Goal: Task Accomplishment & Management: Manage account settings

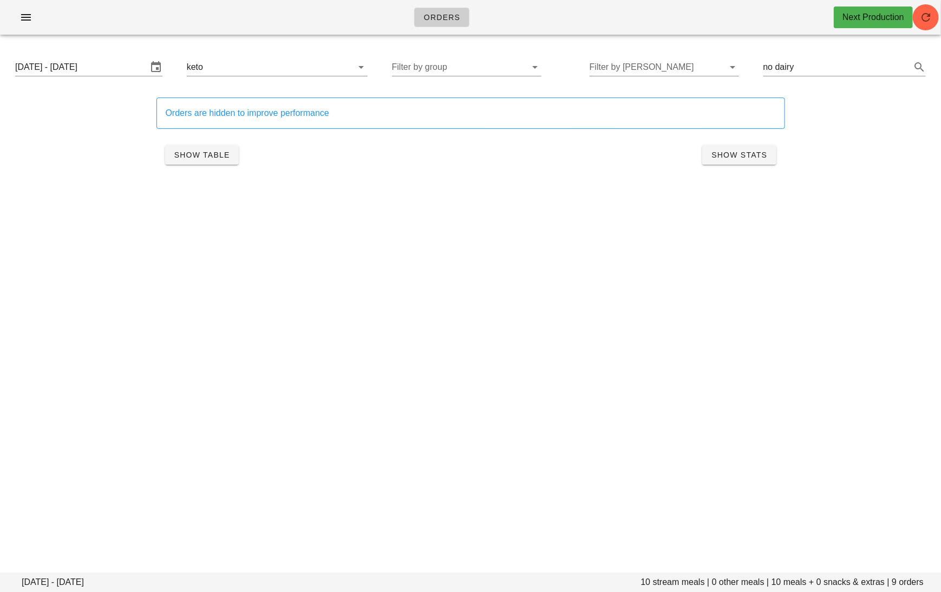
click at [32, 28] on div "Orders Next Production" at bounding box center [470, 17] width 941 height 35
click at [27, 23] on button "button" at bounding box center [26, 17] width 35 height 19
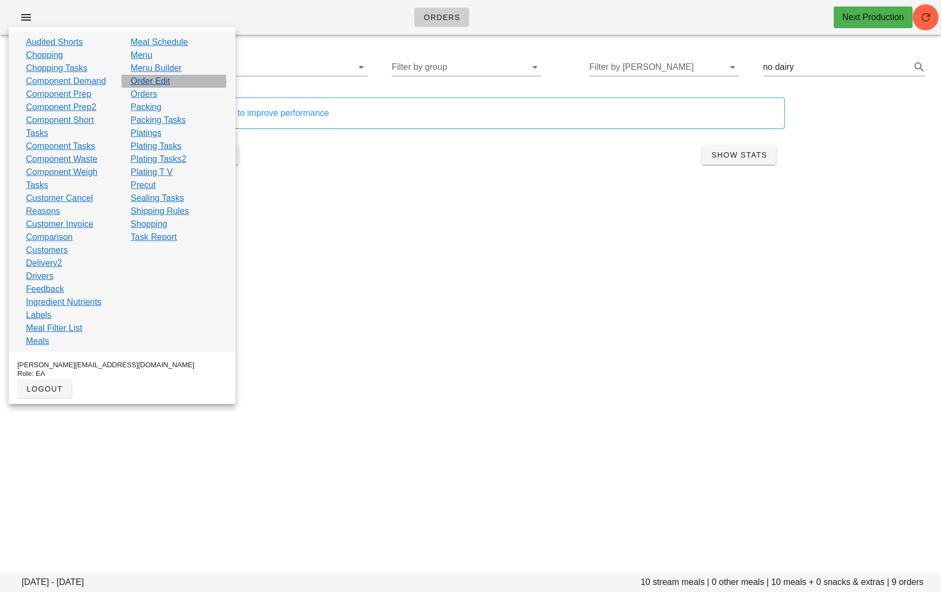
click at [161, 82] on link "Order Edit" at bounding box center [150, 81] width 40 height 13
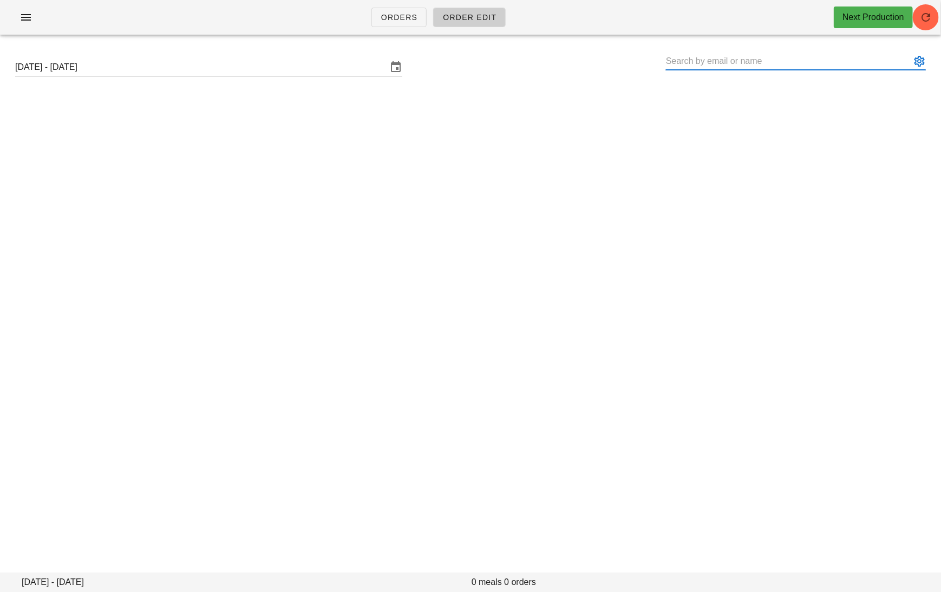
click at [713, 61] on input "text" at bounding box center [788, 61] width 245 height 17
paste input "[PERSON_NAME]"
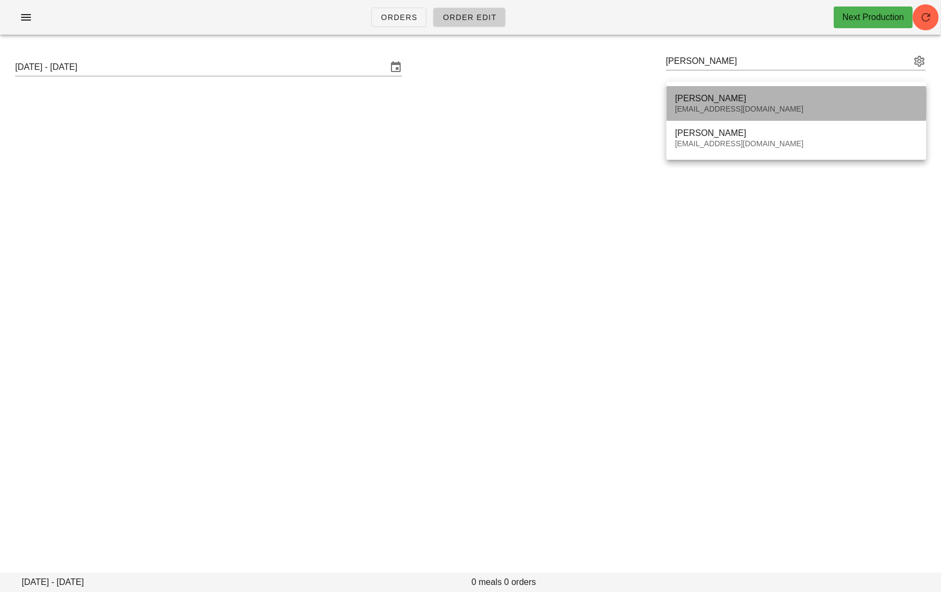
click at [724, 99] on div "[PERSON_NAME]" at bounding box center [796, 98] width 243 height 10
type input "Leslie Mah (quebbby@hotmail.com)"
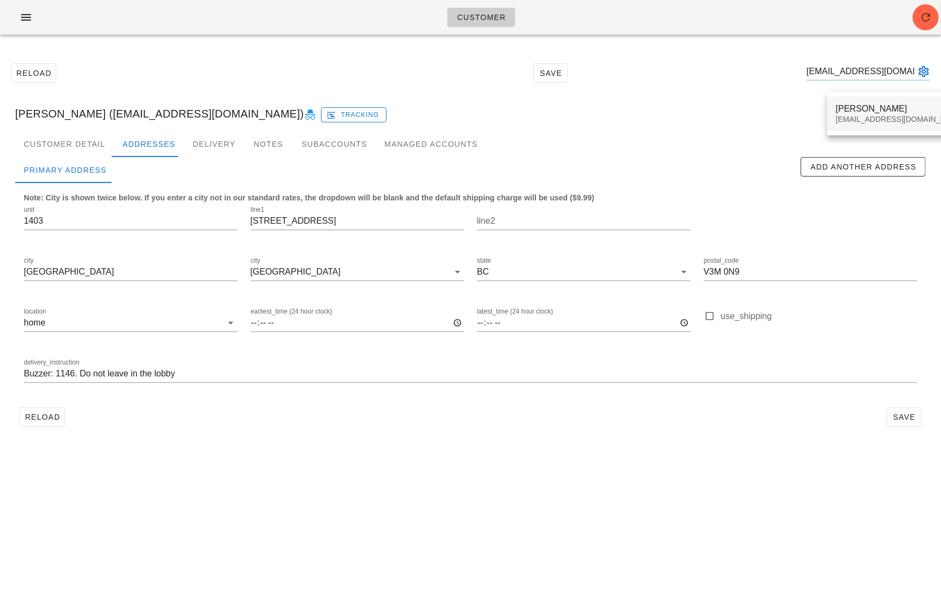
type input "hkim1@mtroyal.ca"
click at [847, 106] on div "Hayne Kim" at bounding box center [900, 108] width 128 height 10
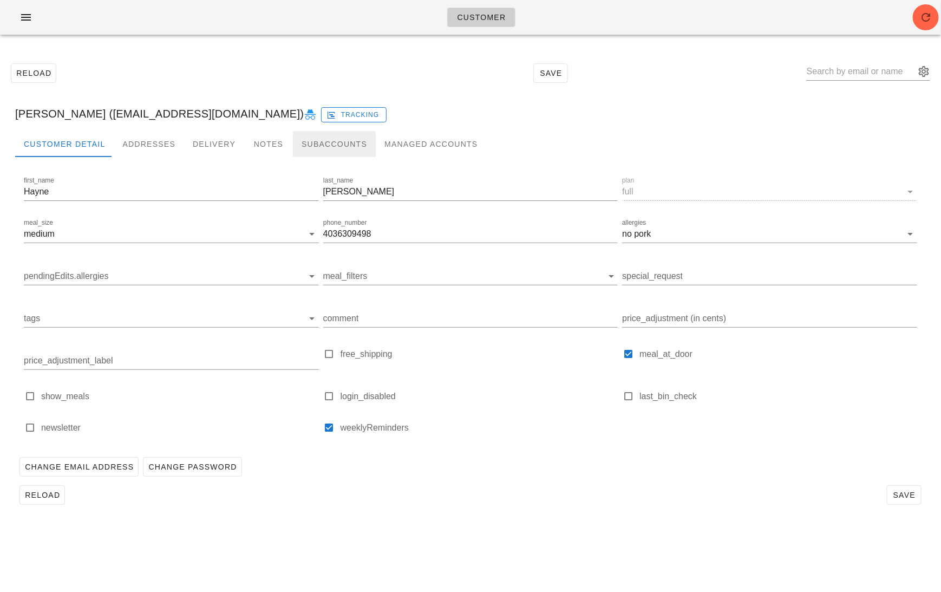
click at [309, 141] on div "Subaccounts" at bounding box center [334, 144] width 83 height 26
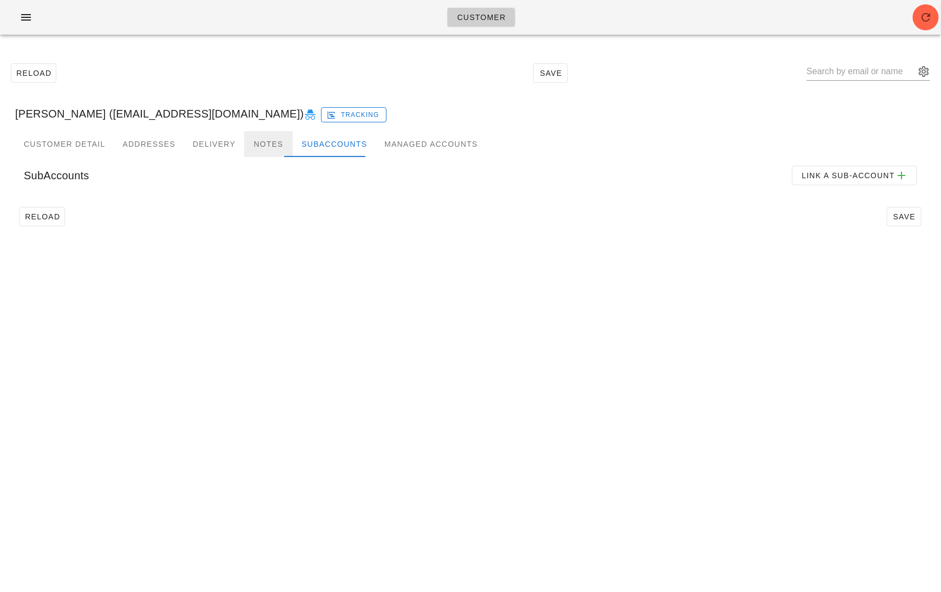
click at [247, 139] on div "Notes" at bounding box center [268, 144] width 49 height 26
click at [208, 138] on div "Delivery" at bounding box center [214, 144] width 60 height 26
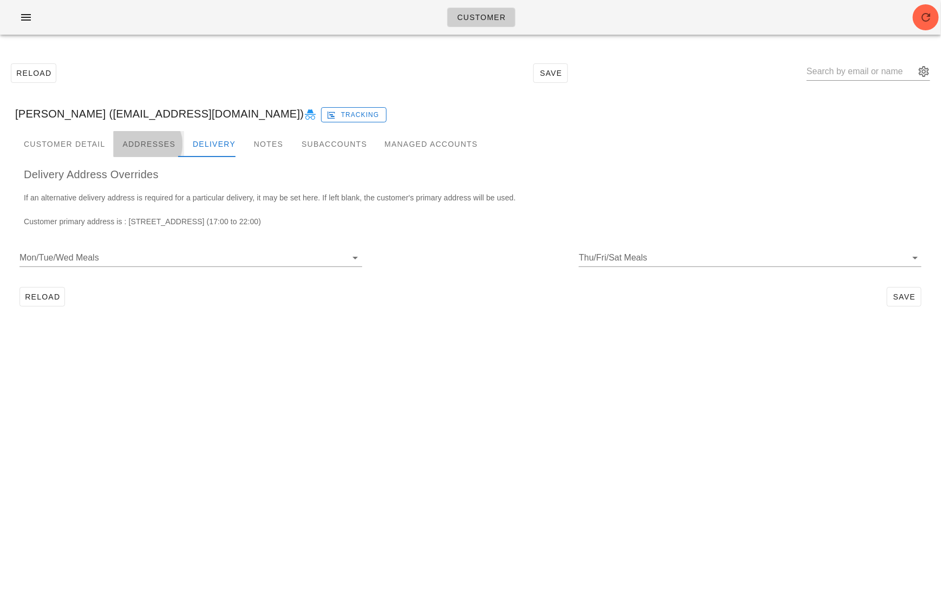
click at [163, 136] on div "Addresses" at bounding box center [149, 144] width 70 height 26
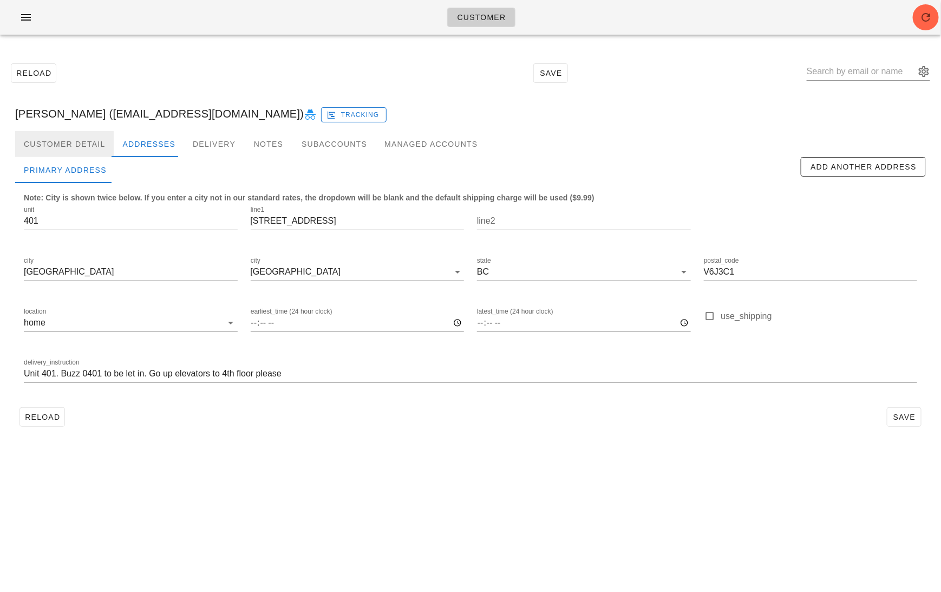
click at [83, 136] on div "Customer Detail" at bounding box center [64, 144] width 99 height 26
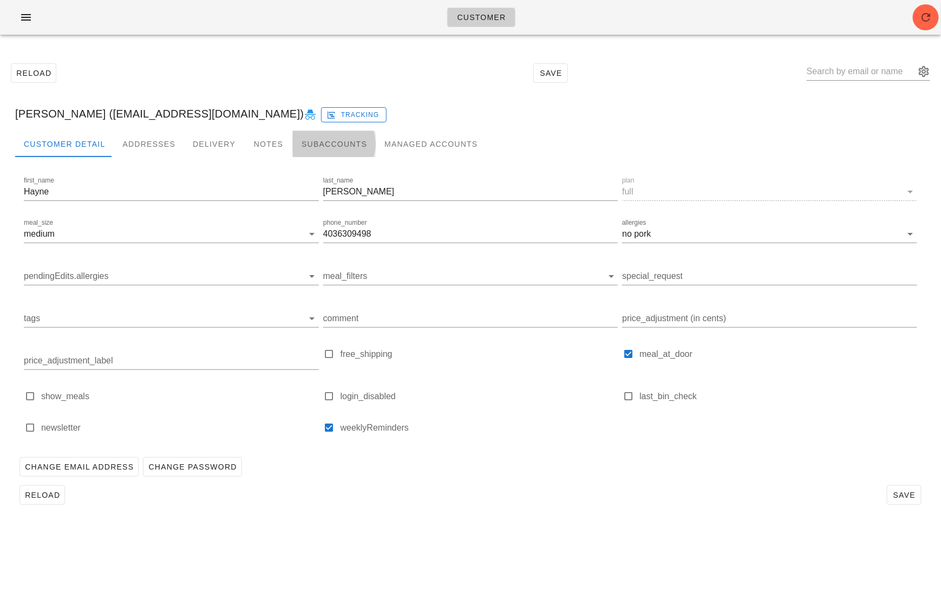
click at [318, 138] on div "Subaccounts" at bounding box center [334, 144] width 83 height 26
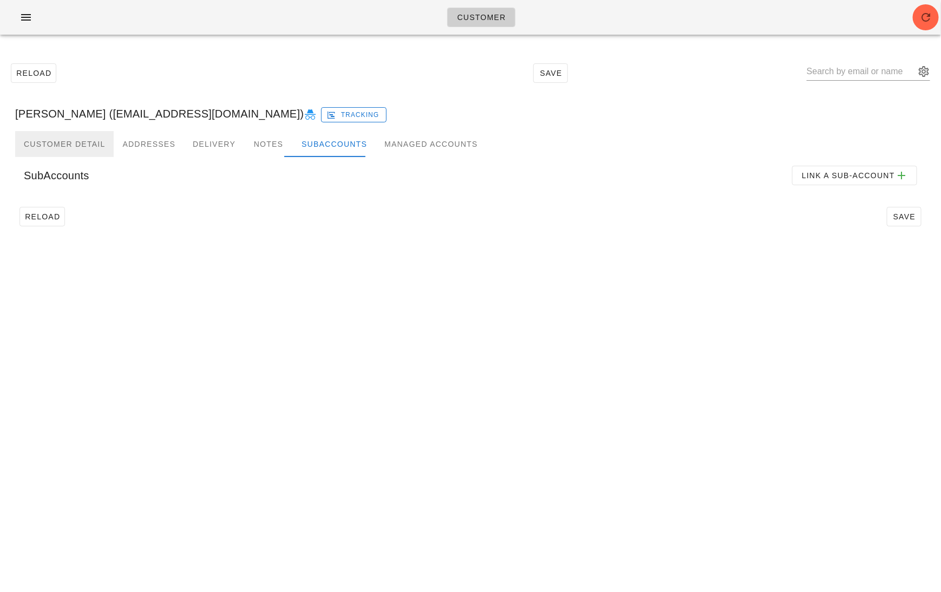
click at [54, 150] on div "Customer Detail" at bounding box center [64, 144] width 99 height 26
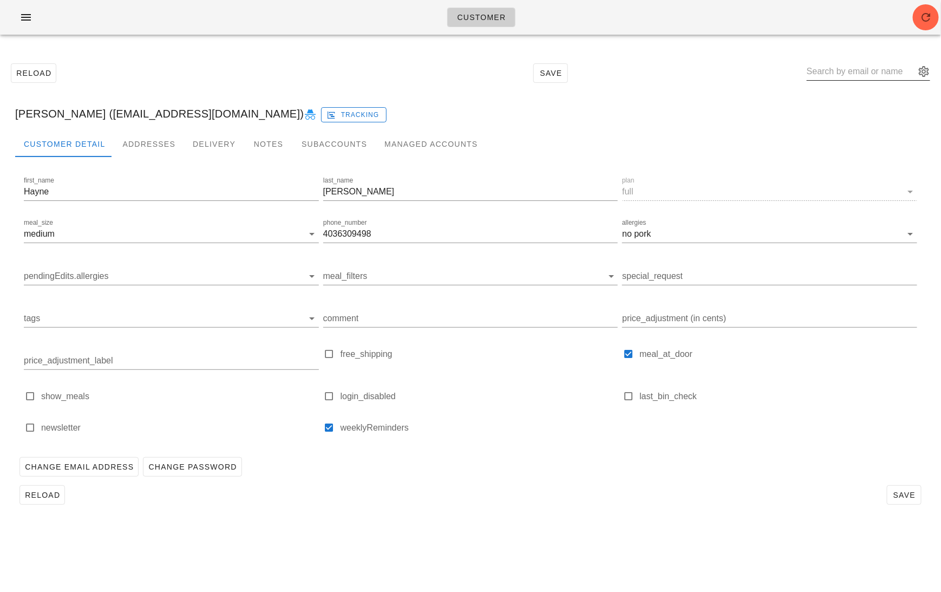
click at [863, 68] on input "text" at bounding box center [861, 71] width 108 height 17
paste input "[EMAIL_ADDRESS][DOMAIN_NAME]"
type input "[EMAIL_ADDRESS][DOMAIN_NAME]"
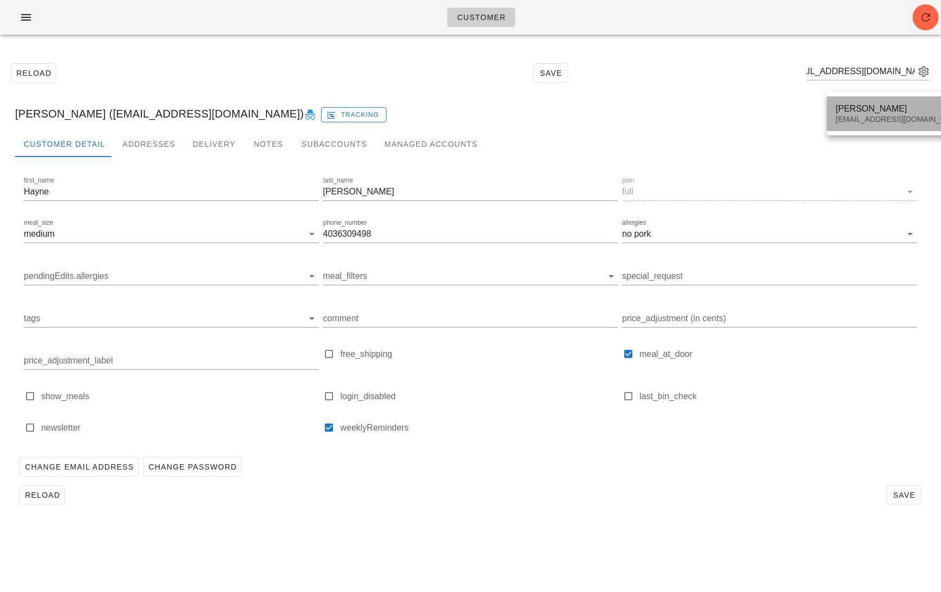
click at [853, 128] on div "Sunny Yerra sunnyeverhart1@icloud.com" at bounding box center [900, 114] width 128 height 34
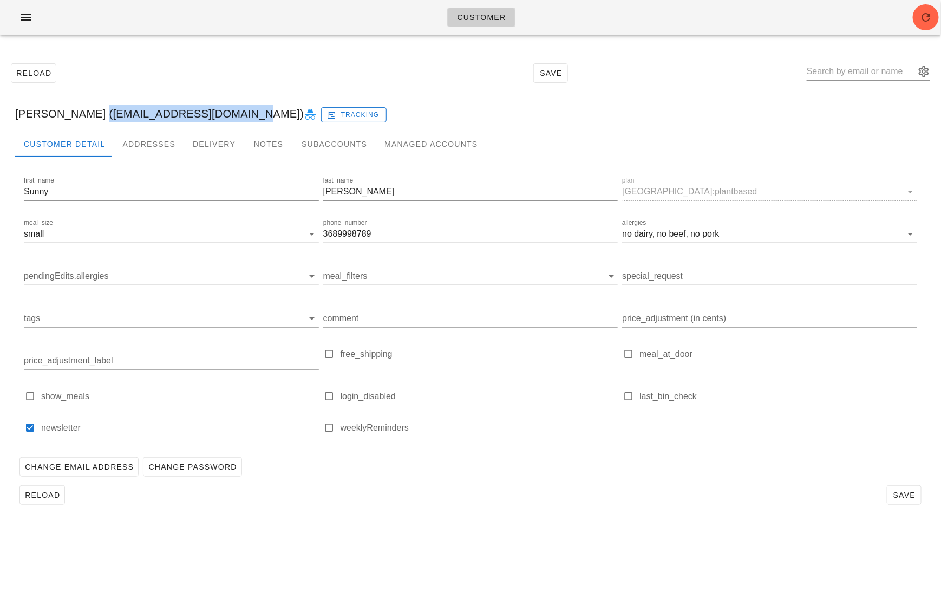
drag, startPoint x: 220, startPoint y: 114, endPoint x: 81, endPoint y: 111, distance: 138.6
click at [81, 111] on div "Sunny Yerra (sunnyeverhart1@icloud.com) Tracking" at bounding box center [470, 113] width 928 height 35
copy div "[EMAIL_ADDRESS][DOMAIN_NAME]"
click at [866, 74] on input "text" at bounding box center [861, 71] width 108 height 17
paste input "Leslie Mah"
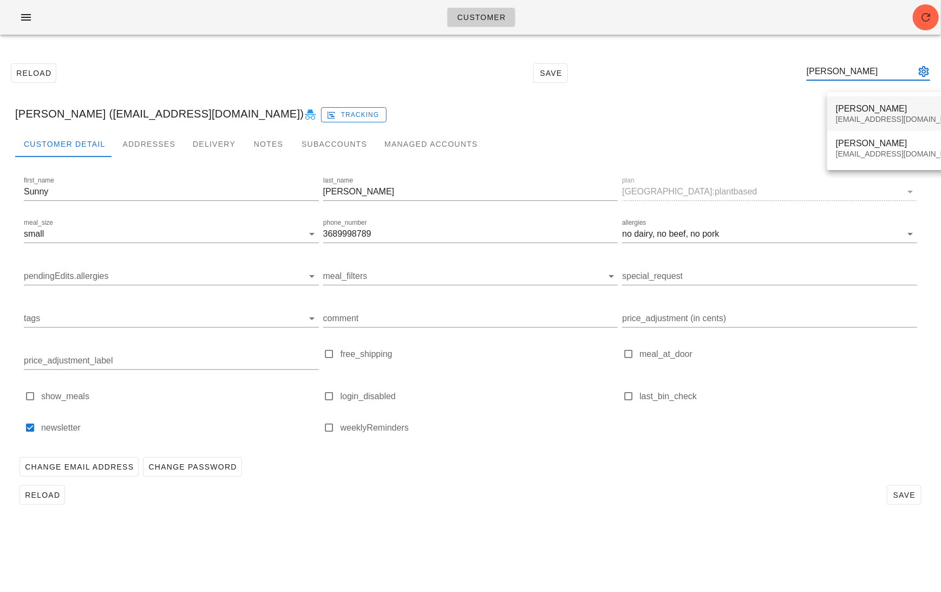
type input "Leslie Mah"
click at [863, 112] on div "Leslie Mah" at bounding box center [900, 108] width 128 height 10
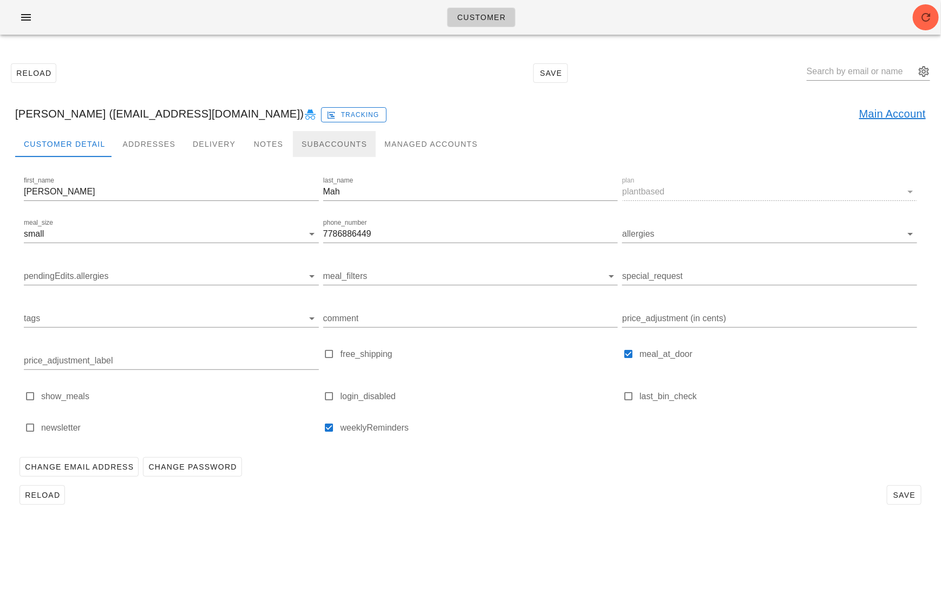
click at [327, 136] on div "Subaccounts" at bounding box center [334, 144] width 83 height 26
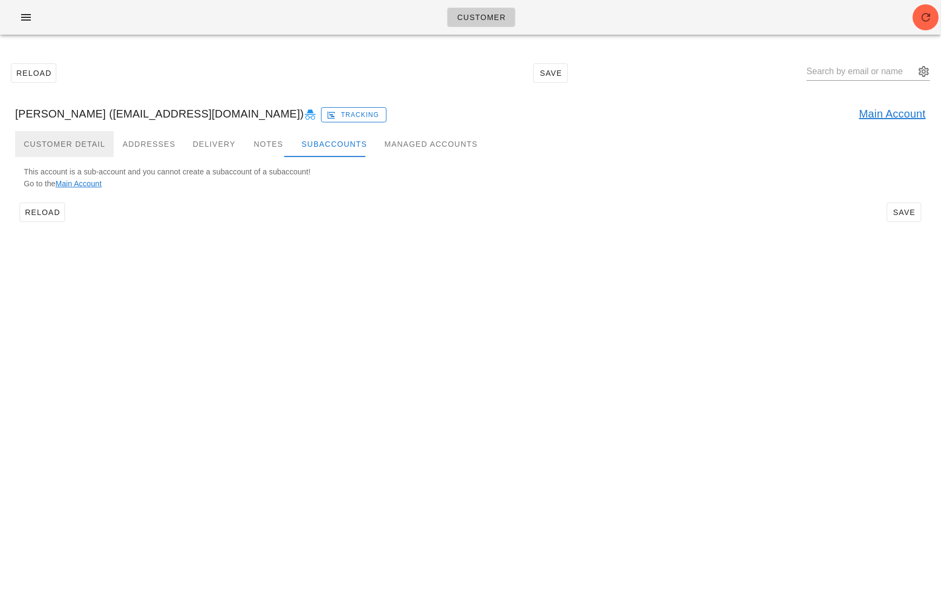
click at [74, 149] on div "Customer Detail" at bounding box center [64, 144] width 99 height 26
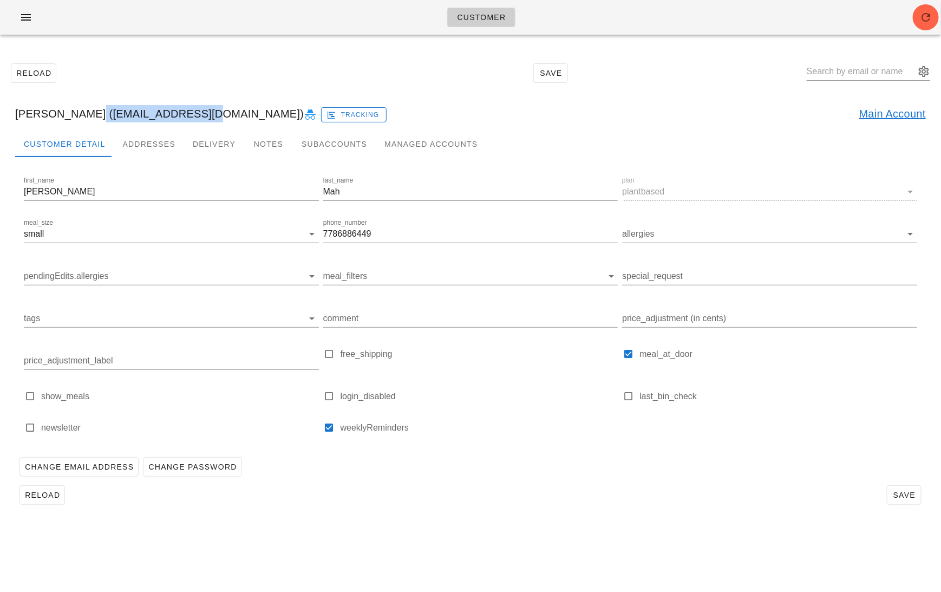
drag, startPoint x: 188, startPoint y: 116, endPoint x: 78, endPoint y: 115, distance: 110.4
click at [77, 115] on div "Leslie Mah (quebbby@hotmail.com) Tracking Main Account" at bounding box center [470, 113] width 928 height 35
click at [464, 93] on div "Reload Save" at bounding box center [470, 73] width 928 height 47
click at [880, 74] on input "text" at bounding box center [861, 71] width 108 height 17
paste input "madisonslennox@gmail.com"
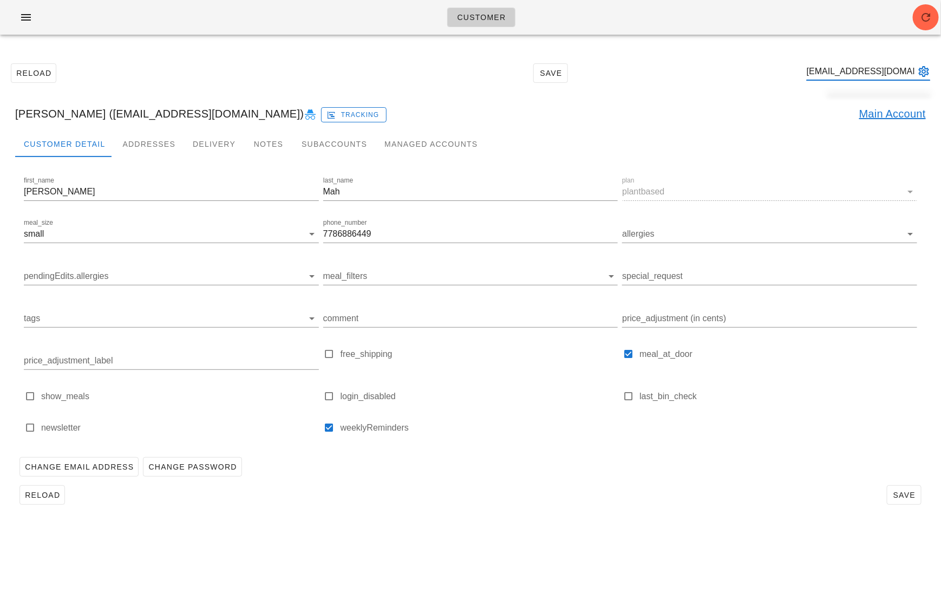
scroll to position [0, 21]
type input "madisonslennox@gmail.com"
click at [885, 68] on input "madisonslennox@gmail.com" at bounding box center [861, 71] width 108 height 17
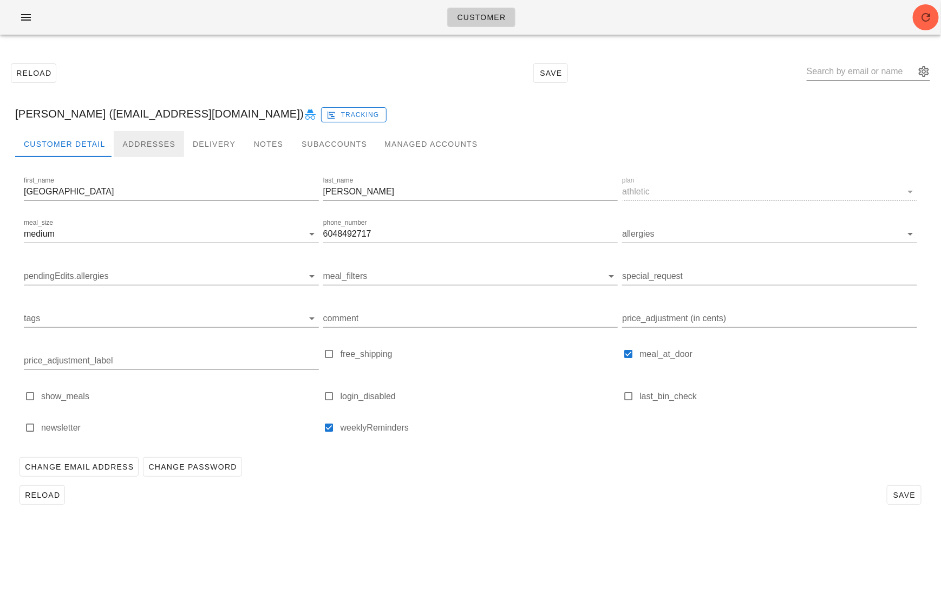
click at [137, 137] on div "Addresses" at bounding box center [149, 144] width 70 height 26
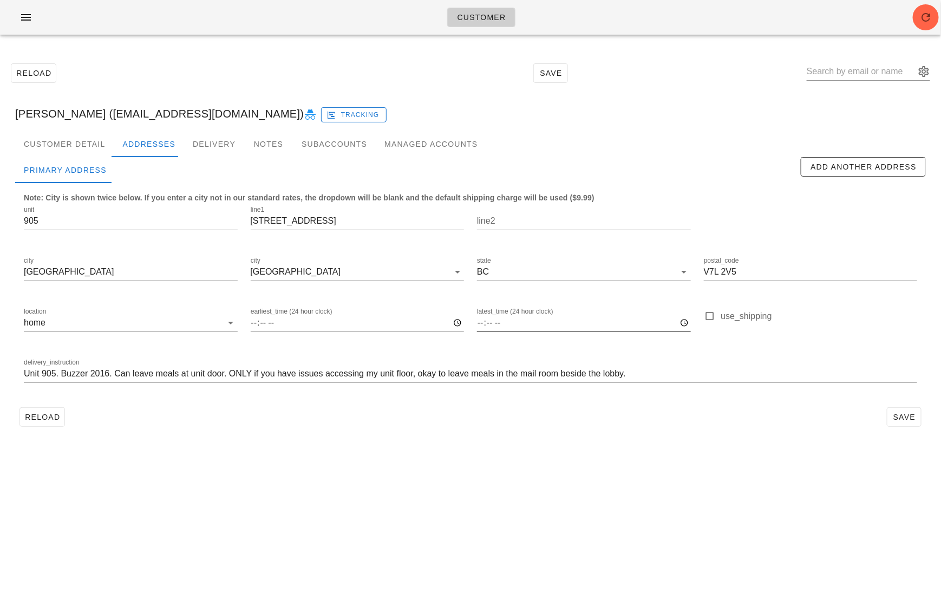
click at [483, 320] on input "latest_time (24 hour clock)" at bounding box center [584, 322] width 214 height 17
click at [497, 323] on input "latest_time (24 hour clock)" at bounding box center [584, 322] width 214 height 17
type input "20:30"
click at [907, 418] on span "Save" at bounding box center [904, 416] width 25 height 9
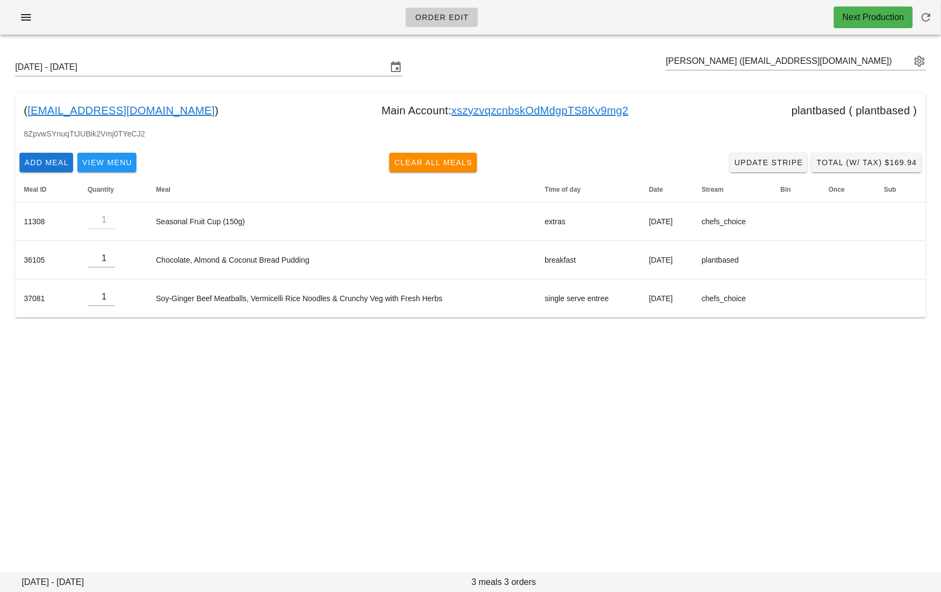
click at [116, 109] on link "[EMAIL_ADDRESS][DOMAIN_NAME]" at bounding box center [121, 110] width 187 height 17
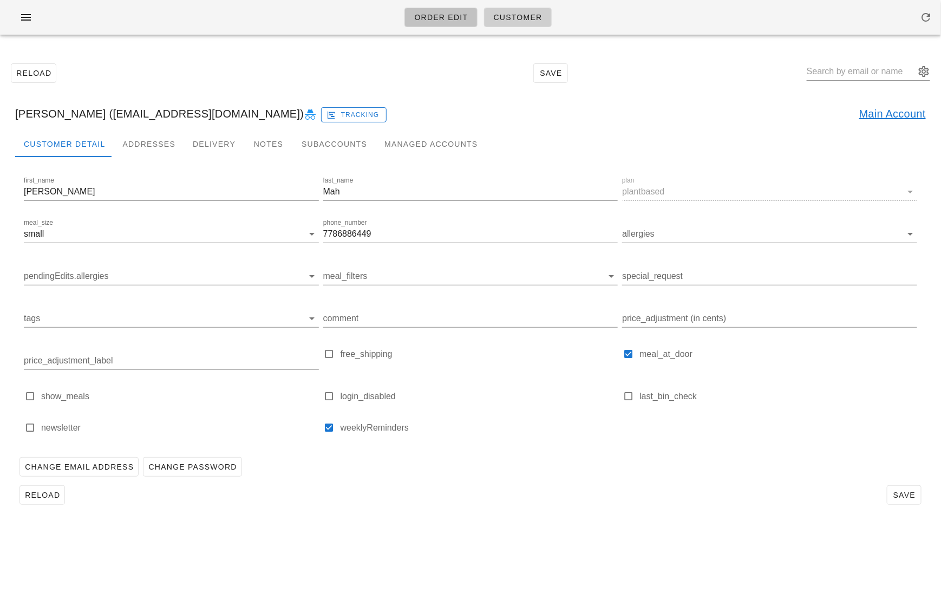
click at [440, 19] on span "Order Edit" at bounding box center [441, 17] width 54 height 9
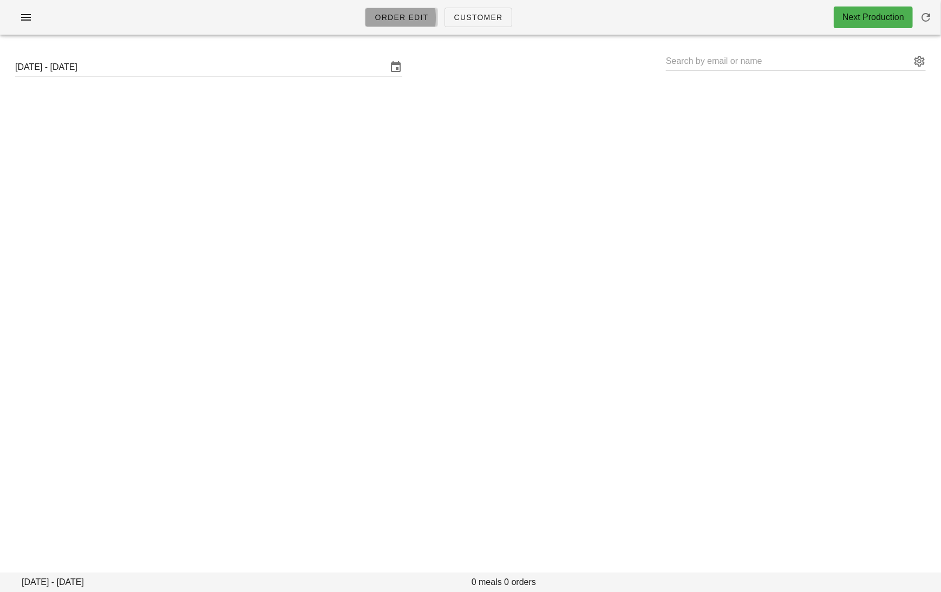
type input "Leslie Mah (quebbby@hotmail.com)"
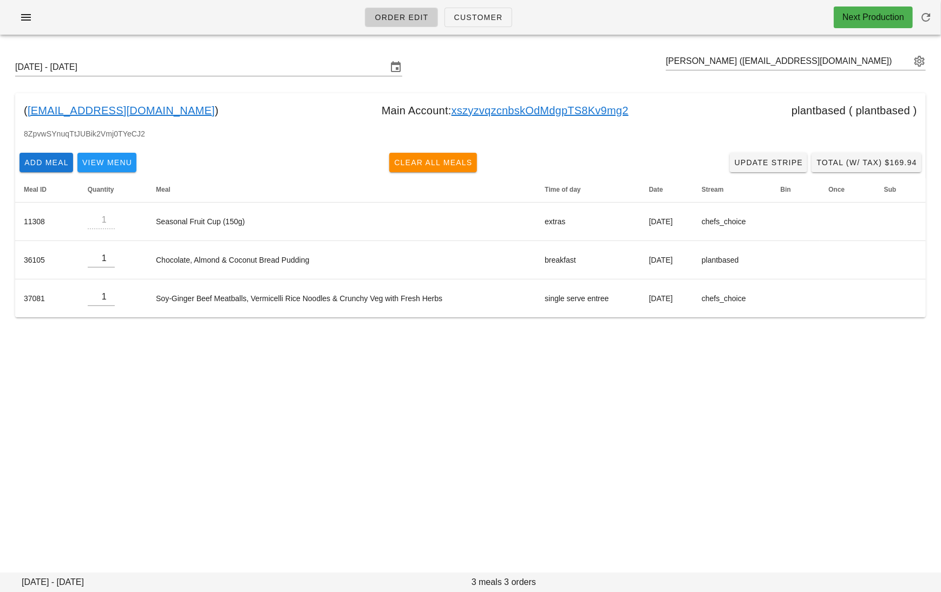
click at [535, 107] on link "xszyzvqzcnbskOdMdgpTS8Kv9mg2" at bounding box center [539, 110] width 177 height 17
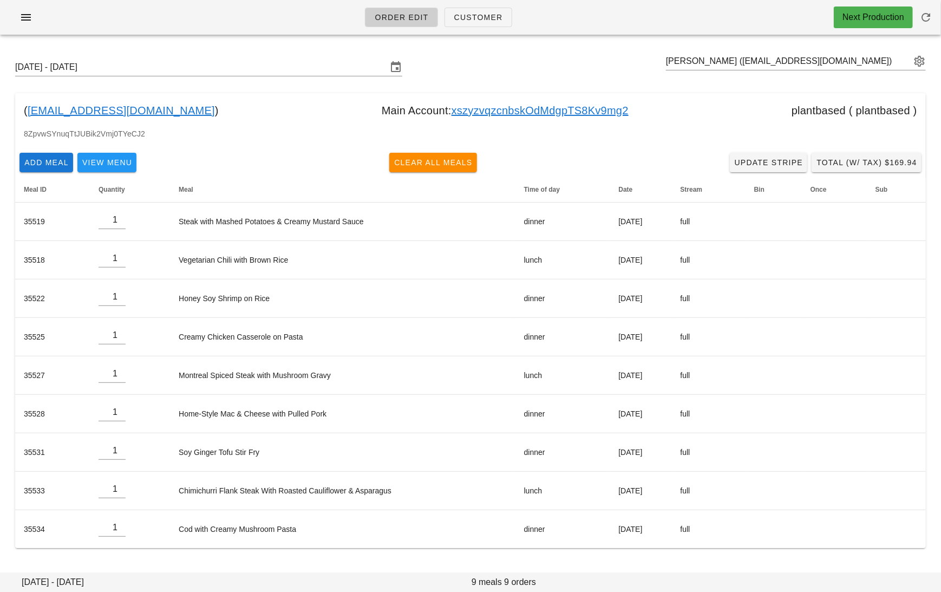
click at [527, 118] on link "xszyzvqzcnbskOdMdgpTS8Kv9mg2" at bounding box center [539, 110] width 177 height 17
click at [502, 107] on link "xszyzvqzcnbskOdMdgpTS8Kv9mg2" at bounding box center [539, 110] width 177 height 17
click at [83, 114] on link "quebbby@hotmail.com" at bounding box center [121, 110] width 187 height 17
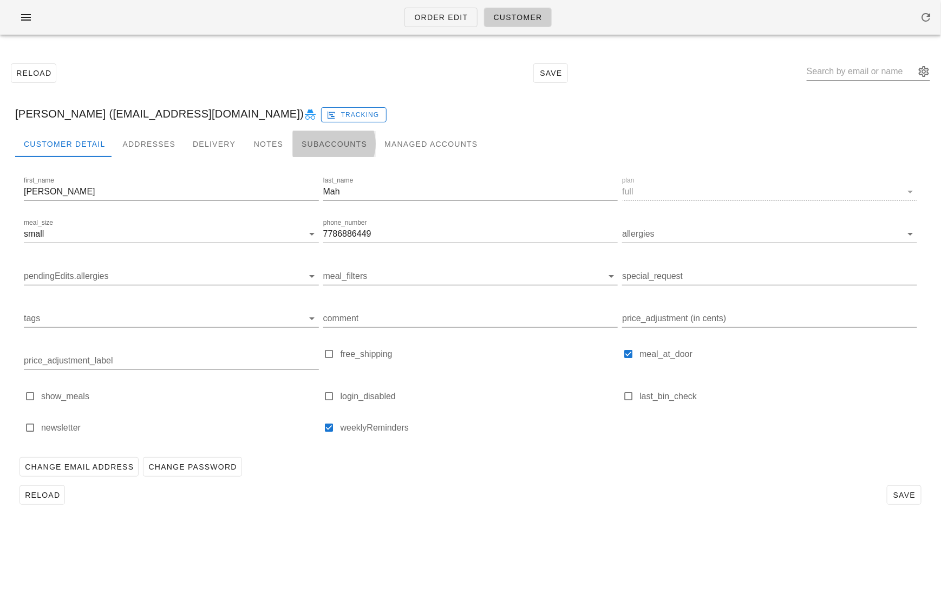
click at [304, 136] on div "Subaccounts" at bounding box center [334, 144] width 83 height 26
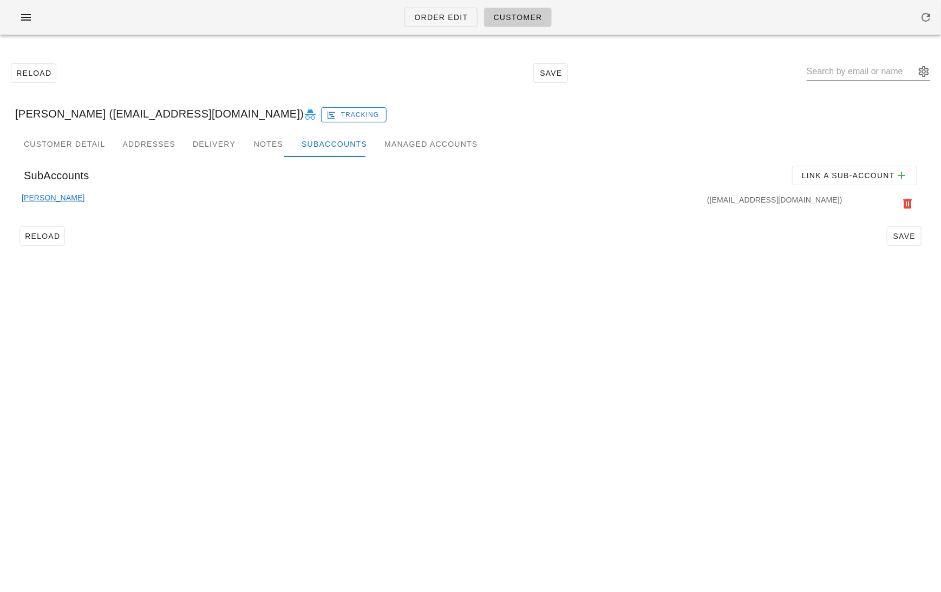
click at [43, 201] on link "Leslie Mah" at bounding box center [53, 204] width 63 height 24
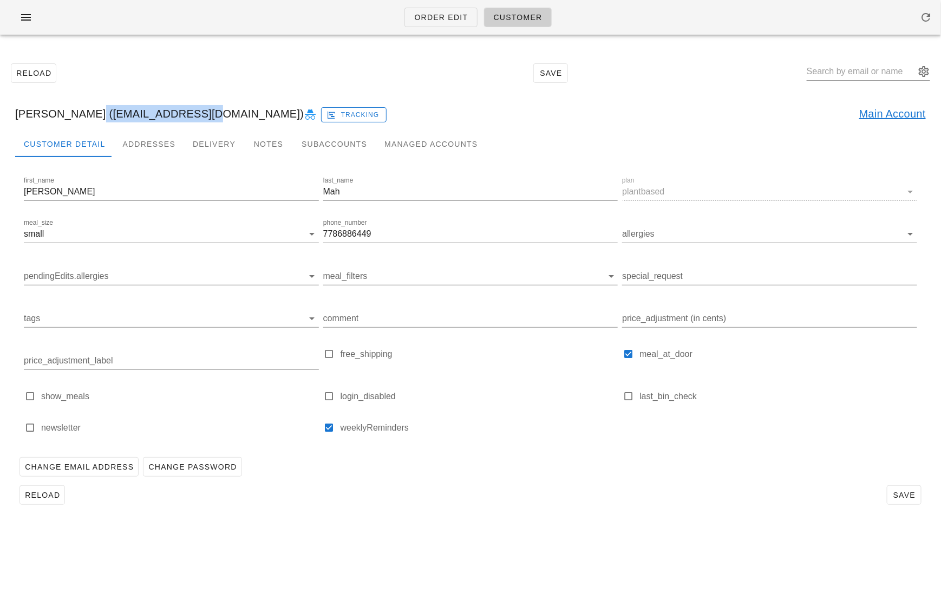
drag, startPoint x: 188, startPoint y: 116, endPoint x: 77, endPoint y: 115, distance: 111.0
click at [77, 115] on div "Leslie Mah (quebbby@hotmail.com) Tracking Main Account" at bounding box center [470, 113] width 928 height 35
copy div "quebbby@hotmail.com"
click at [429, 10] on link "Order Edit" at bounding box center [440, 17] width 73 height 19
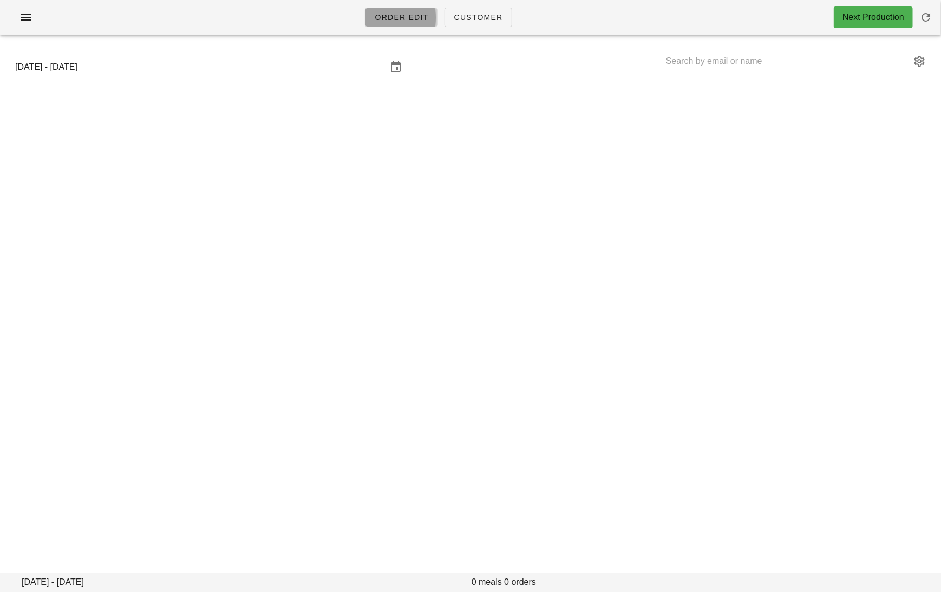
type input "Leslie Mah (lesliekmah@gmail.com)"
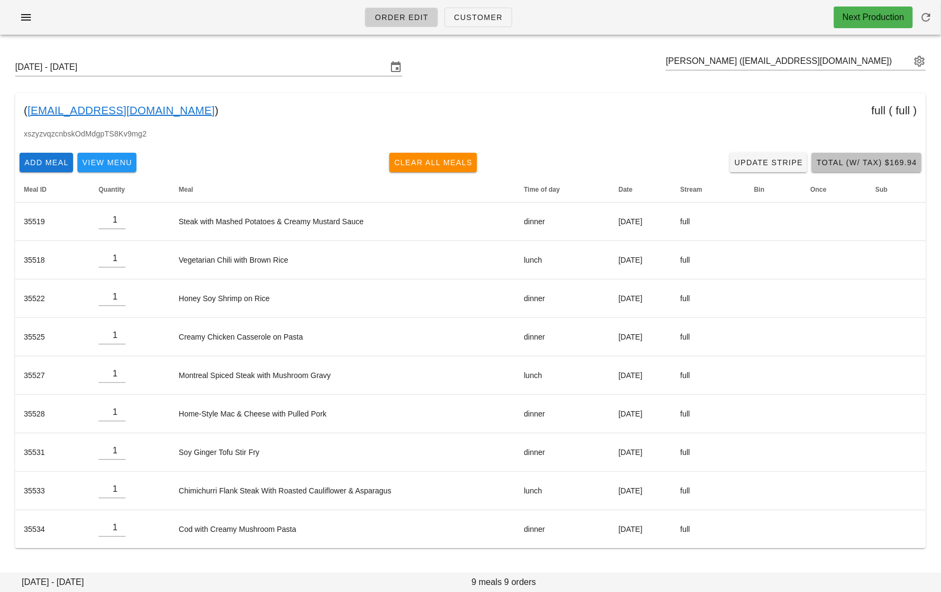
click at [895, 165] on span "Total (w/ Tax) $169.94" at bounding box center [866, 162] width 101 height 9
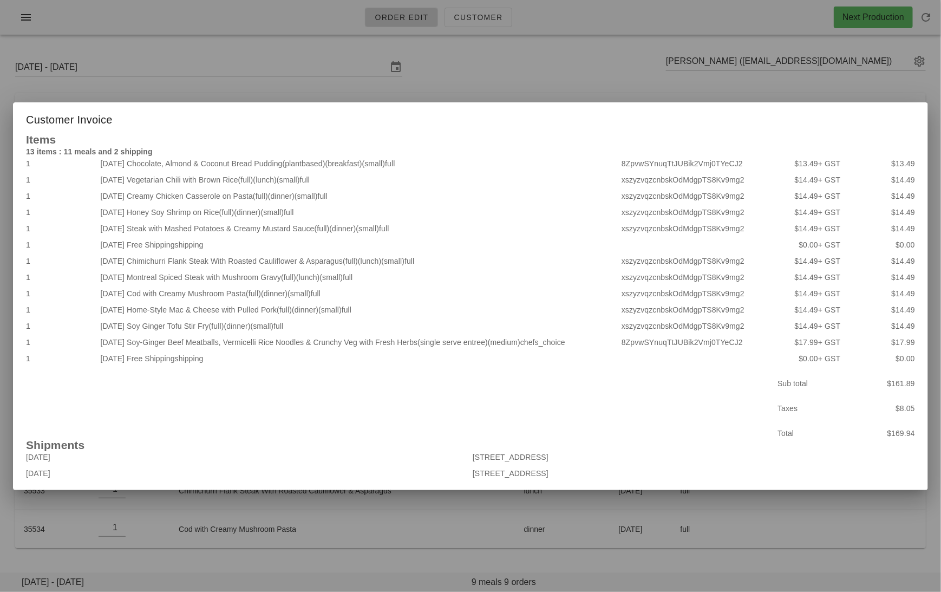
click at [483, 73] on div at bounding box center [470, 296] width 941 height 592
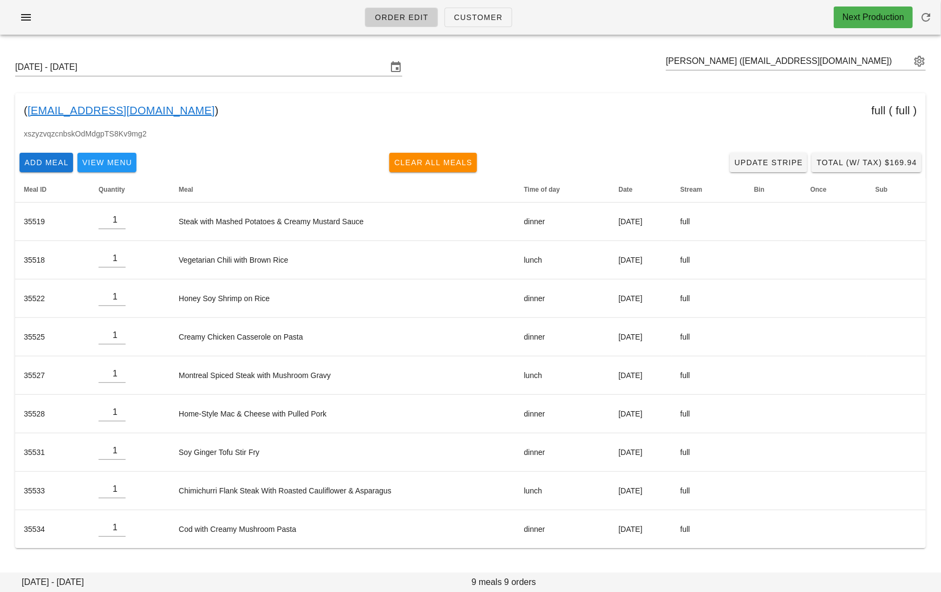
click at [281, 56] on div "Sunday September 14 - Saturday September 20 Leslie Mah (lesliekmah@gmail.com)" at bounding box center [470, 67] width 928 height 35
click at [281, 67] on input "[DATE] - [DATE]" at bounding box center [201, 66] width 372 height 17
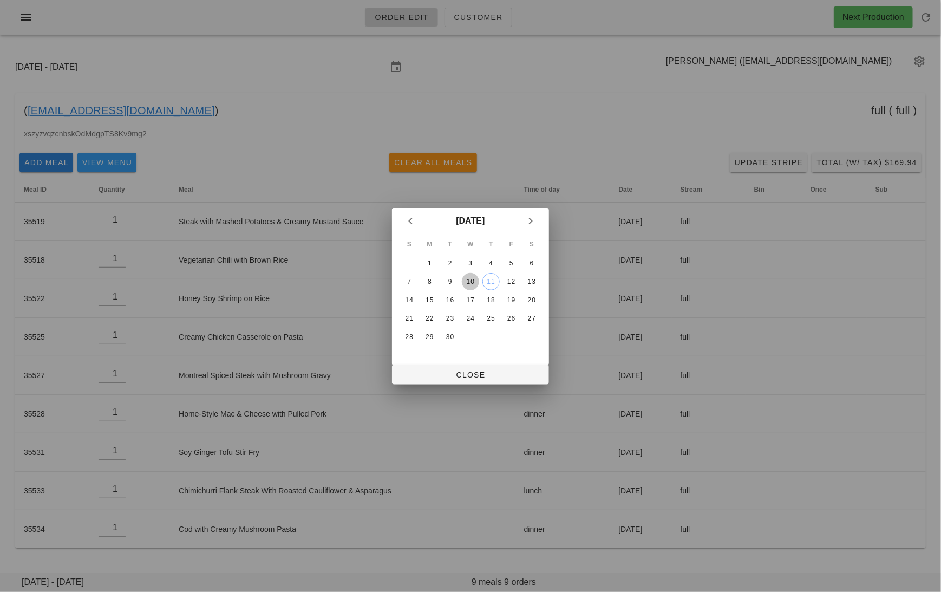
click at [470, 278] on div "10" at bounding box center [470, 282] width 17 height 8
click at [479, 376] on span "Close" at bounding box center [471, 374] width 140 height 9
type input "Sunday September 7 - Saturday September 13"
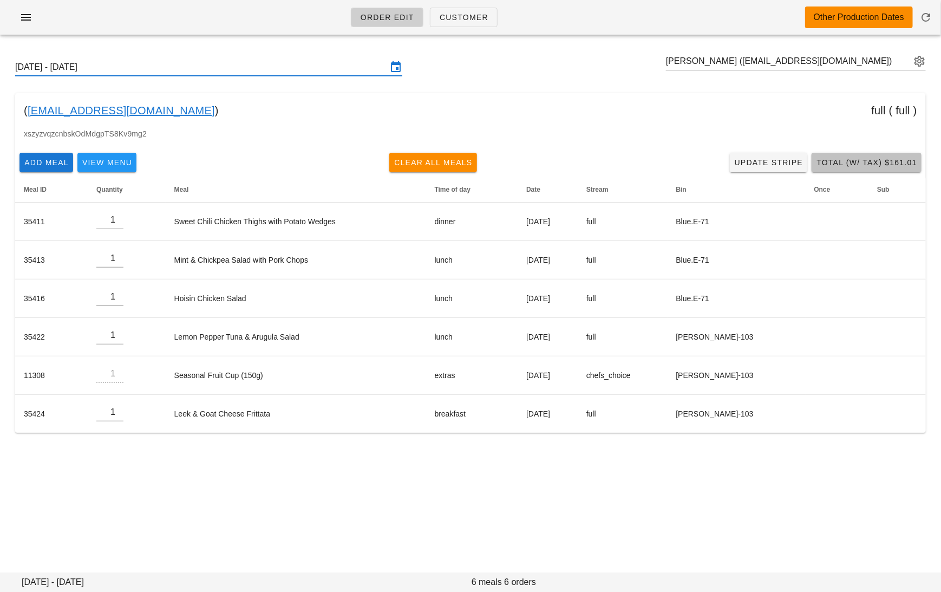
click at [857, 168] on button "Total (w/ Tax) $161.01" at bounding box center [866, 162] width 110 height 19
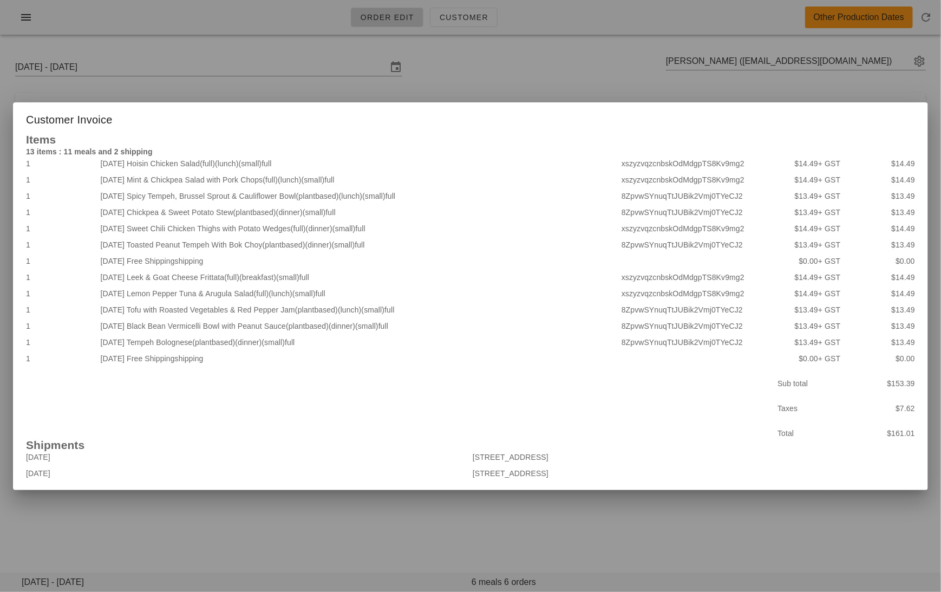
click at [326, 497] on div at bounding box center [470, 296] width 941 height 592
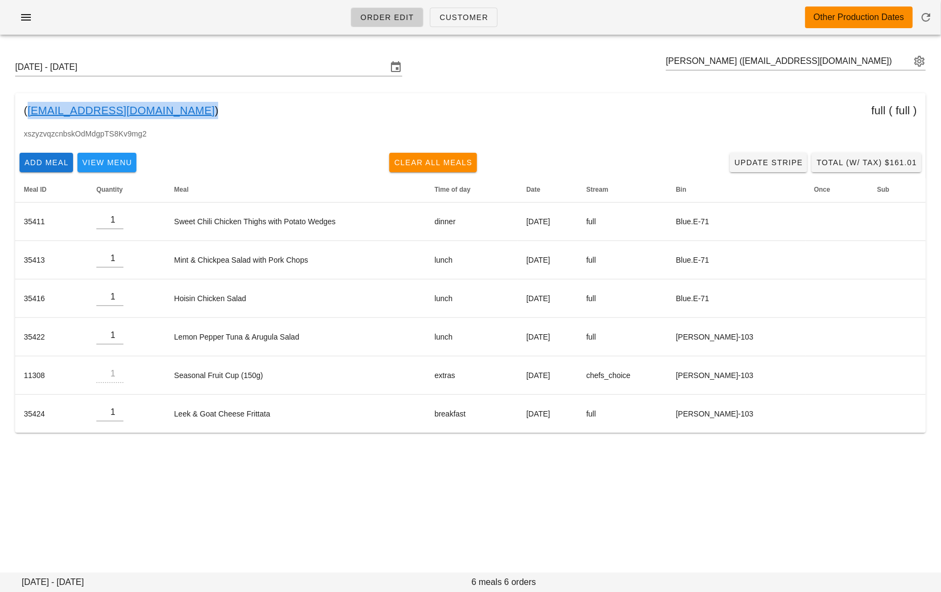
drag, startPoint x: 140, startPoint y: 113, endPoint x: 27, endPoint y: 110, distance: 113.7
click at [27, 110] on div "( lesliekmah@gmail.com ) full ( full )" at bounding box center [470, 110] width 910 height 35
copy link "lesliekmah@gmail.com"
click at [339, 93] on div "( lesliekmah@gmail.com ) full ( full )" at bounding box center [470, 110] width 910 height 35
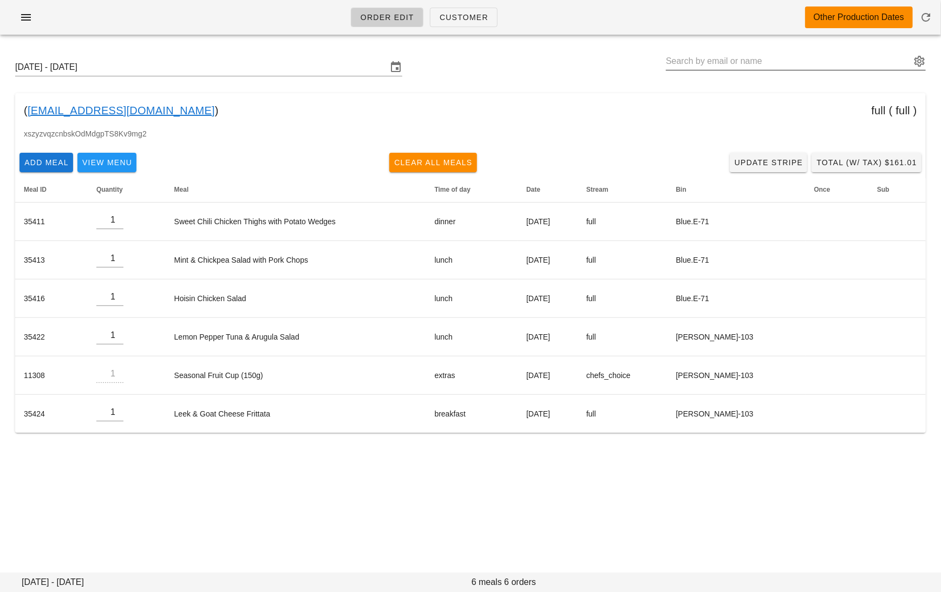
click at [813, 57] on input "text" at bounding box center [788, 61] width 245 height 17
paste input "lesliekmah@gmail.com"
type input "Leslie Mah (lesliekmah@gmail.com)"
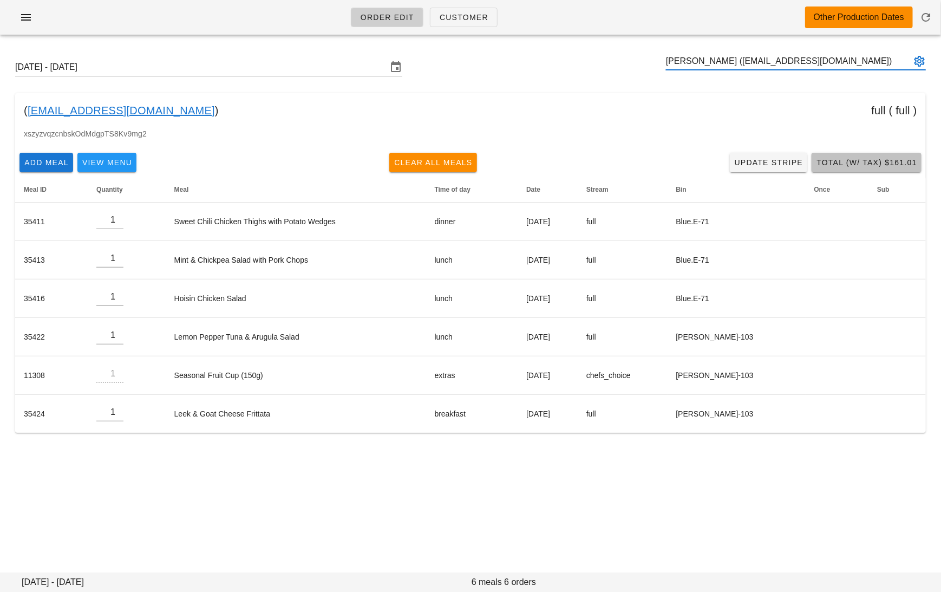
click at [836, 167] on span "Total (w/ Tax) $161.01" at bounding box center [866, 162] width 101 height 9
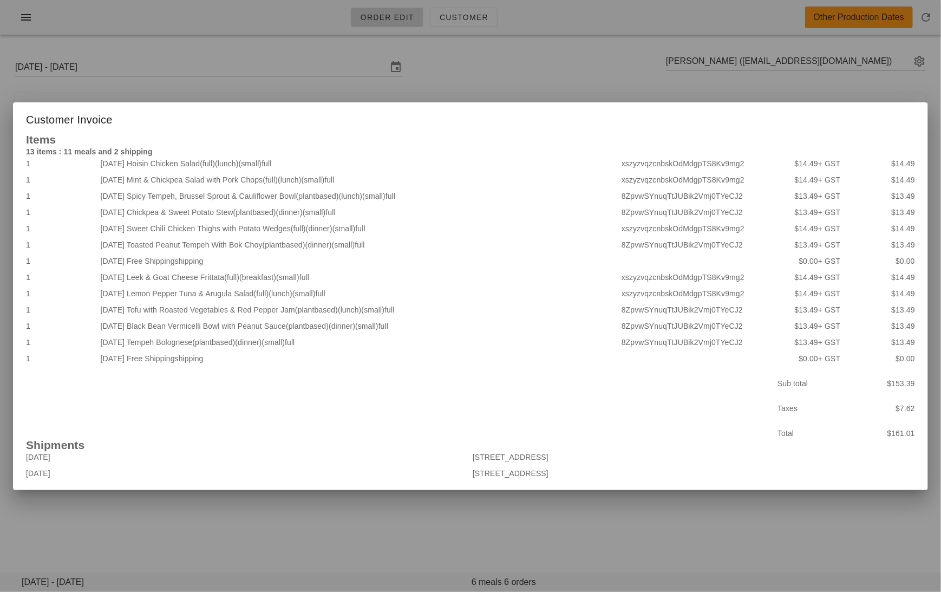
click at [491, 74] on div at bounding box center [470, 296] width 941 height 592
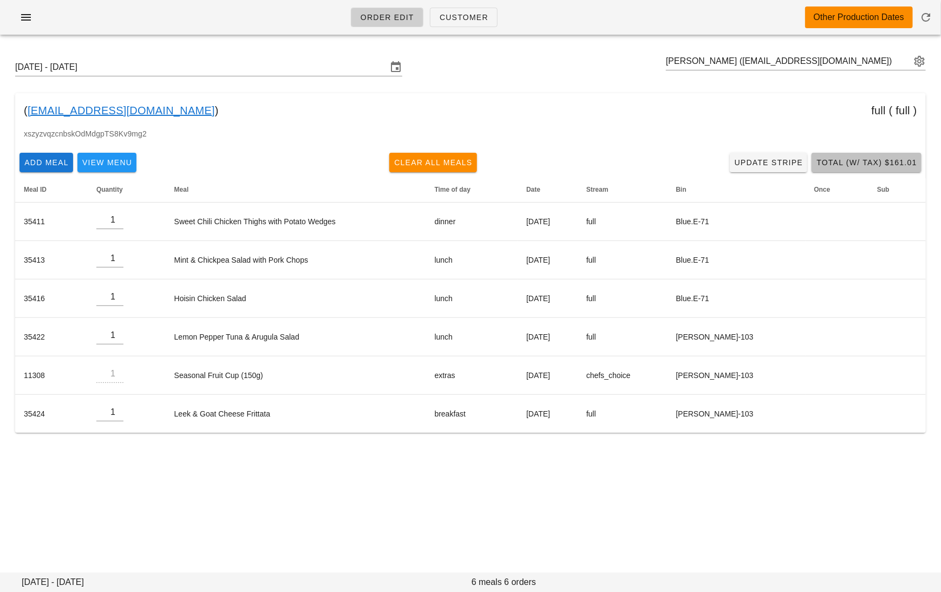
click at [860, 162] on span "Total (w/ Tax) $161.01" at bounding box center [866, 162] width 101 height 9
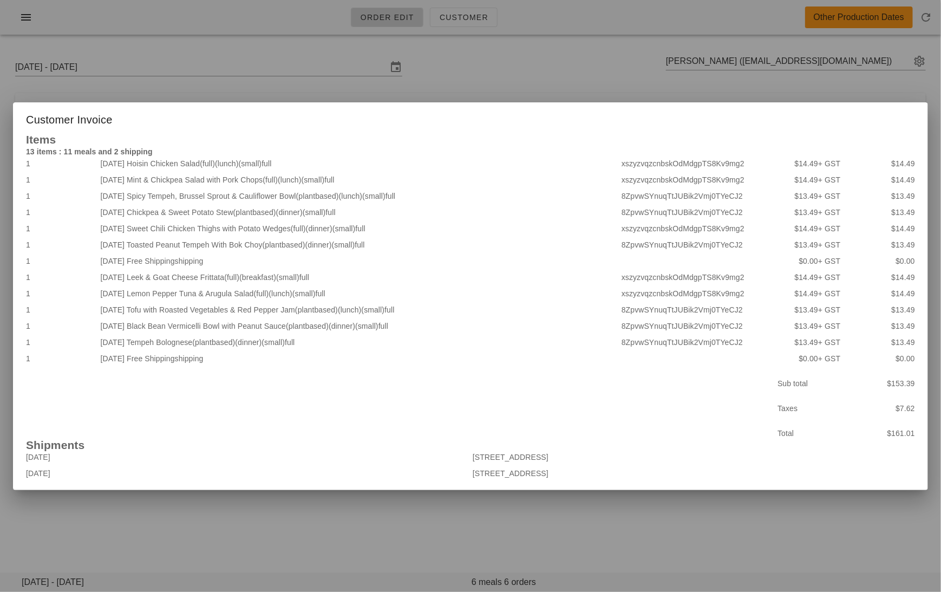
click at [503, 87] on div at bounding box center [470, 296] width 941 height 592
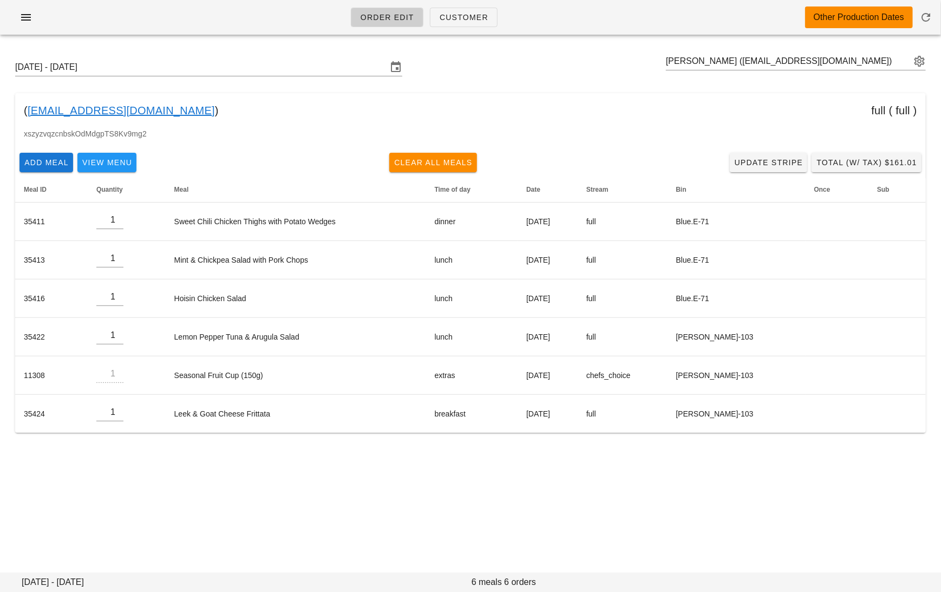
click at [63, 107] on link "lesliekmah@gmail.com" at bounding box center [121, 110] width 187 height 17
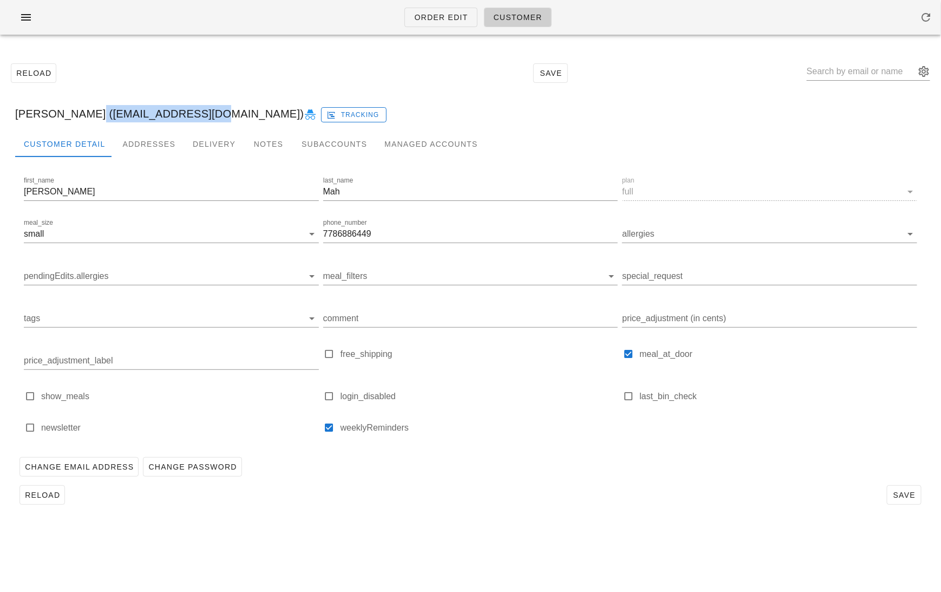
drag, startPoint x: 188, startPoint y: 115, endPoint x: 75, endPoint y: 114, distance: 113.1
click at [75, 114] on div "Leslie Mah (lesliekmah@gmail.com) Tracking" at bounding box center [470, 113] width 928 height 35
copy div "lesliekmah@gmail.com"
click at [316, 147] on div "Subaccounts" at bounding box center [334, 144] width 83 height 26
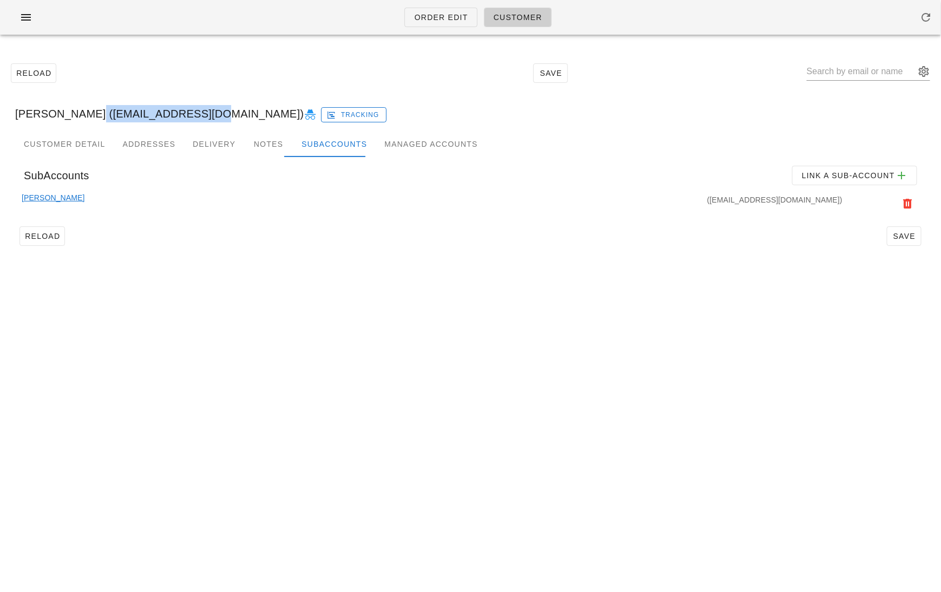
click at [43, 198] on link "Leslie Mah" at bounding box center [53, 204] width 63 height 24
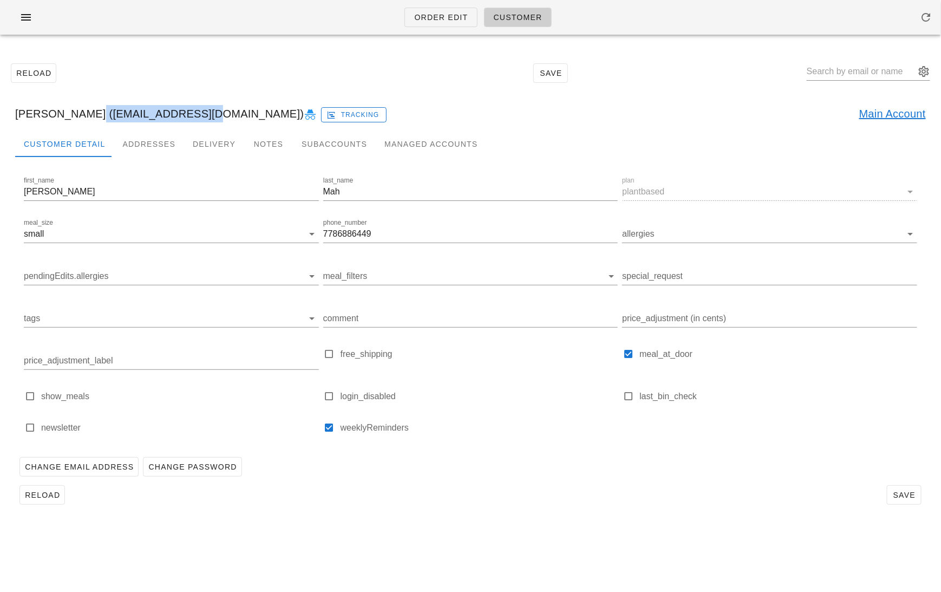
drag, startPoint x: 189, startPoint y: 115, endPoint x: 77, endPoint y: 114, distance: 112.6
click at [77, 114] on div "Leslie Mah (quebbby@hotmail.com) Tracking Main Account" at bounding box center [470, 113] width 928 height 35
copy div "quebbby@hotmail.com"
click at [438, 8] on link "Order Edit" at bounding box center [440, 17] width 73 height 19
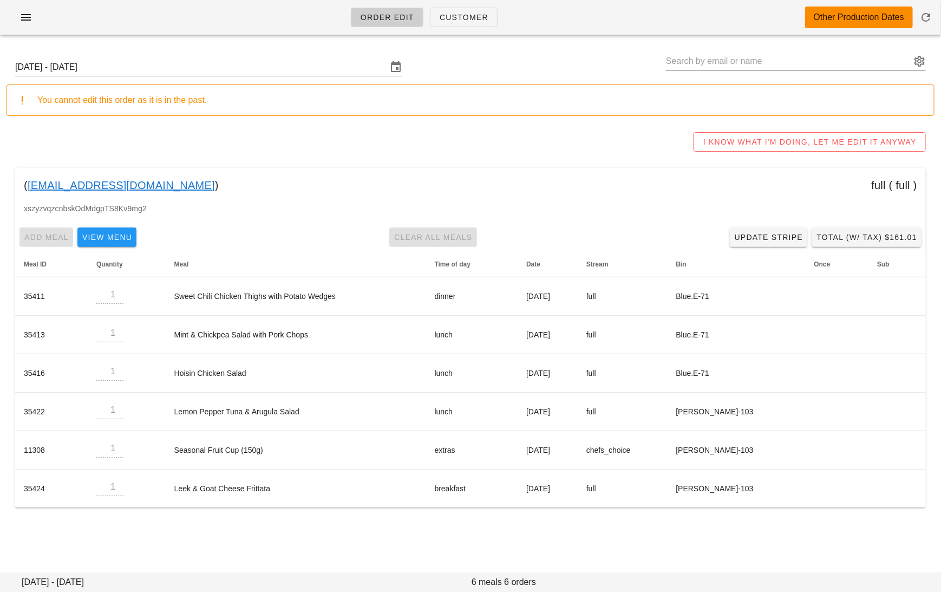
click at [834, 61] on input "text" at bounding box center [788, 61] width 245 height 17
paste input "quebbby@hotmail.com"
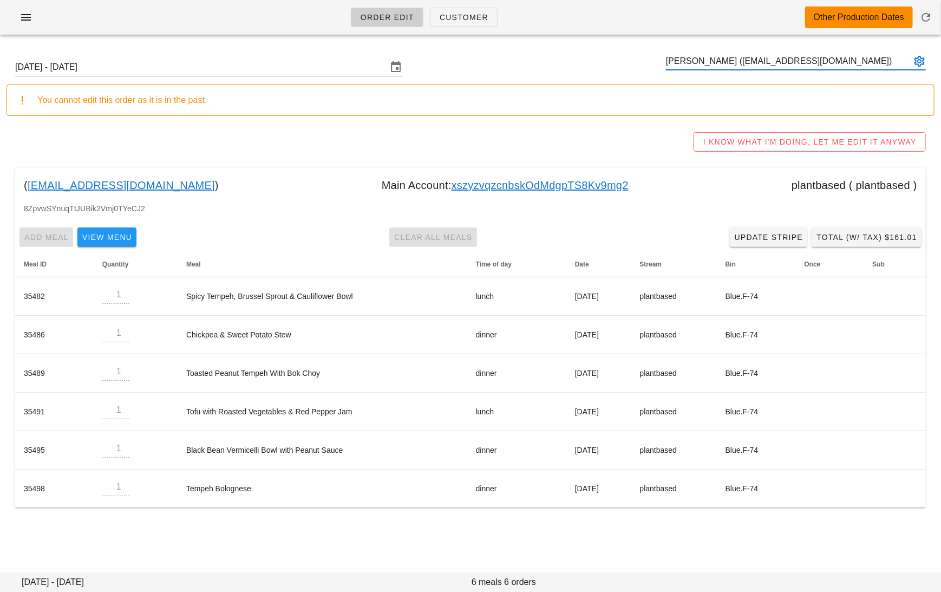
type input "Leslie Mah (quebbby@hotmail.com)"
click at [558, 184] on link "xszyzvqzcnbskOdMdgpTS8Kv9mg2" at bounding box center [539, 184] width 177 height 17
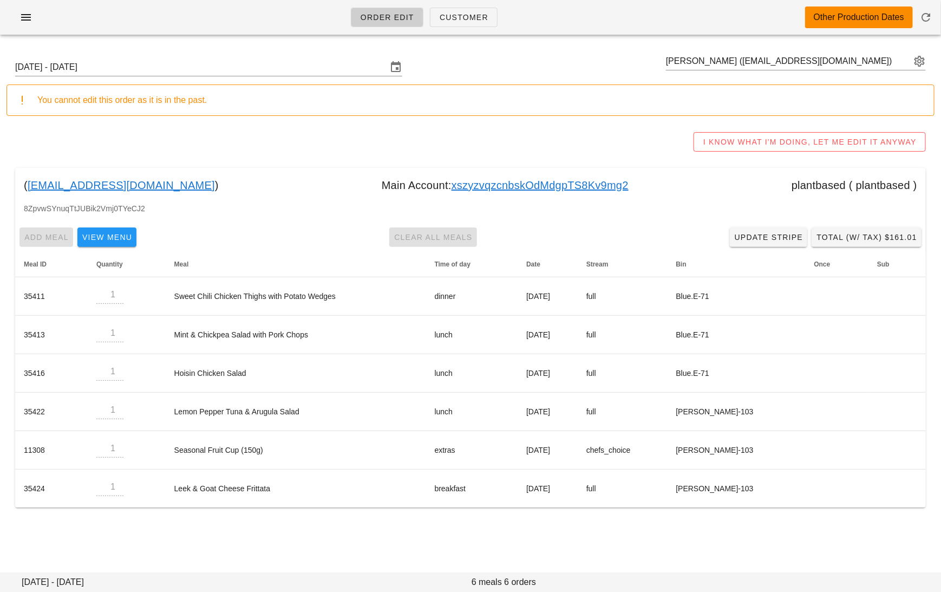
click at [558, 185] on link "xszyzvqzcnbskOdMdgpTS8Kv9mg2" at bounding box center [539, 184] width 177 height 17
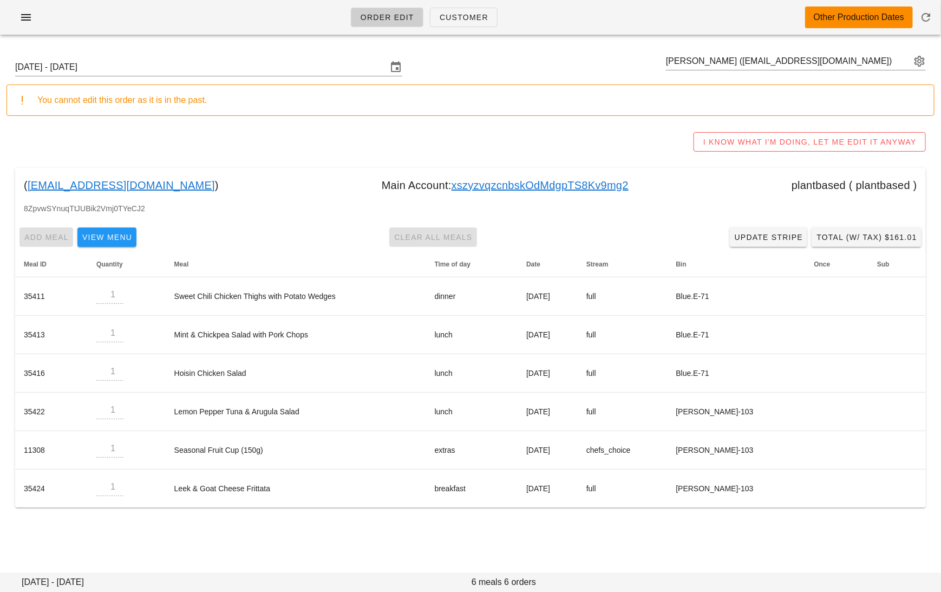
click at [558, 185] on link "xszyzvqzcnbskOdMdgpTS8Kv9mg2" at bounding box center [539, 184] width 177 height 17
drag, startPoint x: 558, startPoint y: 185, endPoint x: 533, endPoint y: 185, distance: 24.4
click at [554, 185] on link "xszyzvqzcnbskOdMdgpTS8Kv9mg2" at bounding box center [539, 184] width 177 height 17
click at [474, 182] on link "xszyzvqzcnbskOdMdgpTS8Kv9mg2" at bounding box center [539, 184] width 177 height 17
click at [473, 182] on link "xszyzvqzcnbskOdMdgpTS8Kv9mg2" at bounding box center [539, 184] width 177 height 17
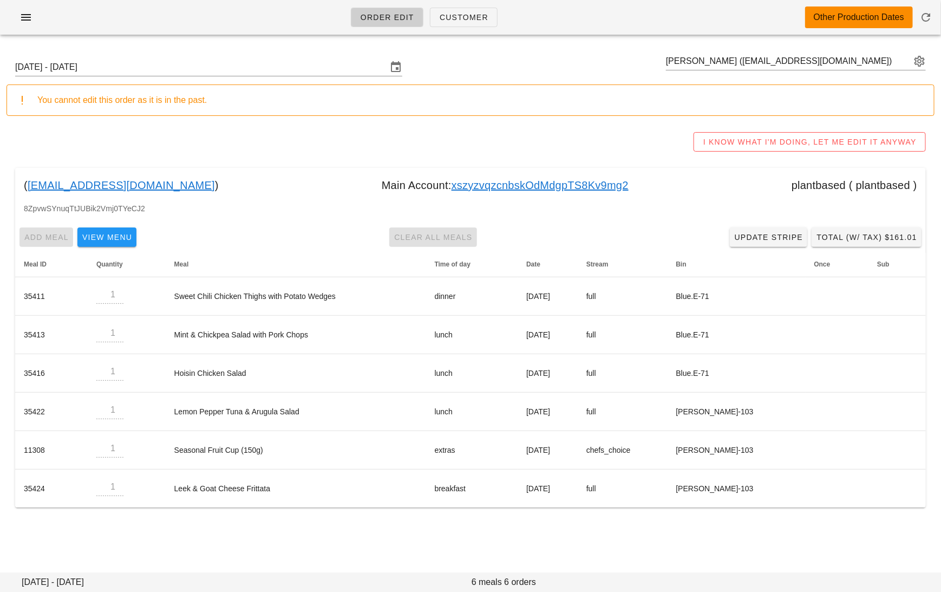
click at [401, 144] on div "I KNOW WHAT I'M DOING, LET ME EDIT IT ANYWAY" at bounding box center [470, 142] width 928 height 35
click at [461, 199] on div "( quebbby@hotmail.com ) Main Account: xszyzvqzcnbskOdMdgpTS8Kv9mg2 plantbased (…" at bounding box center [470, 185] width 910 height 35
click at [455, 188] on link "xszyzvqzcnbskOdMdgpTS8Kv9mg2" at bounding box center [539, 184] width 177 height 17
click at [266, 213] on div "8ZpvwSYnuqTtJUBik2Vmj0TYeCJ2" at bounding box center [470, 212] width 910 height 21
click at [841, 63] on input "text" at bounding box center [788, 61] width 245 height 17
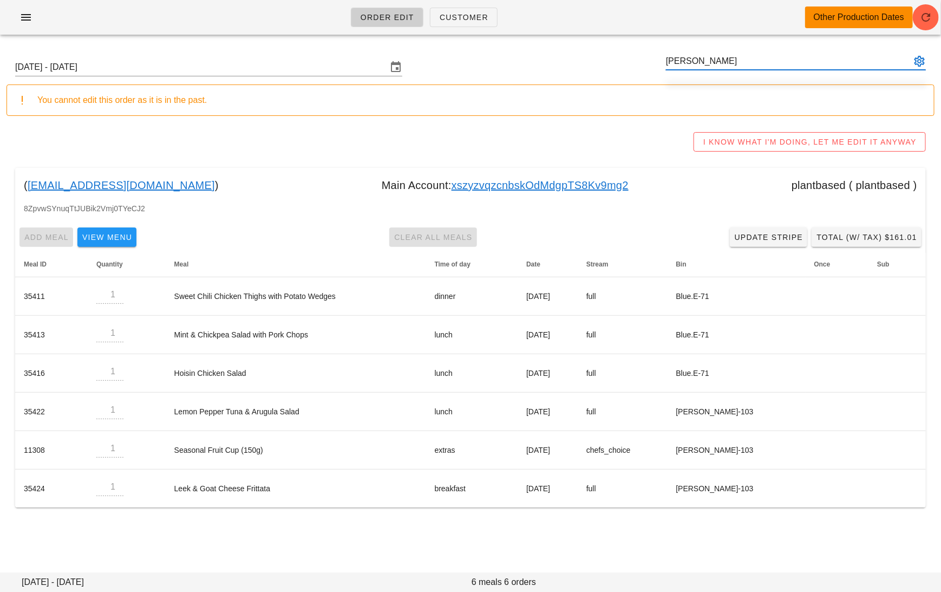
type input "maddison lennox"
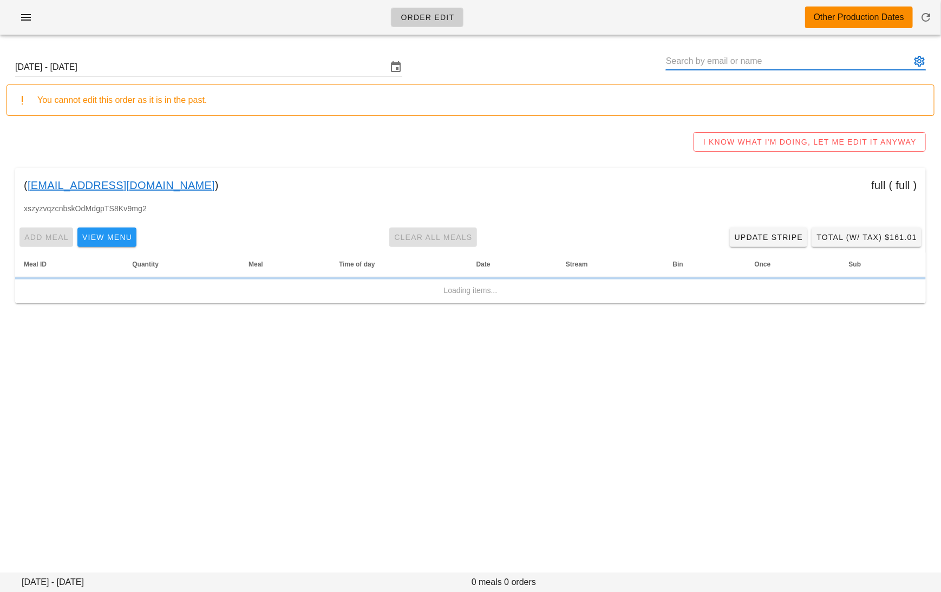
click at [708, 57] on input "text" at bounding box center [788, 61] width 245 height 17
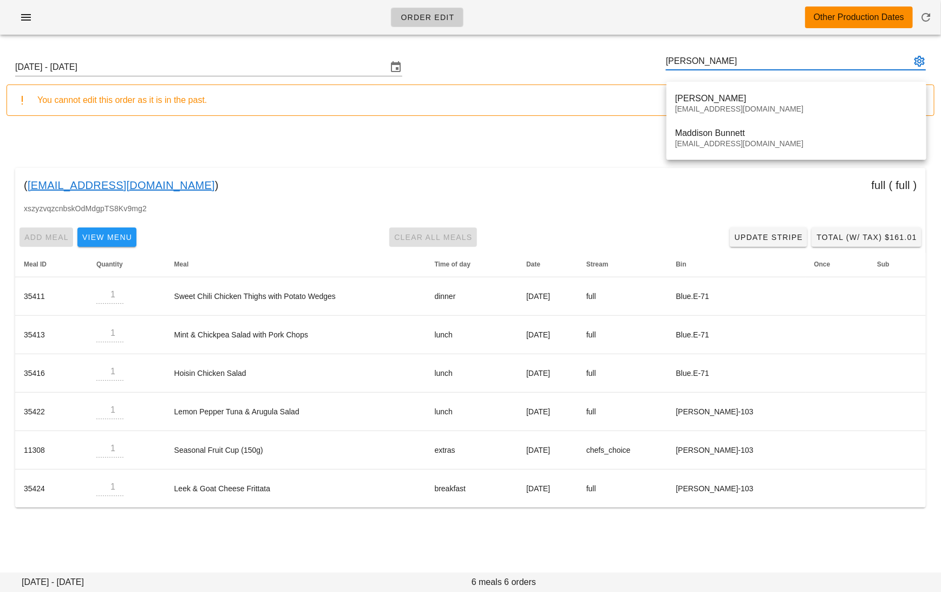
drag, startPoint x: 720, startPoint y: 57, endPoint x: 633, endPoint y: 57, distance: 87.2
click at [633, 57] on div "[DATE] - [DATE] maddison" at bounding box center [470, 67] width 928 height 35
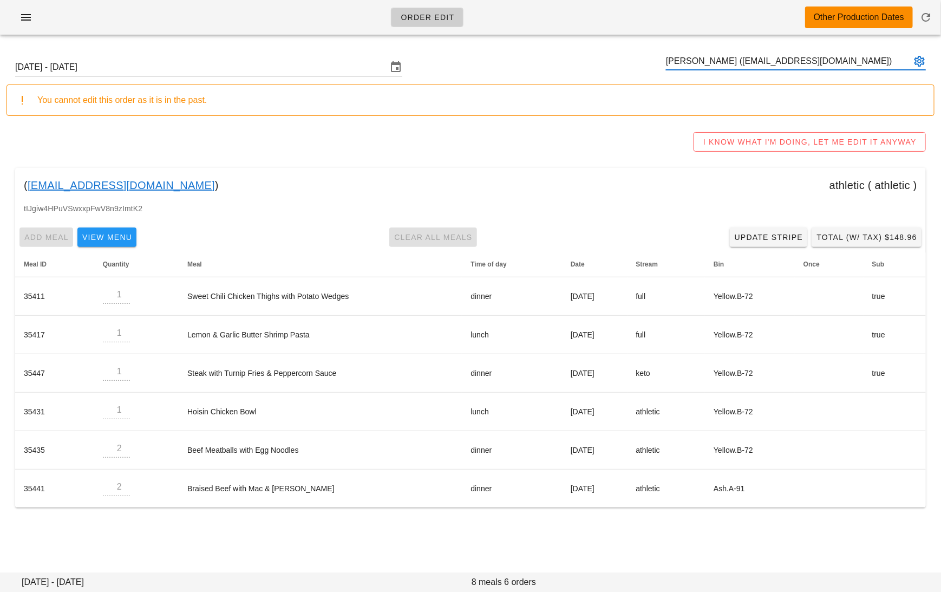
type input "[PERSON_NAME] ([EMAIL_ADDRESS][DOMAIN_NAME])"
click at [32, 184] on link "madisonslennox@gmail.com" at bounding box center [121, 184] width 187 height 17
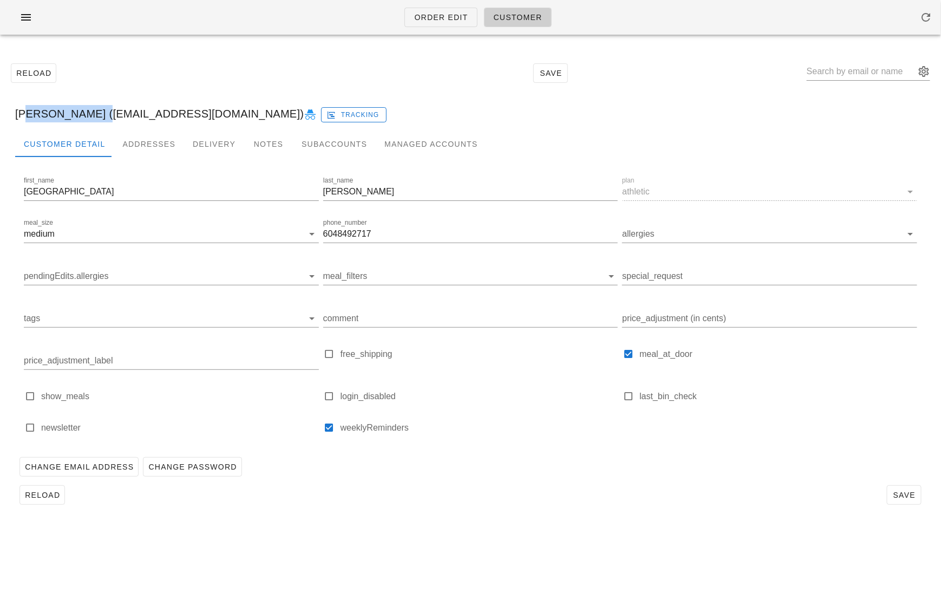
drag, startPoint x: 98, startPoint y: 115, endPoint x: 24, endPoint y: 114, distance: 74.2
click at [24, 114] on div "Madison Lennox (madisonslennox@gmail.com) Tracking" at bounding box center [470, 113] width 928 height 35
click at [219, 117] on div "Madison Lennox (madisonslennox@gmail.com) Tracking" at bounding box center [470, 113] width 928 height 35
drag, startPoint x: 245, startPoint y: 115, endPoint x: 107, endPoint y: 117, distance: 138.6
click at [106, 117] on div "Madison Lennox (madisonslennox@gmail.com) Tracking" at bounding box center [470, 113] width 928 height 35
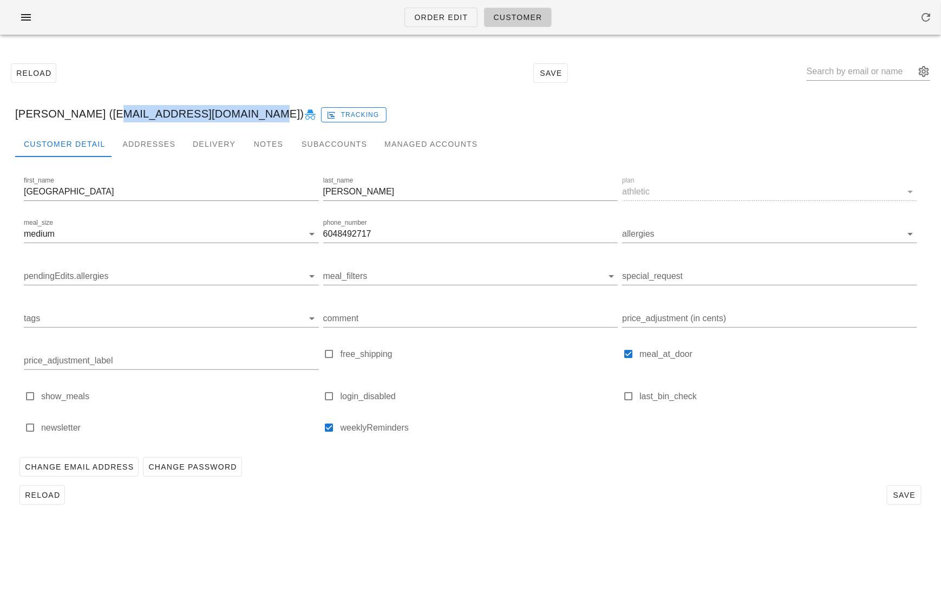
copy div "madisonslennox@gmail.com"
click at [453, 19] on span "Order Edit" at bounding box center [441, 17] width 54 height 9
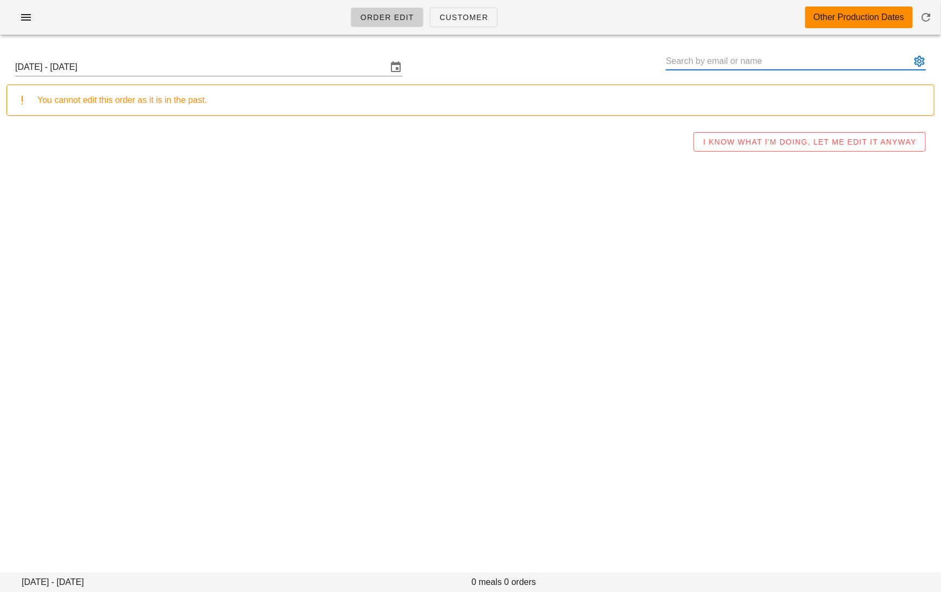
click at [805, 69] on input "text" at bounding box center [788, 61] width 245 height 17
paste input "victoriajh@yahoo.com"
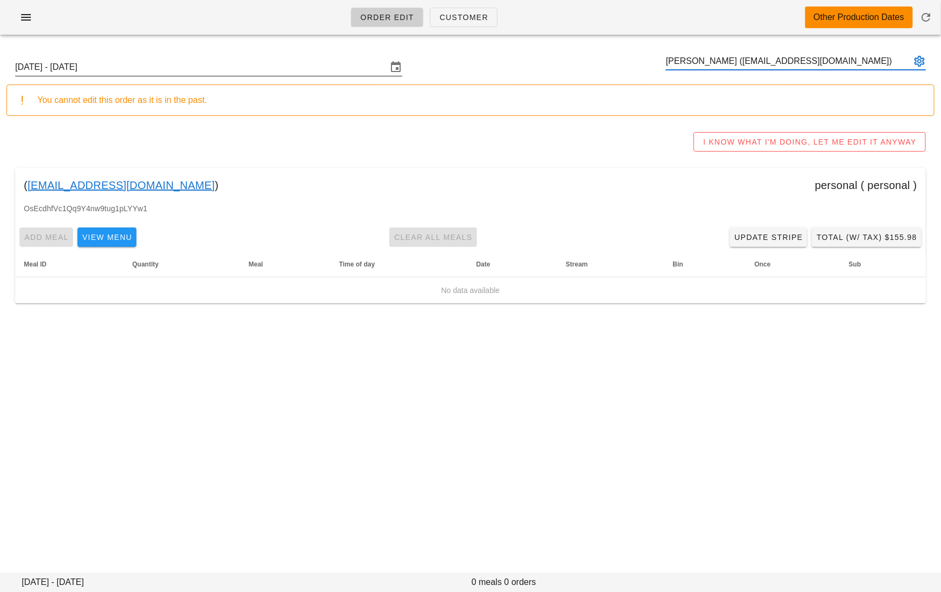
type input "Victoria Nicholson (Victoriajh@yahoo.com)"
click at [218, 64] on input "Sunday September 7 - Saturday September 13" at bounding box center [201, 66] width 372 height 17
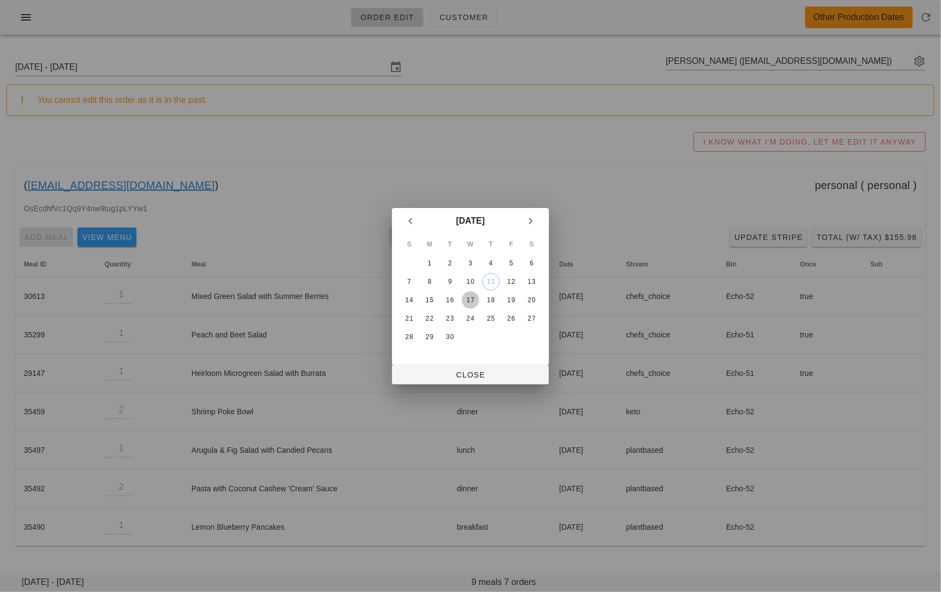
click at [475, 301] on div "17" at bounding box center [470, 300] width 17 height 8
click at [482, 365] on button "Close" at bounding box center [470, 374] width 157 height 19
type input "[DATE] - [DATE]"
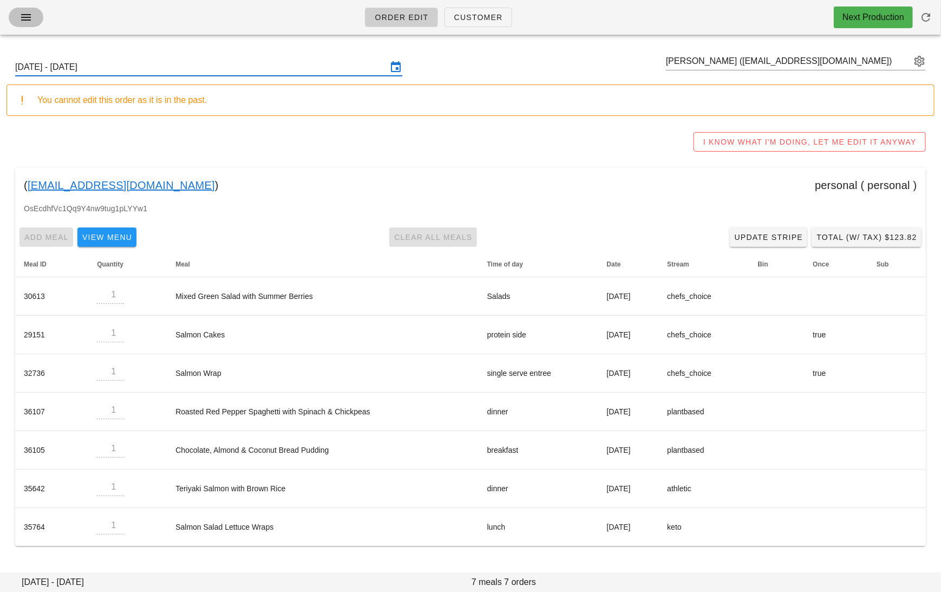
click at [23, 26] on button "button" at bounding box center [26, 17] width 35 height 19
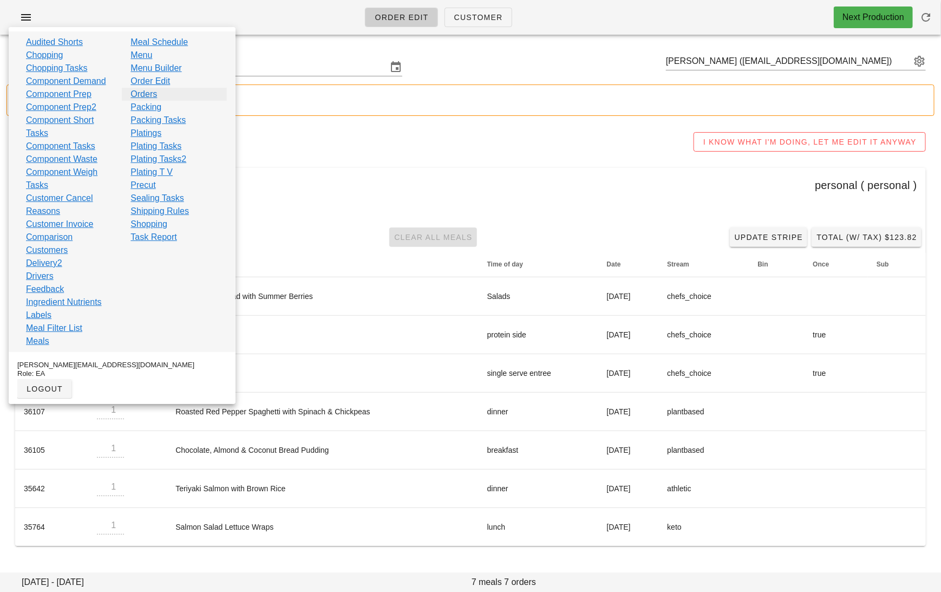
click at [153, 92] on link "Orders" at bounding box center [143, 94] width 27 height 13
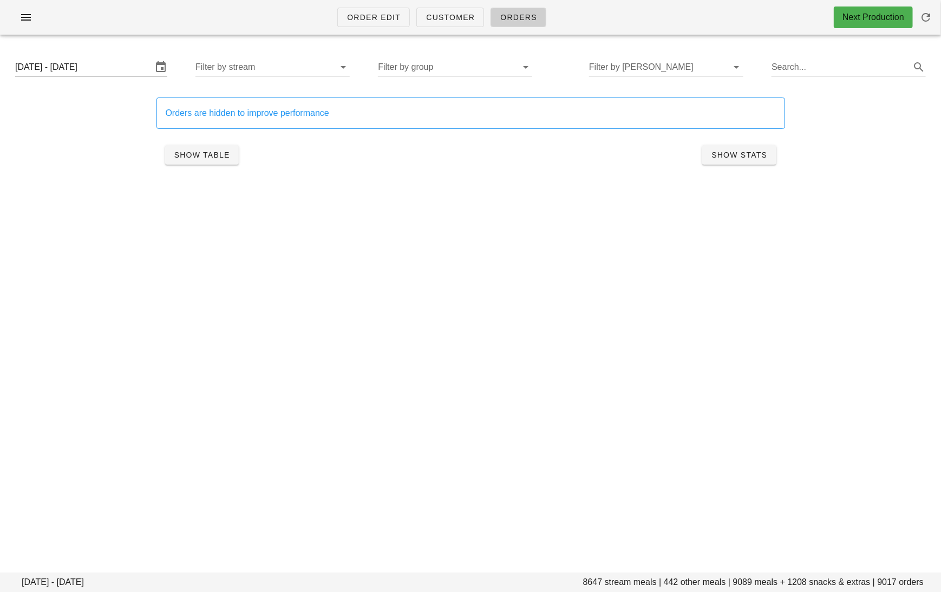
click at [112, 61] on input "Sunday September 14 - Saturday September 20" at bounding box center [83, 66] width 137 height 17
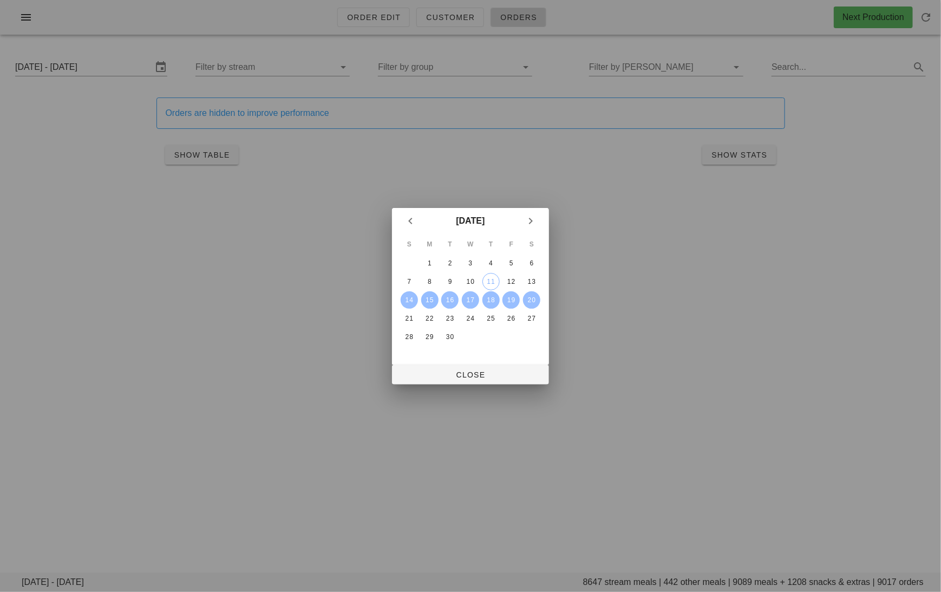
click at [431, 299] on div "15" at bounding box center [429, 300] width 17 height 8
click at [528, 300] on div "20" at bounding box center [531, 300] width 17 height 8
click at [522, 375] on span "Close" at bounding box center [471, 374] width 140 height 9
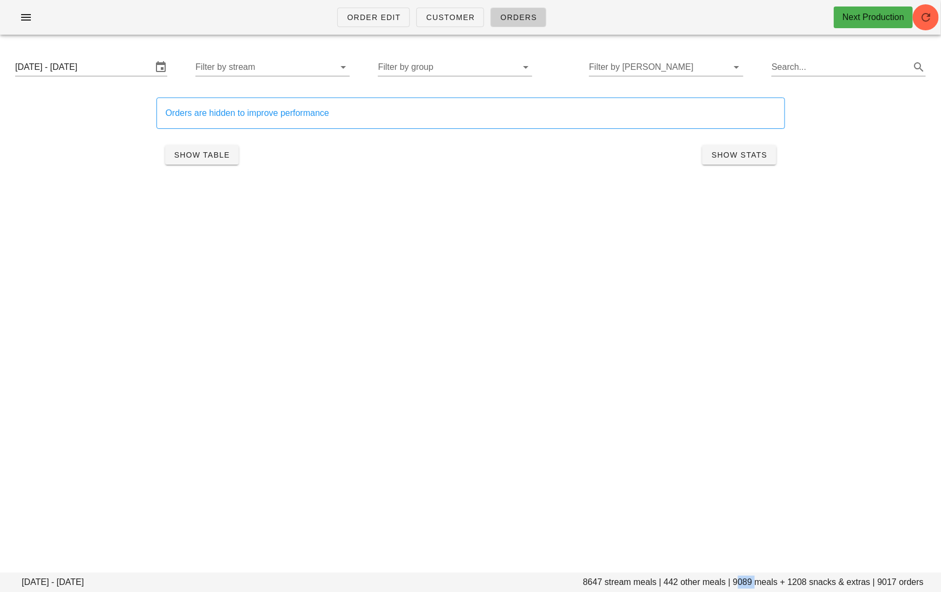
drag, startPoint x: 754, startPoint y: 580, endPoint x: 736, endPoint y: 580, distance: 18.4
click at [736, 580] on footer "Monday September 15 - Saturday September 20 8647 stream meals | 442 other meals…" at bounding box center [470, 581] width 941 height 19
copy footer "9089"
click at [462, 73] on input "Filter by group" at bounding box center [446, 66] width 137 height 17
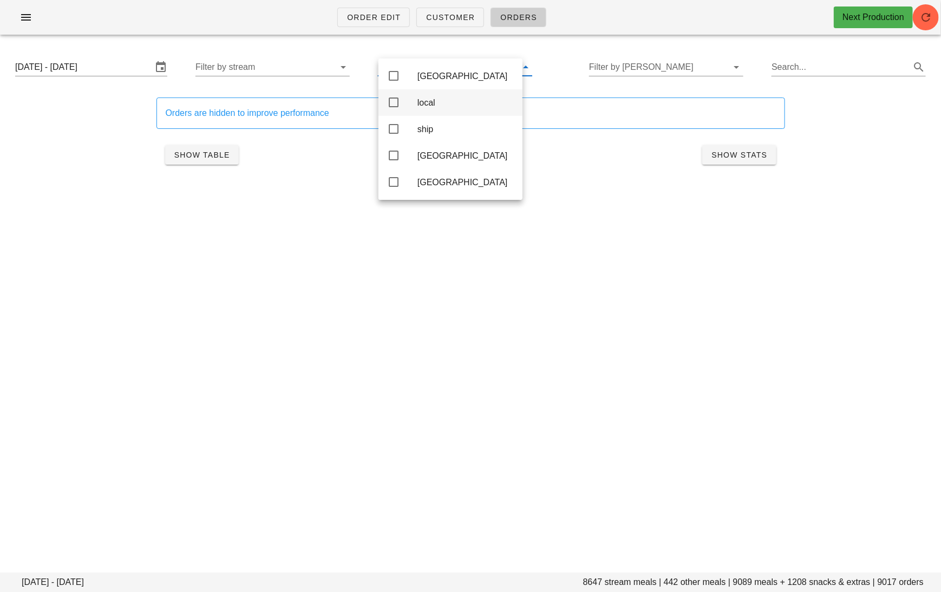
click at [434, 105] on div "local" at bounding box center [465, 102] width 96 height 10
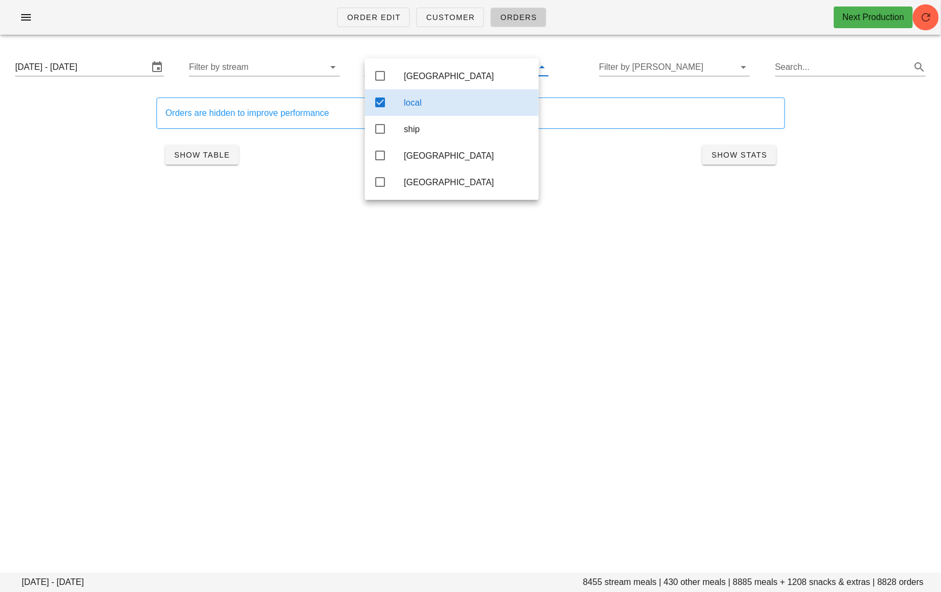
click at [309, 148] on div "Show Table Show Stats" at bounding box center [470, 154] width 628 height 35
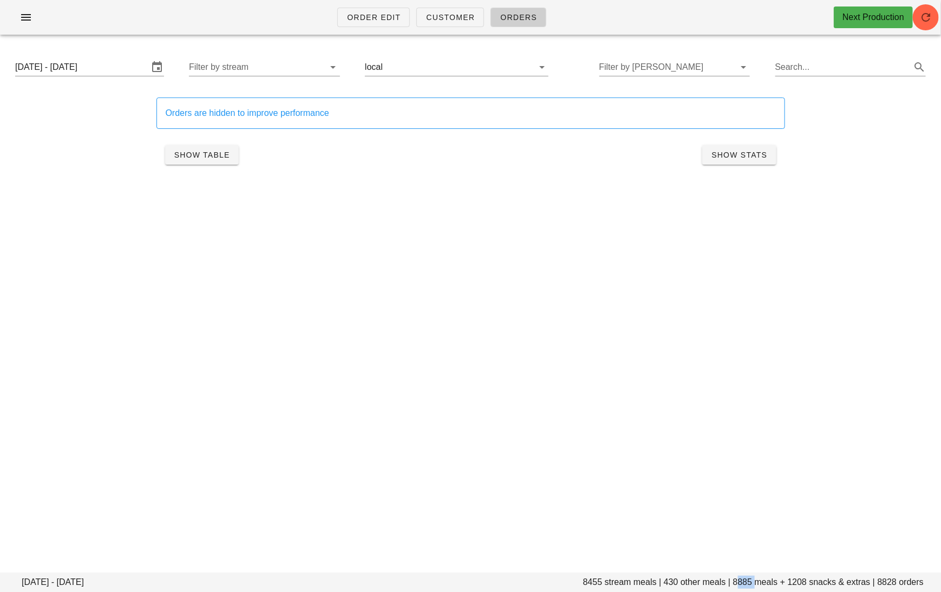
drag, startPoint x: 755, startPoint y: 584, endPoint x: 735, endPoint y: 582, distance: 20.6
click at [735, 582] on footer "Monday September 15 - Saturday September 20 8455 stream meals | 430 other meals…" at bounding box center [470, 581] width 941 height 19
copy footer "8885"
click at [483, 64] on input "text" at bounding box center [452, 66] width 134 height 17
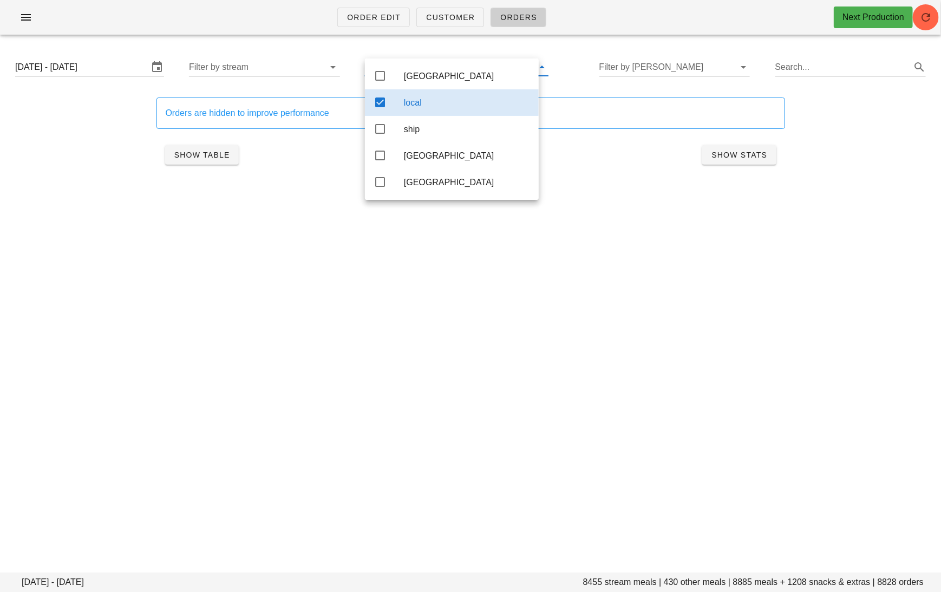
click at [420, 107] on div "local" at bounding box center [467, 102] width 126 height 10
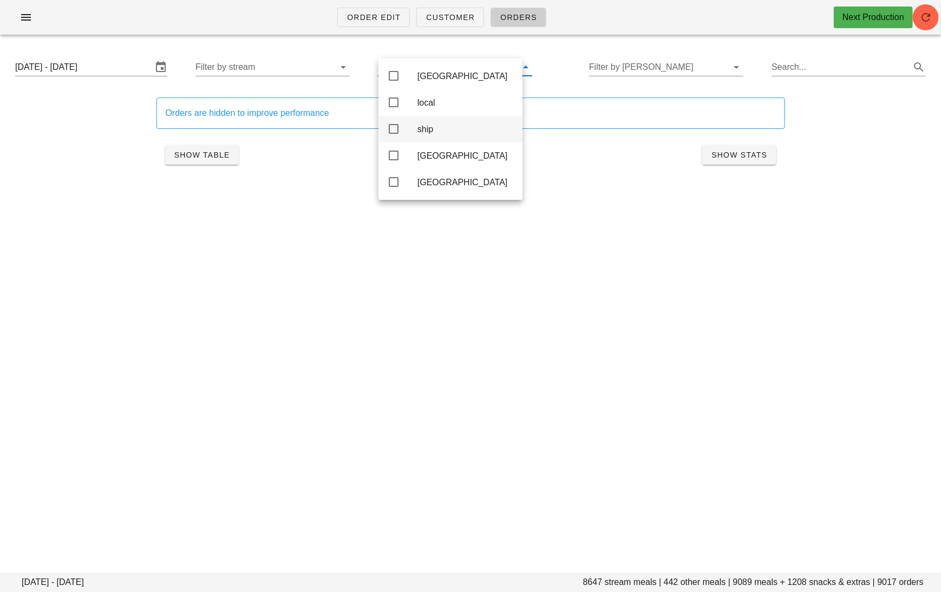
click at [414, 129] on div "ship" at bounding box center [450, 129] width 144 height 27
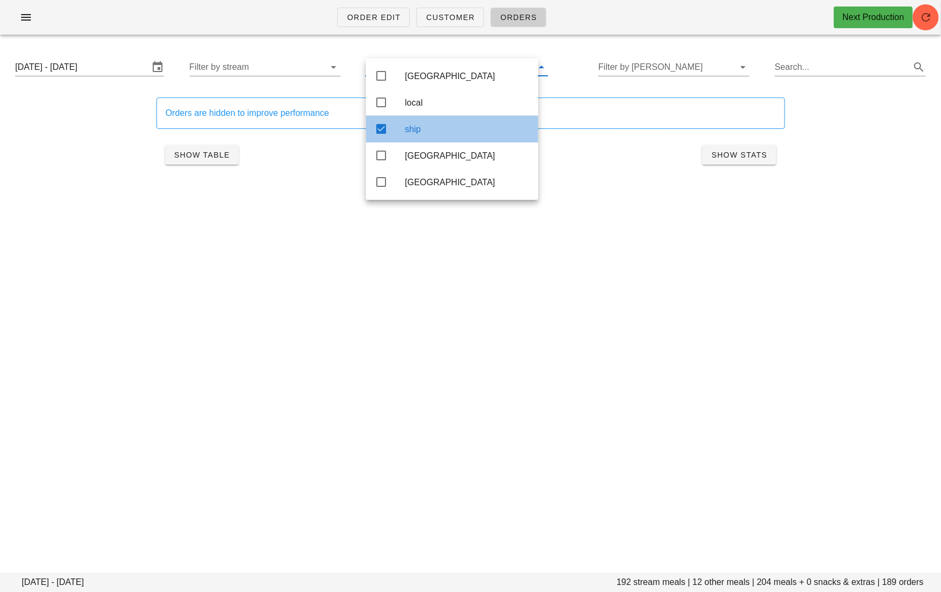
click at [414, 129] on div "ship" at bounding box center [467, 129] width 125 height 10
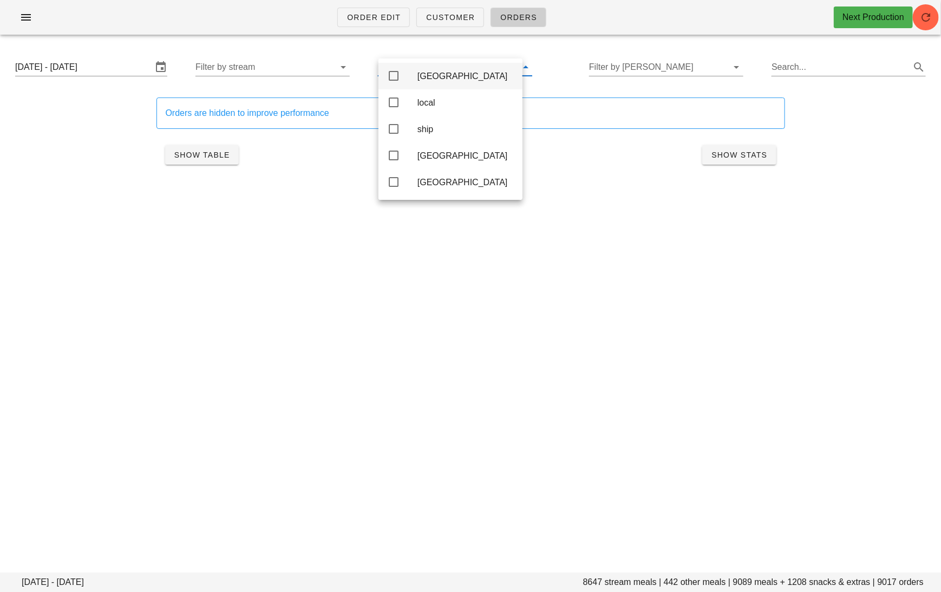
click at [436, 78] on div "Calgary" at bounding box center [465, 76] width 96 height 10
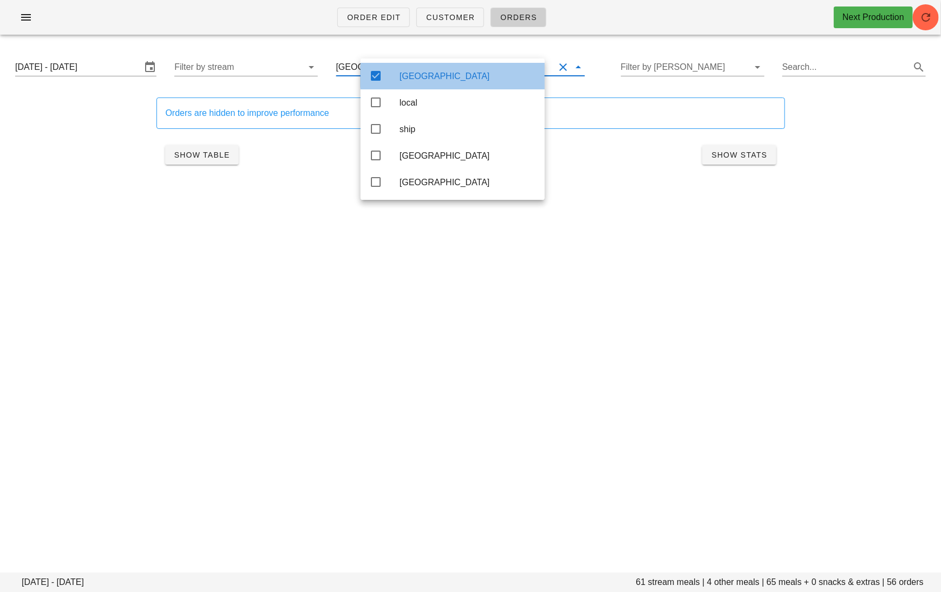
click at [436, 77] on div "Calgary" at bounding box center [467, 76] width 136 height 10
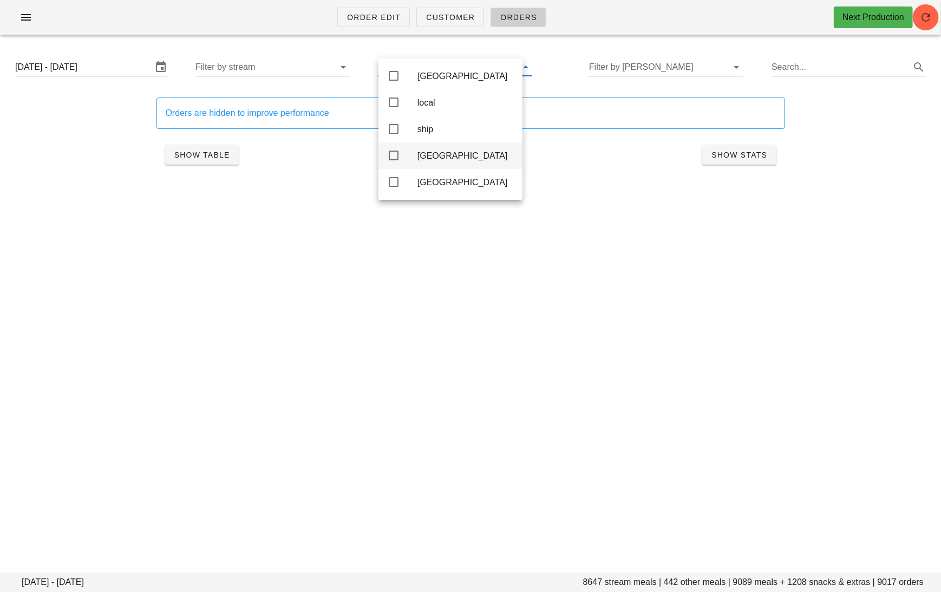
click at [395, 161] on icon at bounding box center [393, 155] width 13 height 13
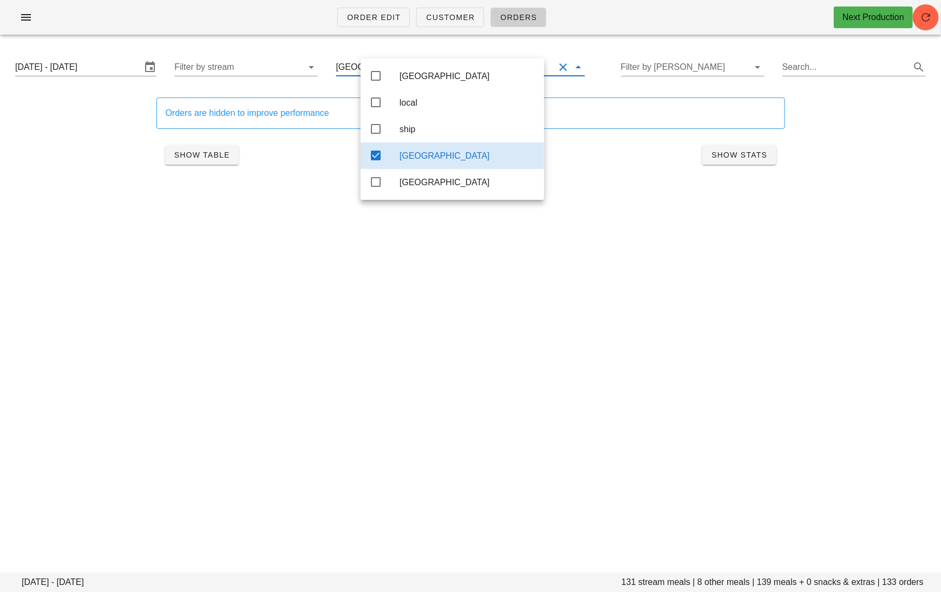
click at [378, 156] on icon at bounding box center [375, 155] width 13 height 13
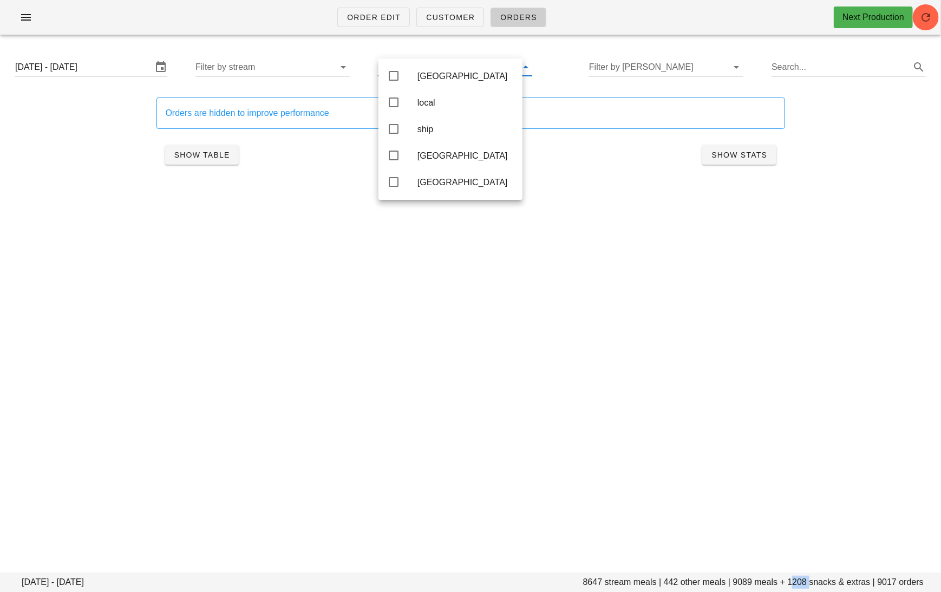
drag, startPoint x: 808, startPoint y: 581, endPoint x: 790, endPoint y: 582, distance: 17.9
click at [790, 582] on footer "Monday September 15 - Saturday September 20 8647 stream meals | 442 other meals…" at bounding box center [470, 581] width 941 height 19
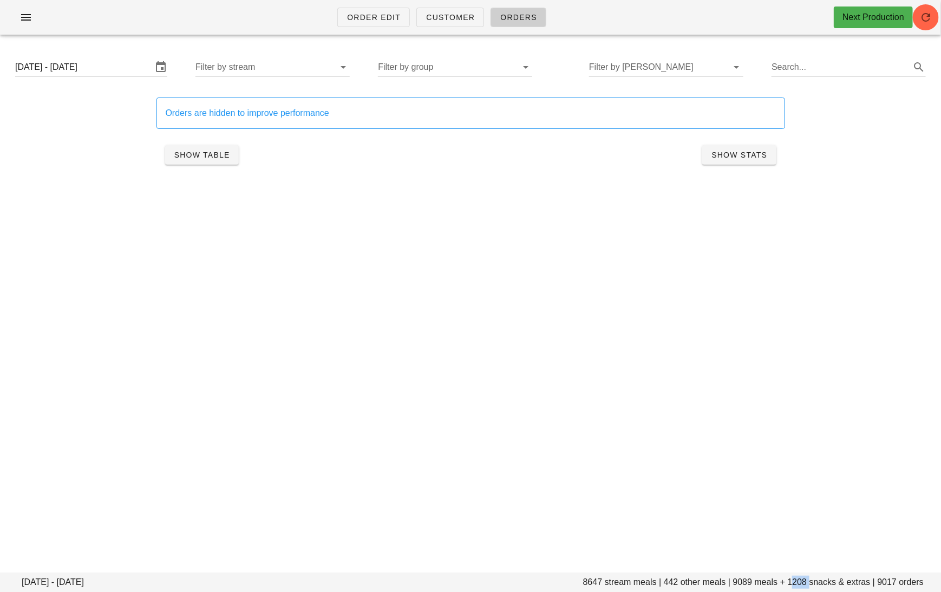
copy footer "1208"
click at [800, 68] on input "Search..." at bounding box center [839, 66] width 137 height 17
click at [499, 269] on div "Order Edit Customer Orders Next Production Monday September 15 - Saturday Septe…" at bounding box center [470, 296] width 941 height 592
drag, startPoint x: 831, startPoint y: 68, endPoint x: 728, endPoint y: 66, distance: 102.9
click at [728, 67] on div "Monday September 15 - Saturday September 20 Filter by stream Filter by group Fi…" at bounding box center [470, 67] width 928 height 35
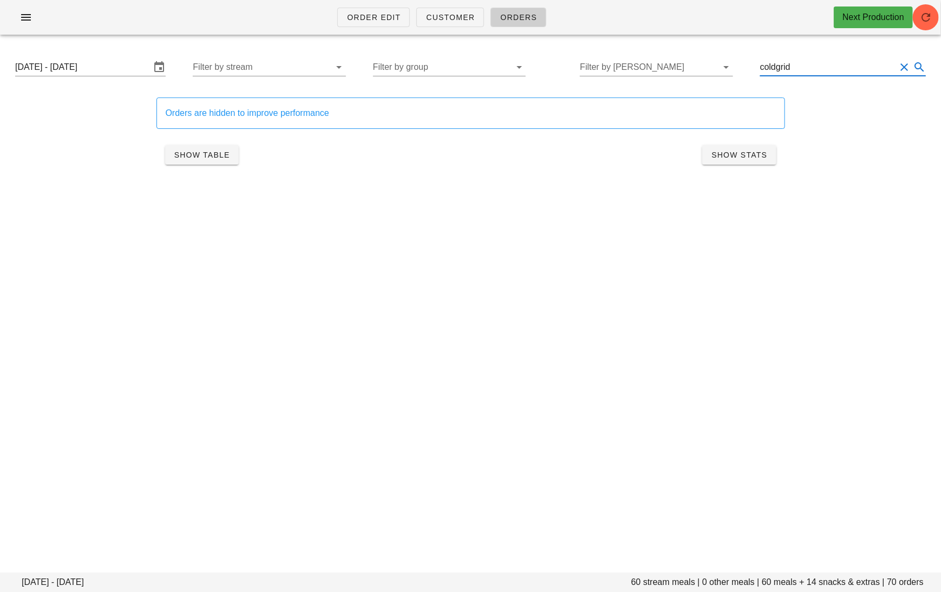
type input "coldgrid"
click at [450, 245] on div "Order Edit Customer Orders Next Production Monday September 15 - Saturday Septe…" at bounding box center [470, 296] width 941 height 592
click at [267, 66] on input "text" at bounding box center [260, 66] width 135 height 17
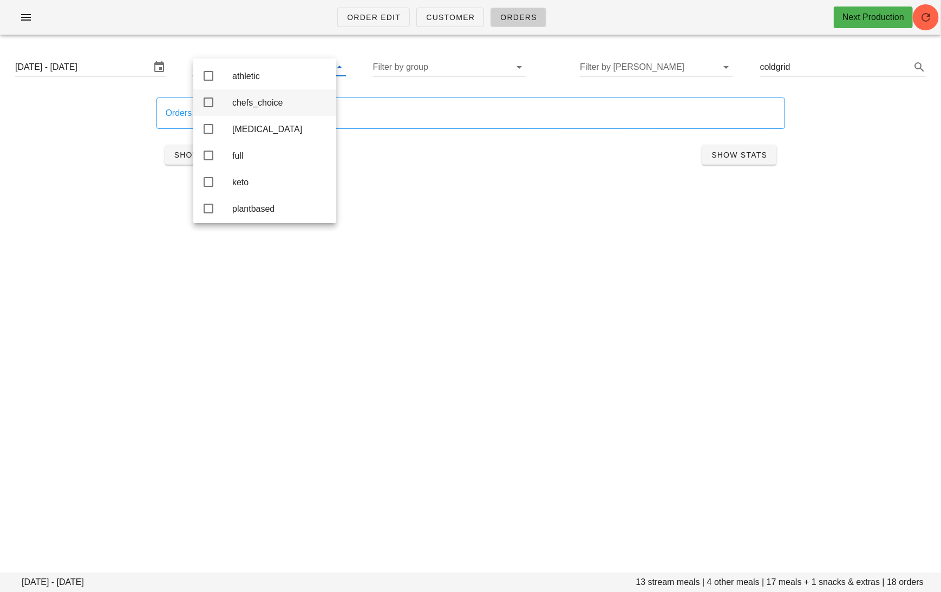
click at [274, 105] on div "chefs_choice" at bounding box center [279, 102] width 95 height 10
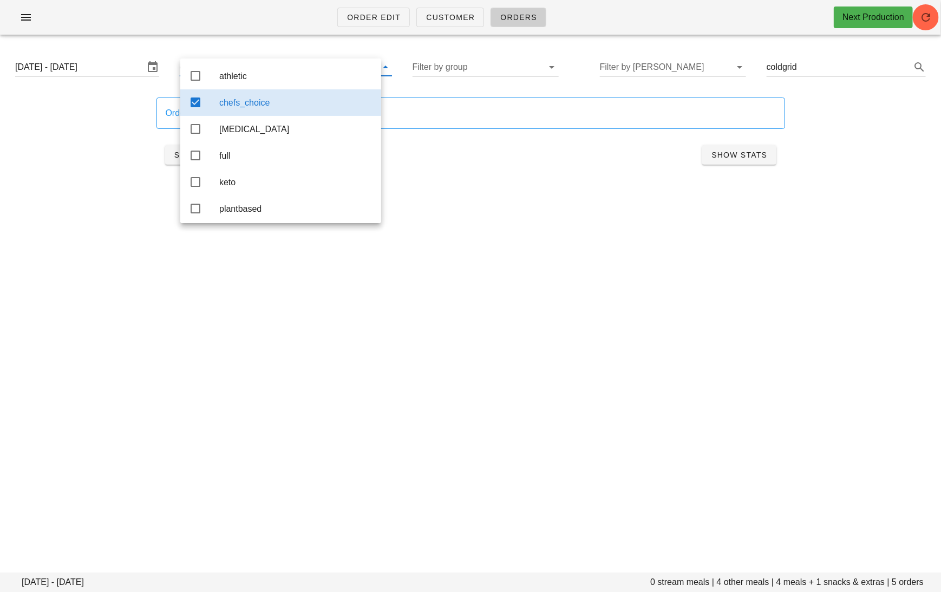
click at [442, 161] on div "Show Table Show Stats" at bounding box center [470, 154] width 628 height 35
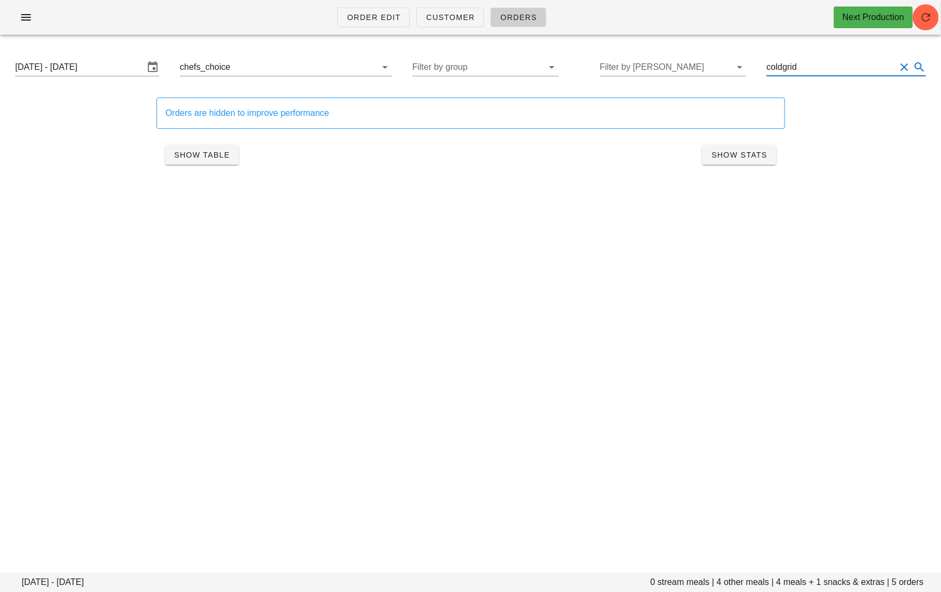
drag, startPoint x: 821, startPoint y: 66, endPoint x: 748, endPoint y: 65, distance: 73.6
click at [748, 65] on div "Monday September 15 - Saturday September 20 chefs_choice Filter by group Filter…" at bounding box center [470, 67] width 928 height 35
click at [320, 166] on div "Show Table Show Stats" at bounding box center [470, 154] width 628 height 35
click at [197, 162] on button "Show Table" at bounding box center [202, 154] width 74 height 19
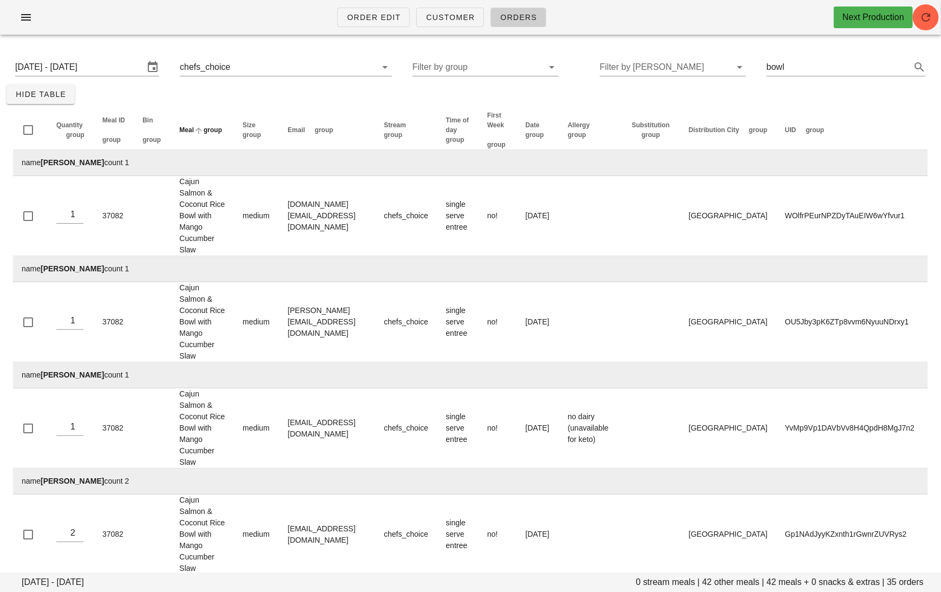
click at [217, 129] on span "group" at bounding box center [213, 130] width 18 height 8
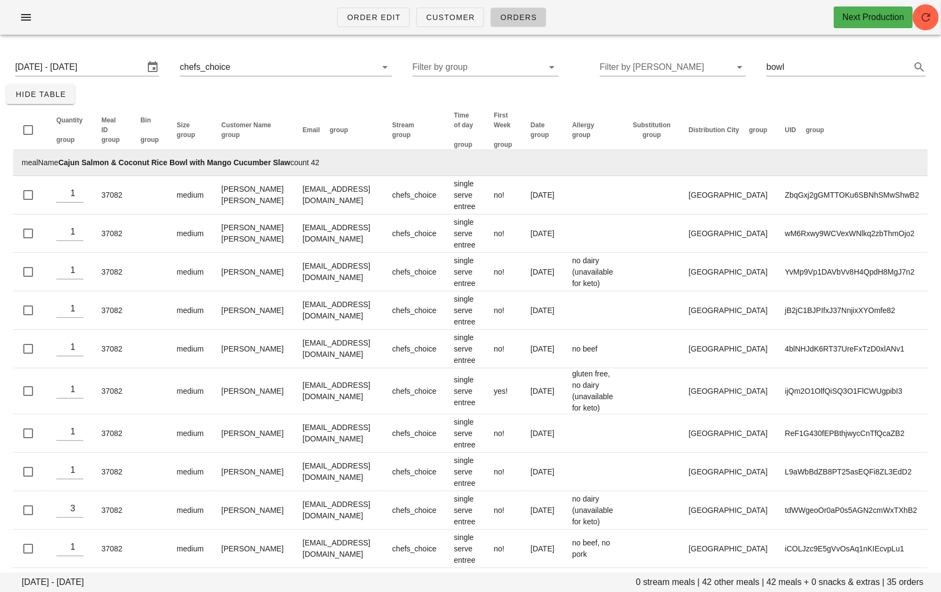
drag, startPoint x: 343, startPoint y: 162, endPoint x: 58, endPoint y: 161, distance: 285.3
click at [58, 161] on td "mealName Cajun Salmon & Coconut Rice Bowl with Mango Cucumber Slaw count 42" at bounding box center [470, 163] width 915 height 26
copy td "Cajun Salmon & Coconut Rice Bowl with Mango Cucumber Slaw count 42"
click at [811, 68] on input "bowl" at bounding box center [831, 66] width 129 height 17
type input "b"
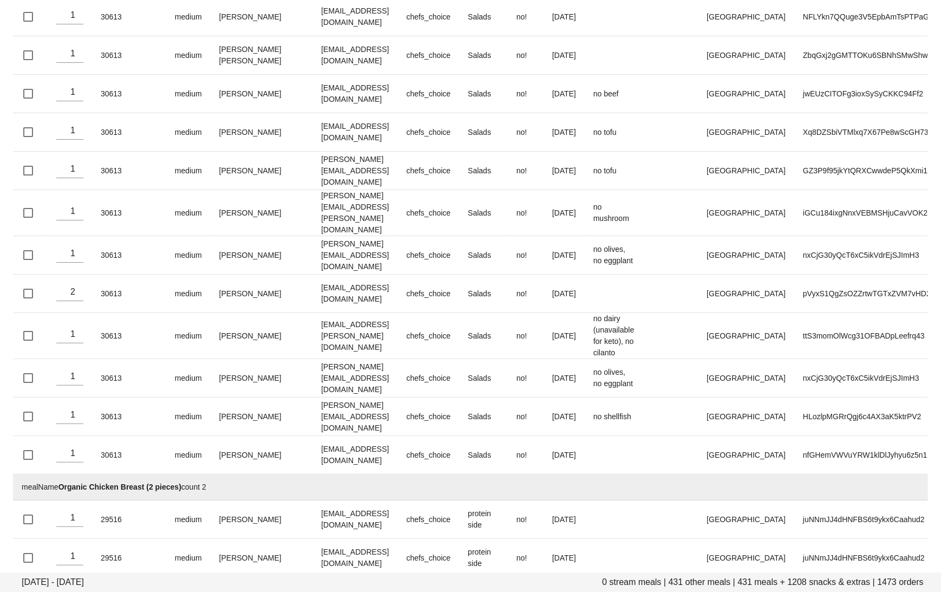
scroll to position [9339, 0]
drag, startPoint x: 359, startPoint y: 366, endPoint x: 63, endPoint y: 367, distance: 296.1
click at [63, 576] on td "mealName Organic Chicken, Japanese Sweet Potato, Kale & Zucchini with Miso Tahi…" at bounding box center [483, 589] width 940 height 26
drag, startPoint x: 133, startPoint y: 352, endPoint x: 60, endPoint y: 361, distance: 73.6
click at [60, 576] on td "mealName Organic Chicken, Japanese Sweet Potato, Kale & Zucchini with Miso Tahi…" at bounding box center [483, 589] width 940 height 26
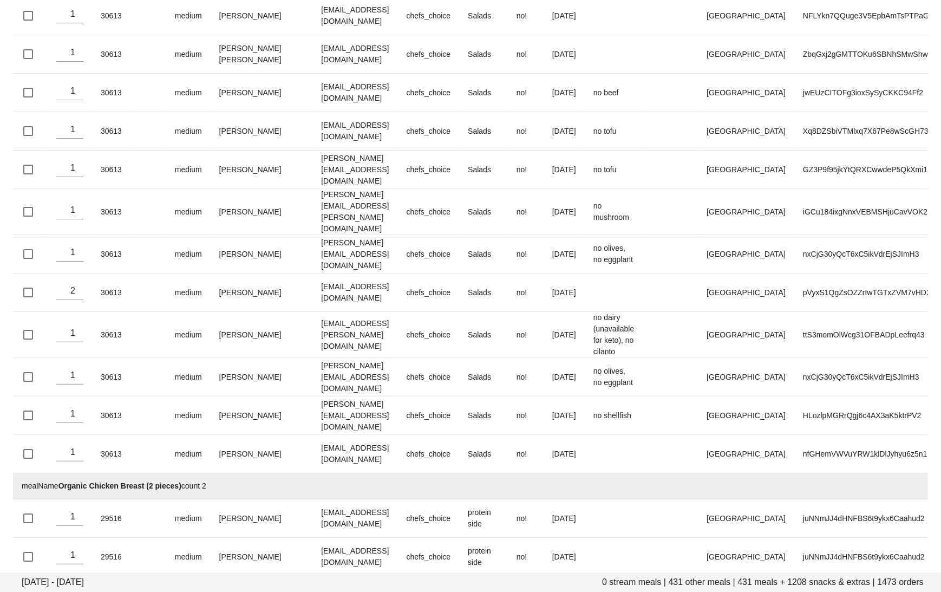
copy td "Organic Chicken, Japanese Sweet Potato, Kale & Zucchini with Miso Tahini Dressi…"
click at [436, 576] on td "mealName Organic Chicken, Japanese Sweet Potato, Kale & Zucchini with Miso Tahi…" at bounding box center [483, 589] width 940 height 26
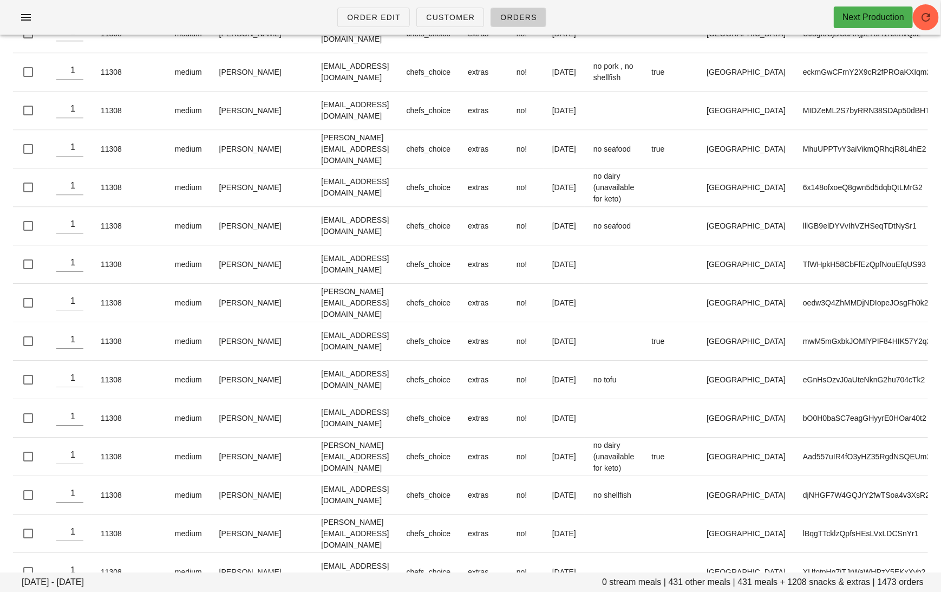
scroll to position [54095, 0]
drag, startPoint x: 360, startPoint y: 307, endPoint x: 56, endPoint y: 312, distance: 303.7
drag, startPoint x: 401, startPoint y: 311, endPoint x: 60, endPoint y: 304, distance: 340.6
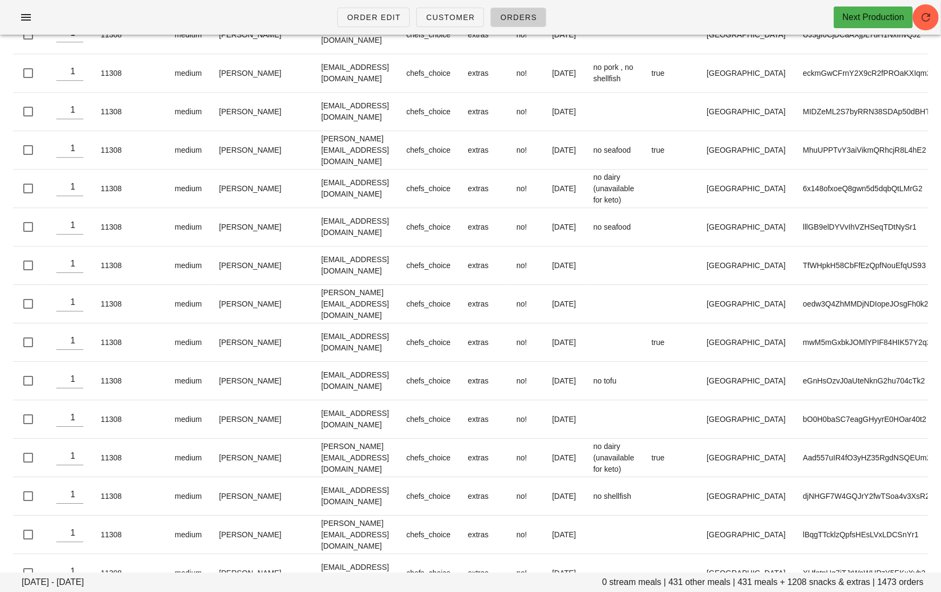
copy td "Soy-Ginger Beef Meatballs, Vermicelli Rice Noodles & Crunchy Veg with Fresh Her…"
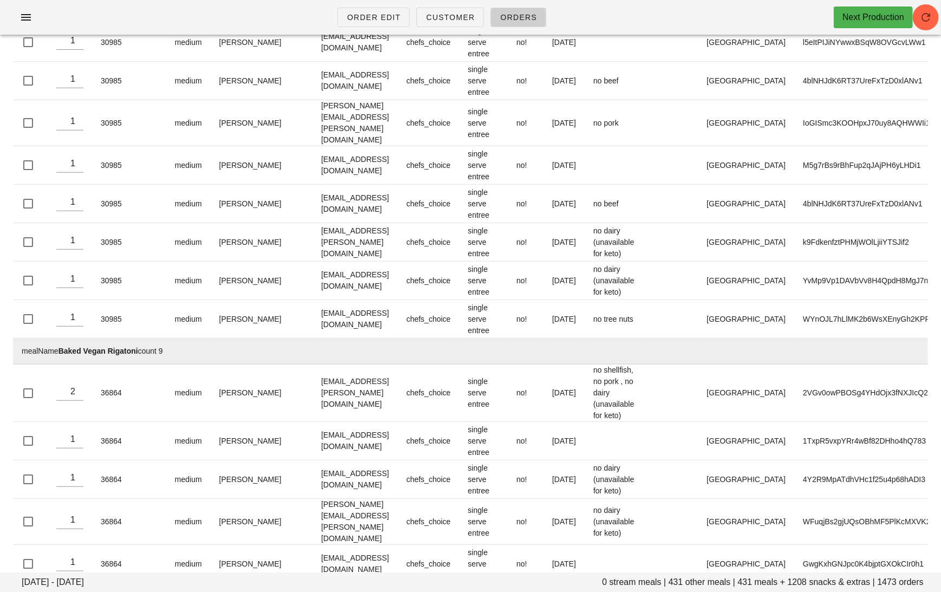
scroll to position [0, 0]
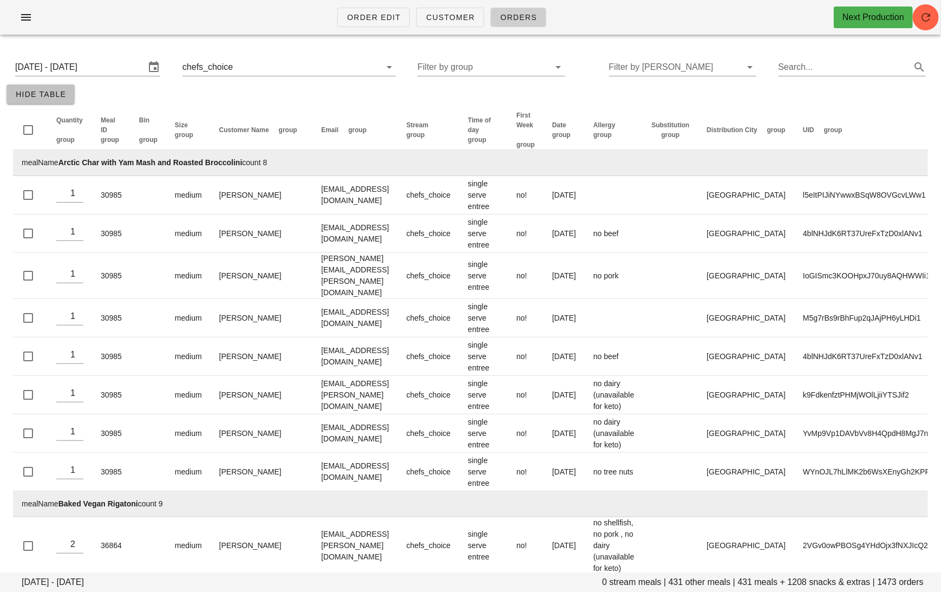
click at [47, 91] on span "Hide Table" at bounding box center [40, 94] width 51 height 9
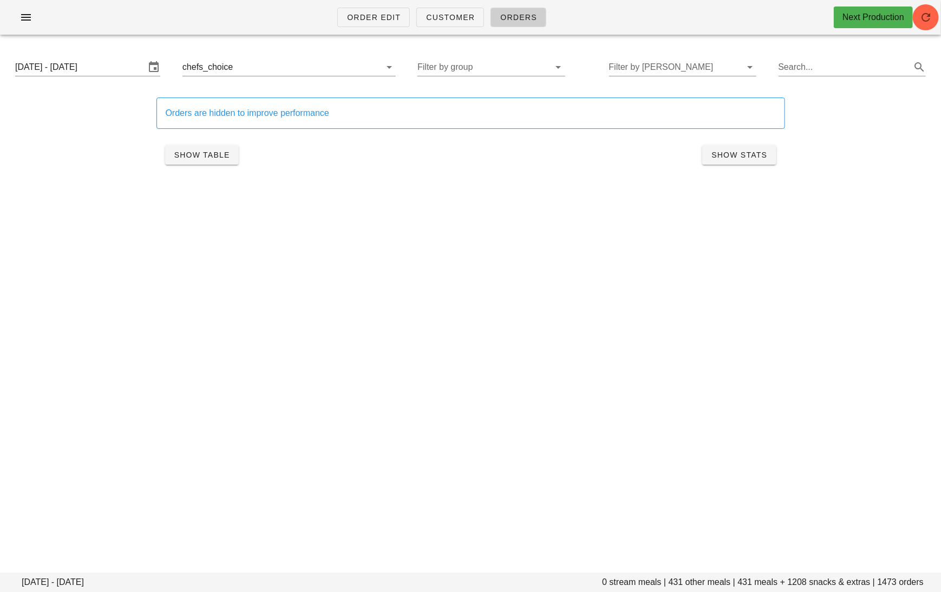
click at [368, 64] on button "Clear Filter by stream" at bounding box center [374, 67] width 13 height 13
click at [685, 69] on input "Filter by tod" at bounding box center [657, 66] width 137 height 17
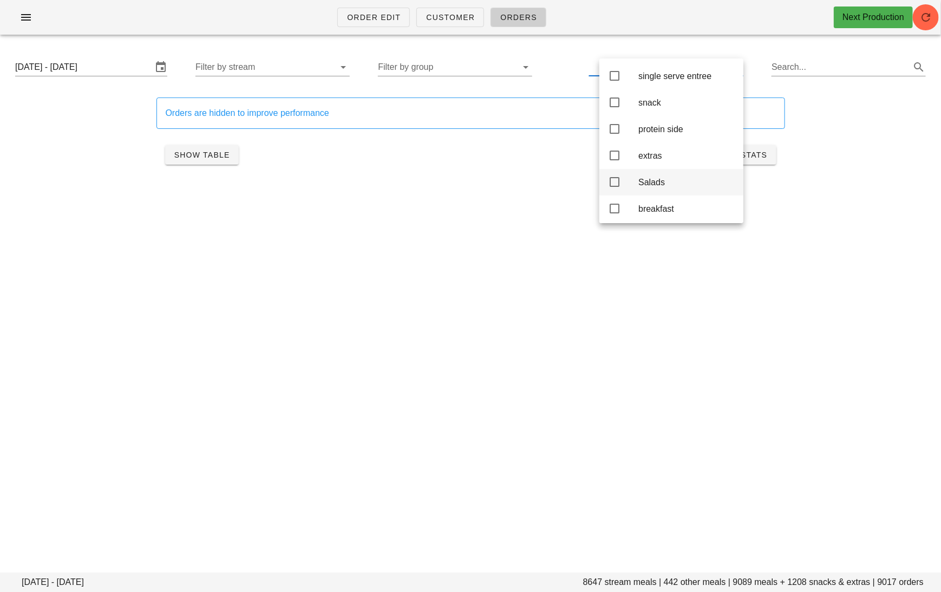
click at [643, 187] on div "Salads" at bounding box center [686, 182] width 96 height 10
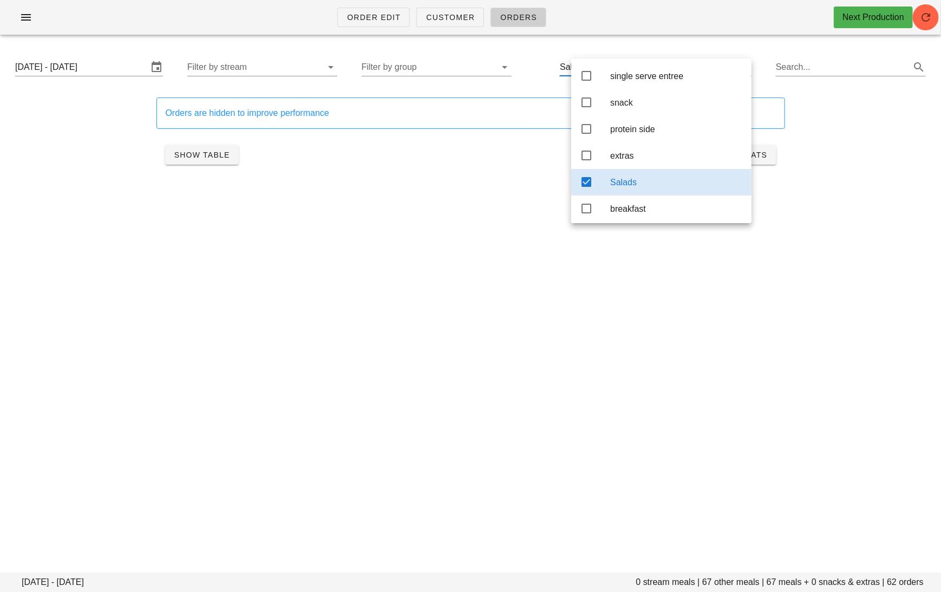
click at [405, 244] on div "Order Edit Customer Orders Next Production Monday September 15 - Saturday Septe…" at bounding box center [470, 296] width 941 height 592
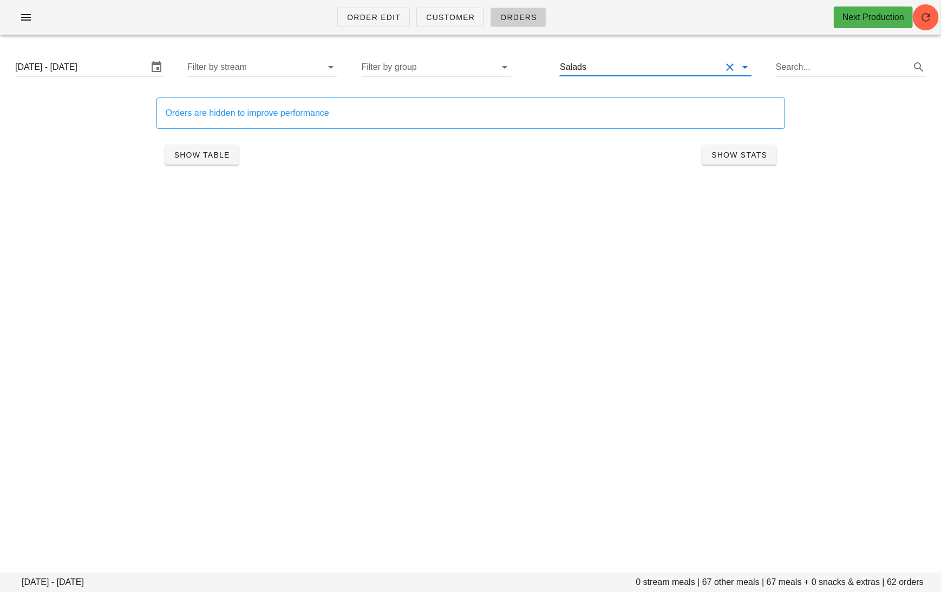
click at [680, 68] on input "text" at bounding box center [654, 66] width 133 height 17
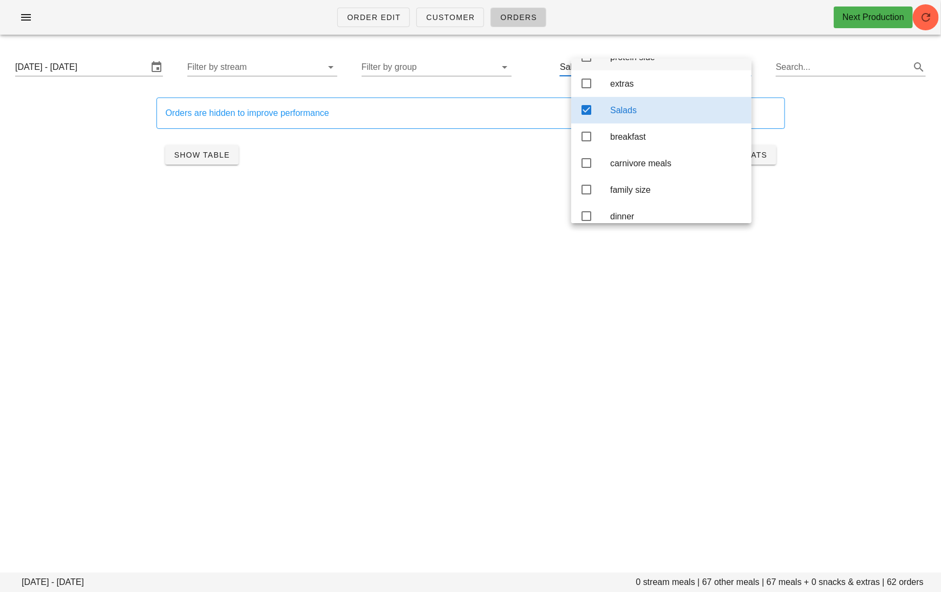
scroll to position [82, 0]
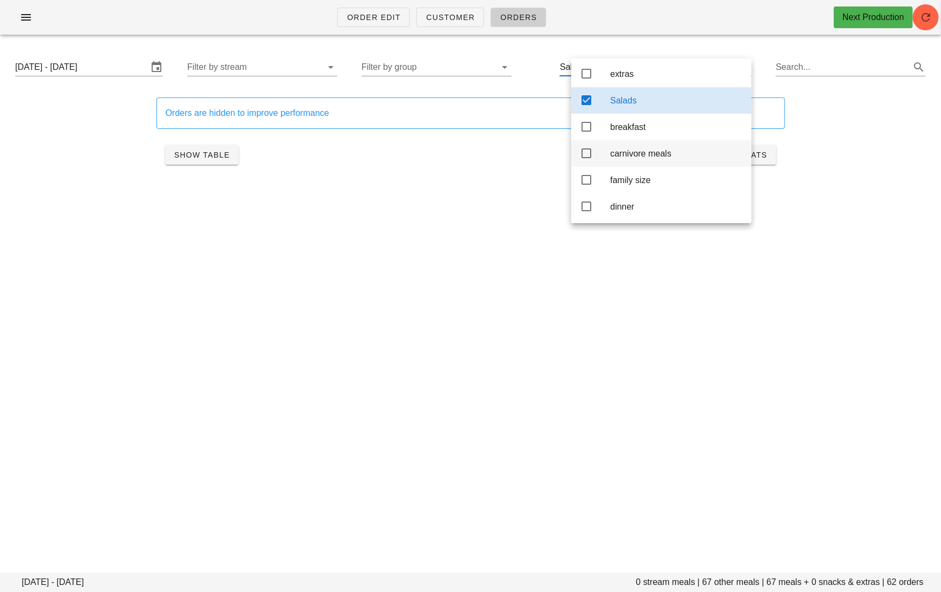
click at [585, 160] on icon at bounding box center [586, 153] width 13 height 13
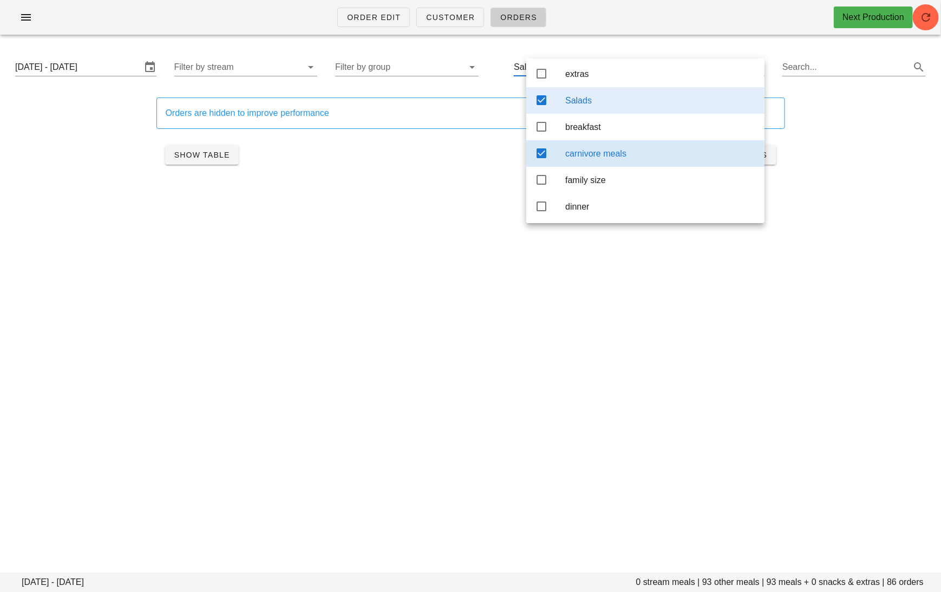
click at [545, 102] on icon at bounding box center [541, 100] width 13 height 13
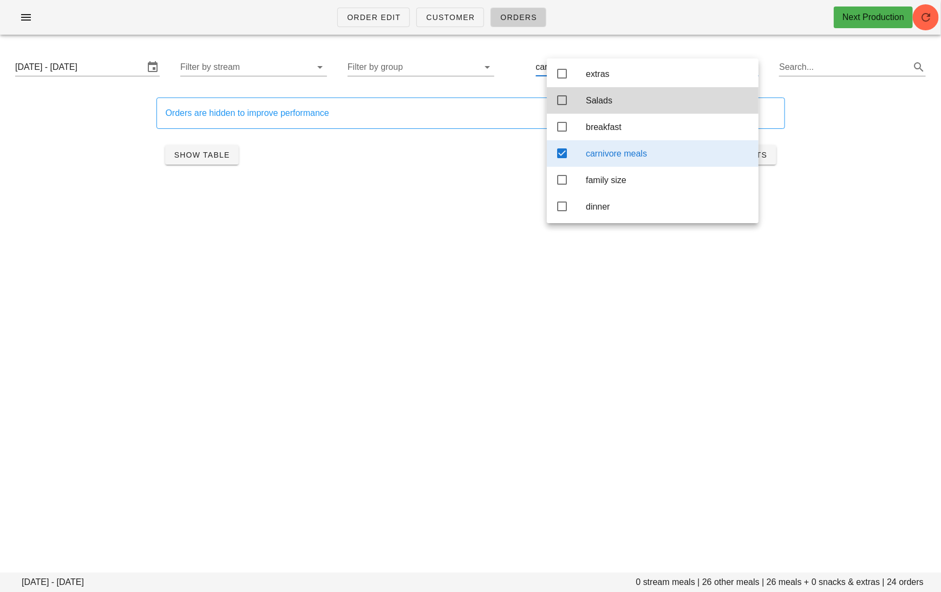
click at [651, 308] on div "Order Edit Customer Orders Next Production Monday September 15 - Saturday Septe…" at bounding box center [470, 296] width 941 height 592
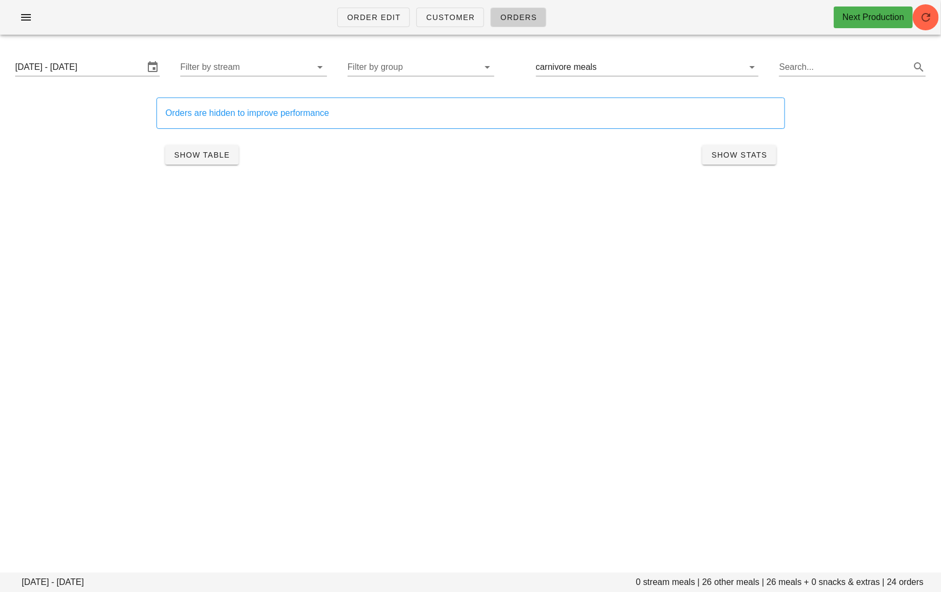
click at [779, 204] on div "Monday September 15 - Saturday September 20 0 stream meals | 26 other meals | 2…" at bounding box center [470, 126] width 941 height 166
click at [613, 77] on div "Monday September 15 - Saturday September 20 Filter by stream Filter by group ca…" at bounding box center [470, 67] width 928 height 35
click at [613, 76] on div "Monday September 15 - Saturday September 20 Filter by stream Filter by group ca…" at bounding box center [470, 67] width 928 height 35
click at [611, 70] on input "text" at bounding box center [663, 66] width 129 height 17
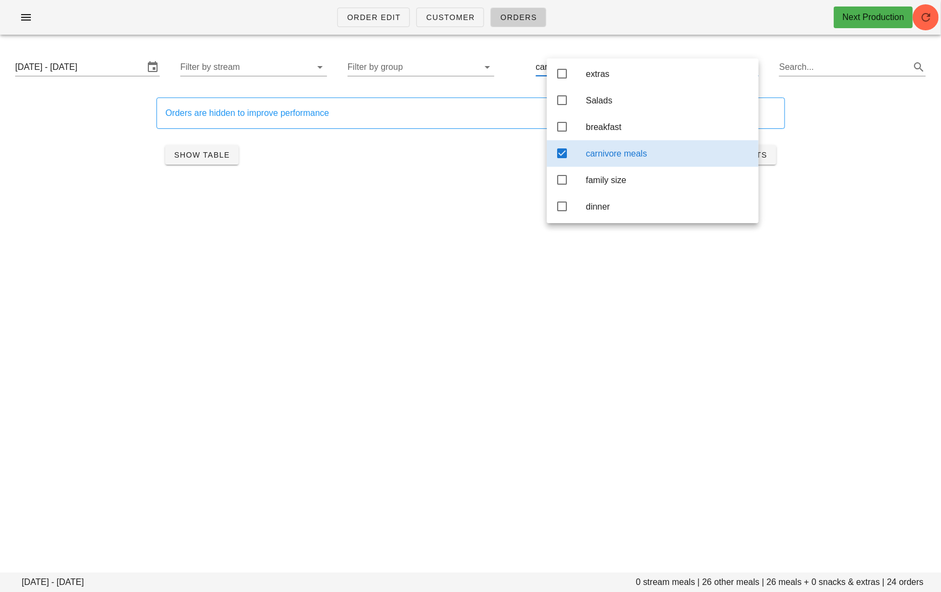
click at [562, 159] on icon at bounding box center [561, 153] width 13 height 13
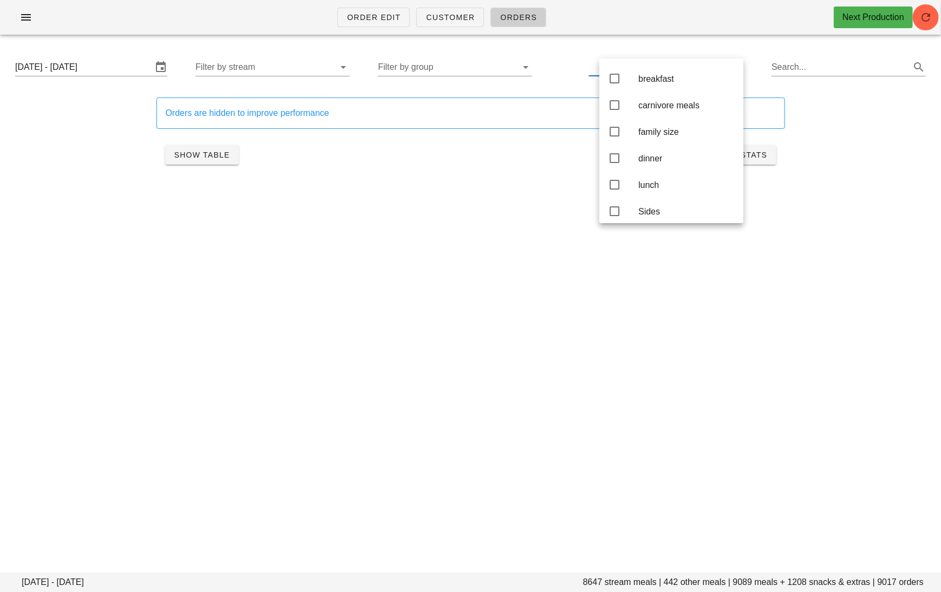
scroll to position [148, 0]
click at [821, 55] on div "Monday September 15 - Saturday September 20 Filter by stream Filter by group Se…" at bounding box center [470, 67] width 928 height 35
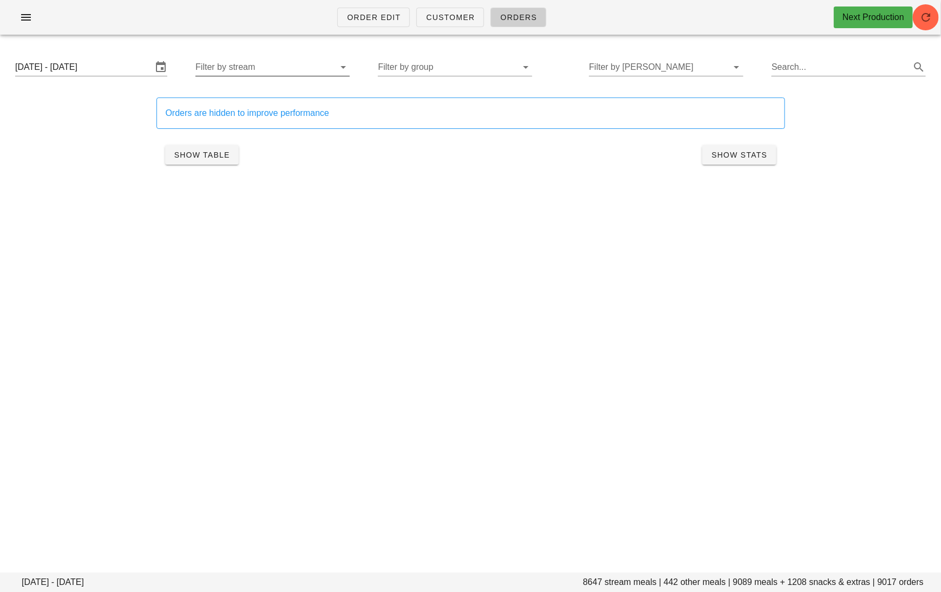
click at [301, 67] on input "Filter by stream" at bounding box center [263, 66] width 137 height 17
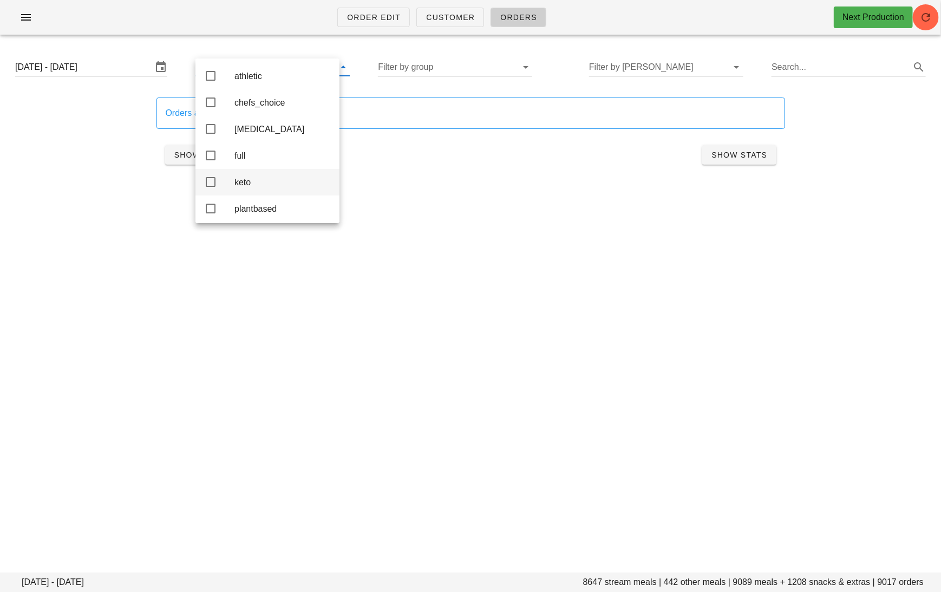
scroll to position [37, 0]
click at [287, 211] on div "student" at bounding box center [282, 205] width 96 height 23
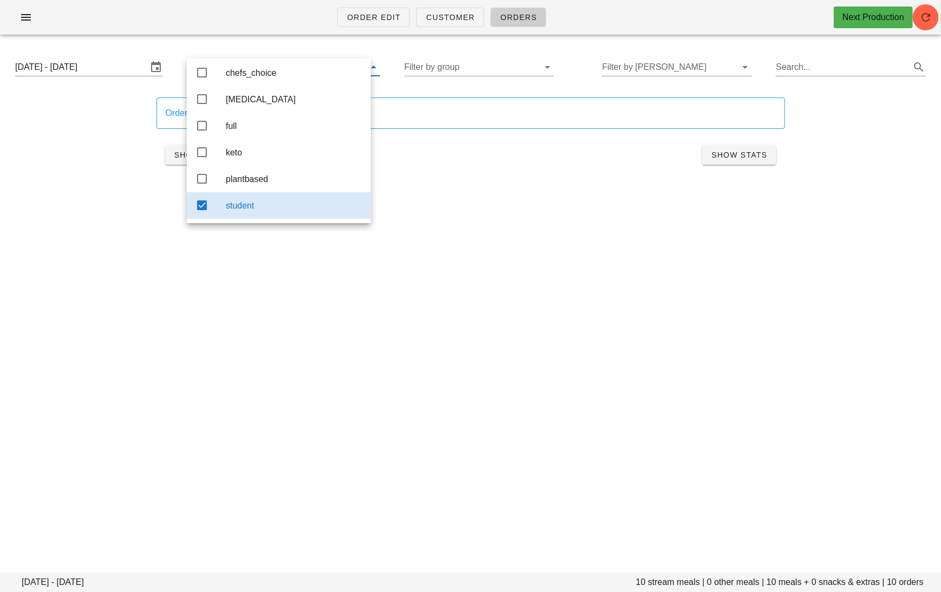
click at [519, 231] on div "Order Edit Customer Orders Next Production Monday September 15 - Saturday Septe…" at bounding box center [470, 296] width 941 height 592
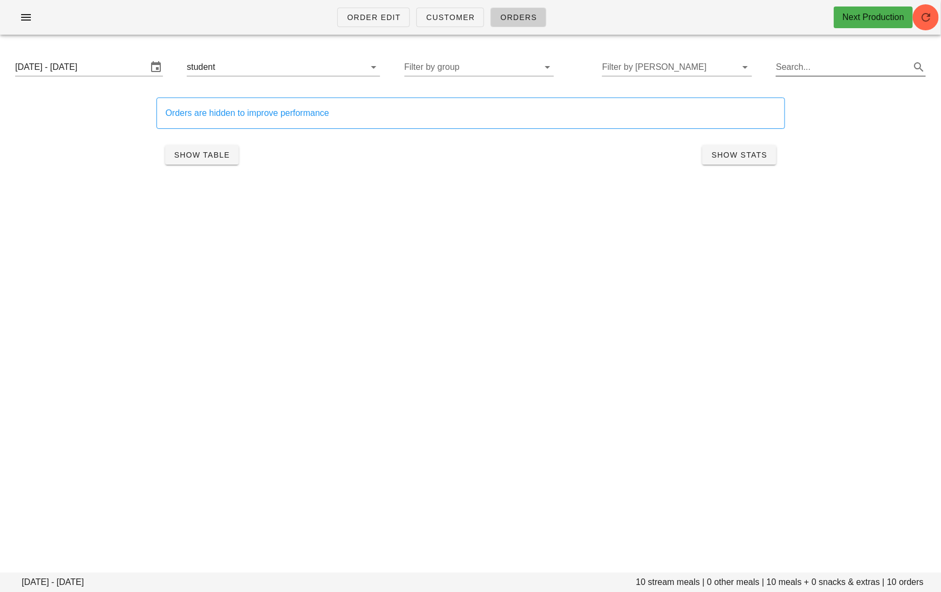
click at [858, 71] on input "Search..." at bounding box center [842, 66] width 133 height 17
type input "photographer"
click at [638, 270] on div "Order Edit Customer Orders Next Production Monday September 15 - Saturday Septe…" at bounding box center [470, 296] width 941 height 592
click at [446, 163] on div "Show Table Show Stats" at bounding box center [470, 154] width 628 height 35
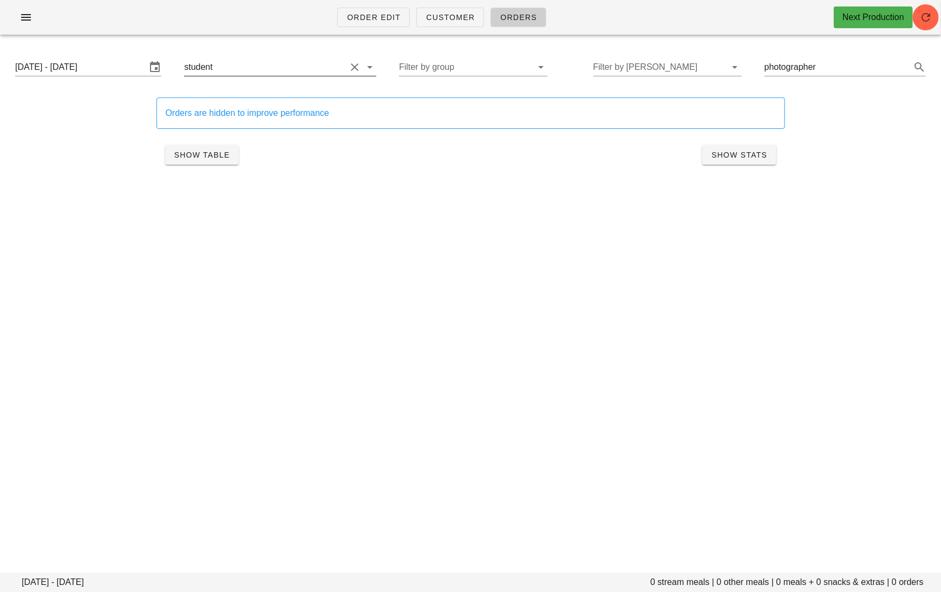
click at [348, 65] on button "Clear Filter by stream" at bounding box center [354, 67] width 13 height 13
click at [520, 207] on div "Monday September 15 - Saturday September 20 5 stream meals | 0 other meals | 5 …" at bounding box center [470, 126] width 941 height 166
click at [28, 19] on icon "button" at bounding box center [25, 17] width 13 height 13
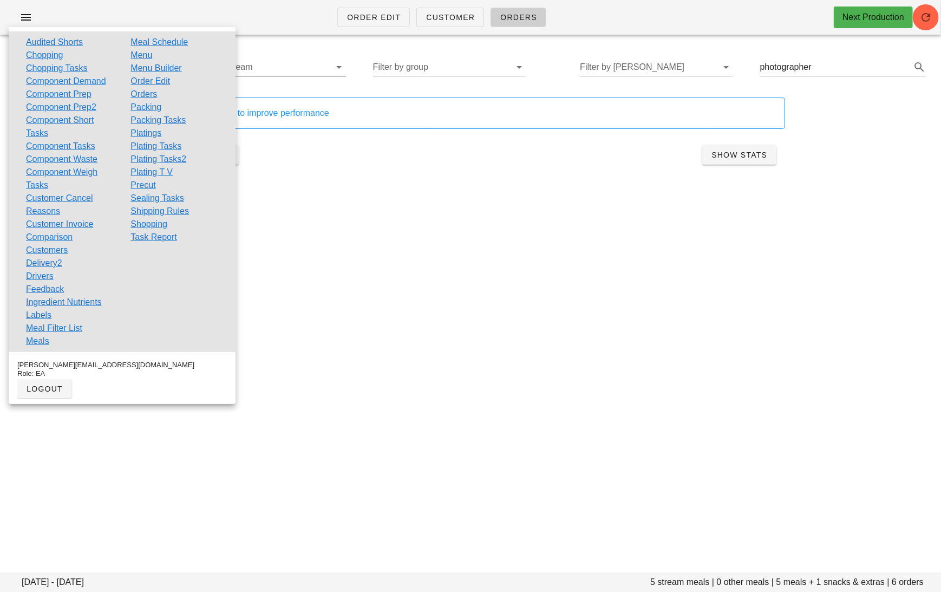
click at [344, 132] on div "Orders are hidden to improve performance Show Table Show Stats" at bounding box center [470, 135] width 641 height 88
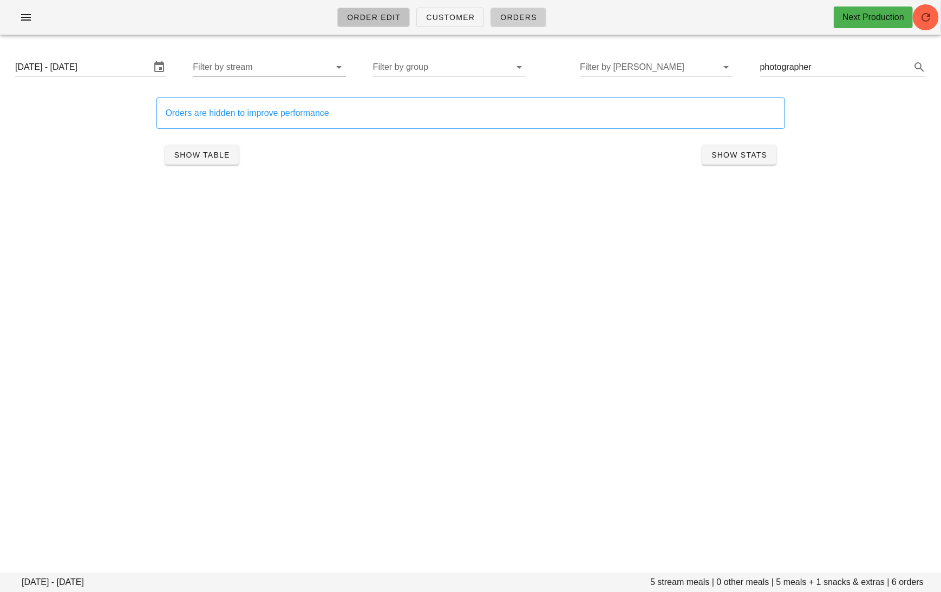
click at [374, 16] on span "Order Edit" at bounding box center [373, 17] width 54 height 9
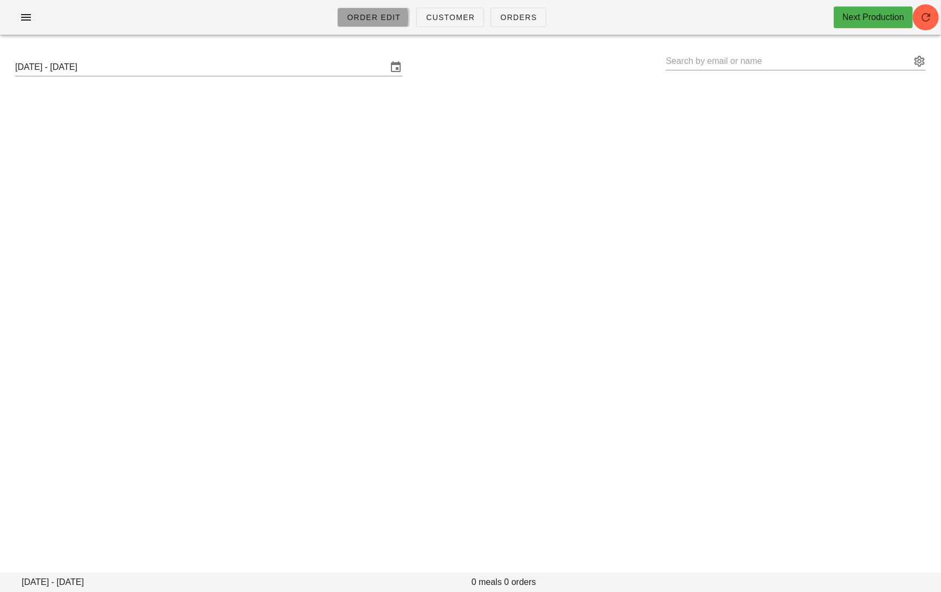
type input "Victoria Nicholson (Victoriajh@yahoo.com)"
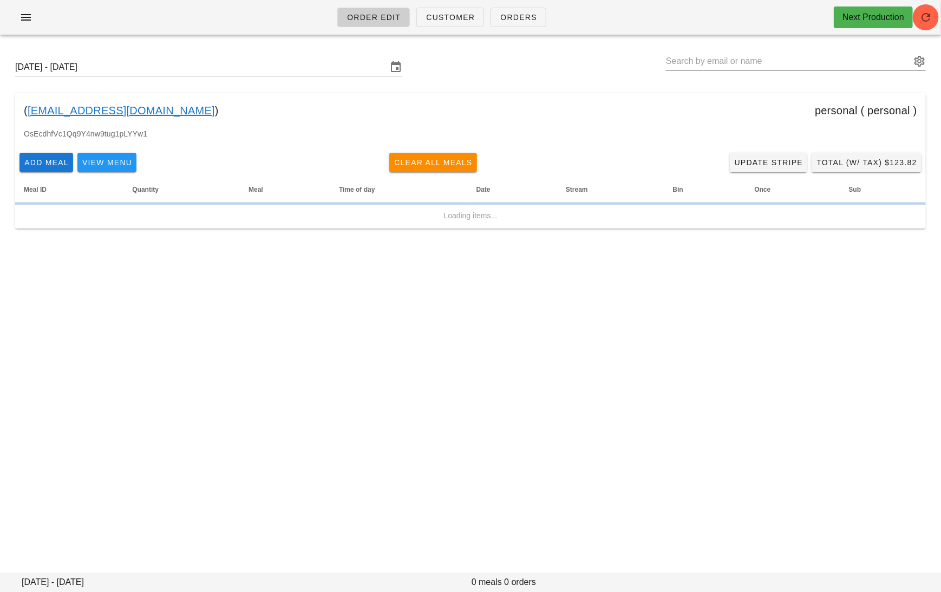
click at [719, 56] on input "text" at bounding box center [788, 61] width 245 height 17
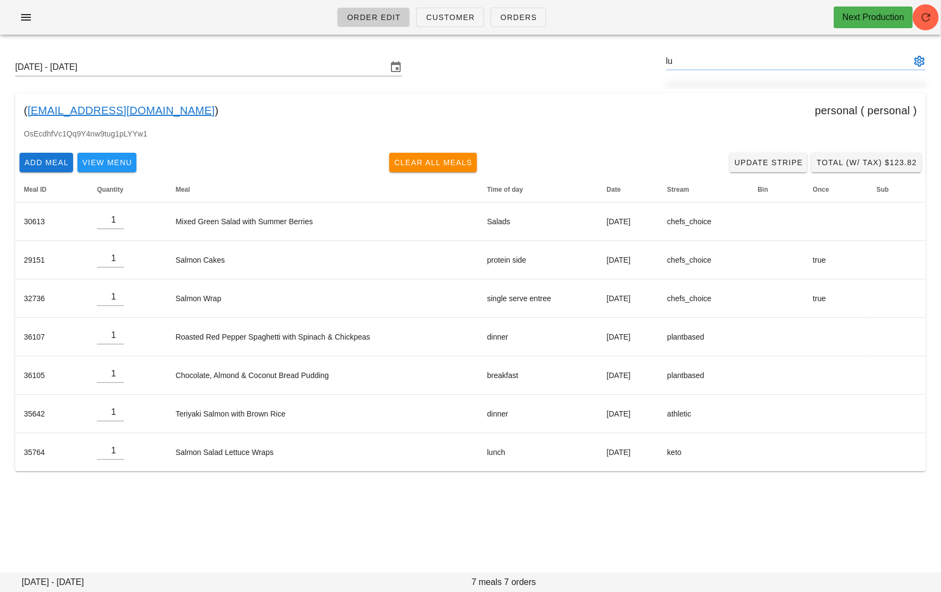
type input "l"
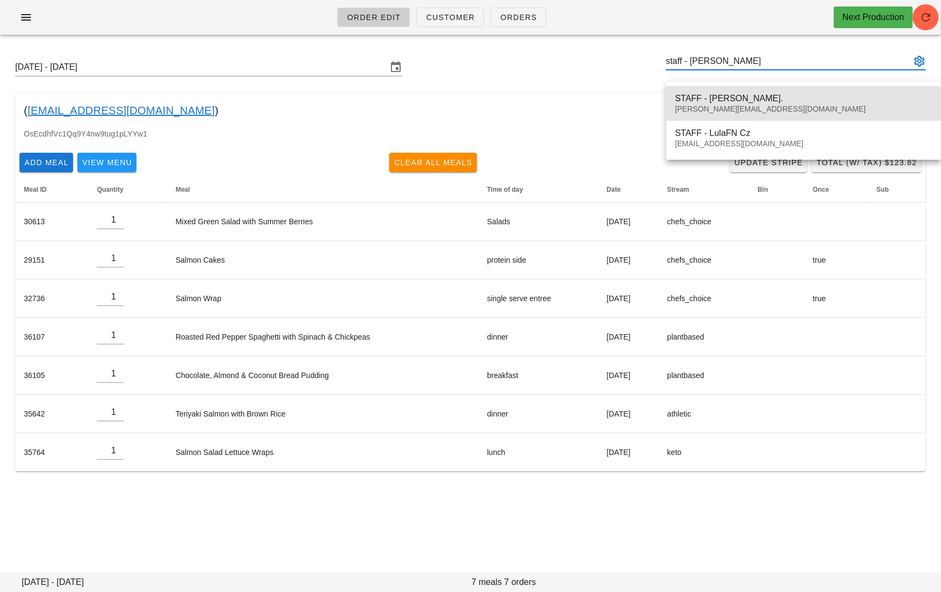
click at [719, 107] on div "m.l.czupajlo@gmail.com" at bounding box center [803, 108] width 257 height 9
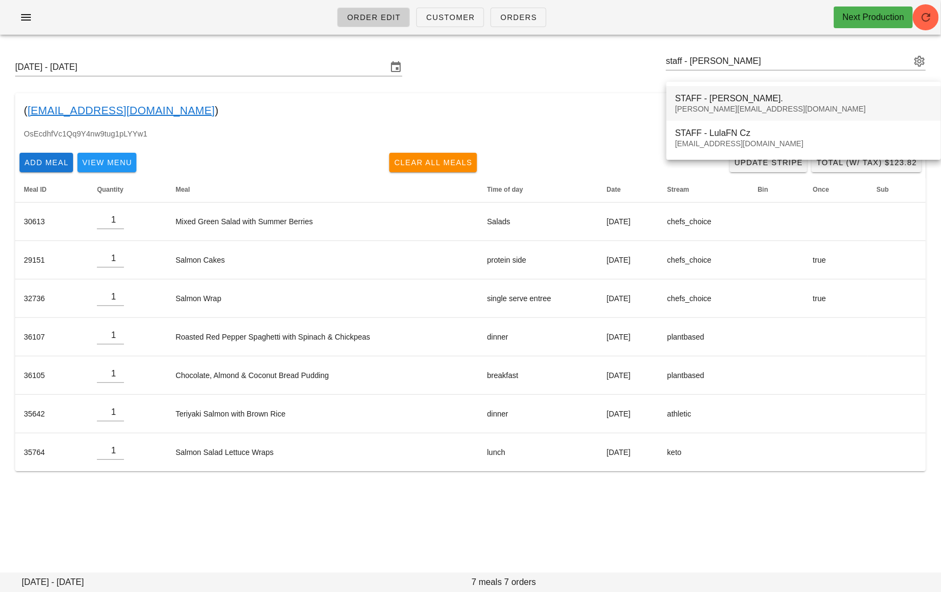
type input "STAFF - Lula Cz. (m.l.czupajlo@gmail.com)"
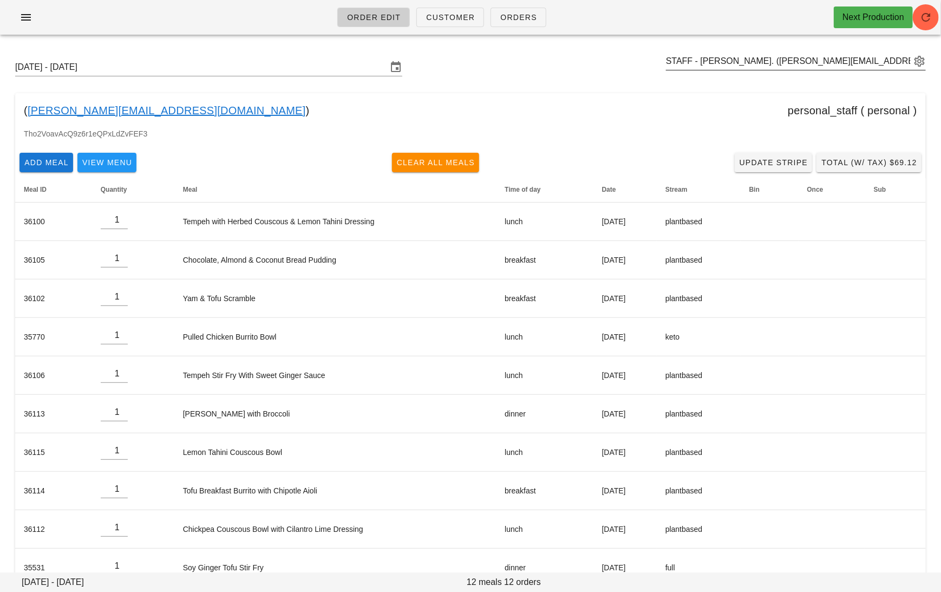
click at [845, 72] on div "STAFF - Lula Cz. (m.l.czupajlo@gmail.com)" at bounding box center [796, 67] width 260 height 29
click at [845, 63] on input "text" at bounding box center [788, 61] width 245 height 17
paste input "amandaugorji89@gmail.com"
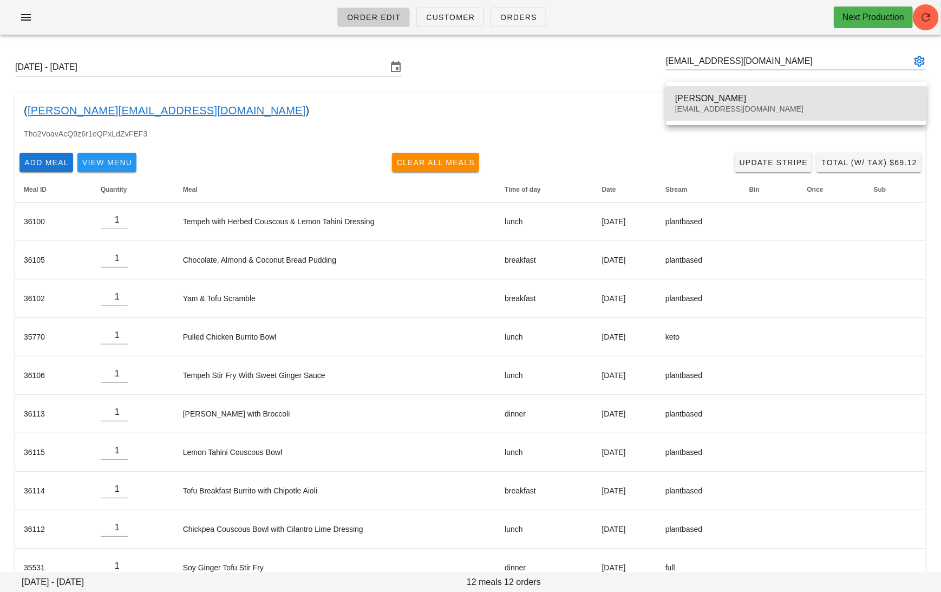
click at [746, 92] on div "Amanda Ugorji amandaugorji89@gmail.com" at bounding box center [796, 104] width 243 height 34
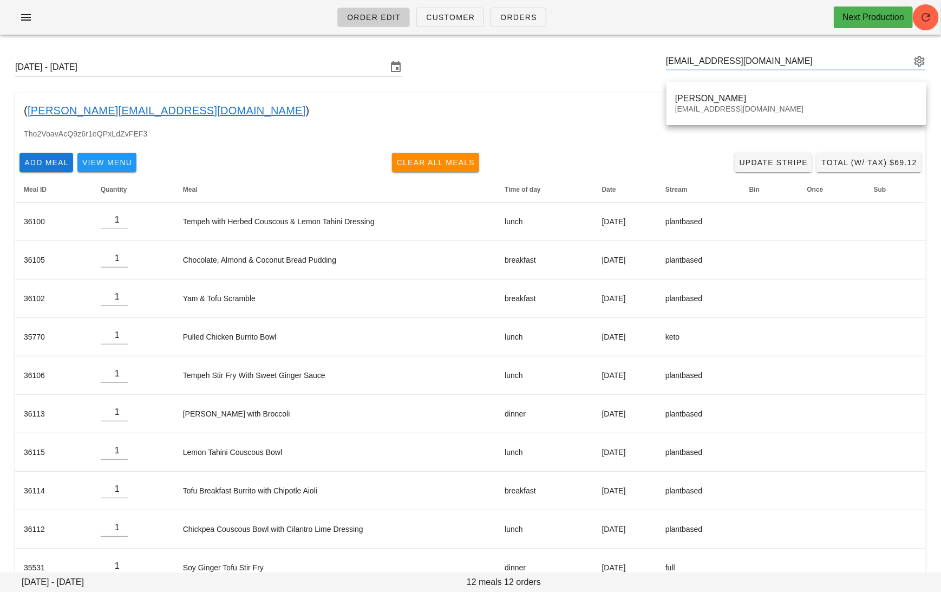
type input "Amanda Ugorji (amandaugorji89@gmail.com)"
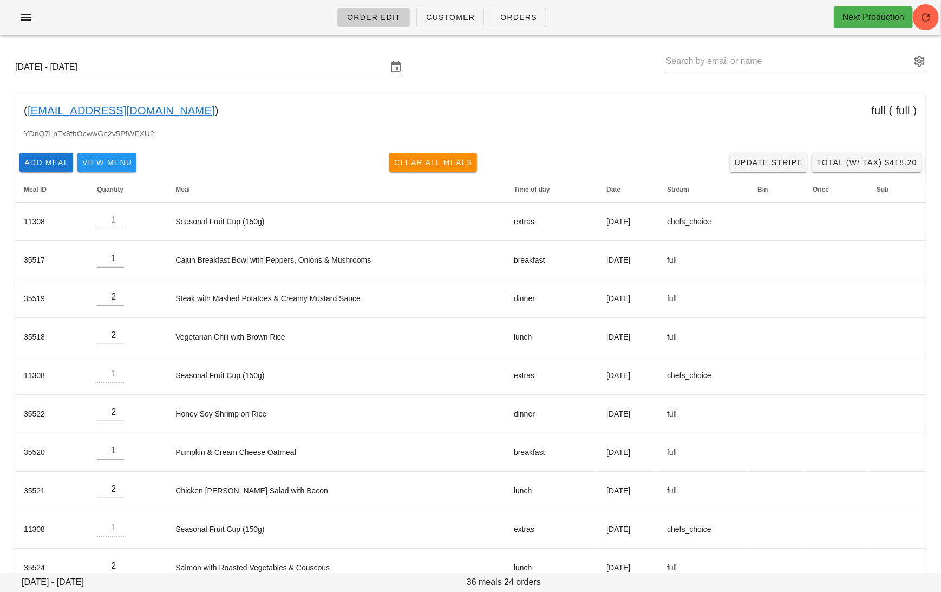
click at [854, 62] on input "text" at bounding box center [788, 61] width 245 height 17
paste input "sammyriehs@gmail.com"
drag, startPoint x: 767, startPoint y: 64, endPoint x: 713, endPoint y: 64, distance: 53.6
click at [713, 64] on input "sammyriehs@gmail.com" at bounding box center [788, 61] width 245 height 17
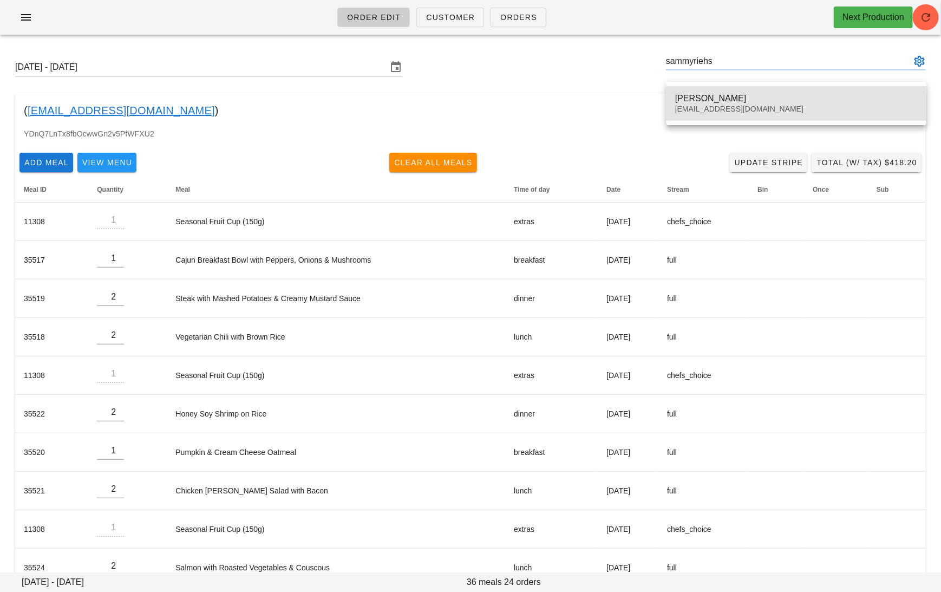
click at [795, 101] on div "Sam Riehs" at bounding box center [796, 98] width 243 height 10
type input "Sam Riehs (Sammyriehs@hotmail.com)"
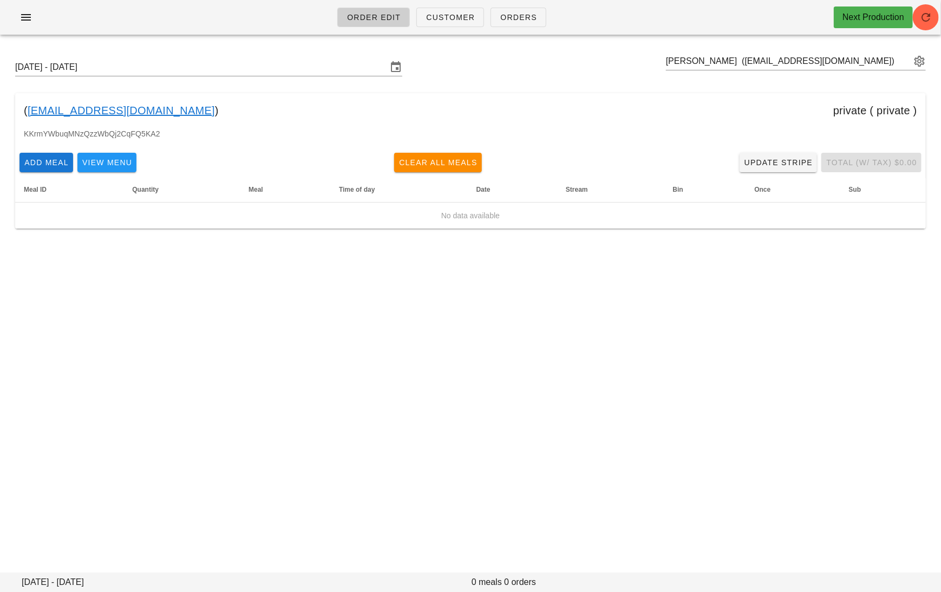
click at [264, 57] on div "Sunday September 14 - Saturday September 20 Sam Riehs (Sammyriehs@hotmail.com)" at bounding box center [470, 67] width 928 height 35
click at [246, 69] on input "Sunday September 14 - Saturday September 20" at bounding box center [201, 66] width 372 height 17
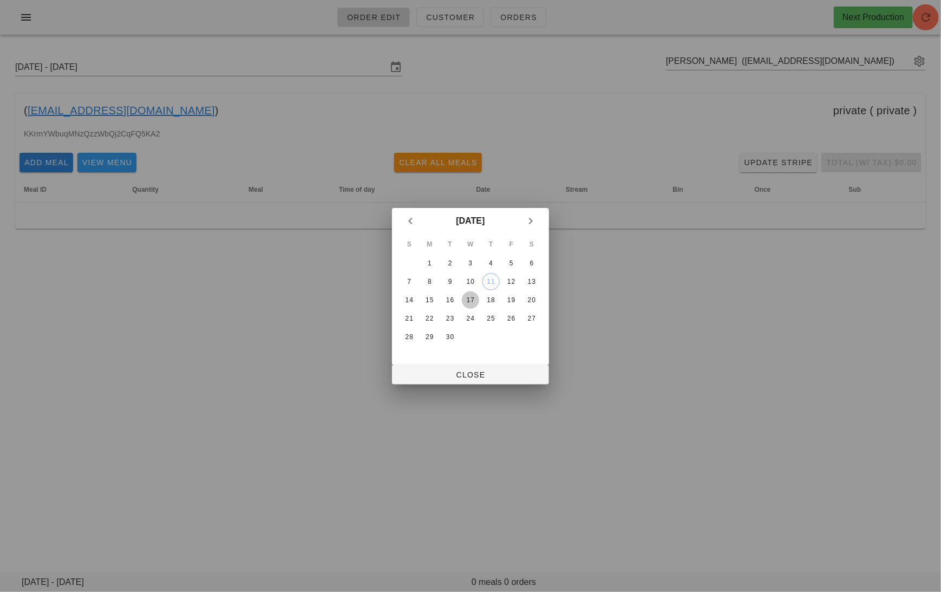
click at [469, 296] on div "17" at bounding box center [470, 300] width 17 height 8
click at [477, 377] on span "Close" at bounding box center [471, 374] width 140 height 9
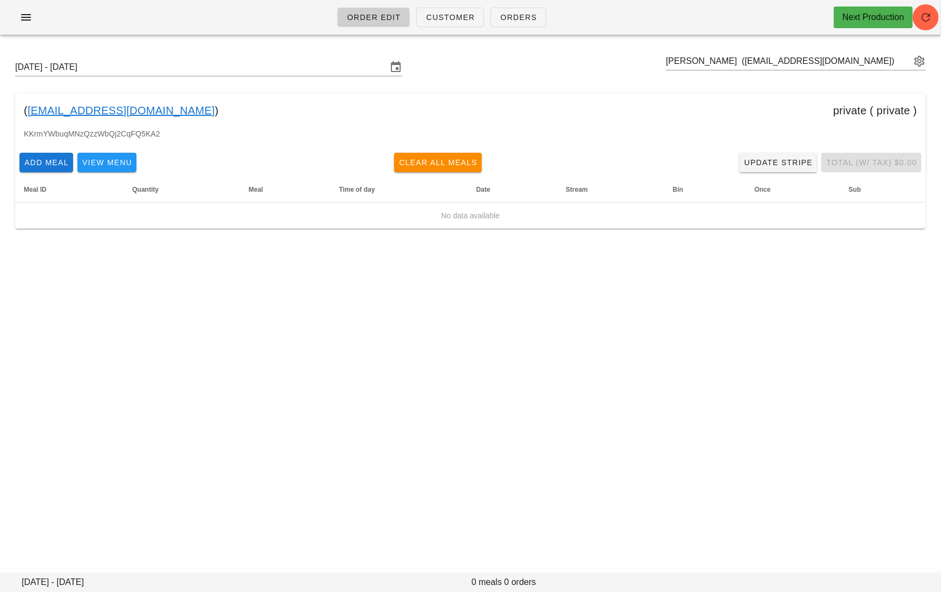
click at [569, 139] on div "KKrmYWbuqMNzQzzWbQj2CqFQ5KA2" at bounding box center [470, 138] width 910 height 21
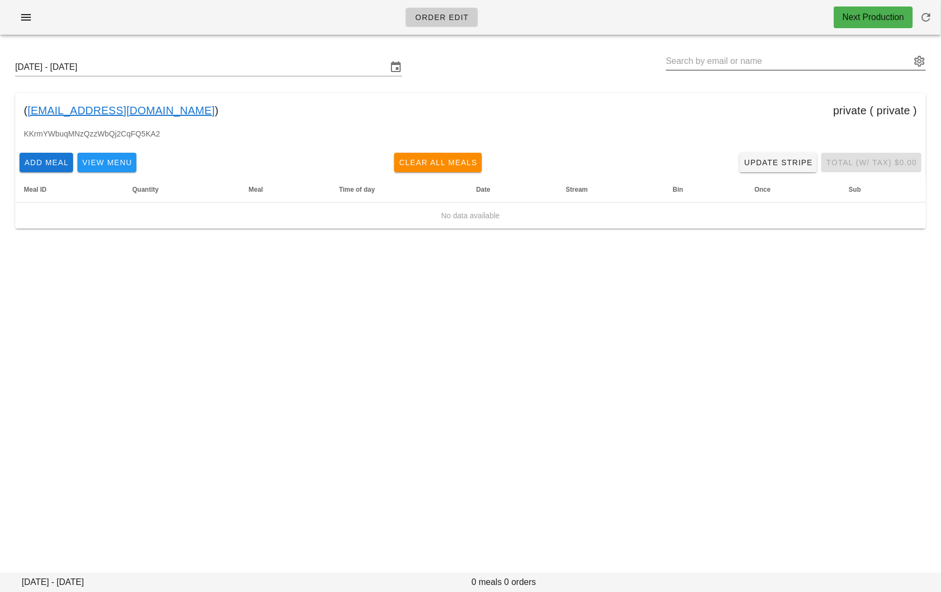
click at [828, 61] on input "text" at bounding box center [788, 61] width 245 height 17
click at [812, 60] on input "text" at bounding box center [788, 61] width 245 height 17
paste input "[EMAIL_ADDRESS][DOMAIN_NAME]"
click at [923, 60] on button "appended action" at bounding box center [919, 61] width 13 height 13
type input "[EMAIL_ADDRESS][DOMAIN_NAME]"
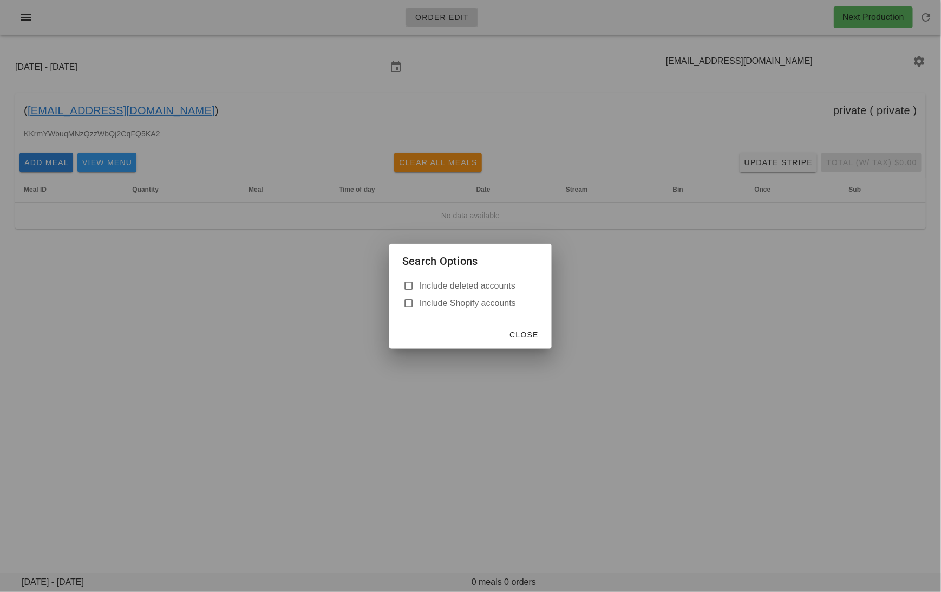
click at [488, 284] on label "Include deleted accounts" at bounding box center [479, 285] width 119 height 11
checkbox input "true"
click at [528, 335] on span "Close" at bounding box center [524, 334] width 30 height 9
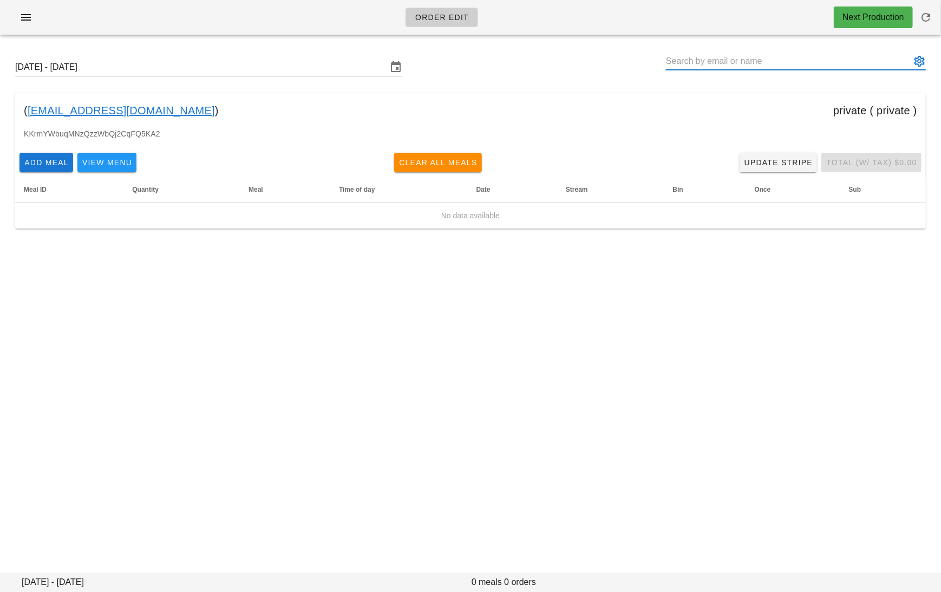
click at [749, 67] on input "text" at bounding box center [788, 61] width 245 height 17
paste input "[EMAIL_ADDRESS][DOMAIN_NAME]"
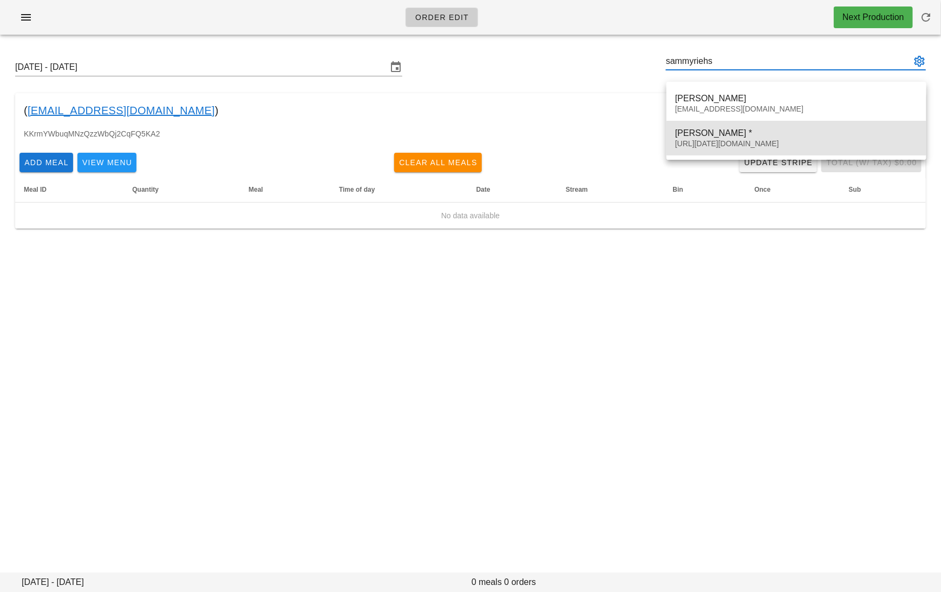
click at [737, 140] on div "[URL][DATE][DOMAIN_NAME]" at bounding box center [796, 143] width 243 height 9
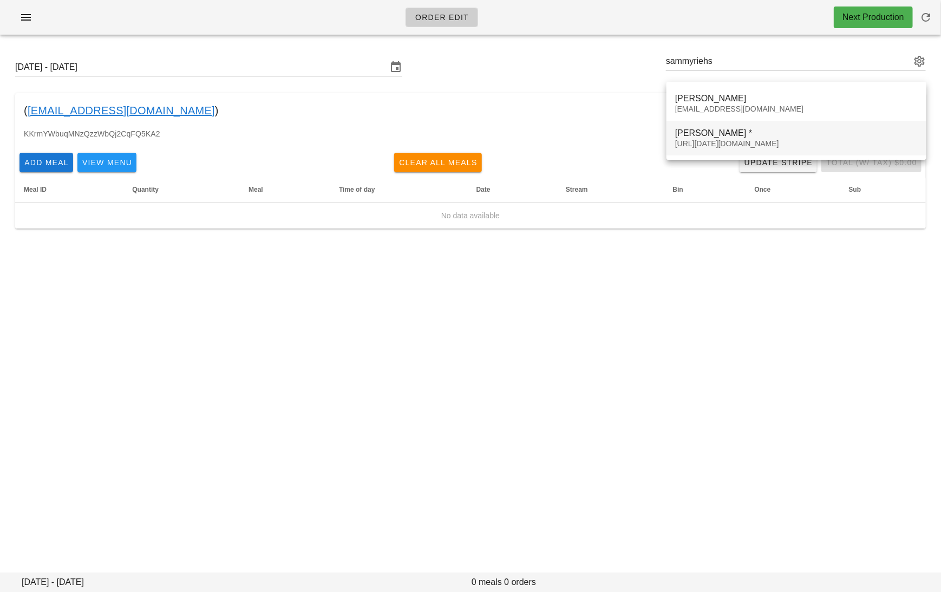
type input "[PERSON_NAME] * ([URL][DATE][DOMAIN_NAME])"
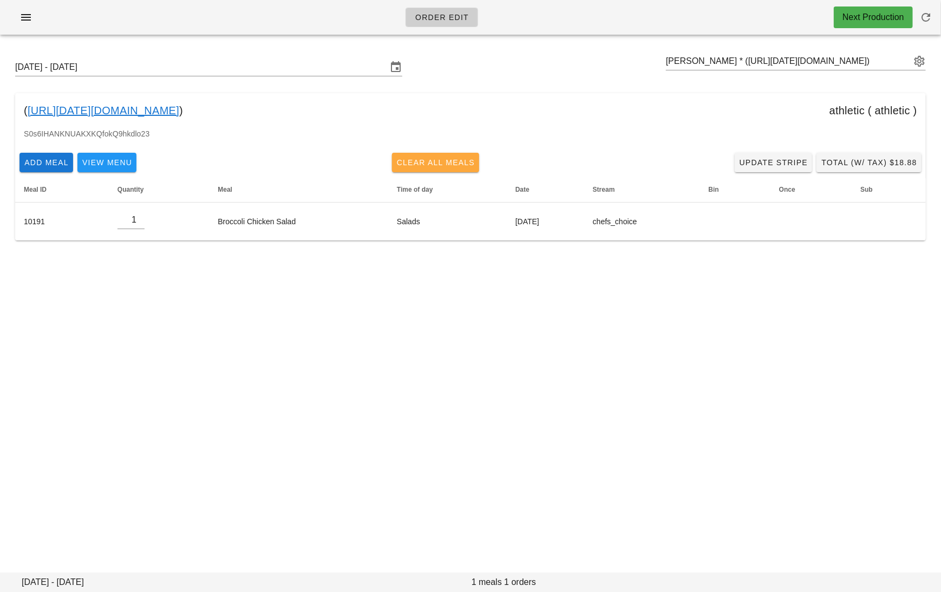
click at [434, 160] on span "Clear All Meals" at bounding box center [435, 162] width 79 height 9
type input "0"
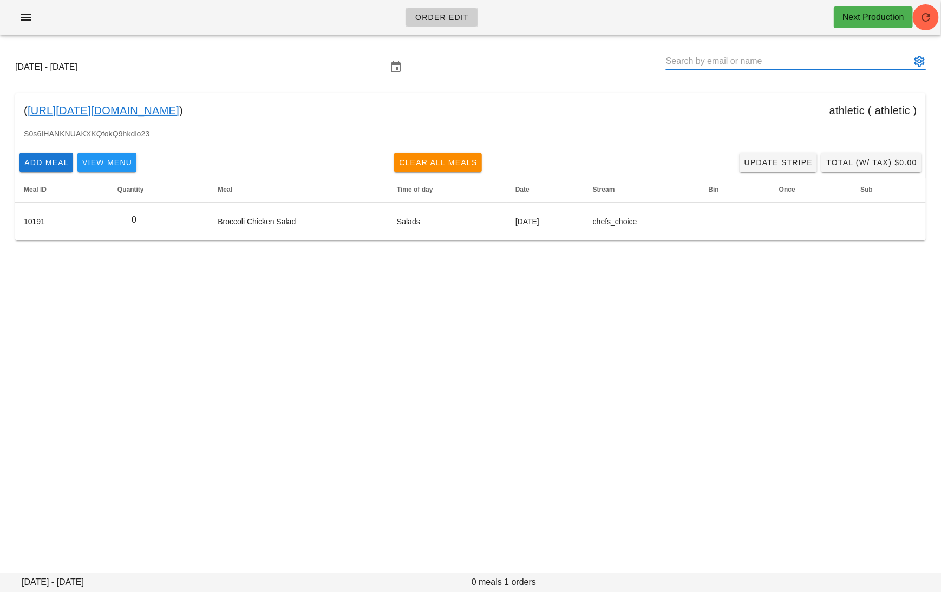
click at [735, 57] on input "text" at bounding box center [788, 61] width 245 height 17
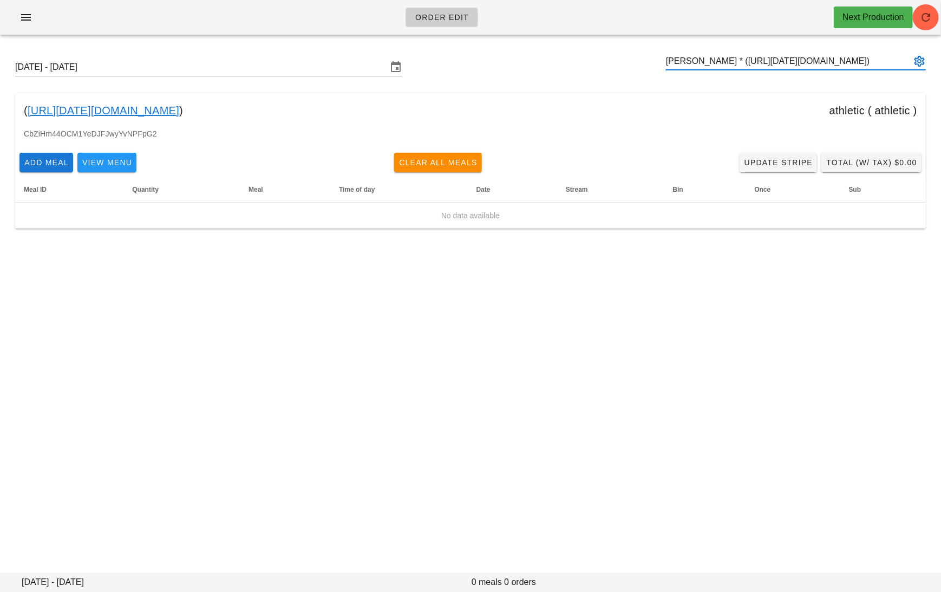
type input "[PERSON_NAME] * ([URL][DATE][DOMAIN_NAME])"
click at [767, 58] on input "text" at bounding box center [788, 61] width 245 height 17
type input "L"
paste input "[EMAIL_ADDRESS][DOMAIN_NAME]"
type input "[EMAIL_ADDRESS][DOMAIN_NAME]"
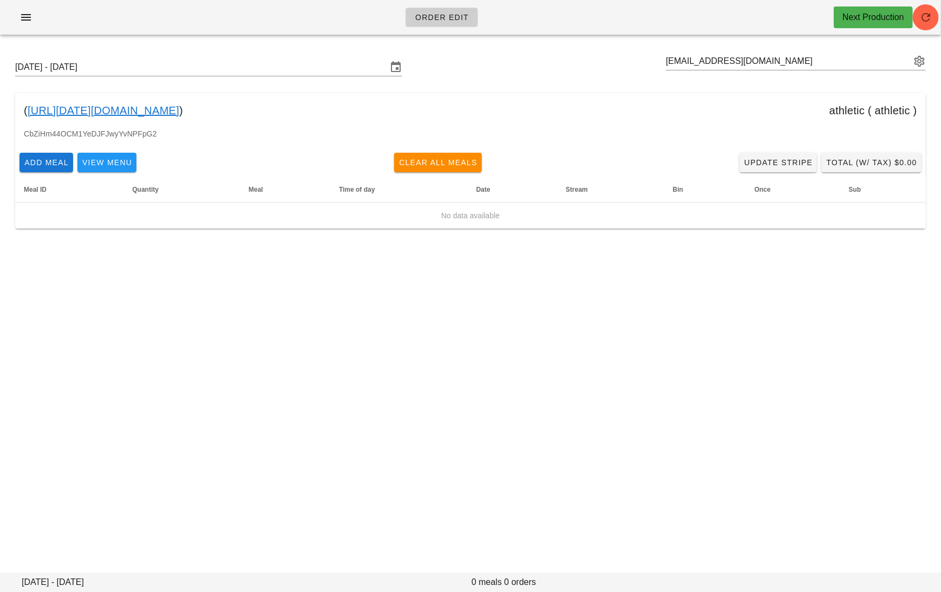
click at [612, 141] on div "CbZiHm44OCM1YeDJFJwyYvNPFpG2" at bounding box center [470, 138] width 910 height 21
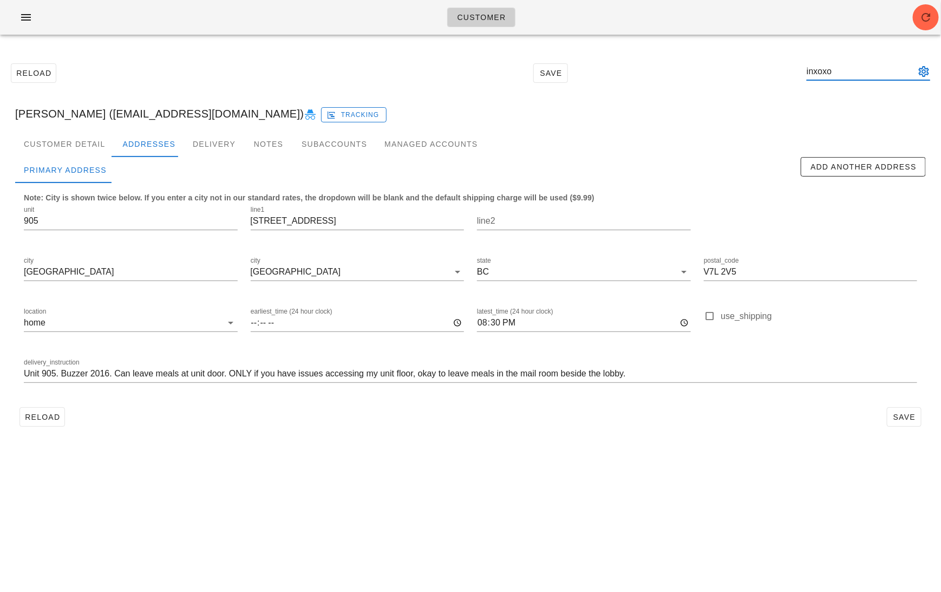
type input "inxoxo"
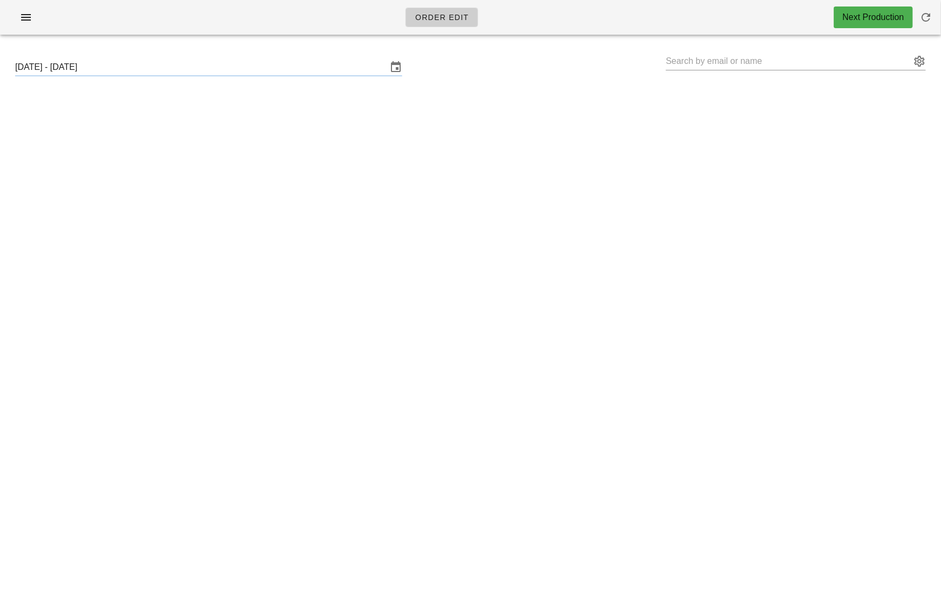
type input "[PERSON_NAME] * ([URL][DATE][DOMAIN_NAME])"
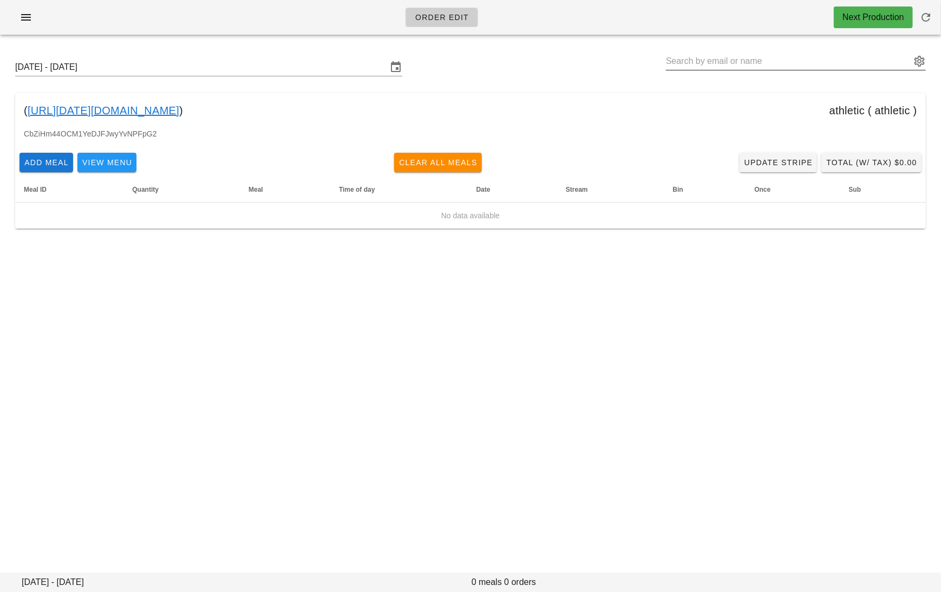
click at [714, 64] on input "text" at bounding box center [788, 61] width 245 height 17
paste input "[EMAIL_ADDRESS][PERSON_NAME][DOMAIN_NAME]"
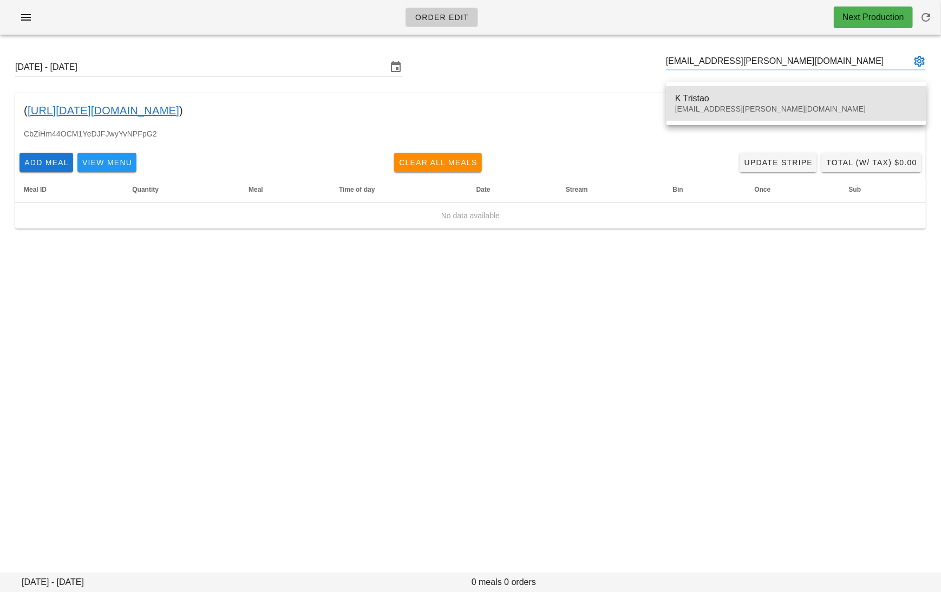
click at [740, 103] on div "K Tristao [EMAIL_ADDRESS][PERSON_NAME][DOMAIN_NAME]" at bounding box center [796, 104] width 243 height 34
type input "K Tristao ([EMAIL_ADDRESS][PERSON_NAME][DOMAIN_NAME])"
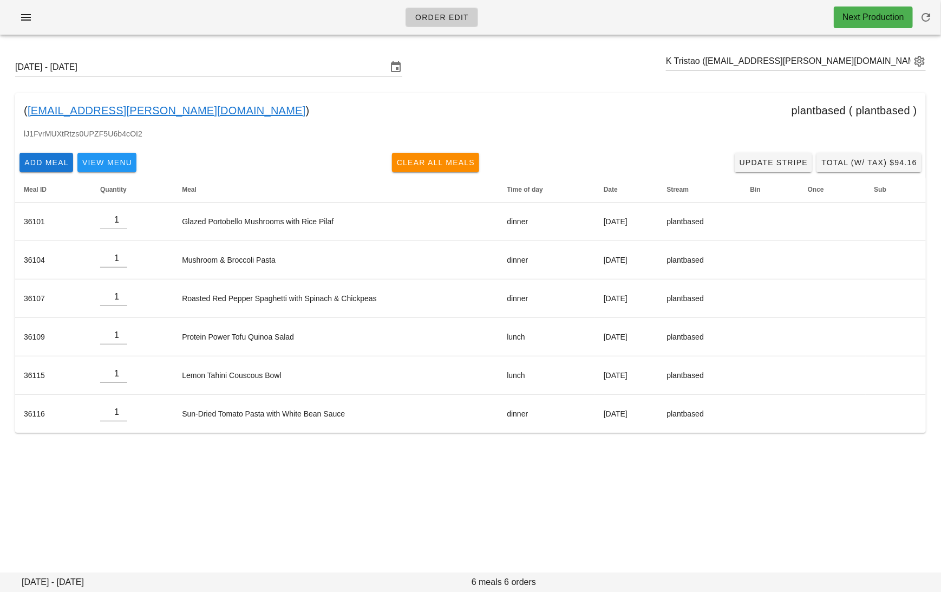
click at [80, 110] on link "[EMAIL_ADDRESS][PERSON_NAME][DOMAIN_NAME]" at bounding box center [167, 110] width 278 height 17
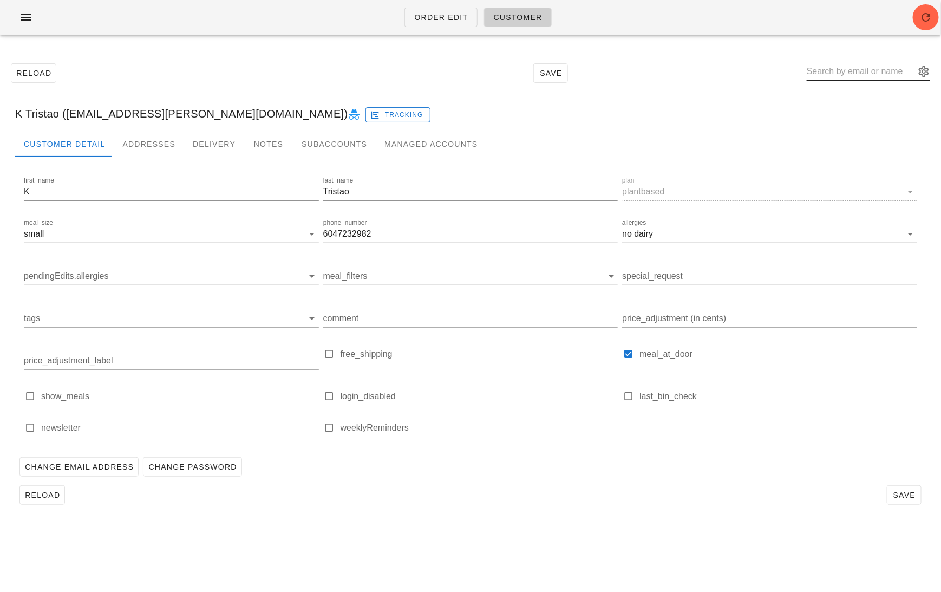
click at [894, 73] on input "text" at bounding box center [861, 71] width 108 height 17
paste input "[EMAIL_ADDRESS][DOMAIN_NAME]"
type input "[EMAIL_ADDRESS][DOMAIN_NAME]"
click at [334, 150] on div "Subaccounts" at bounding box center [334, 144] width 83 height 26
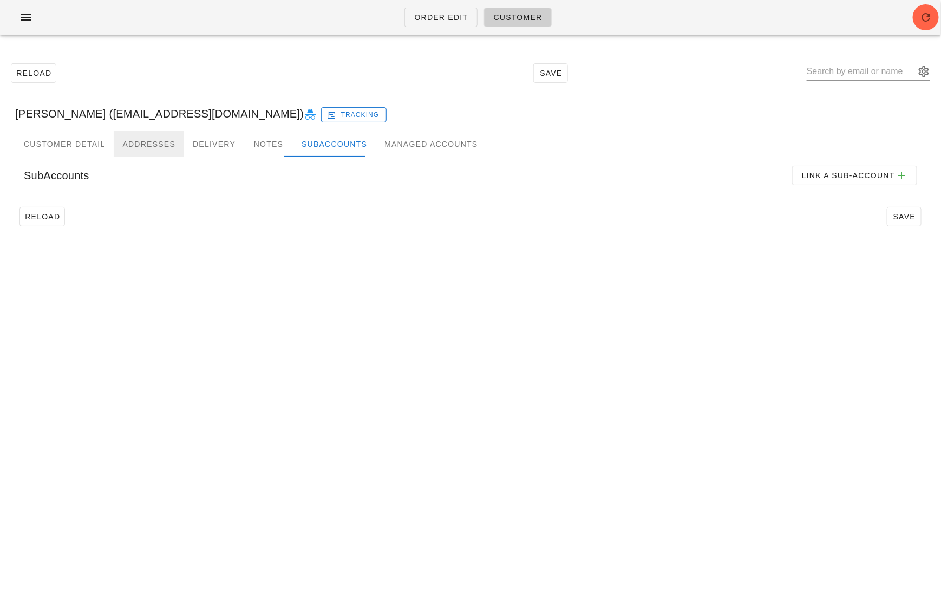
click at [172, 141] on div "Addresses" at bounding box center [149, 144] width 70 height 26
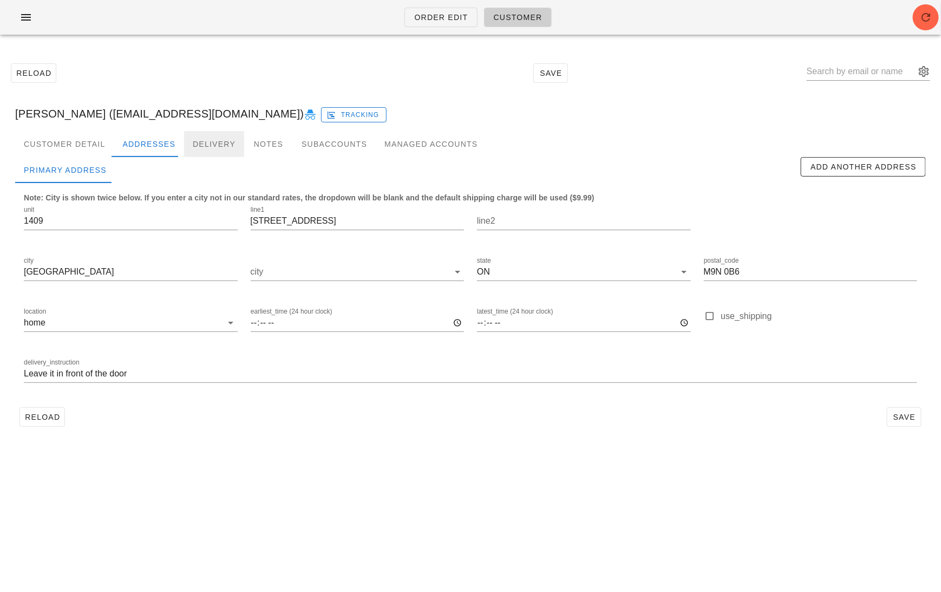
click at [195, 143] on div "Delivery" at bounding box center [214, 144] width 60 height 26
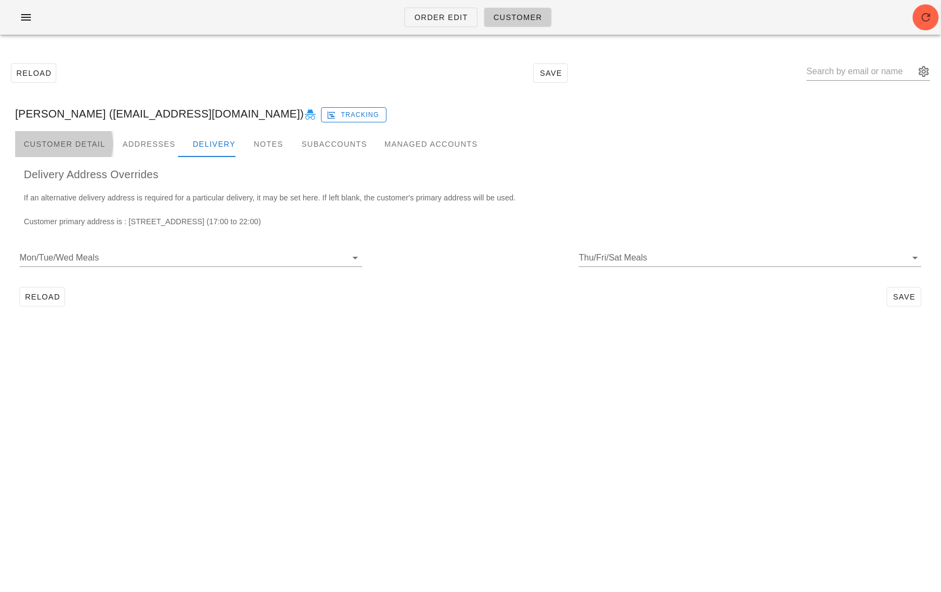
click at [79, 149] on div "Customer Detail" at bounding box center [64, 144] width 99 height 26
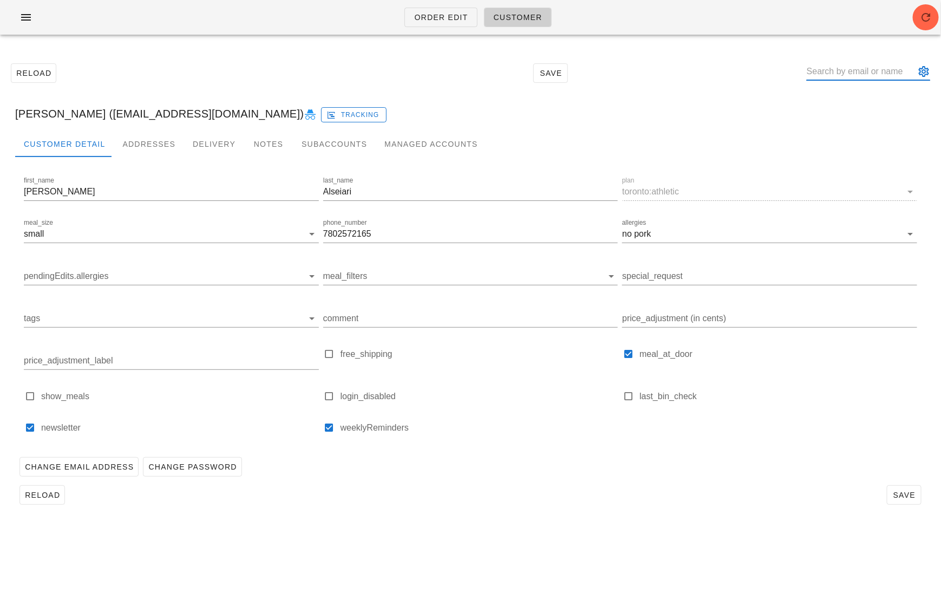
click at [877, 69] on input "text" at bounding box center [861, 71] width 108 height 17
paste input "[EMAIL_ADDRESS][DOMAIN_NAME]"
type input "[PERSON_NAME] ([EMAIL_ADDRESS][DOMAIN_NAME])"
click at [831, 73] on input "text" at bounding box center [861, 71] width 108 height 17
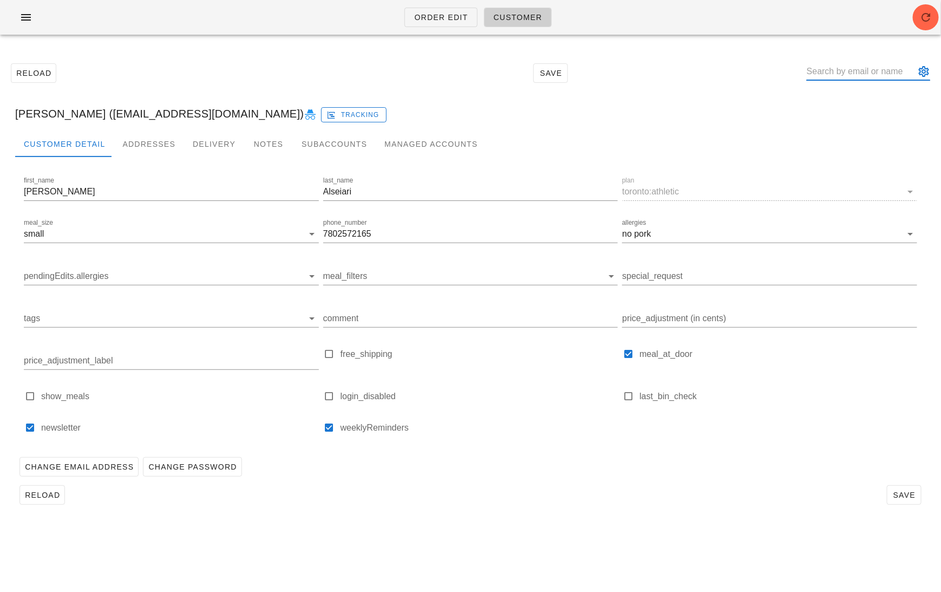
paste input "[EMAIL_ADDRESS][DOMAIN_NAME]"
type input "[EMAIL_ADDRESS][DOMAIN_NAME]"
click at [846, 76] on input "text" at bounding box center [861, 71] width 108 height 17
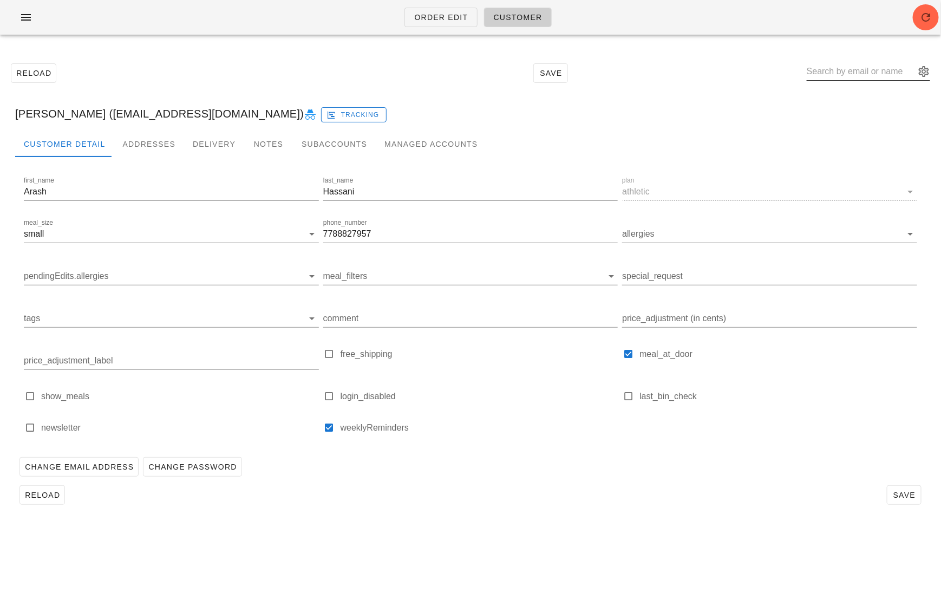
paste input "[PERSON_NAME][EMAIL_ADDRESS][PERSON_NAME][DOMAIN_NAME]"
type input "[PERSON_NAME][EMAIL_ADDRESS][PERSON_NAME][DOMAIN_NAME]"
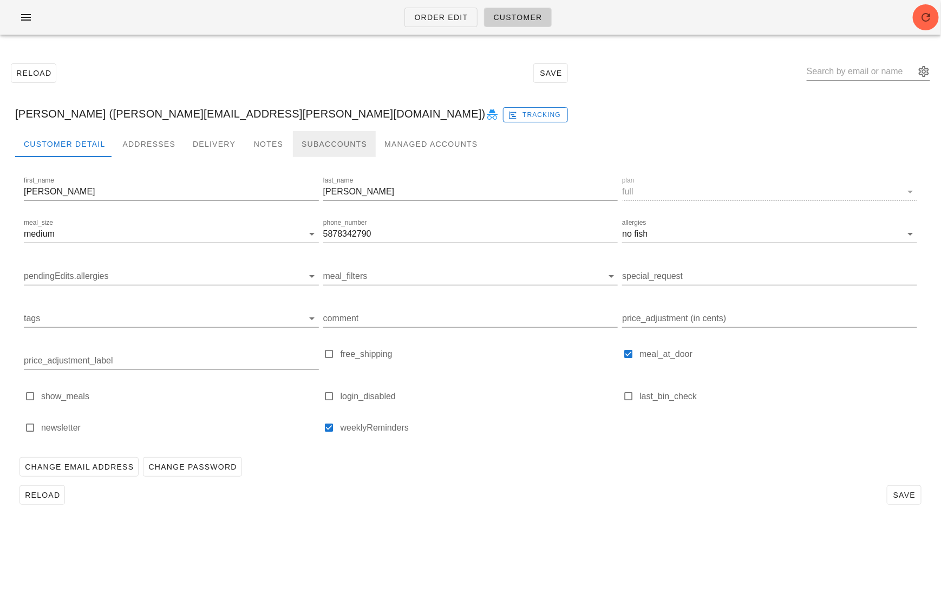
click at [305, 148] on div "Subaccounts" at bounding box center [334, 144] width 83 height 26
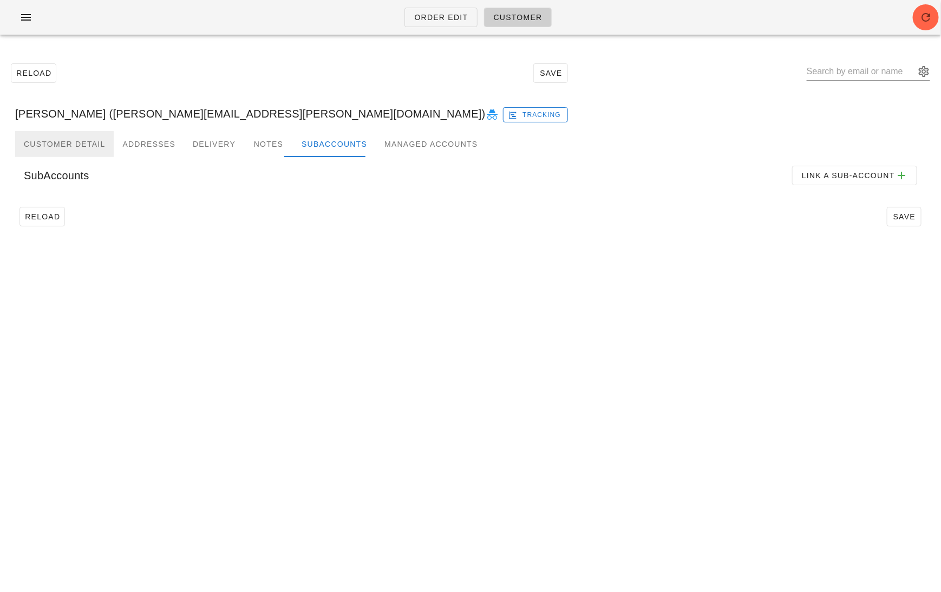
click at [77, 141] on div "Customer Detail" at bounding box center [64, 144] width 99 height 26
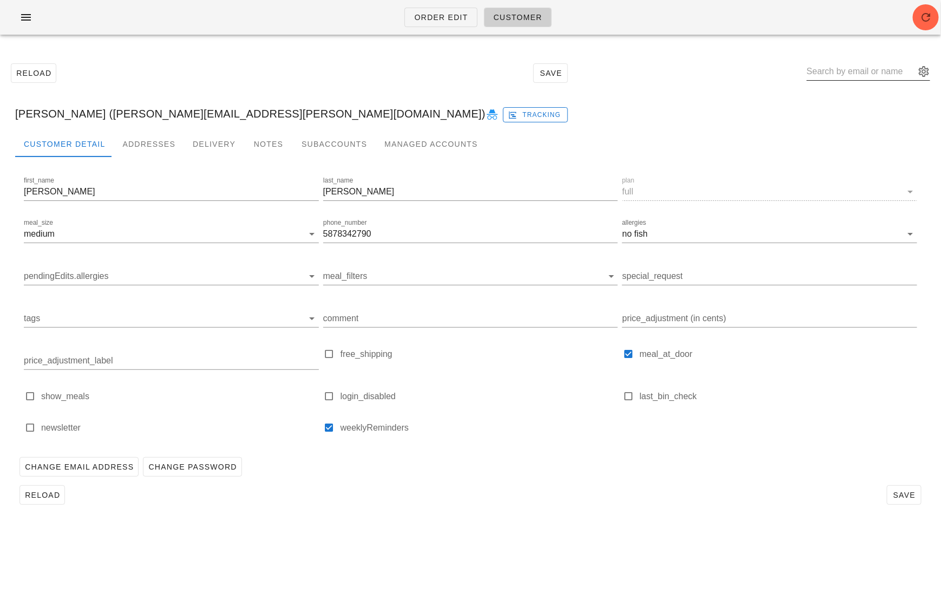
click at [874, 67] on input "text" at bounding box center [861, 71] width 108 height 17
paste input "megan.natalie.phillips@gmail.com"
type input "megan.natalie.phillips@gmail.com"
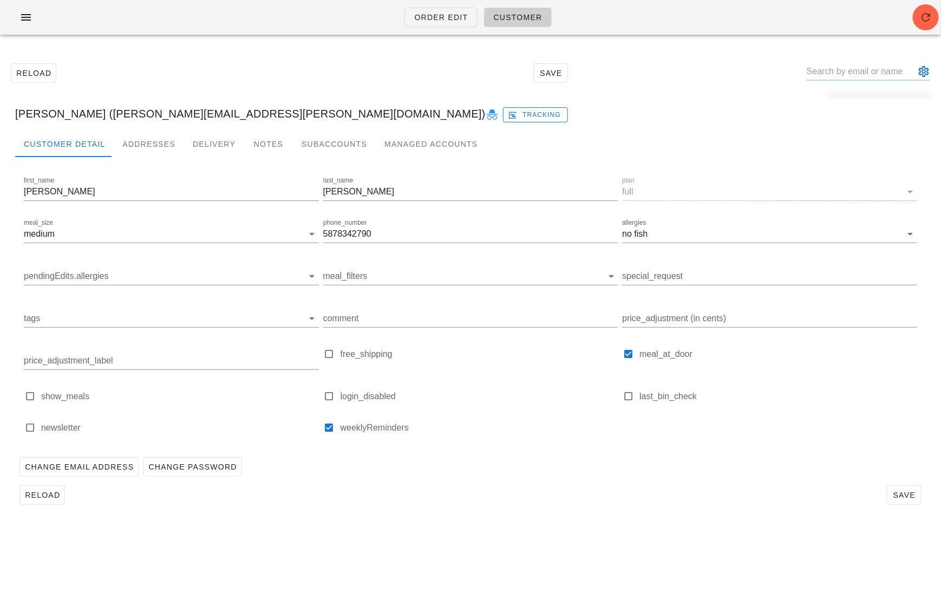
paste input "megan.natalie.phillips@gmail.com"
type input "megan.natalie.phillips@gmail.com"
click at [457, 19] on span "Order Edit" at bounding box center [441, 17] width 54 height 9
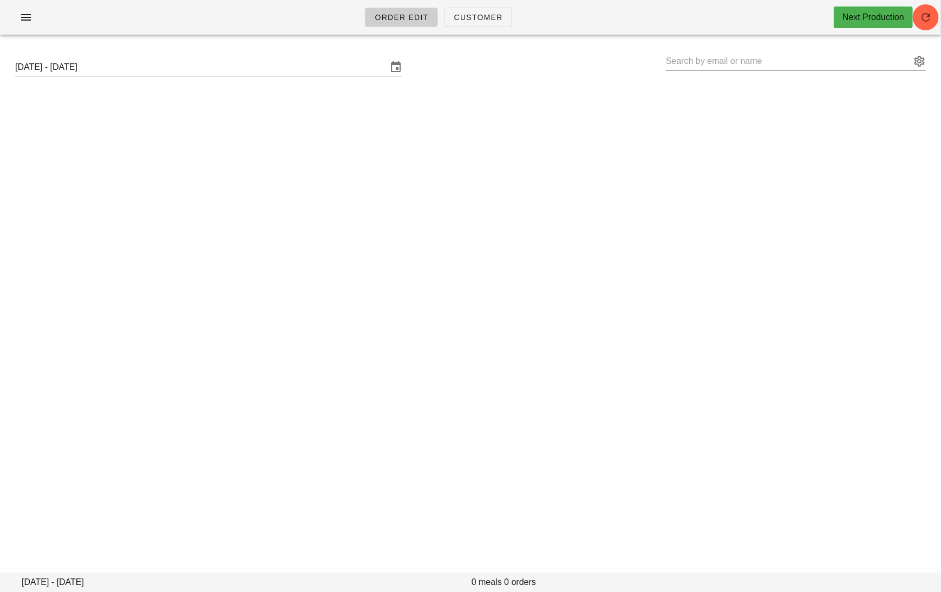
type input "K Tristao (kasirt@shaw.ca)"
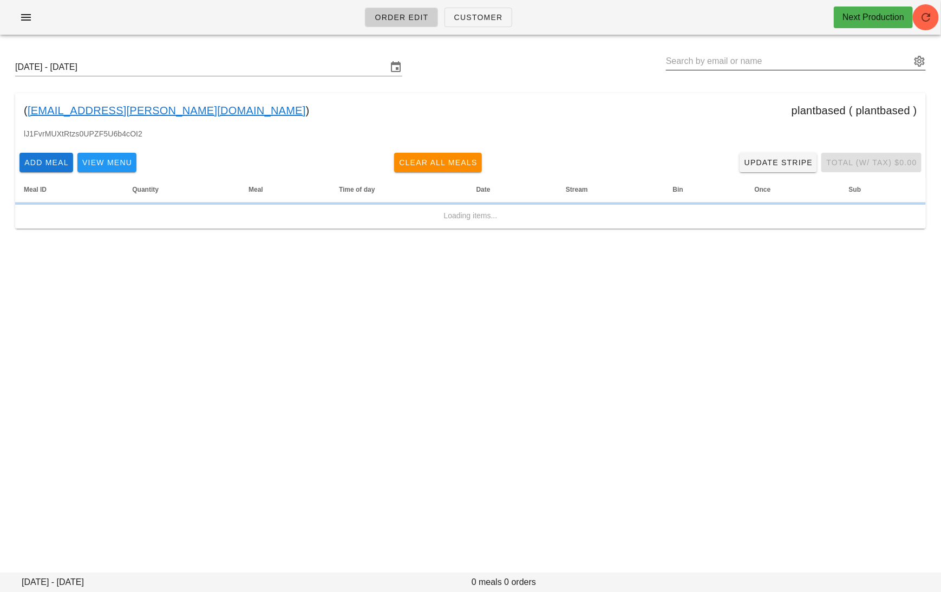
click at [814, 63] on input "text" at bounding box center [788, 61] width 245 height 17
paste input "megan.natalie.phillips@gmail.com"
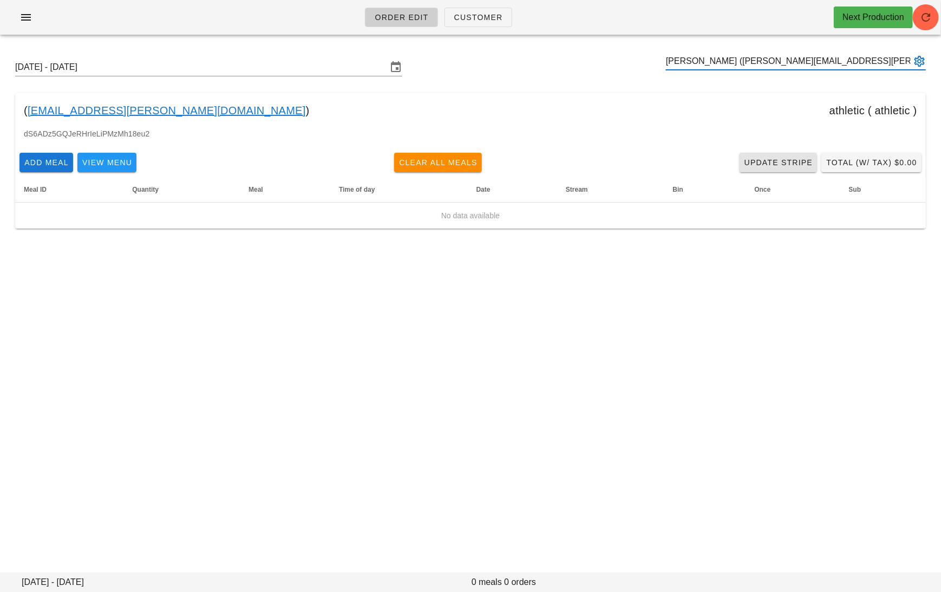
type input "Megan Phillips (megan.natalie.phillips@gmail.com)"
click at [778, 160] on span "Update Stripe" at bounding box center [778, 162] width 69 height 9
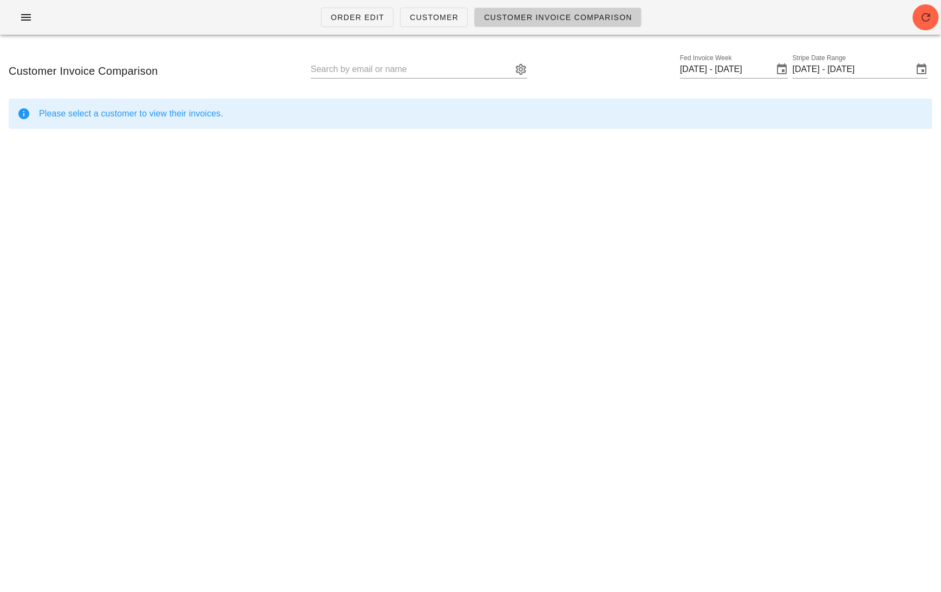
type input "[PERSON_NAME] ([PERSON_NAME][EMAIL_ADDRESS][PERSON_NAME][PERSON_NAME][DOMAIN_NA…"
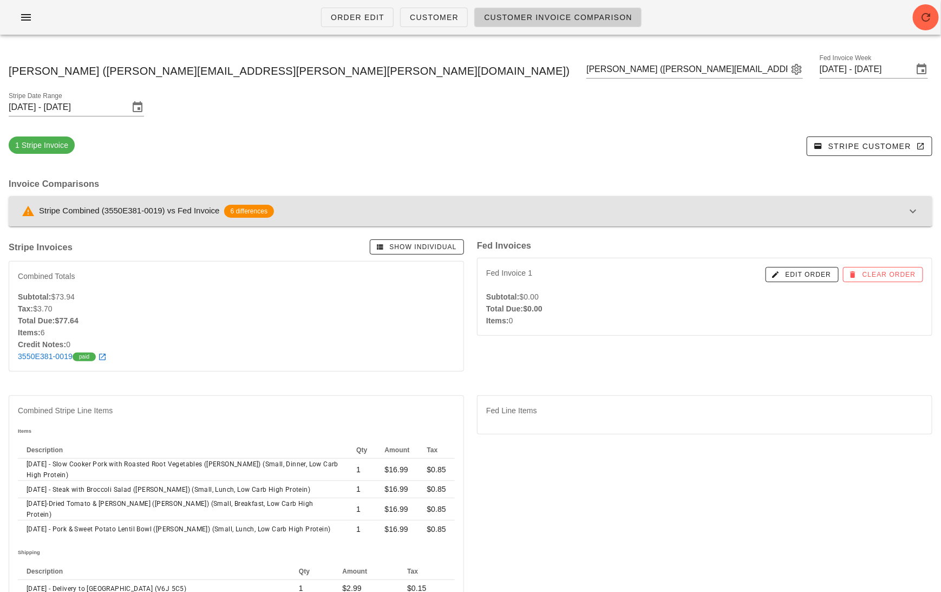
click at [464, 205] on div "Stripe Combined (3550E381-0019) vs Fed Invoice 6 differences" at bounding box center [464, 211] width 885 height 13
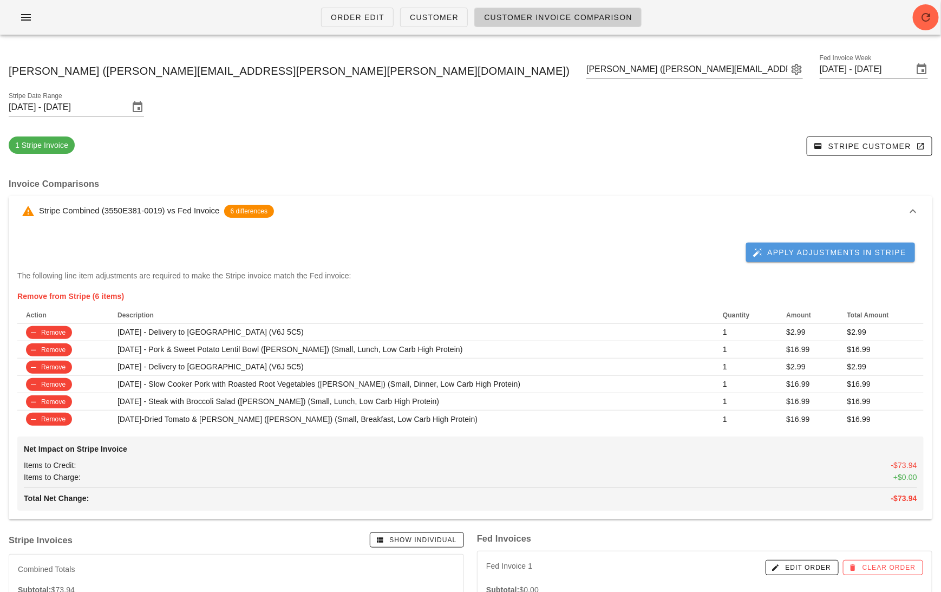
click at [803, 247] on span "Apply Adjustments in Stripe" at bounding box center [831, 252] width 152 height 10
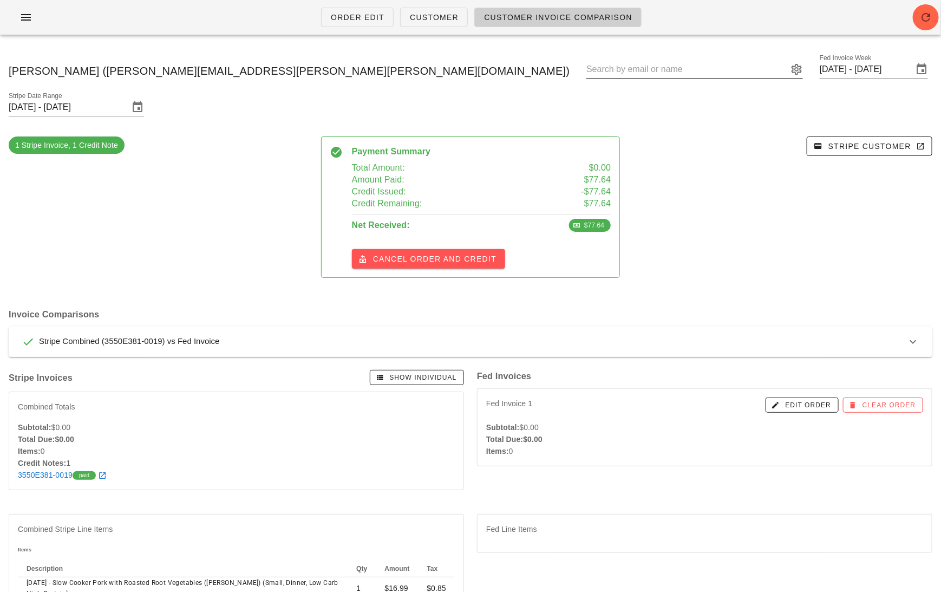
click at [586, 72] on input "text" at bounding box center [686, 69] width 201 height 17
paste input "nhajihassan@powersafe.ca"
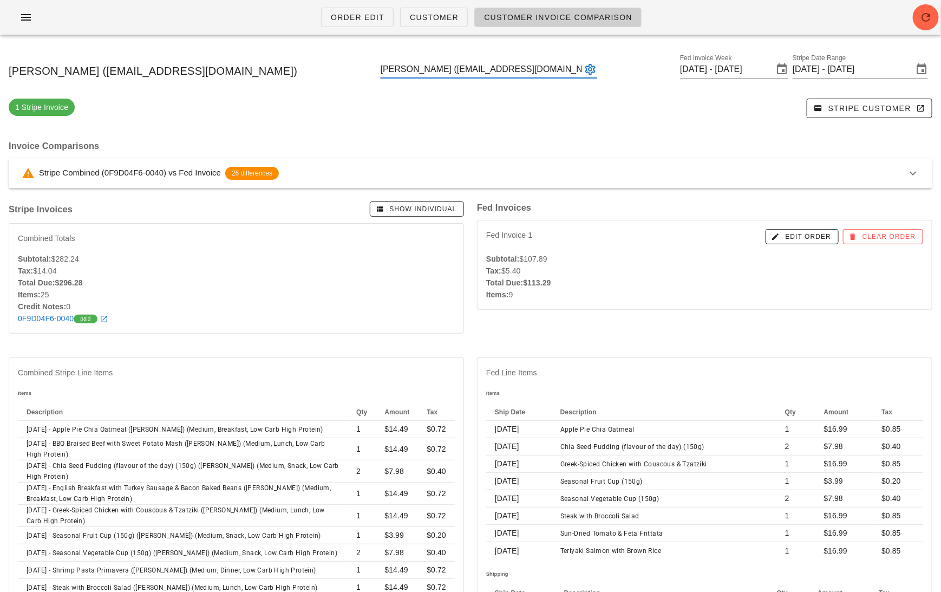
type input "Nima Hajihassan (nhajihassan@powersafe.ca)"
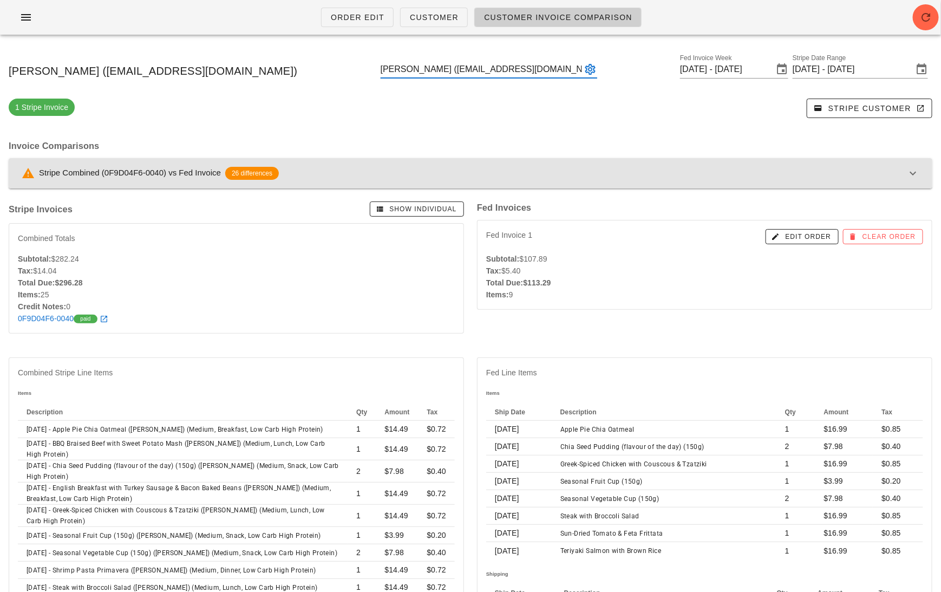
click at [636, 177] on div "Stripe Combined (0F9D04F6-0040) vs Fed Invoice 26 differences" at bounding box center [464, 173] width 885 height 13
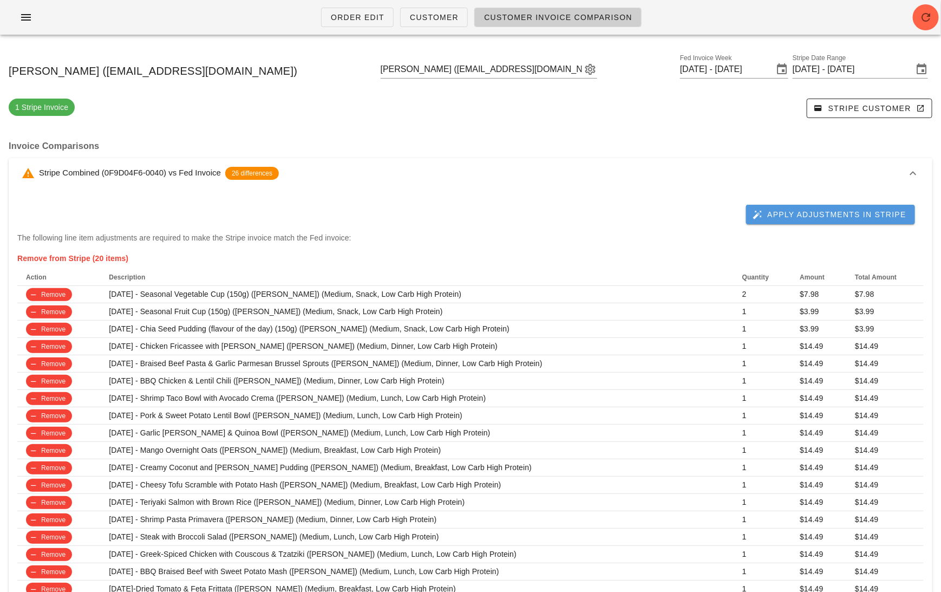
click at [839, 214] on span "Apply Adjustments in Stripe" at bounding box center [831, 214] width 152 height 10
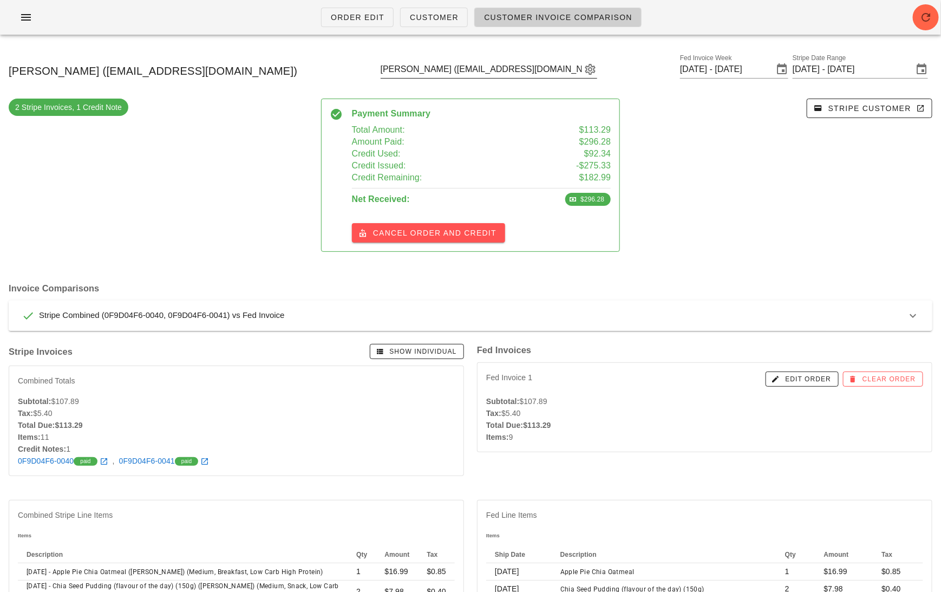
click at [496, 60] on div "Nima Hajihassan (nhajihassan@powersafe.ca)" at bounding box center [489, 72] width 217 height 36
click at [497, 69] on input "text" at bounding box center [481, 69] width 201 height 17
paste input "dillonhayes111@gmail.com"
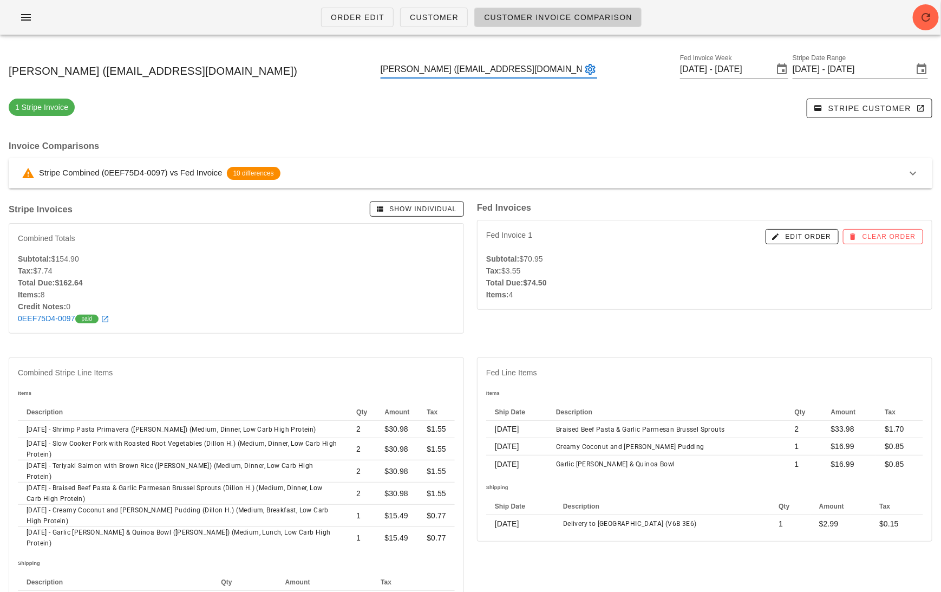
type input "Dillon Hayes (dillonhayes111@gmail.com)"
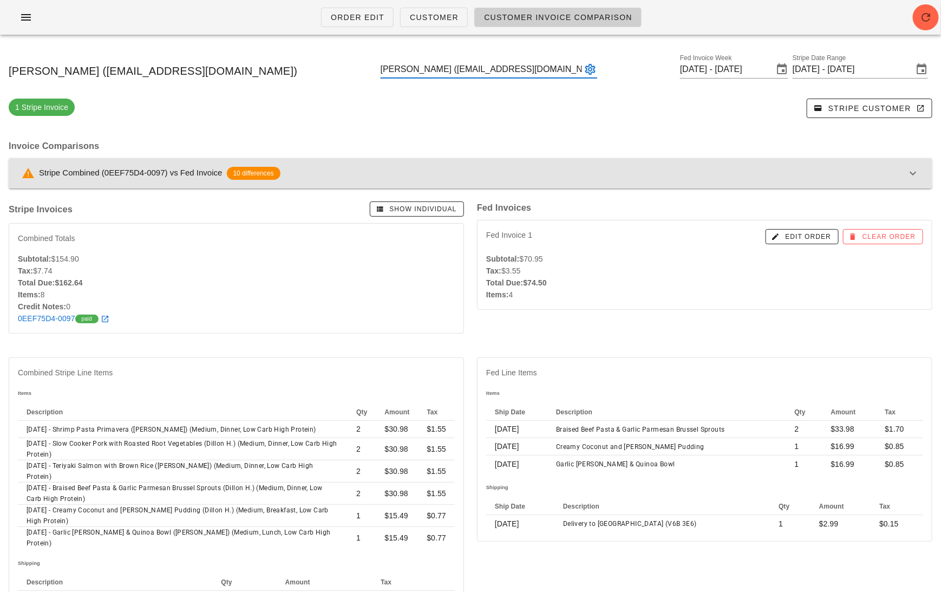
click at [470, 176] on div "Stripe Combined (0EEF75D4-0097) vs Fed Invoice 10 differences" at bounding box center [464, 173] width 885 height 13
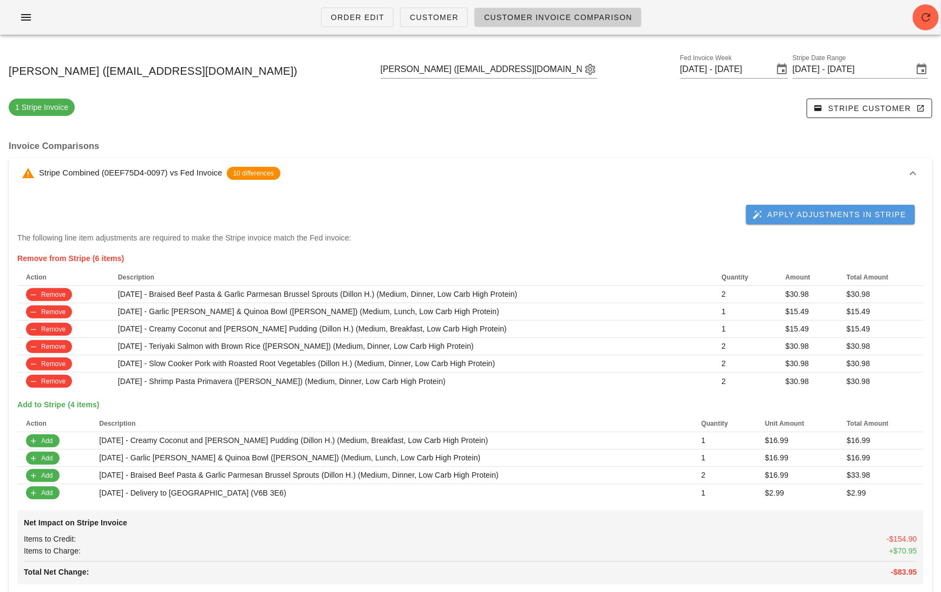
click at [829, 217] on span "Apply Adjustments in Stripe" at bounding box center [831, 214] width 152 height 10
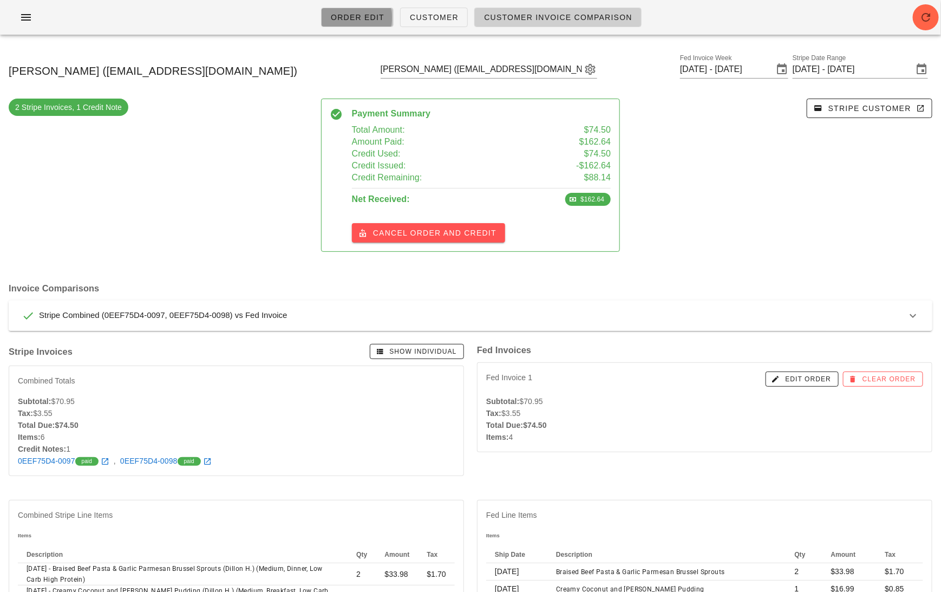
click at [353, 13] on span "Order Edit" at bounding box center [357, 17] width 54 height 9
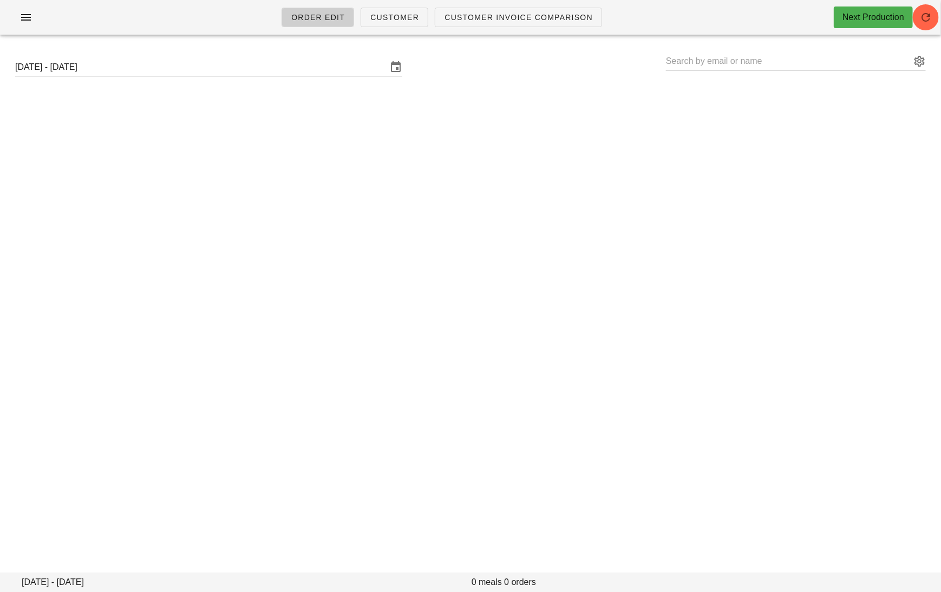
type input "[PERSON_NAME] ([PERSON_NAME][EMAIL_ADDRESS][PERSON_NAME][PERSON_NAME][DOMAIN_NA…"
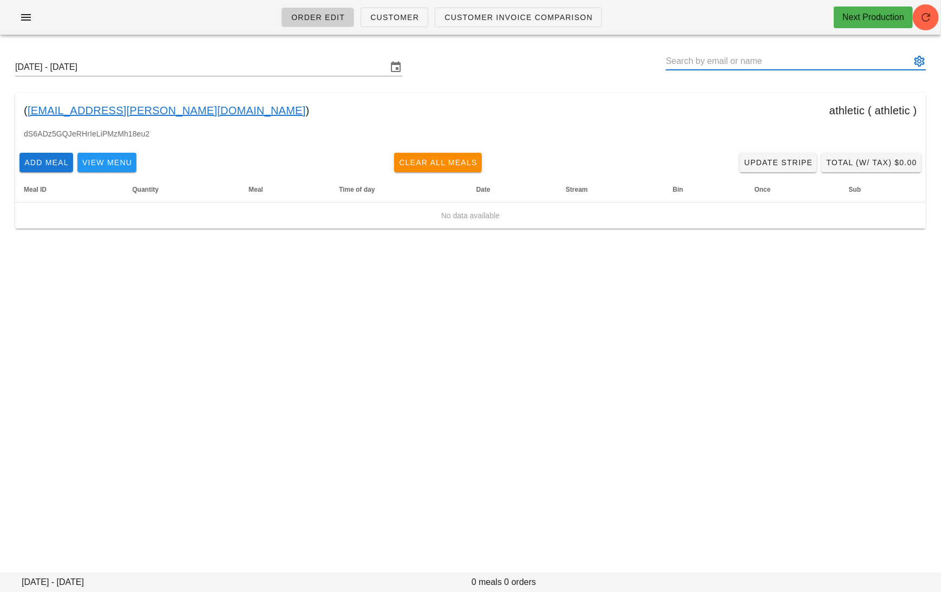
click at [724, 61] on input "text" at bounding box center [788, 61] width 245 height 17
paste input "aliayedh111@gmail.com"
type input "Ali Alseiari (Aliayedh111@gmail.com)"
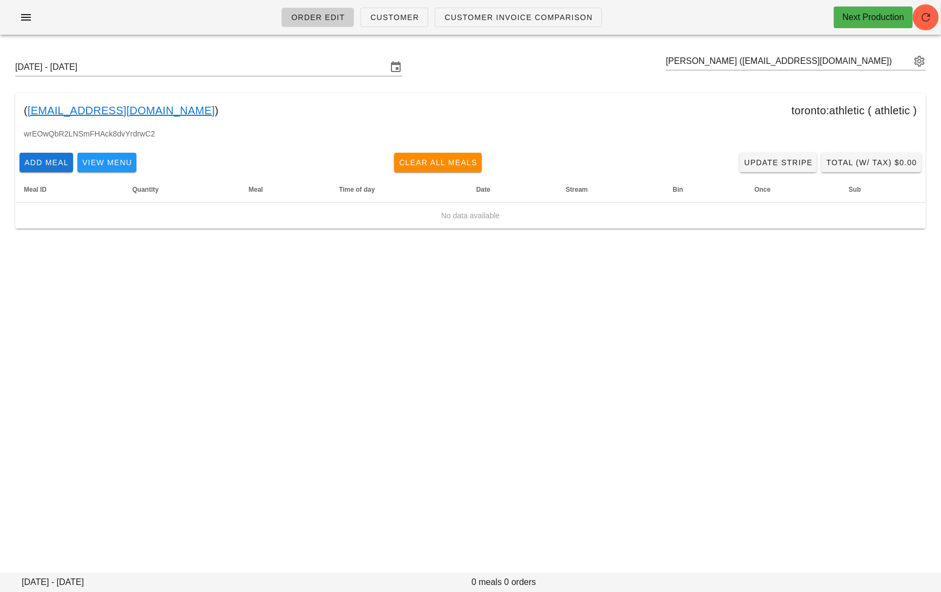
click at [125, 111] on link "Aliayedh111@gmail.com" at bounding box center [121, 110] width 187 height 17
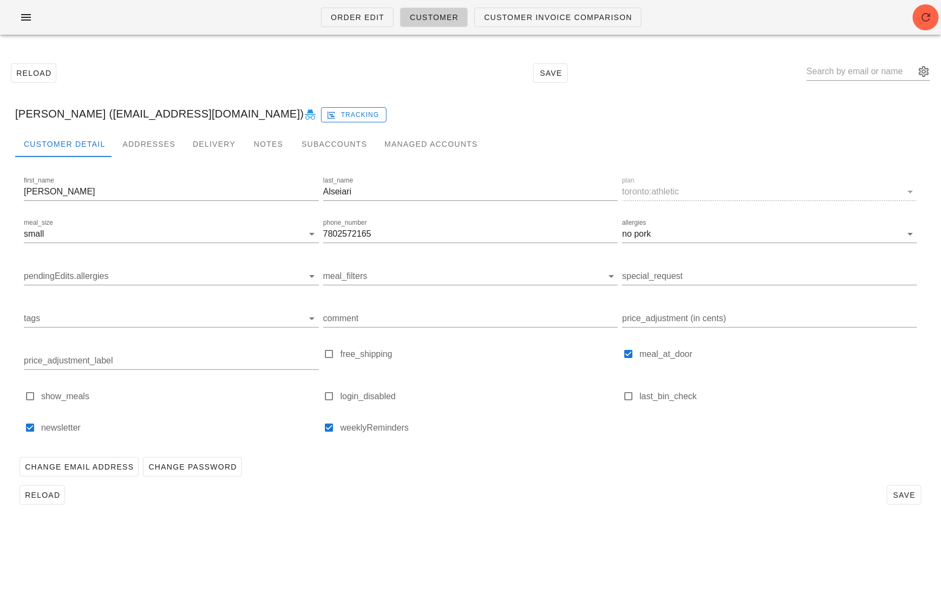
click at [304, 116] on icon at bounding box center [310, 114] width 13 height 13
click at [342, 17] on span "Order Edit" at bounding box center [357, 17] width 54 height 9
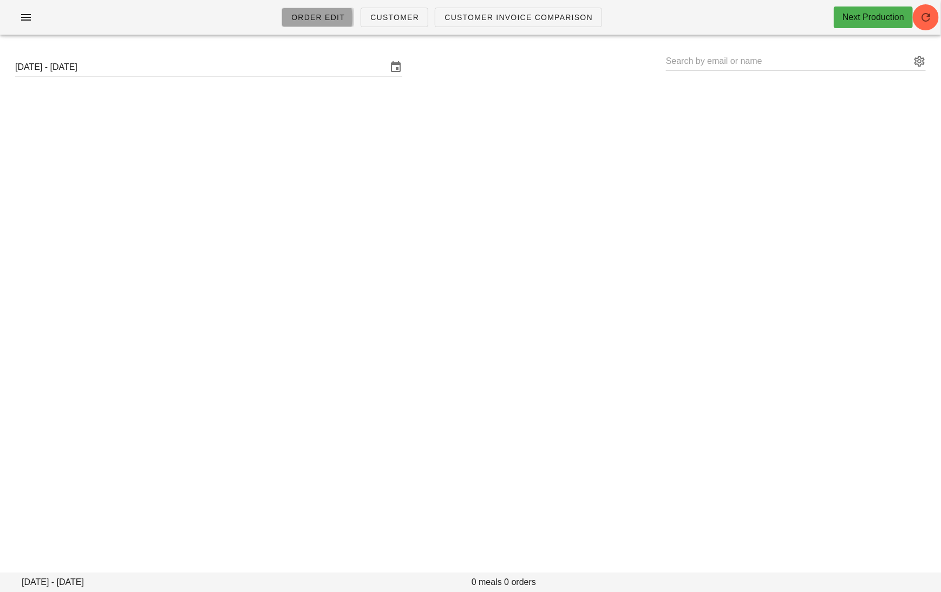
type input "Ali Alseiari (Aliayedh111@gmail.com)"
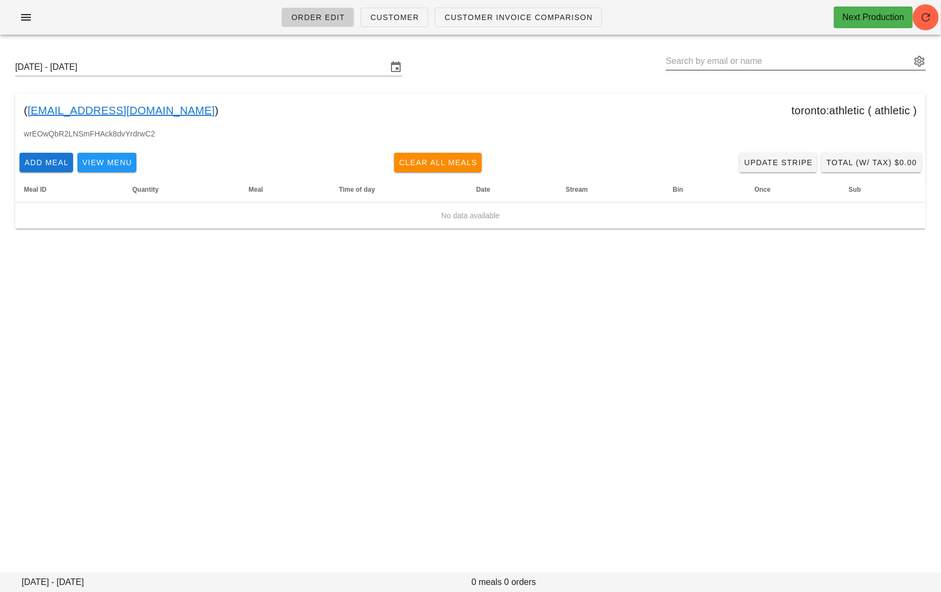
click at [802, 63] on input "text" at bounding box center [788, 61] width 245 height 17
paste input "aliayedh111@gmail.com"
type input "Ali Alseiari (Aliayedh111@gmail.com)"
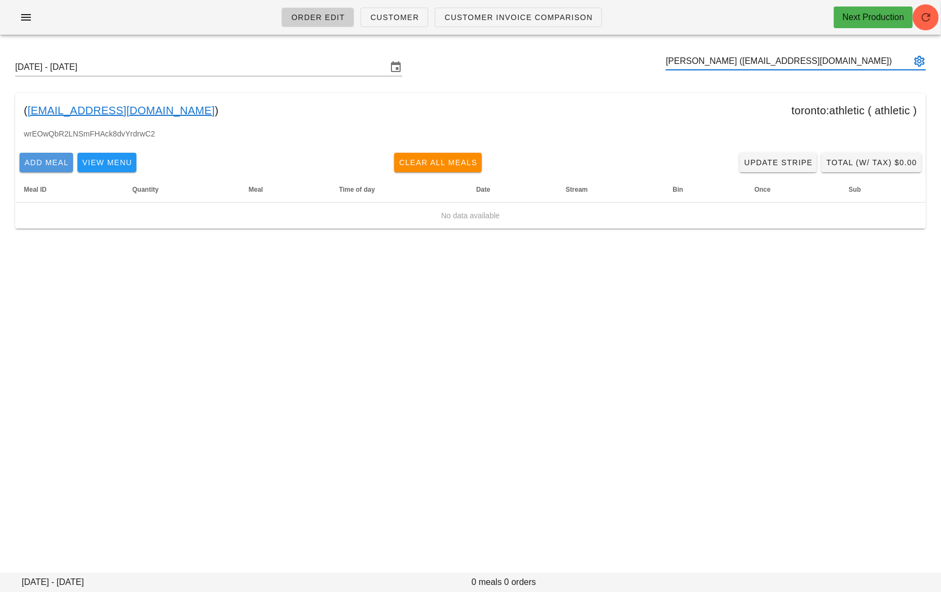
click at [51, 164] on span "Add Meal" at bounding box center [46, 162] width 45 height 9
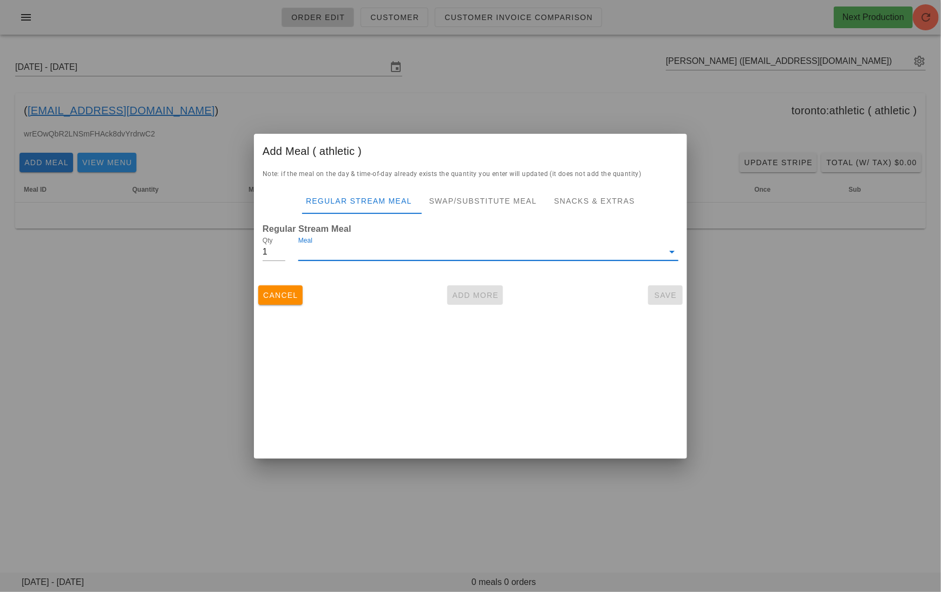
click at [358, 251] on input "Meal" at bounding box center [480, 251] width 365 height 17
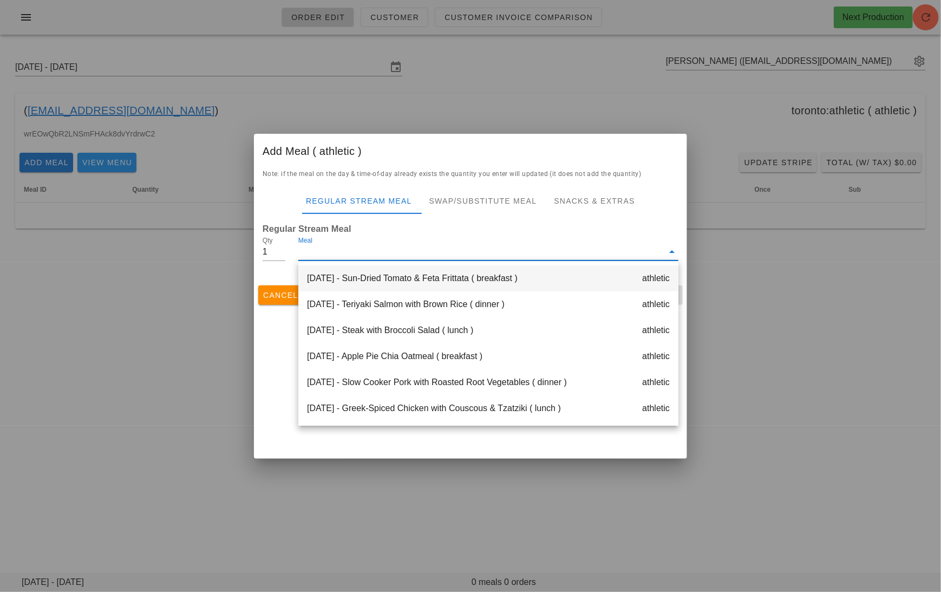
click at [377, 278] on div "Monday Sep 15 - Sun-Dried Tomato & Feta Frittata ( breakfast ) athletic" at bounding box center [488, 278] width 380 height 26
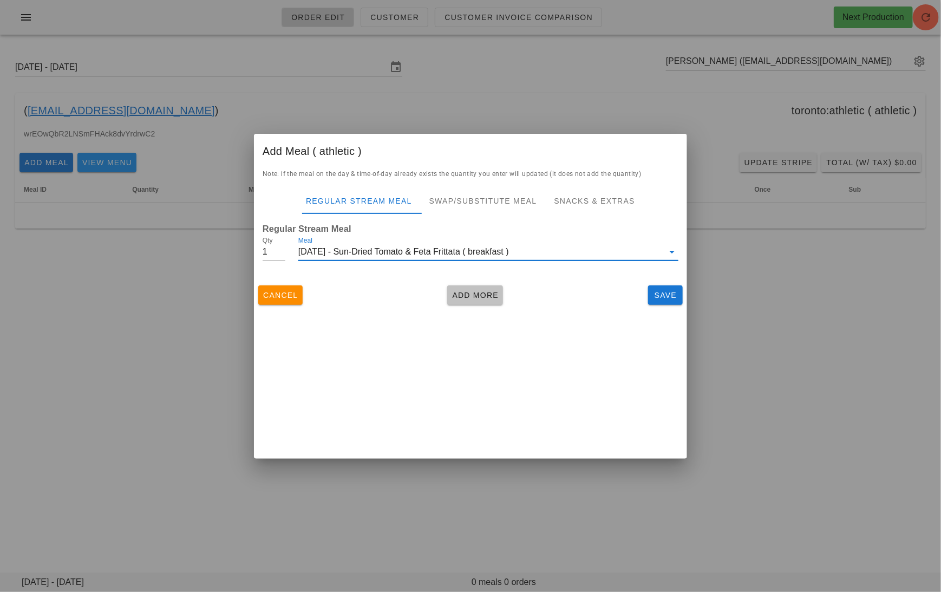
click at [468, 293] on span "Add More" at bounding box center [474, 295] width 47 height 9
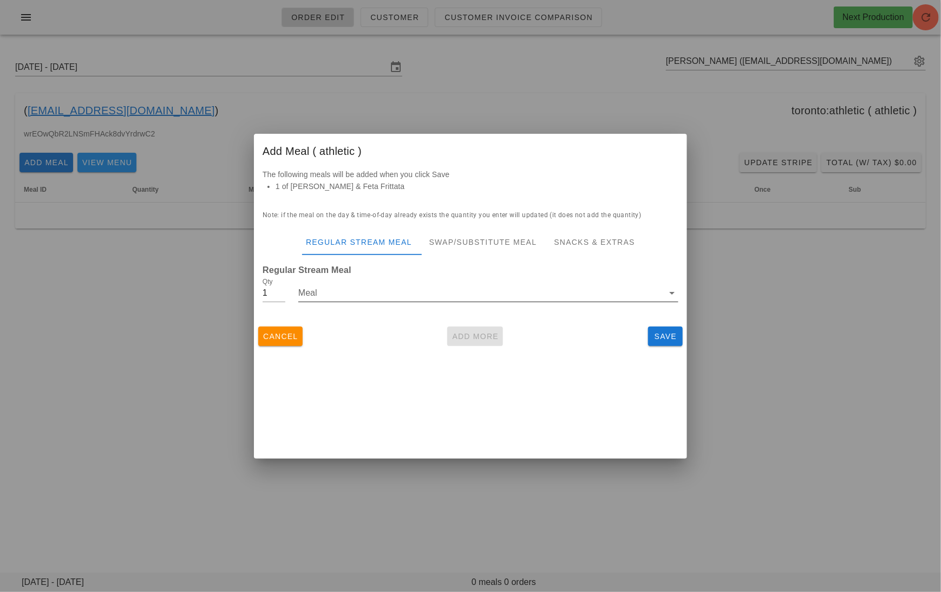
click at [420, 294] on input "Meal" at bounding box center [480, 292] width 365 height 17
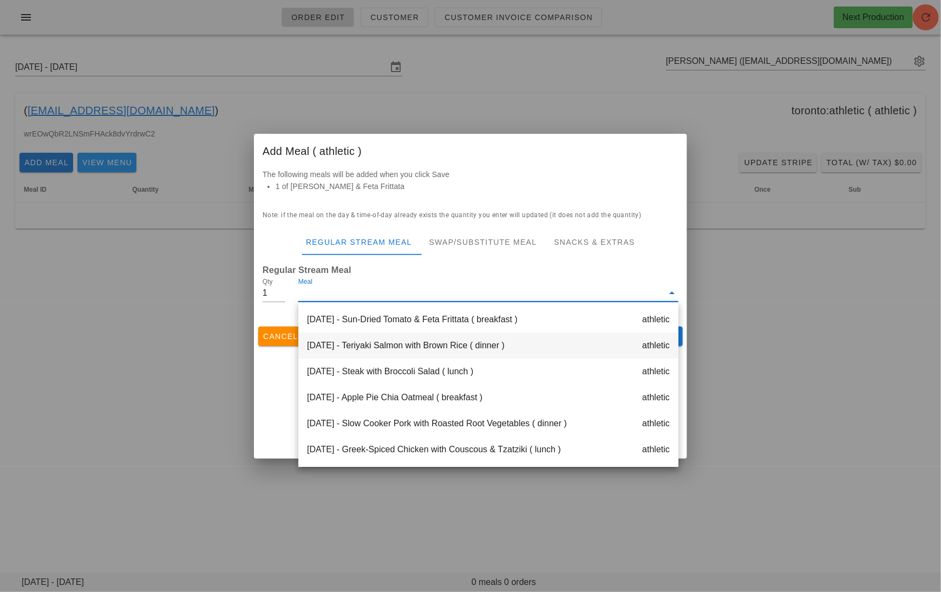
click at [438, 350] on div "Monday Sep 15 - Teriyaki Salmon with Brown Rice ( dinner ) athletic" at bounding box center [488, 345] width 380 height 26
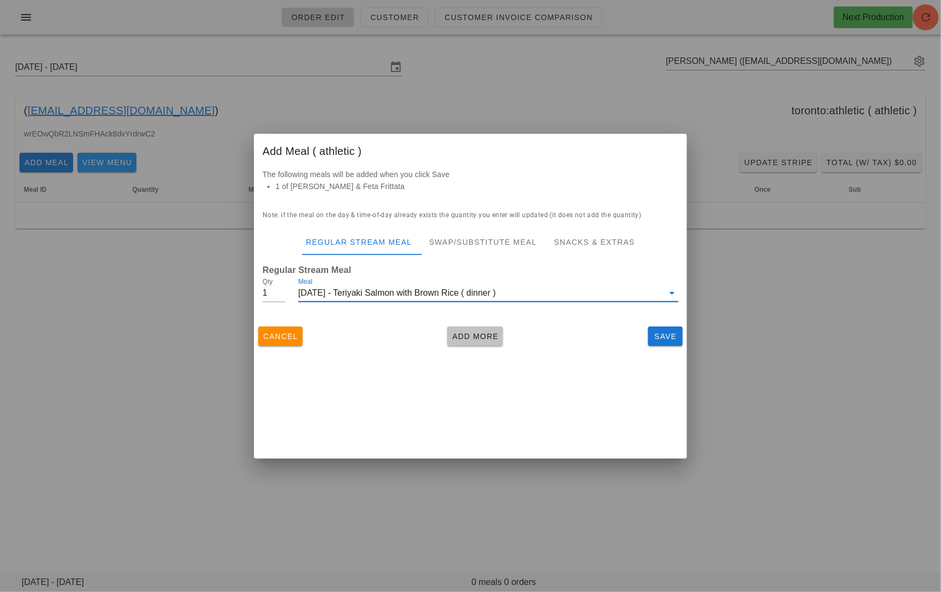
click at [480, 337] on span "Add More" at bounding box center [474, 336] width 47 height 9
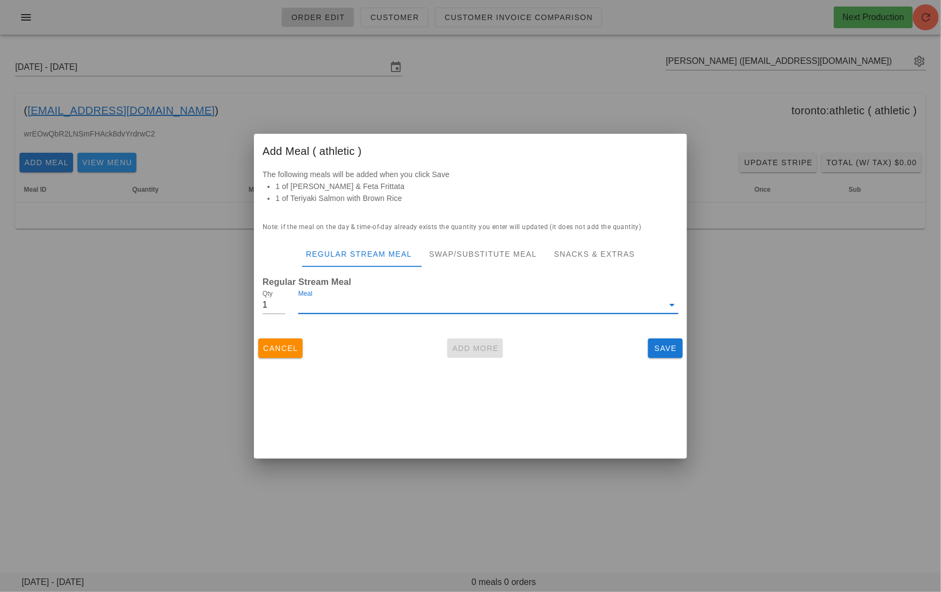
click at [428, 310] on input "Meal" at bounding box center [480, 304] width 365 height 17
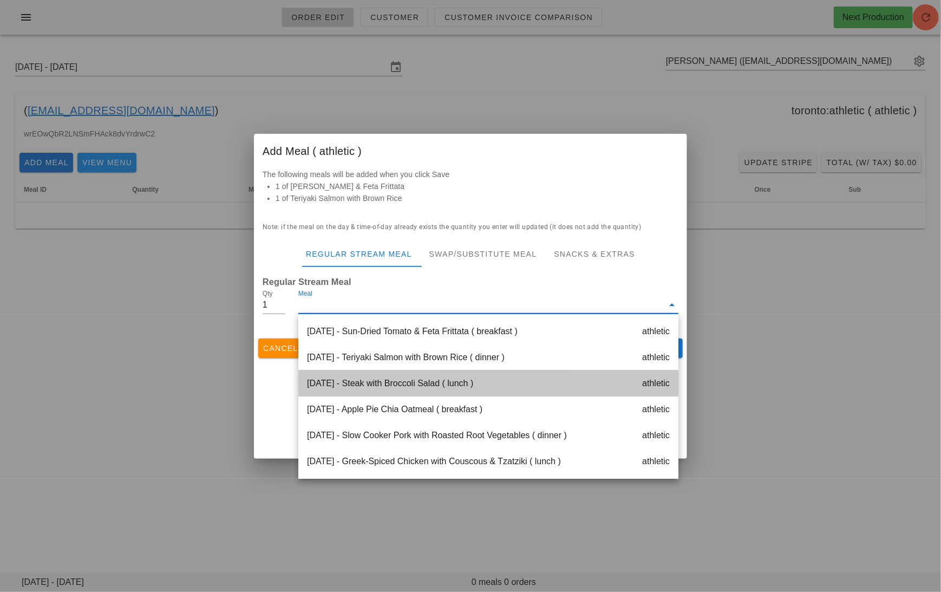
click at [450, 377] on div "Monday Sep 15 - Steak with Broccoli Salad ( lunch ) athletic" at bounding box center [488, 383] width 380 height 26
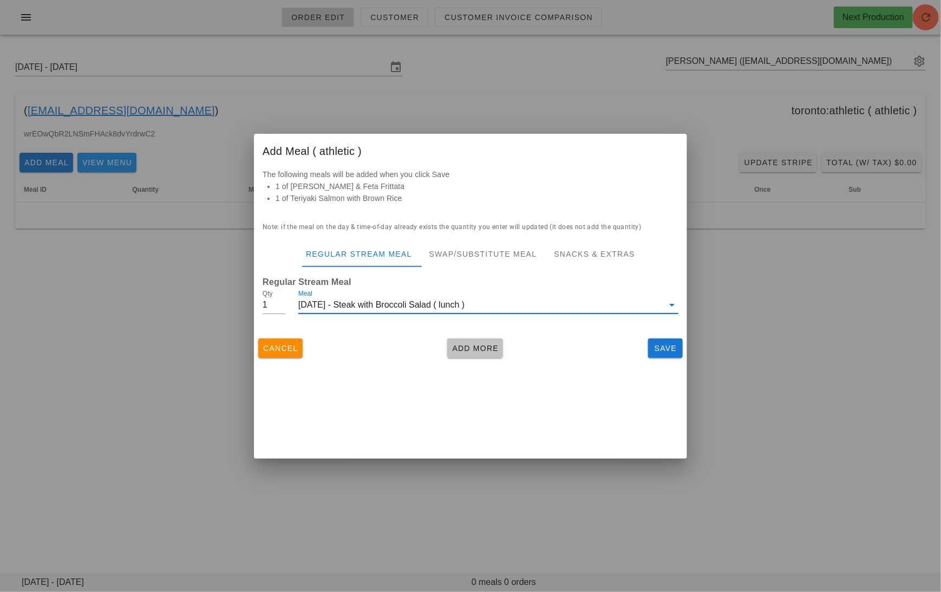
click at [484, 346] on span "Add More" at bounding box center [474, 348] width 47 height 9
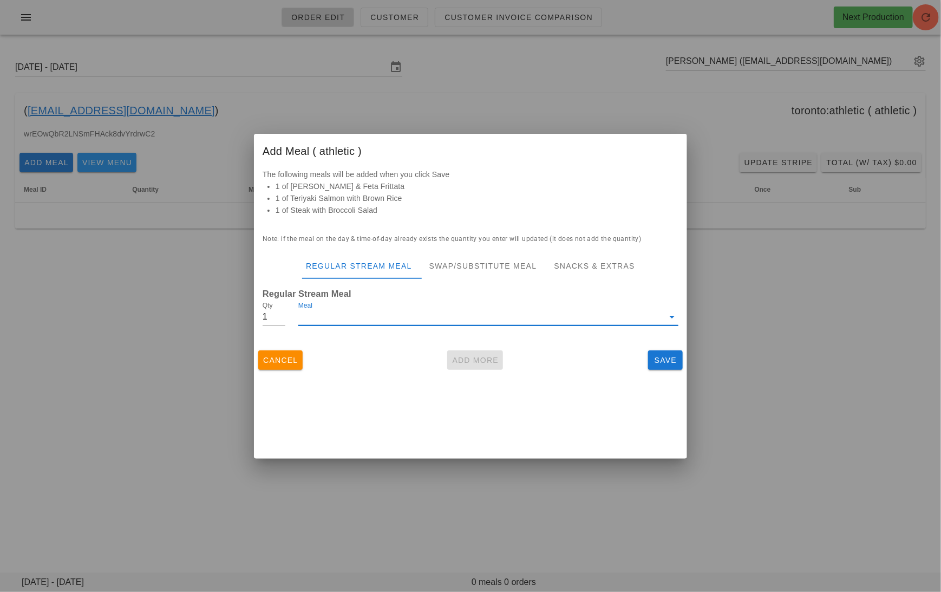
click at [409, 318] on input "Meal" at bounding box center [480, 316] width 365 height 17
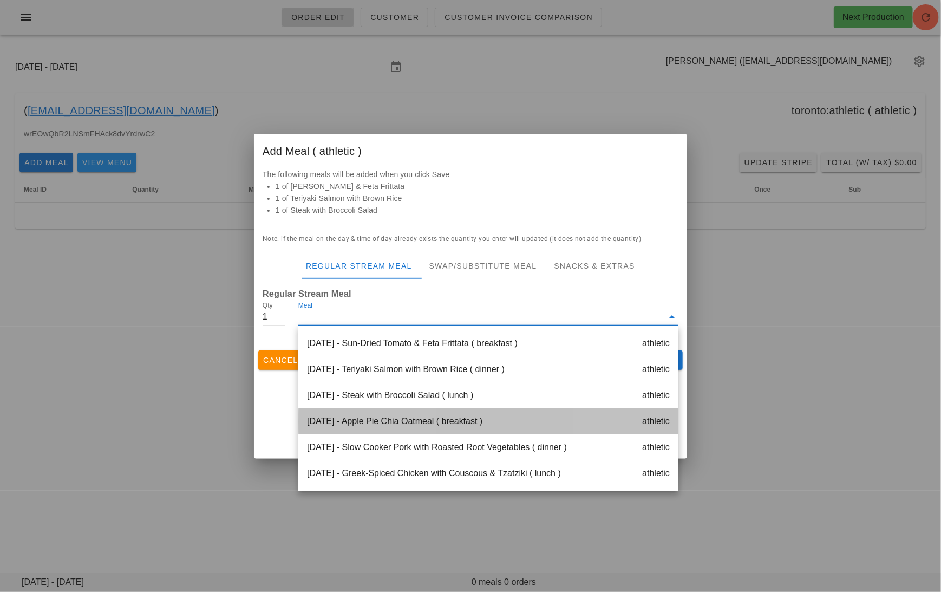
click at [439, 422] on div "Tuesday Sep 16 - Apple Pie Chia Oatmeal ( breakfast ) athletic" at bounding box center [488, 421] width 380 height 26
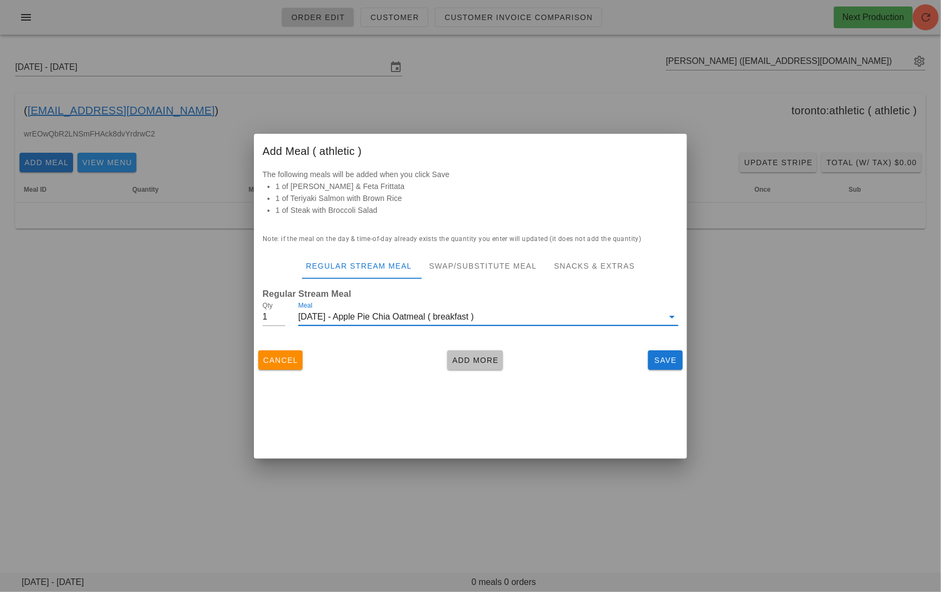
click at [479, 360] on span "Add More" at bounding box center [474, 360] width 47 height 9
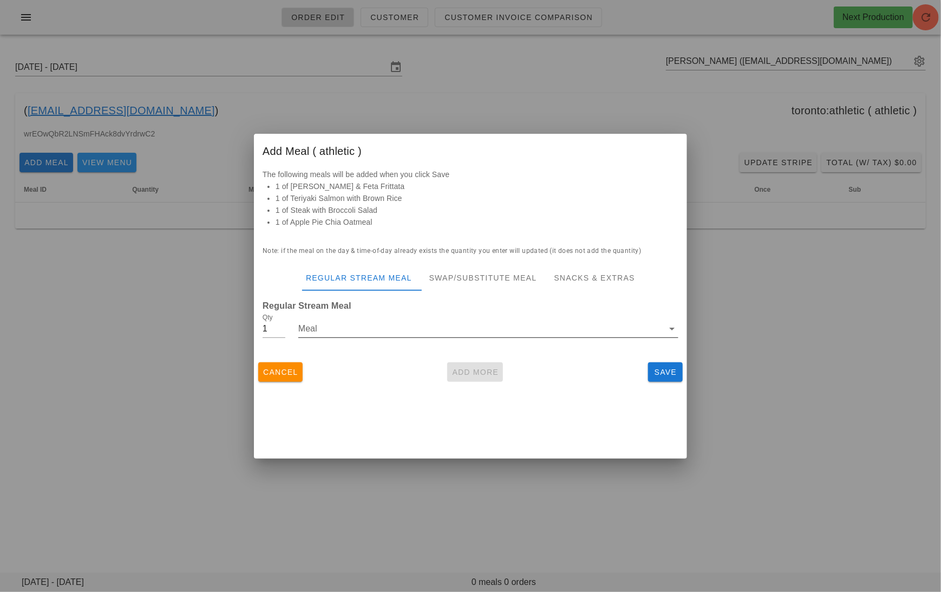
click at [422, 329] on input "Meal" at bounding box center [480, 328] width 365 height 17
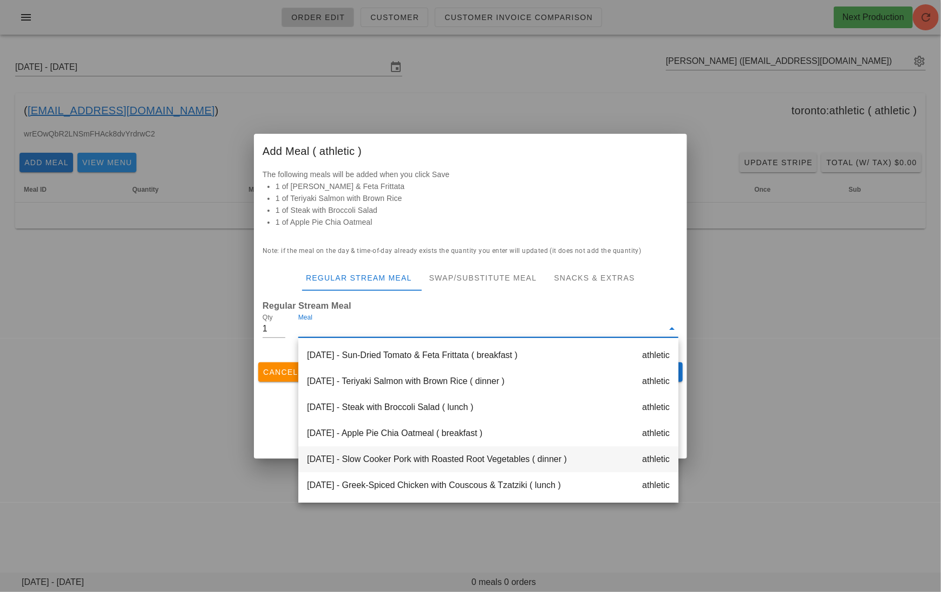
click at [443, 469] on div "Tuesday Sep 16 - Slow Cooker Pork with Roasted Root Vegetables ( dinner ) athle…" at bounding box center [488, 459] width 380 height 26
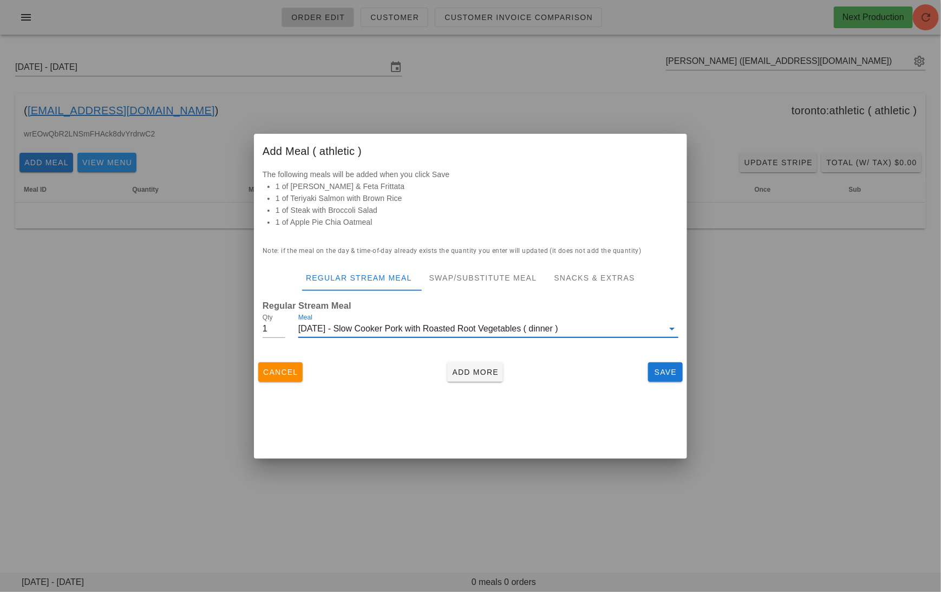
click at [475, 358] on div "Cancel Add More Save" at bounding box center [470, 372] width 433 height 28
click at [475, 364] on button "Add More" at bounding box center [475, 371] width 56 height 19
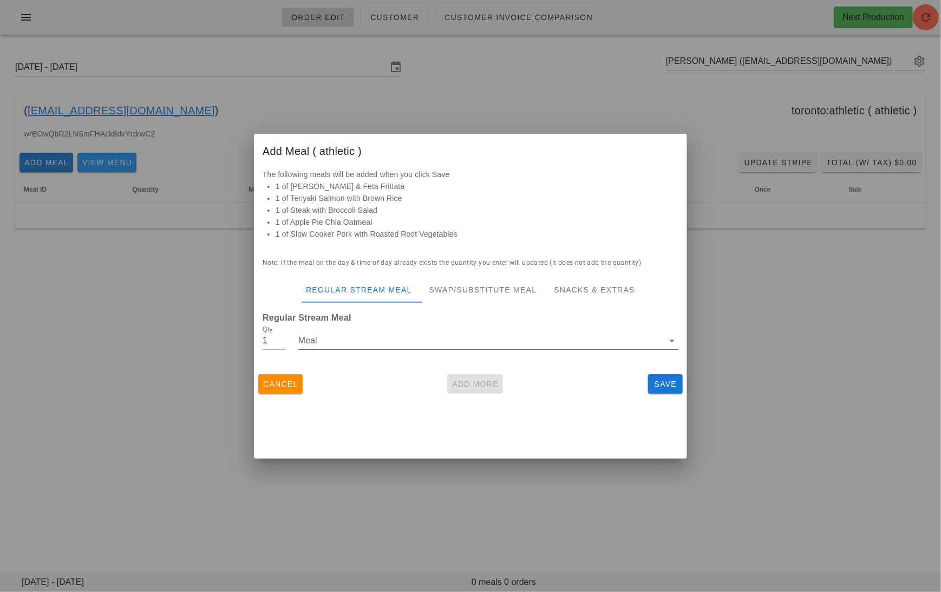
click at [421, 340] on input "Meal" at bounding box center [480, 340] width 365 height 17
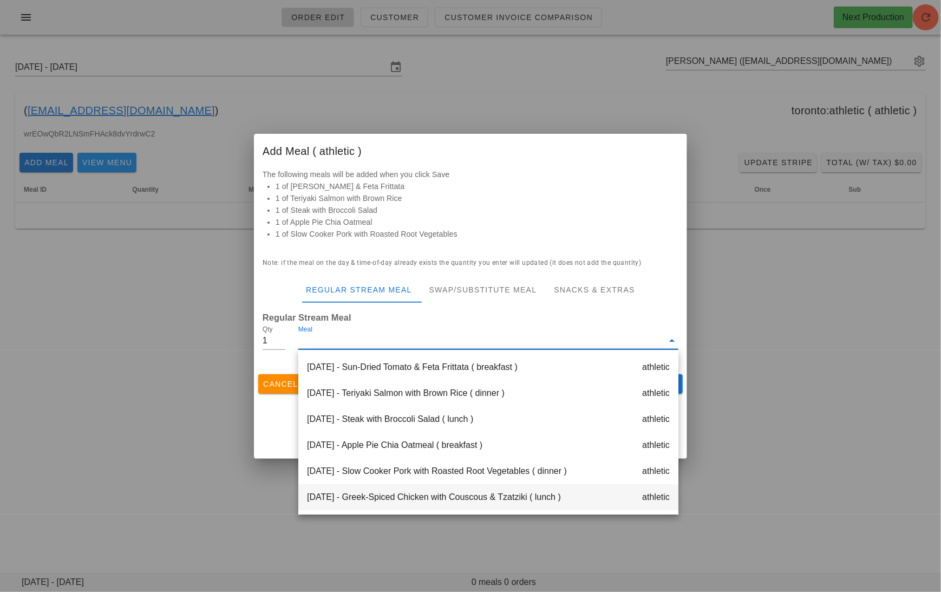
click at [467, 495] on div "Tuesday Sep 16 - Greek-Spiced Chicken with Couscous & Tzatziki ( lunch ) athlet…" at bounding box center [488, 497] width 380 height 26
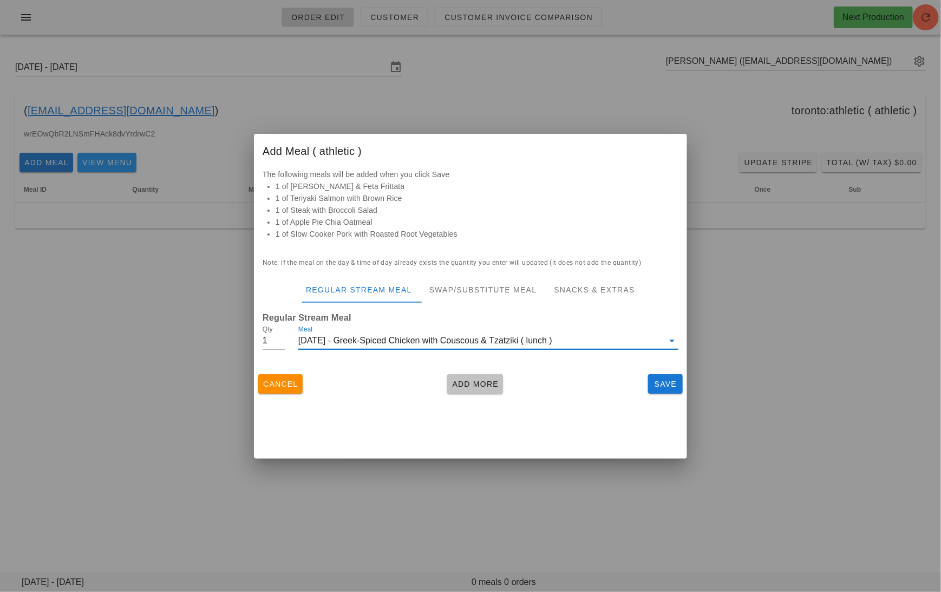
click at [457, 383] on span "Add More" at bounding box center [474, 383] width 47 height 9
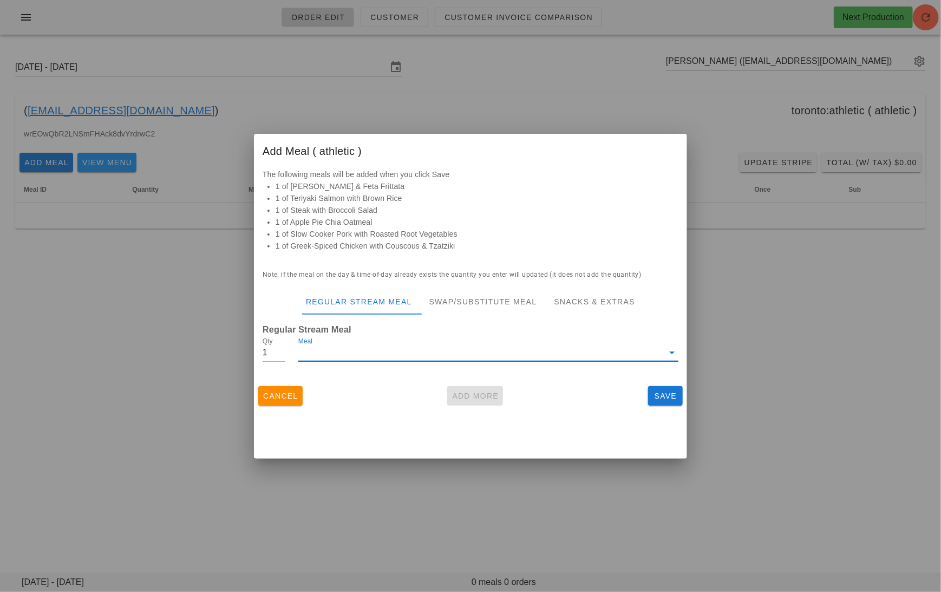
click at [399, 346] on input "Meal" at bounding box center [480, 352] width 365 height 17
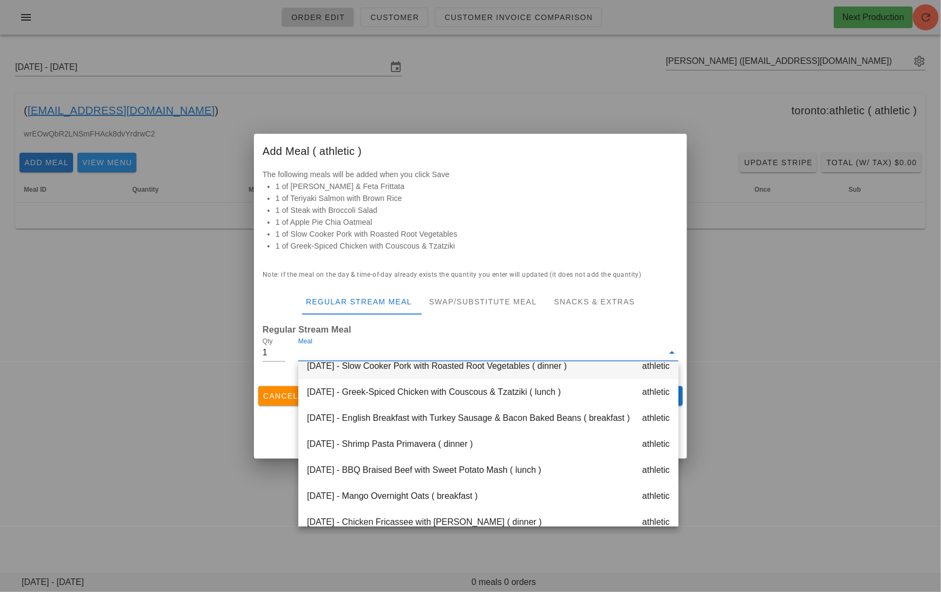
scroll to position [117, 0]
click at [467, 425] on div "Wednesday Sep 17 - English Breakfast with Turkey Sausage & Bacon Baked Beans ( …" at bounding box center [488, 417] width 380 height 26
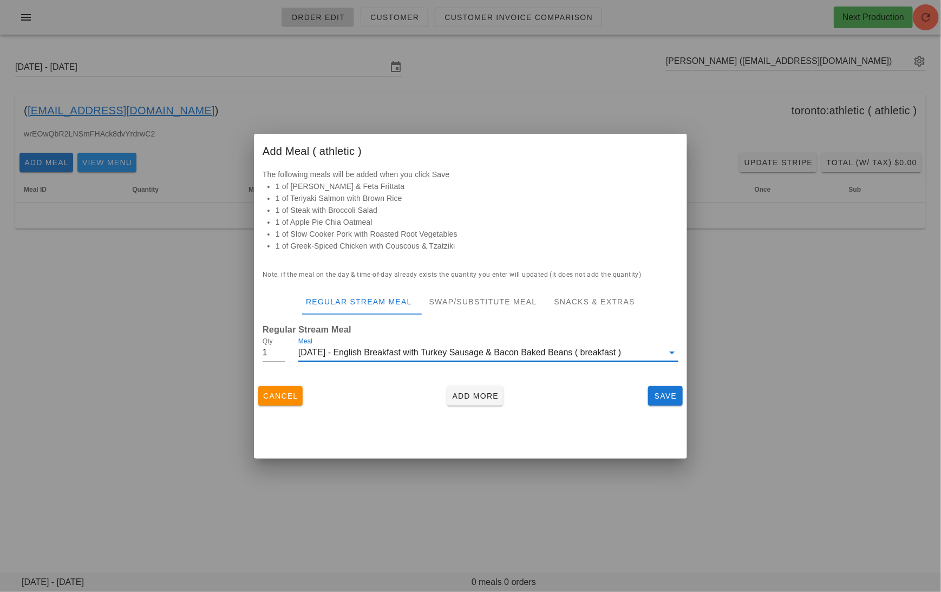
click at [476, 394] on div "Cancel Add More Save" at bounding box center [470, 396] width 433 height 28
click at [488, 407] on div "Cancel Add More Save" at bounding box center [470, 396] width 433 height 28
click at [480, 396] on span "Add More" at bounding box center [474, 395] width 47 height 9
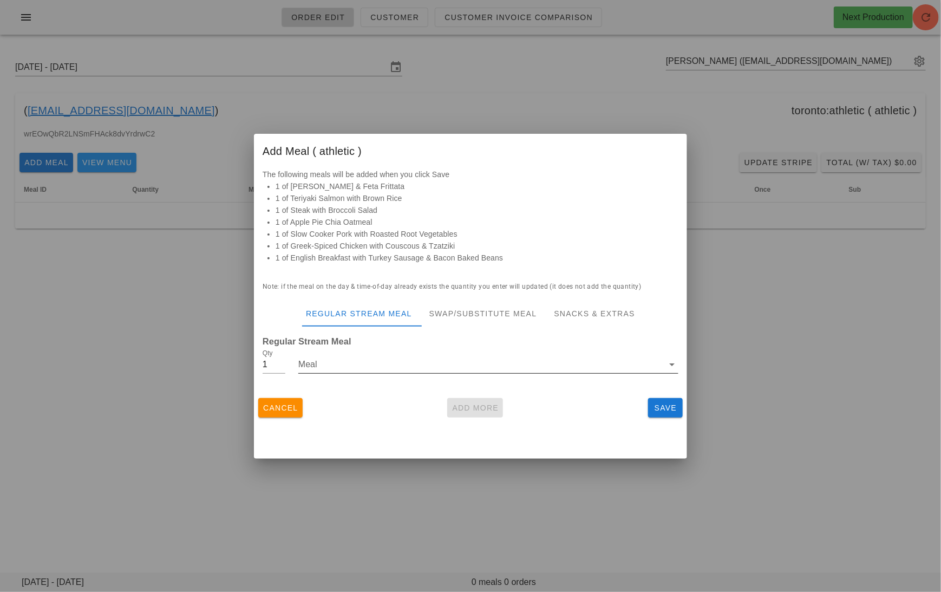
click at [440, 361] on input "Meal" at bounding box center [480, 364] width 365 height 17
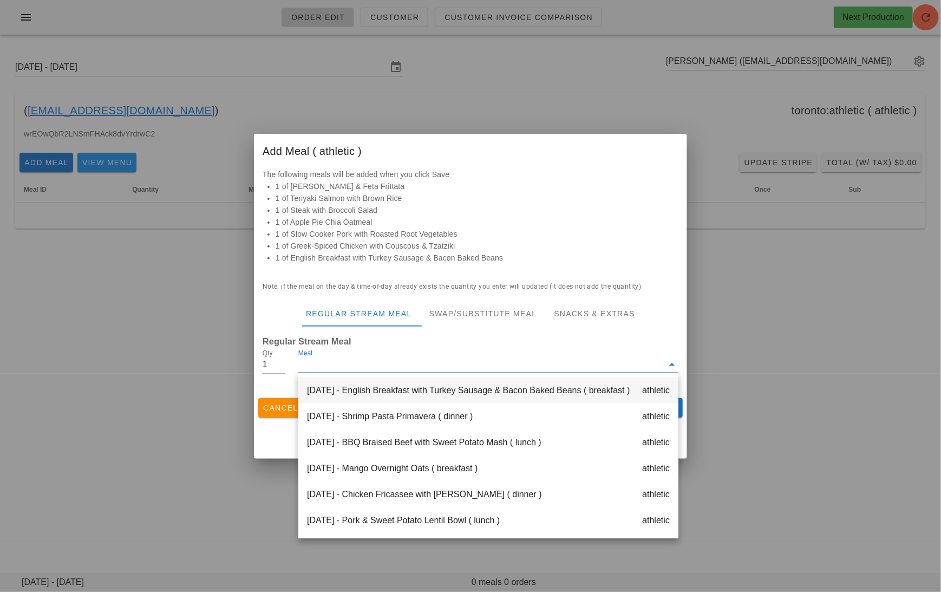
scroll to position [158, 0]
click at [464, 413] on div "Wednesday Sep 17 - Shrimp Pasta Primavera ( dinner ) athletic" at bounding box center [488, 415] width 380 height 26
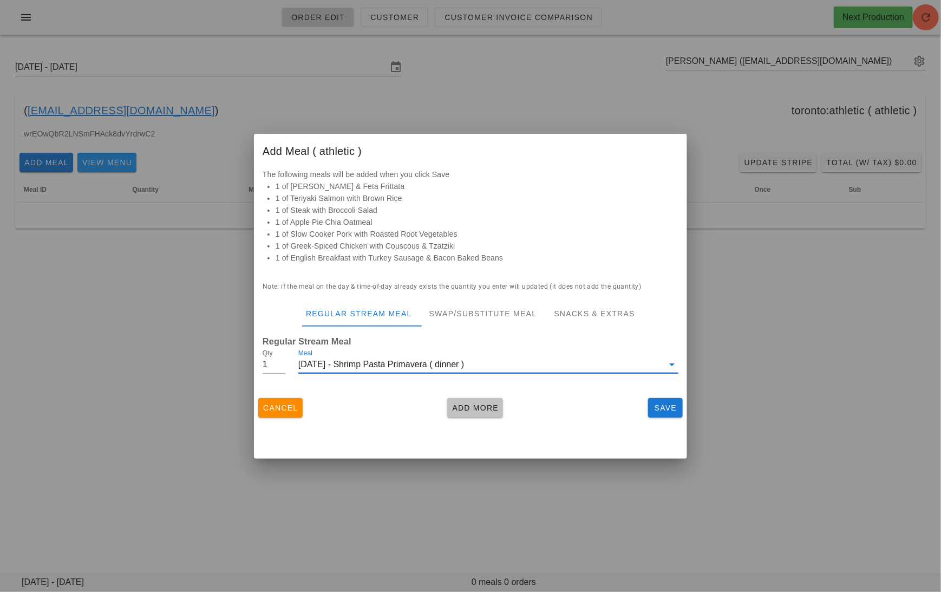
click at [473, 403] on span "Add More" at bounding box center [474, 407] width 47 height 9
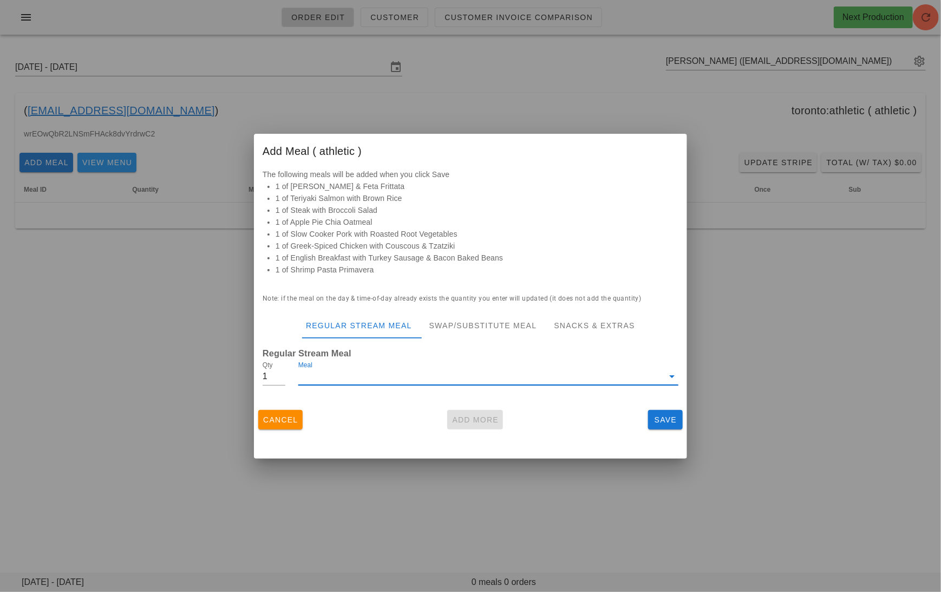
click at [451, 379] on input "Meal" at bounding box center [480, 376] width 365 height 17
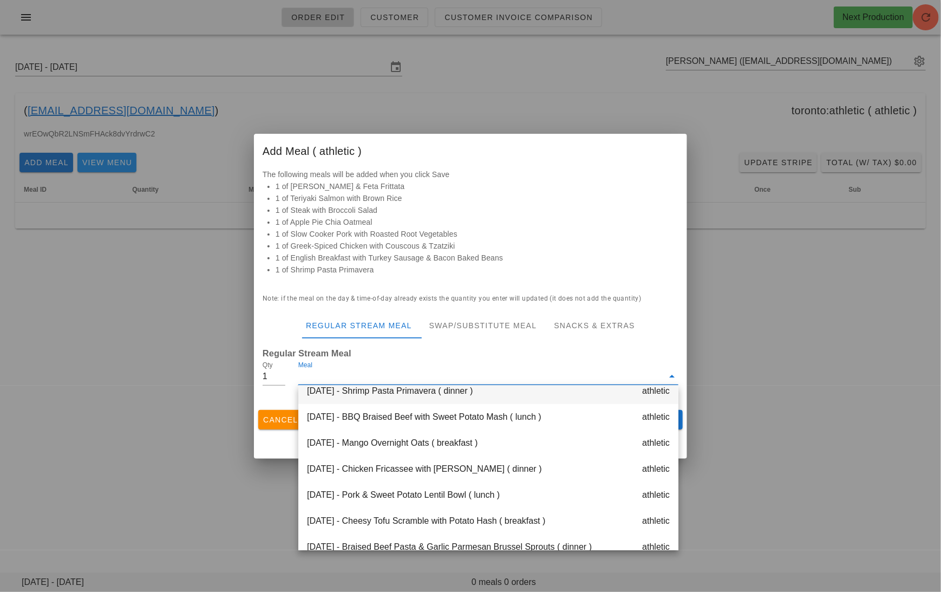
scroll to position [187, 0]
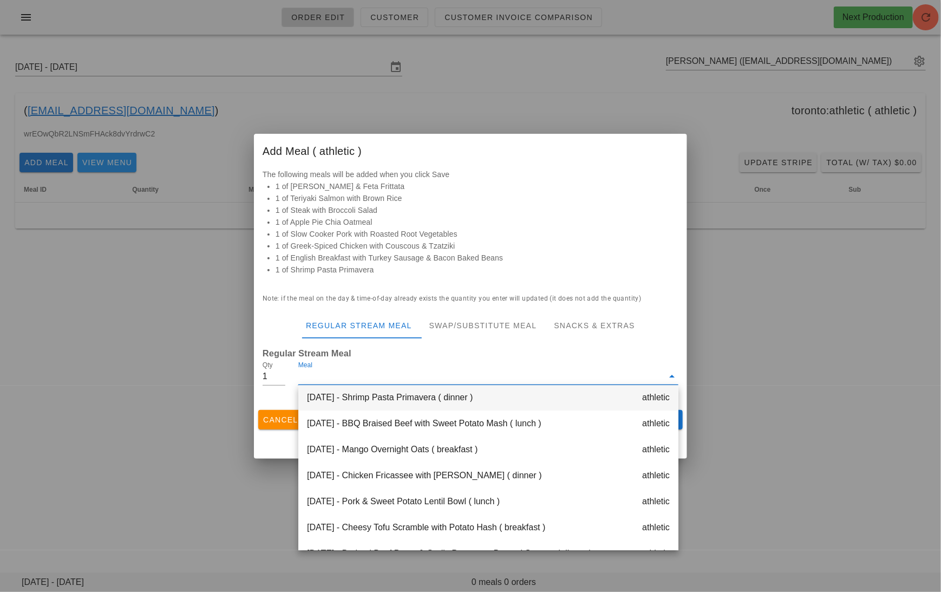
click at [478, 425] on div "Wednesday Sep 17 - BBQ Braised Beef with Sweet Potato Mash ( lunch ) athletic" at bounding box center [488, 423] width 380 height 26
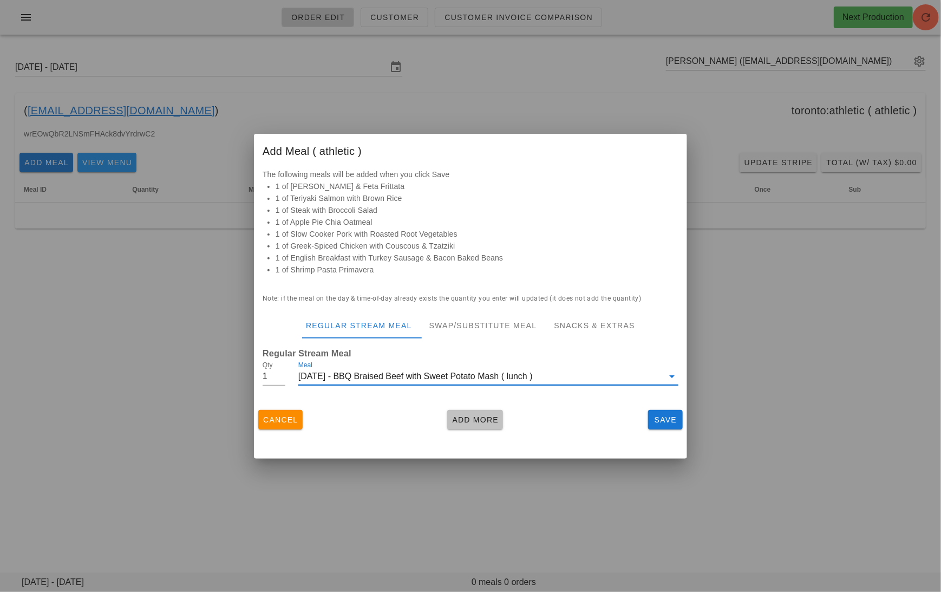
click at [487, 422] on span "Add More" at bounding box center [474, 419] width 47 height 9
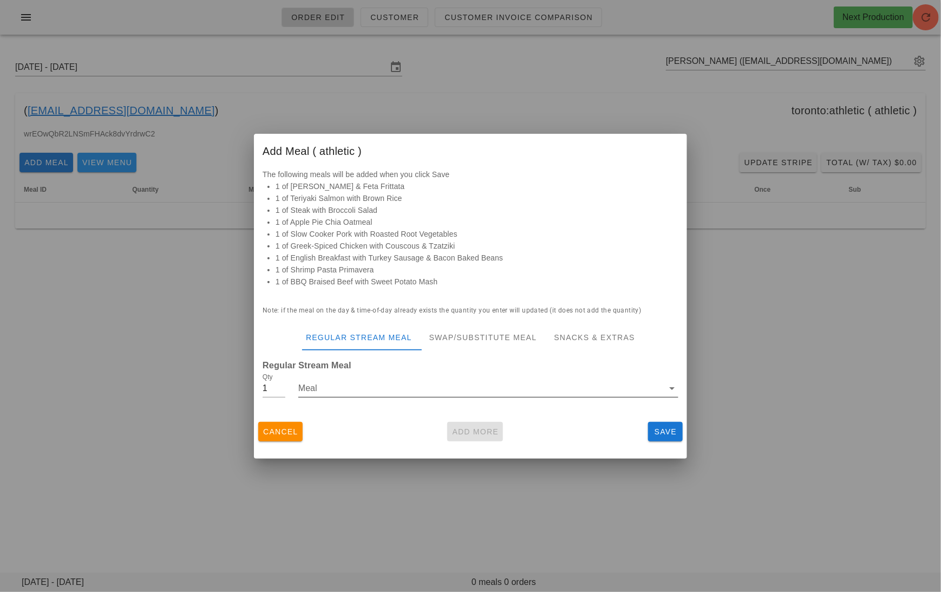
click at [467, 390] on input "Meal" at bounding box center [480, 387] width 365 height 17
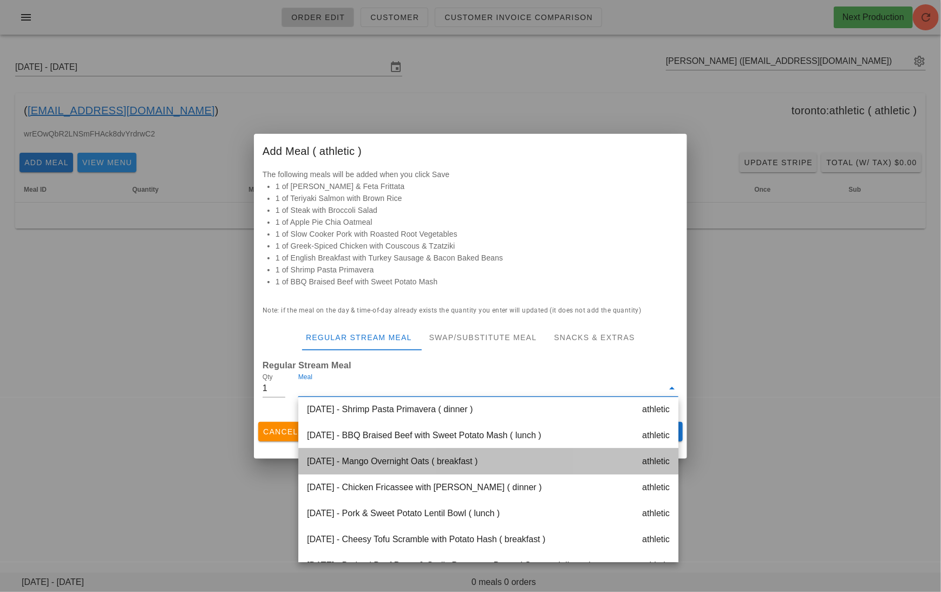
click at [457, 457] on div "Thursday Sep 18 - Mango Overnight Oats ( breakfast ) athletic" at bounding box center [488, 461] width 380 height 26
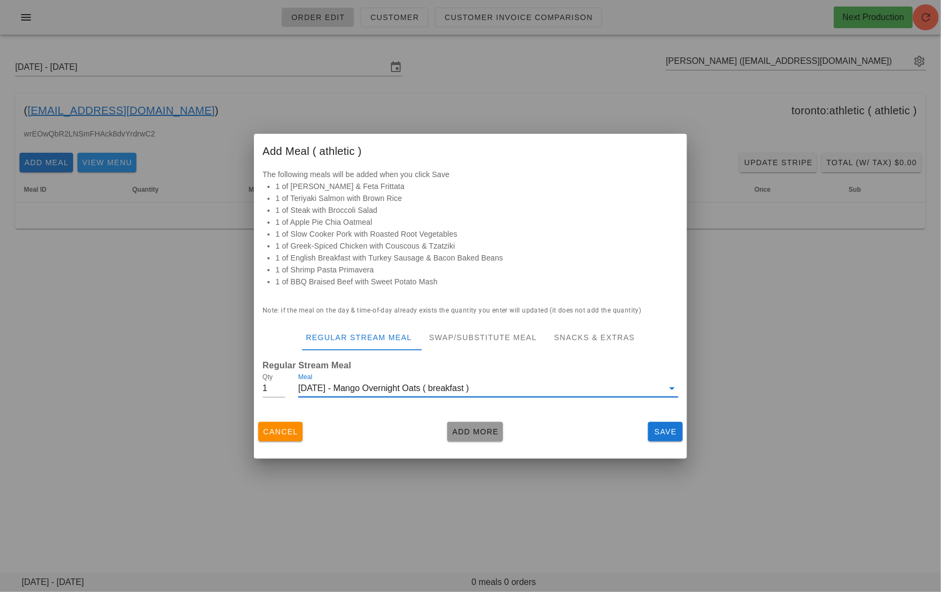
click at [467, 423] on button "Add More" at bounding box center [475, 431] width 56 height 19
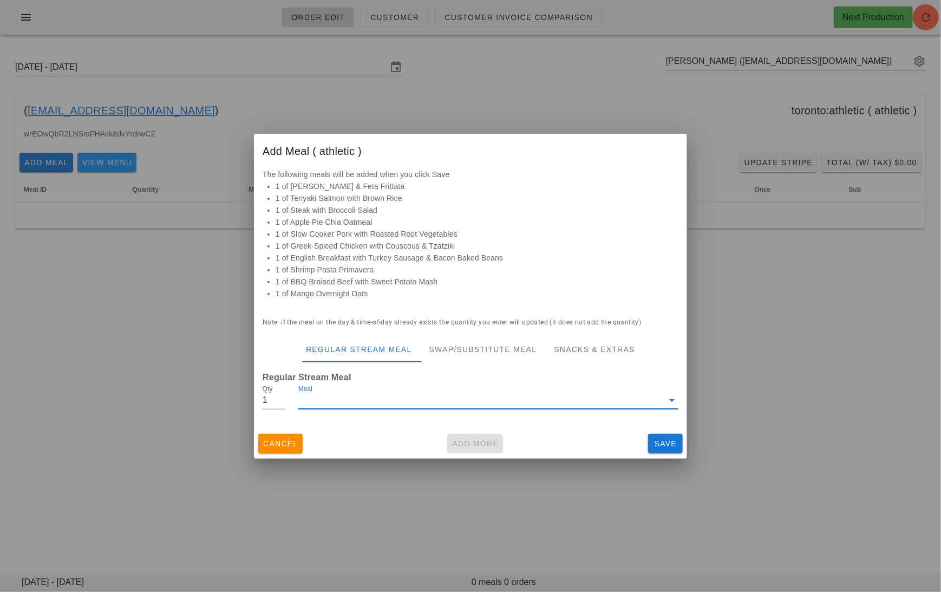
click at [454, 404] on input "Meal" at bounding box center [480, 399] width 365 height 17
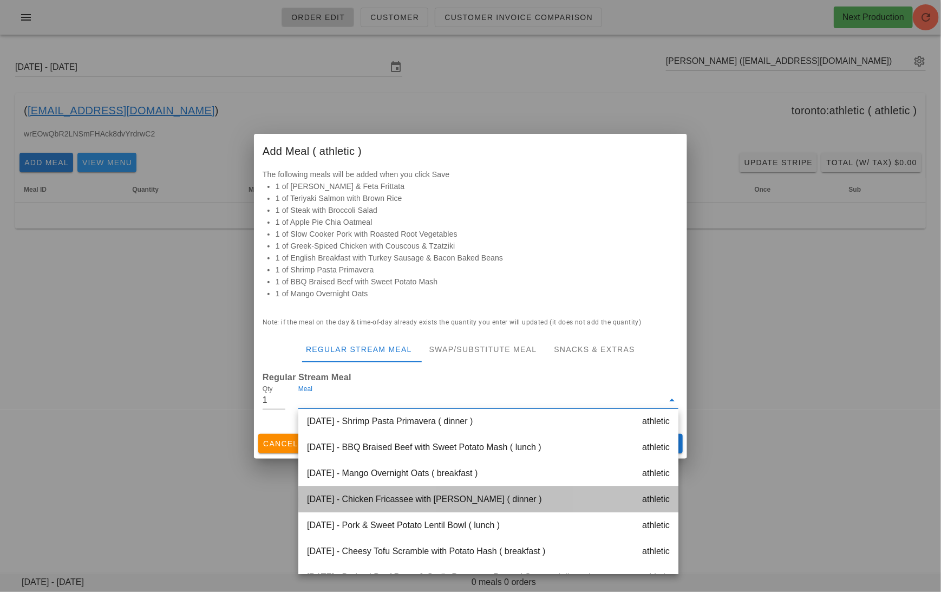
click at [444, 499] on div "Thursday Sep 18 - Chicken Fricassee with Jasmine Rice ( dinner ) athletic" at bounding box center [488, 499] width 380 height 26
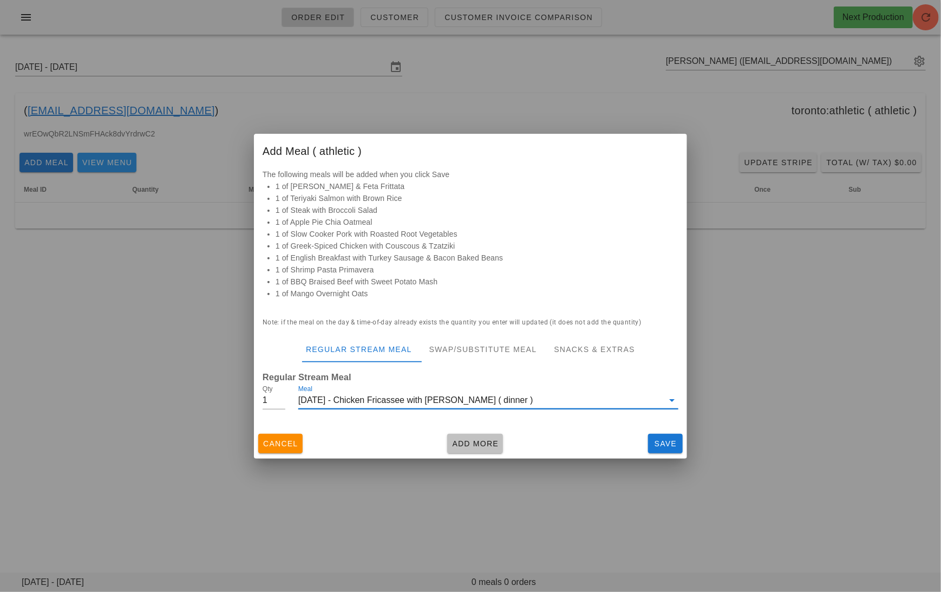
click at [456, 450] on button "Add More" at bounding box center [475, 443] width 56 height 19
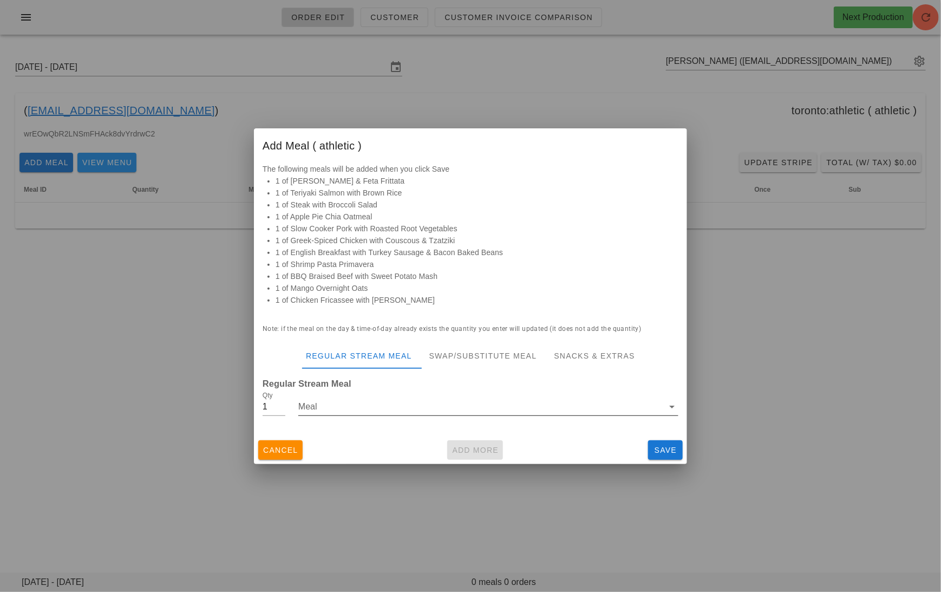
click at [446, 401] on input "Meal" at bounding box center [480, 406] width 365 height 17
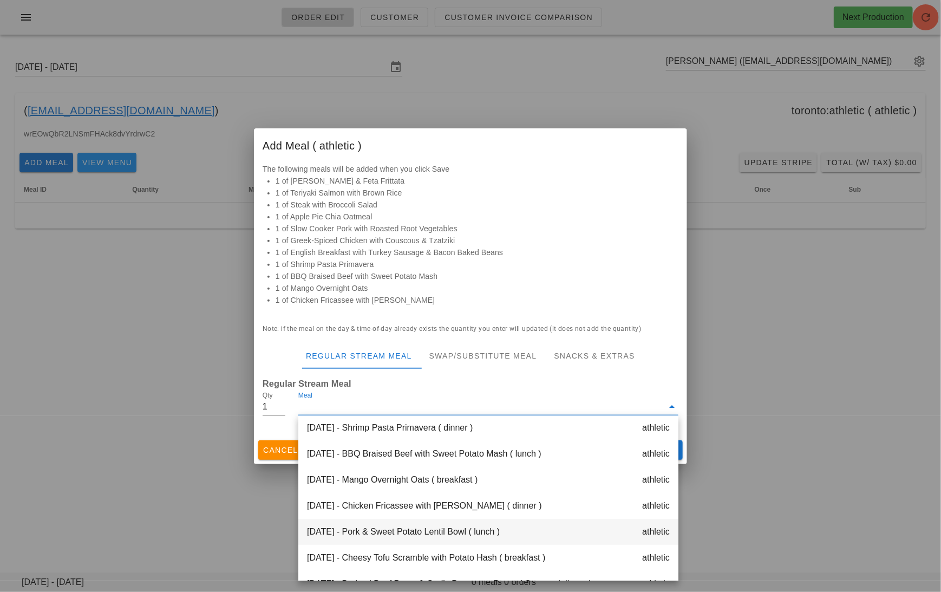
click at [435, 529] on div "Thursday Sep 18 - Pork & Sweet Potato Lentil Bowl ( lunch ) athletic" at bounding box center [488, 532] width 380 height 26
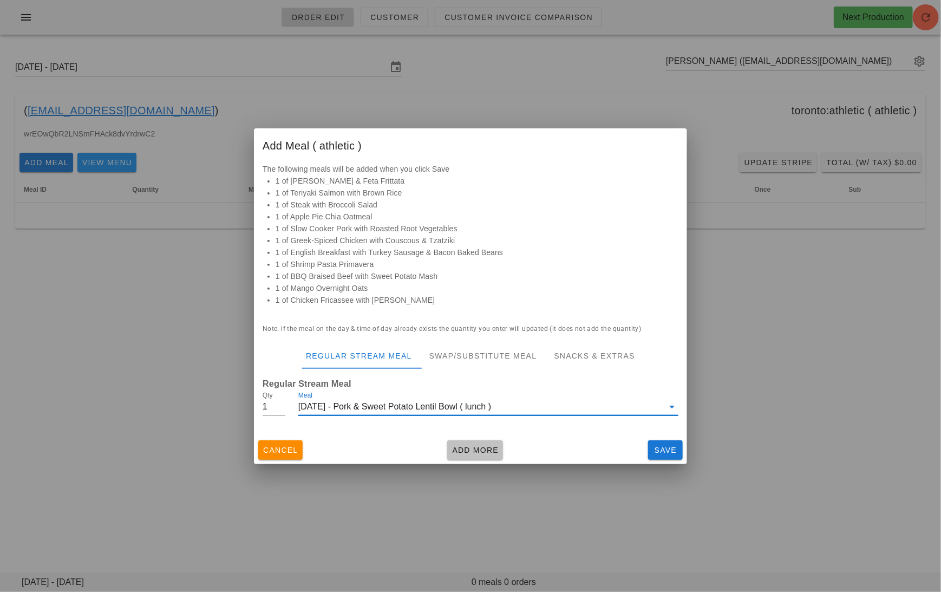
click at [461, 441] on button "Add More" at bounding box center [475, 449] width 56 height 19
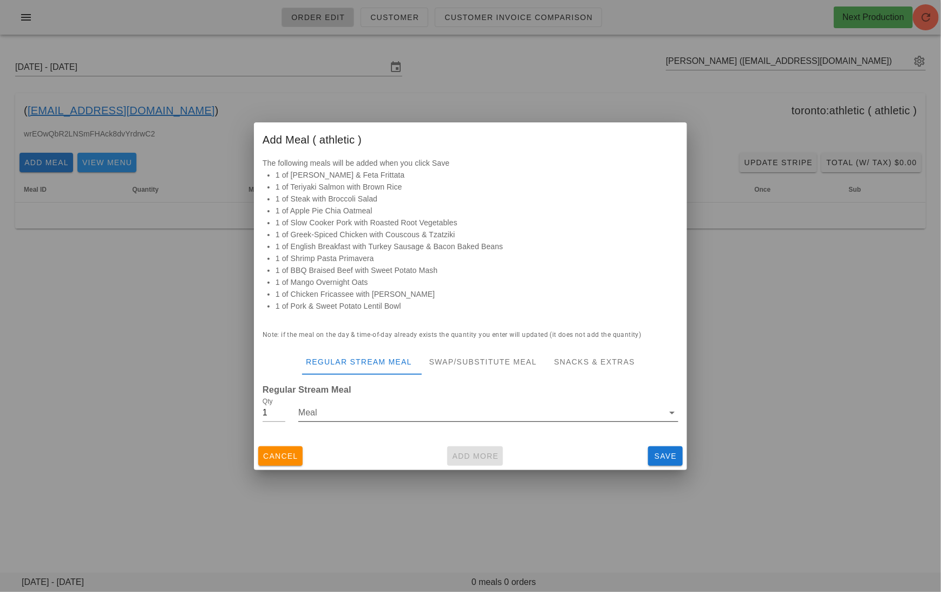
click at [450, 416] on input "Meal" at bounding box center [480, 412] width 365 height 17
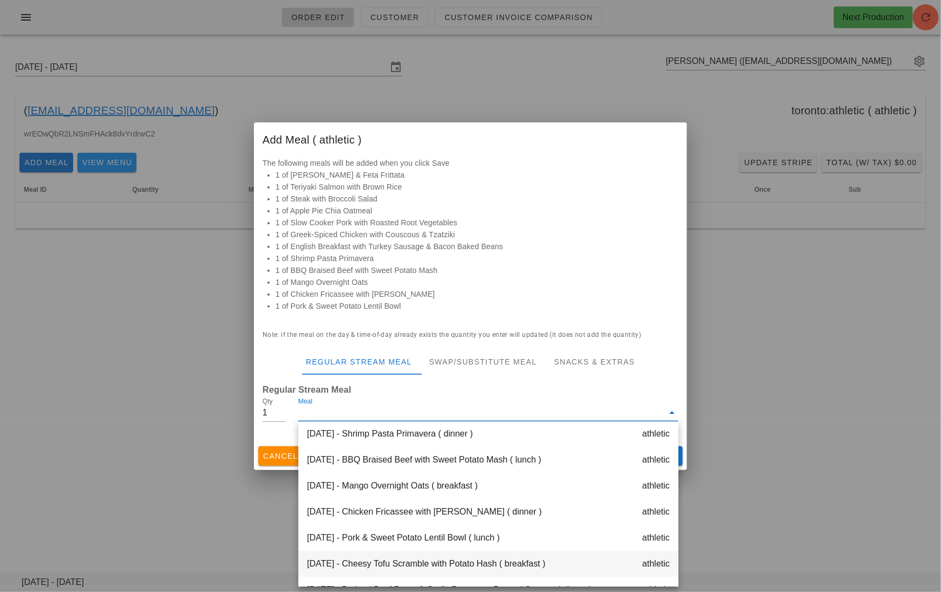
click at [440, 560] on div "Friday Sep 19 - Cheesy Tofu Scramble with Potato Hash ( breakfast ) athletic" at bounding box center [488, 564] width 380 height 26
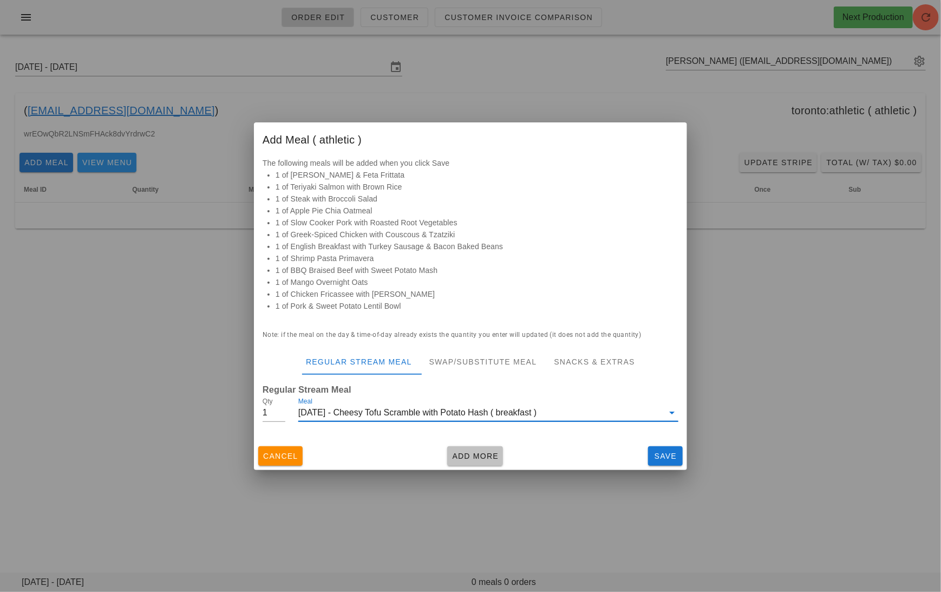
click at [470, 460] on span "Add More" at bounding box center [474, 455] width 47 height 9
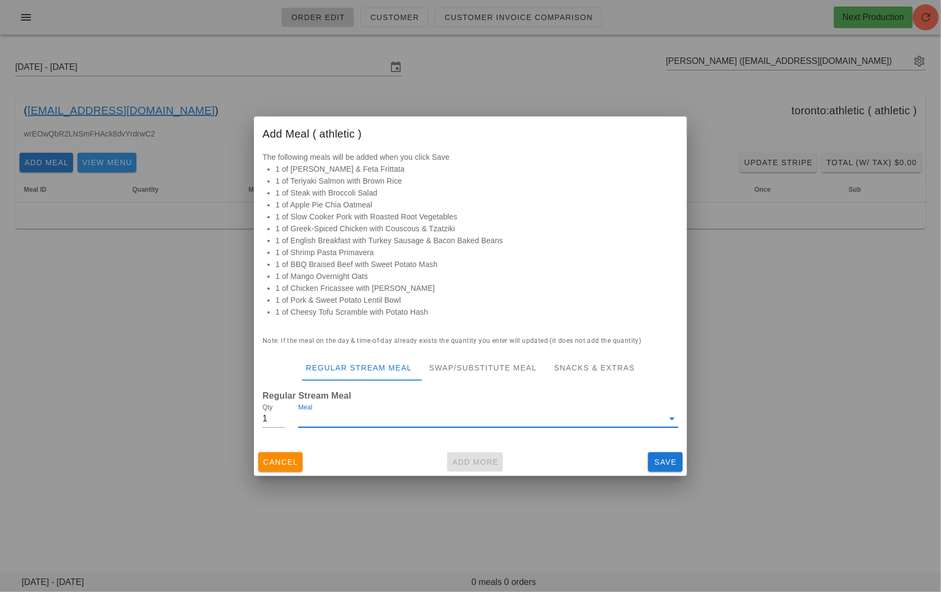
click at [466, 423] on input "Meal" at bounding box center [480, 418] width 365 height 17
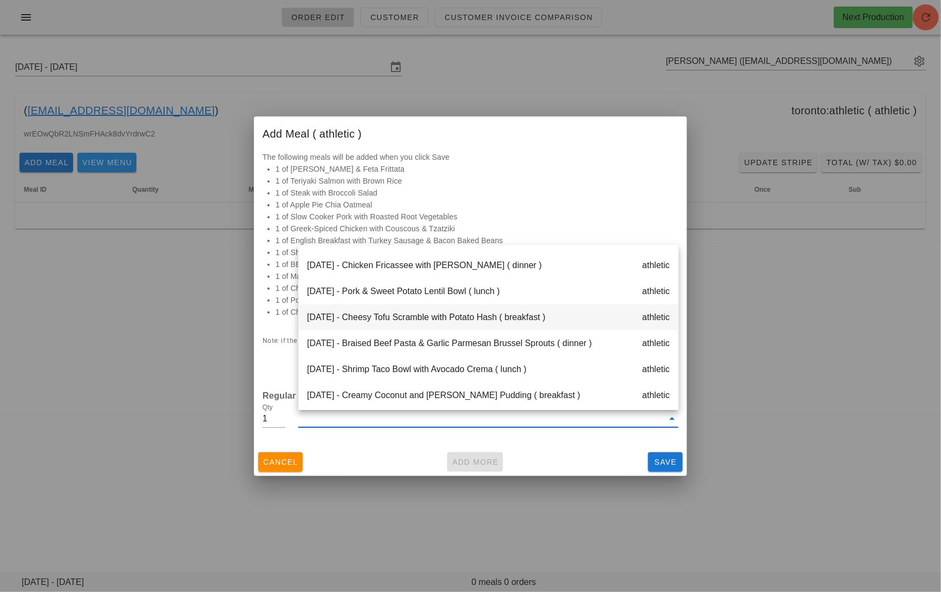
scroll to position [261, 0]
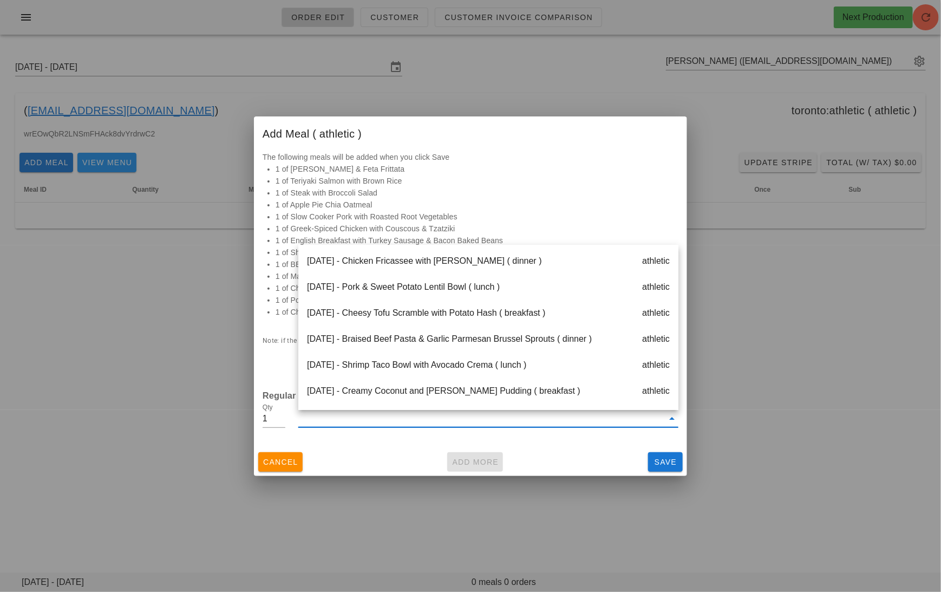
click at [470, 342] on div "Friday Sep 19 - Braised Beef Pasta & Garlic Parmesan Brussel Sprouts ( dinner )…" at bounding box center [488, 339] width 380 height 26
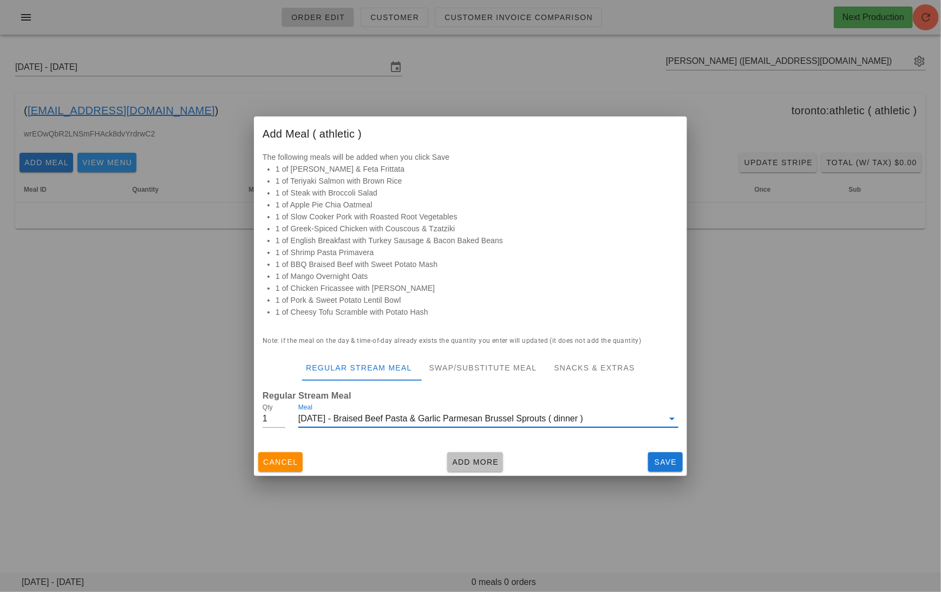
click at [474, 461] on span "Add More" at bounding box center [474, 461] width 47 height 9
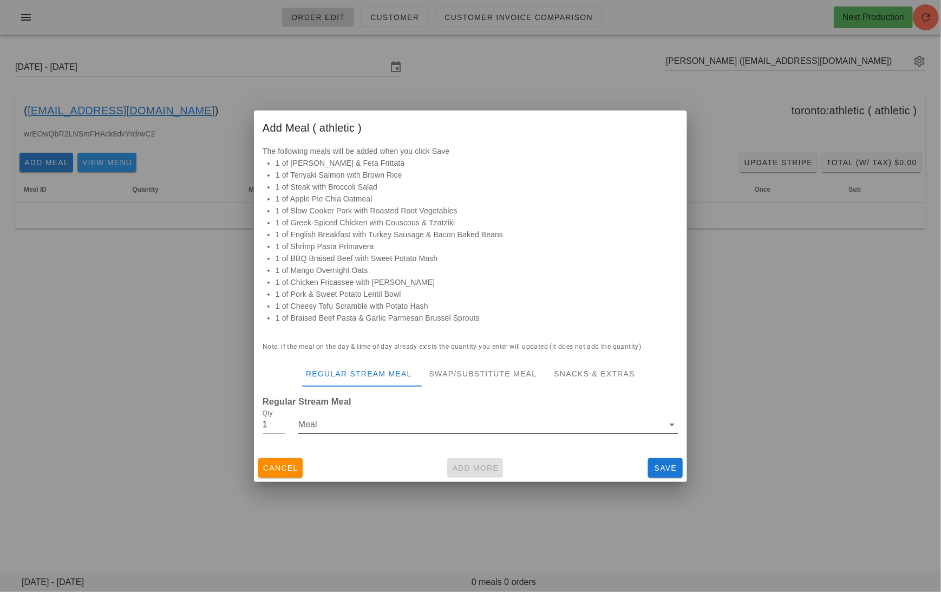
click at [469, 427] on input "Meal" at bounding box center [480, 424] width 365 height 17
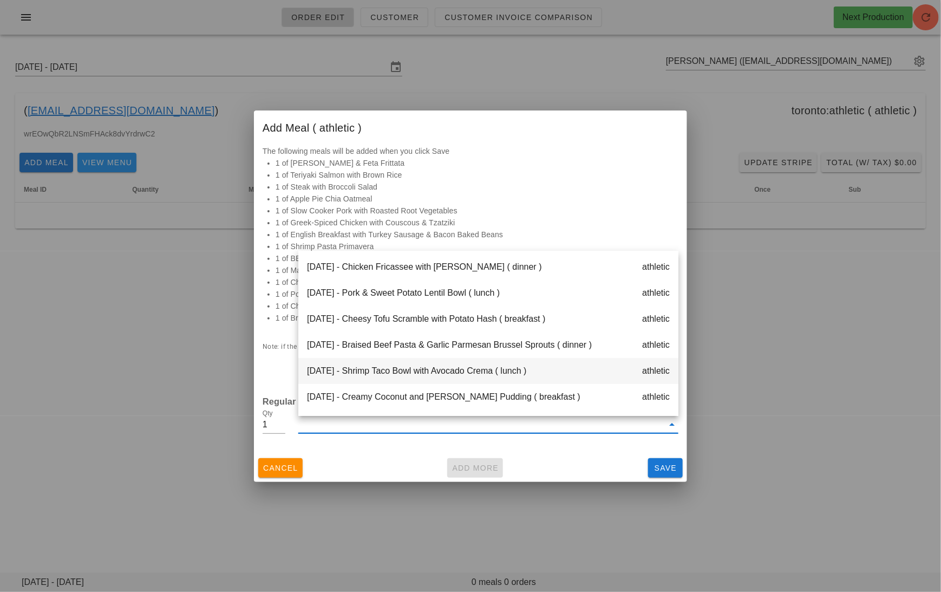
scroll to position [278, 0]
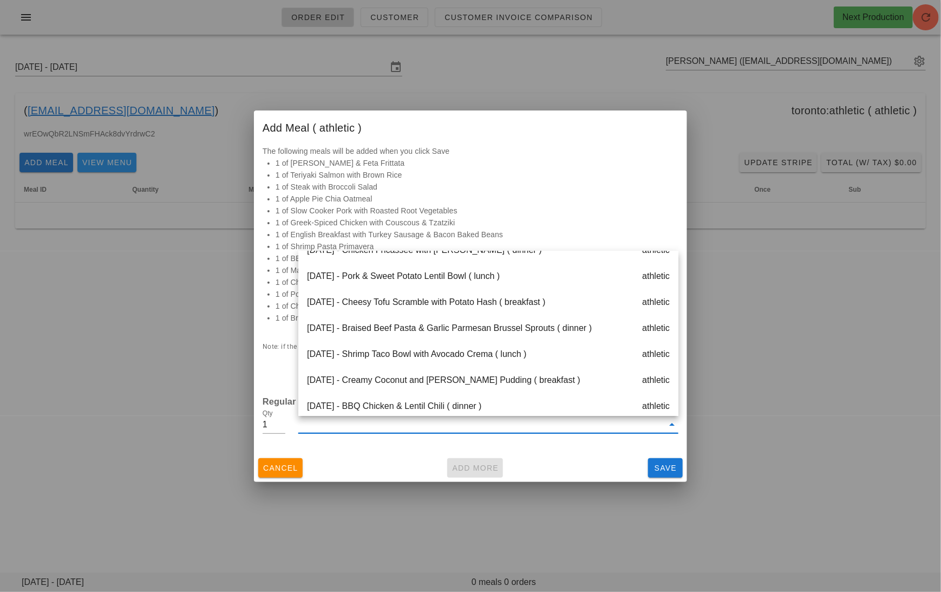
click at [475, 362] on div "Friday Sep 19 - Shrimp Taco Bowl with Avocado Crema ( lunch ) athletic" at bounding box center [488, 354] width 380 height 26
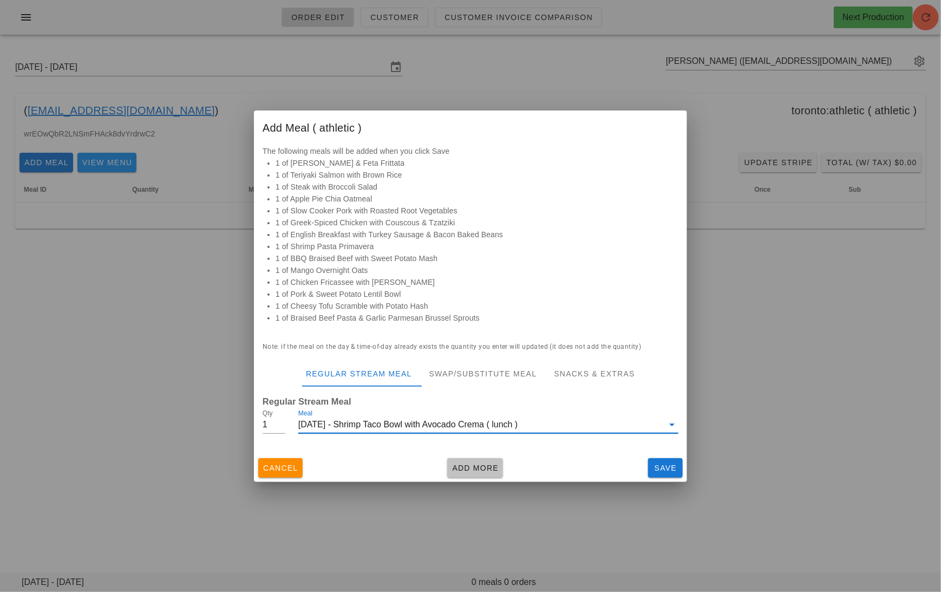
click at [481, 466] on span "Add More" at bounding box center [474, 467] width 47 height 9
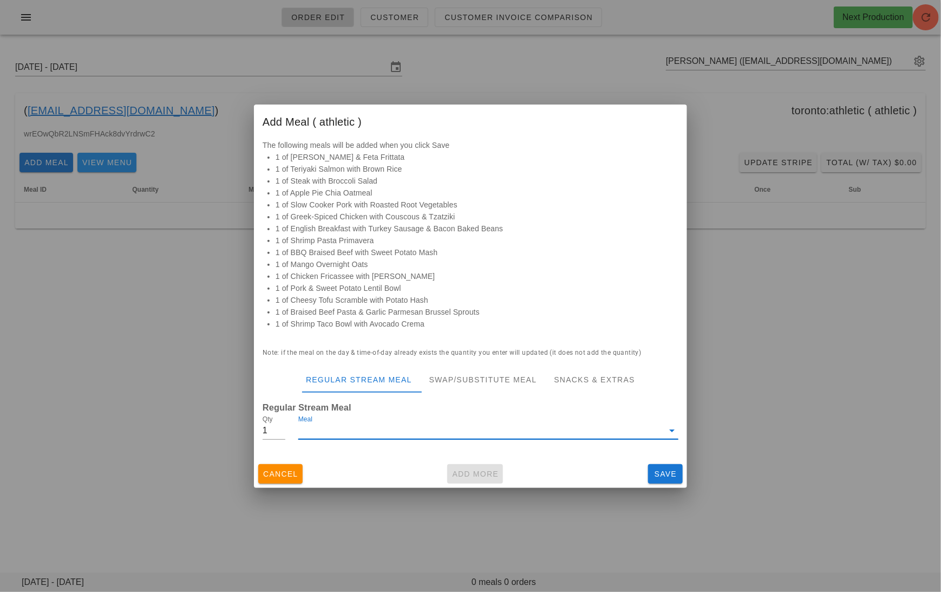
click at [481, 438] on div "Meal" at bounding box center [488, 430] width 380 height 17
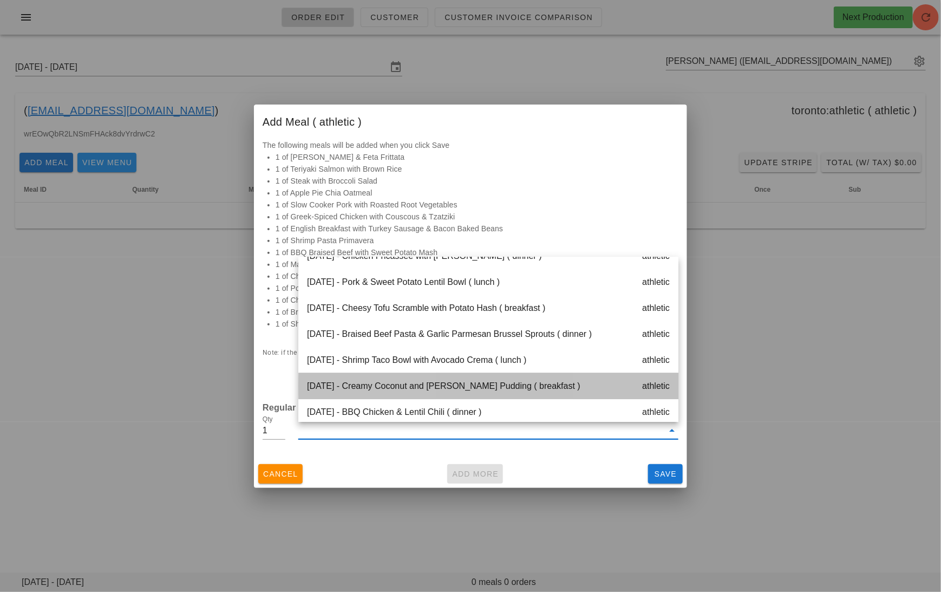
click at [469, 389] on div "Saturday Sep 20 - Creamy Coconut and Berry Chia Pudding ( breakfast ) athletic" at bounding box center [488, 386] width 380 height 26
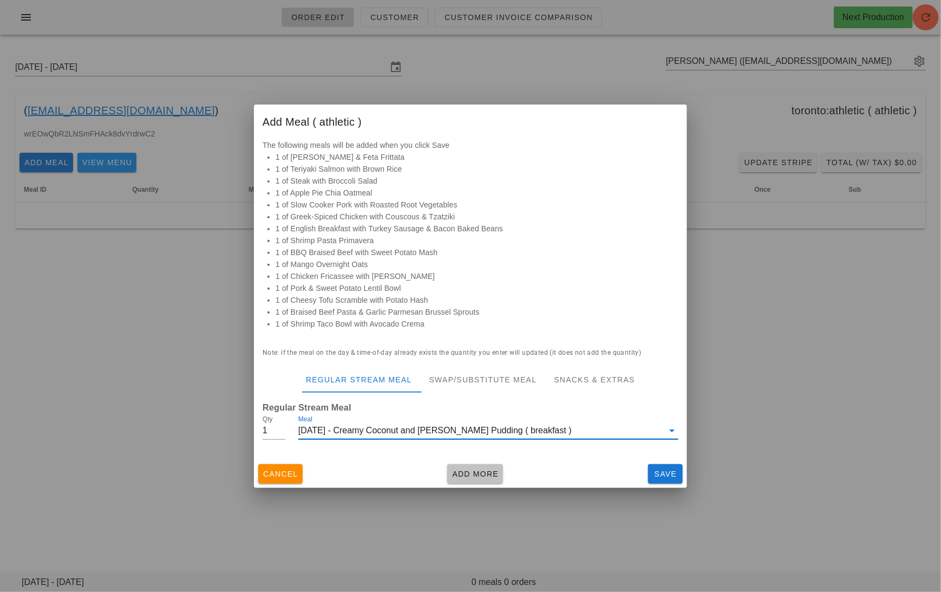
click at [472, 469] on span "Add More" at bounding box center [474, 473] width 47 height 9
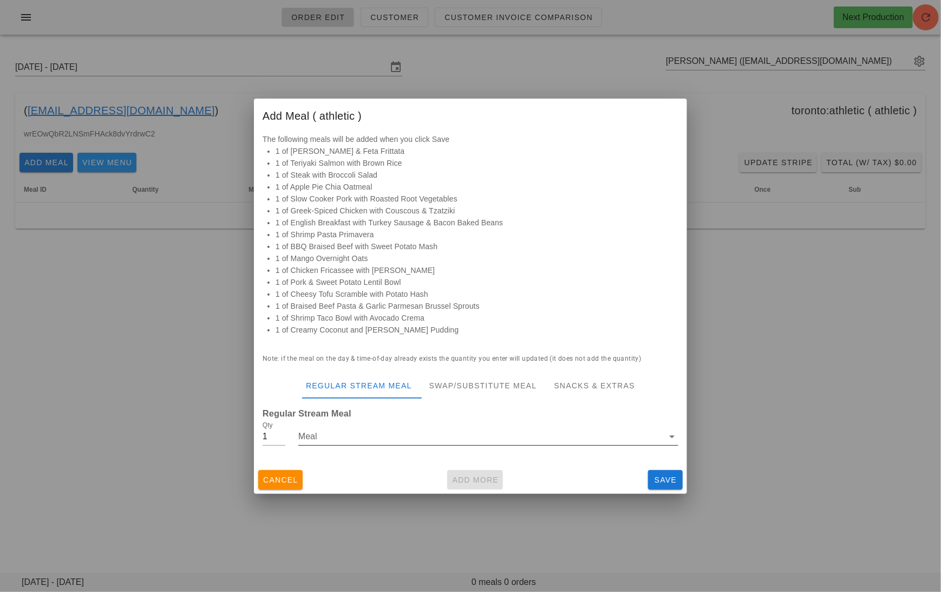
click at [473, 440] on input "Meal" at bounding box center [480, 436] width 365 height 17
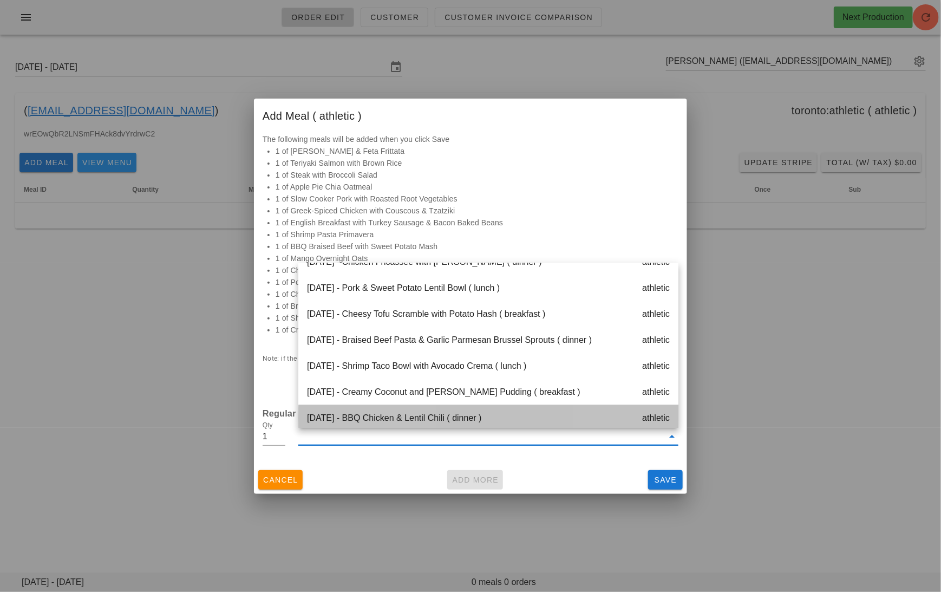
click at [474, 416] on div "Saturday Sep 20 - BBQ Chicken & Lentil Chili ( dinner ) athletic" at bounding box center [488, 418] width 380 height 26
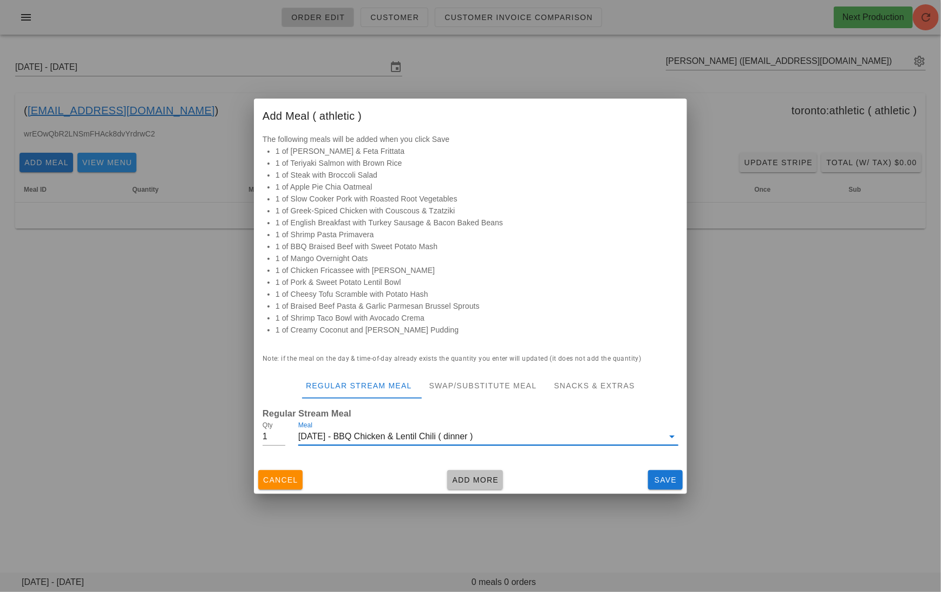
click at [475, 470] on button "Add More" at bounding box center [475, 479] width 56 height 19
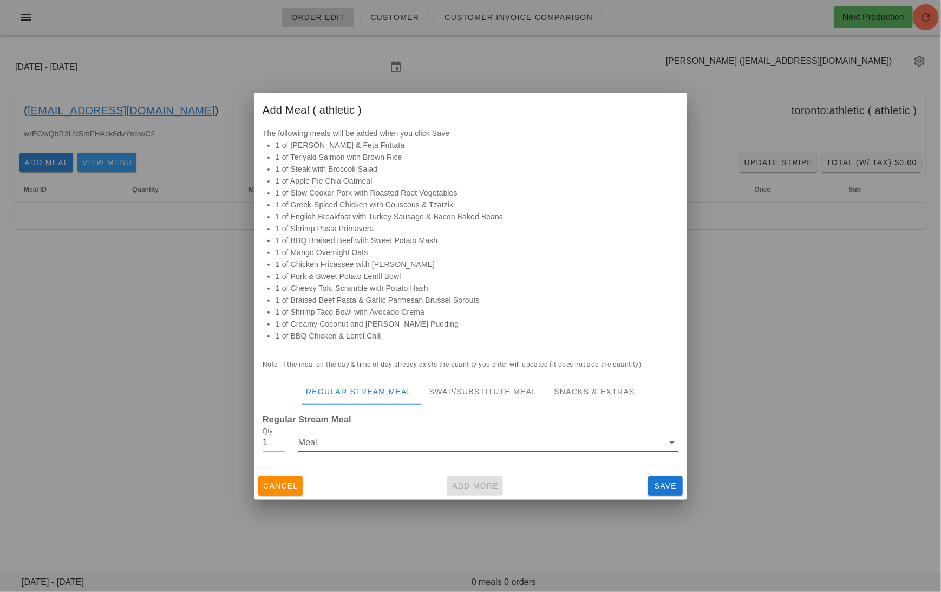
click at [476, 442] on input "Meal" at bounding box center [480, 442] width 365 height 17
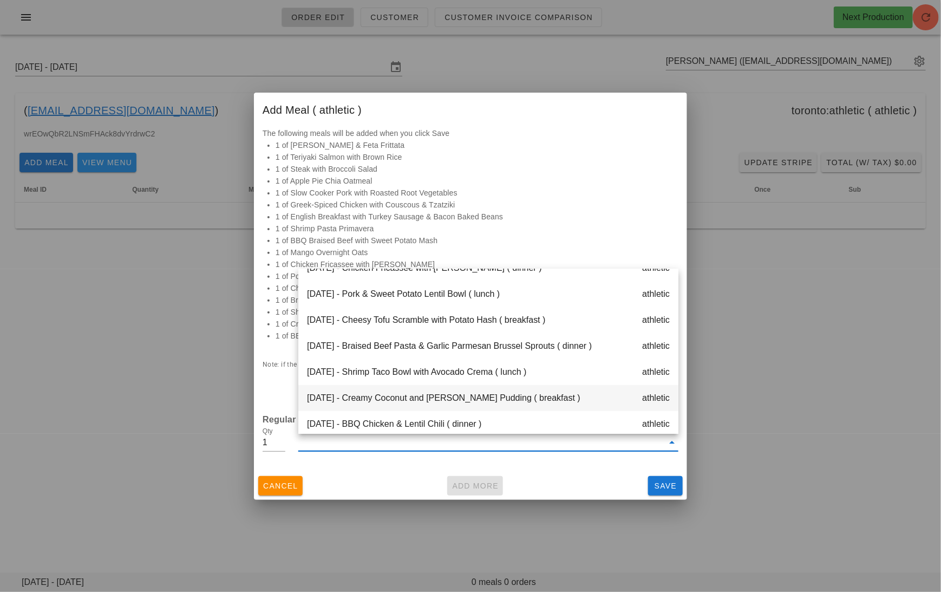
scroll to position [312, 0]
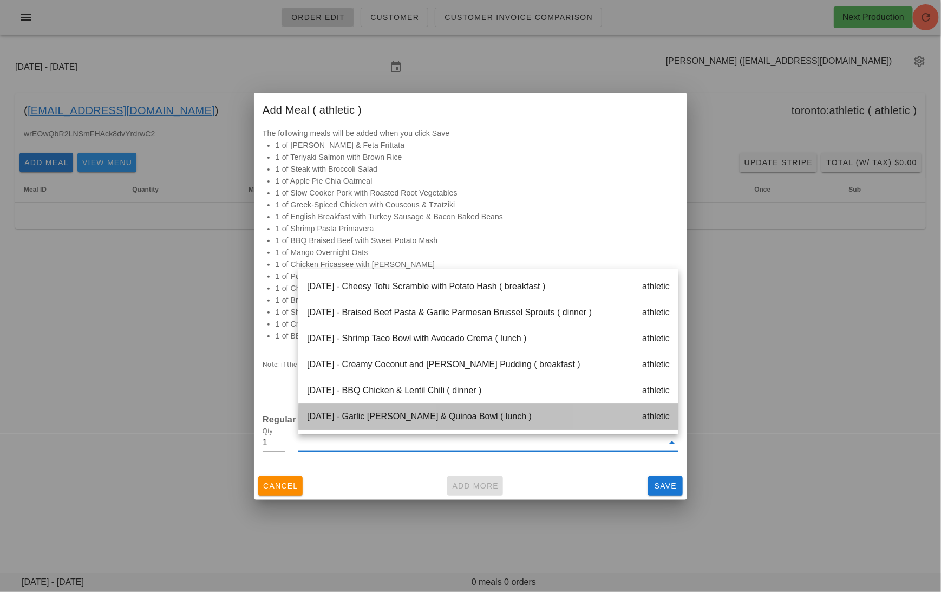
click at [477, 420] on div "Saturday Sep 20 - Garlic Rosemary Pork & Quinoa Bowl ( lunch ) athletic" at bounding box center [488, 416] width 380 height 26
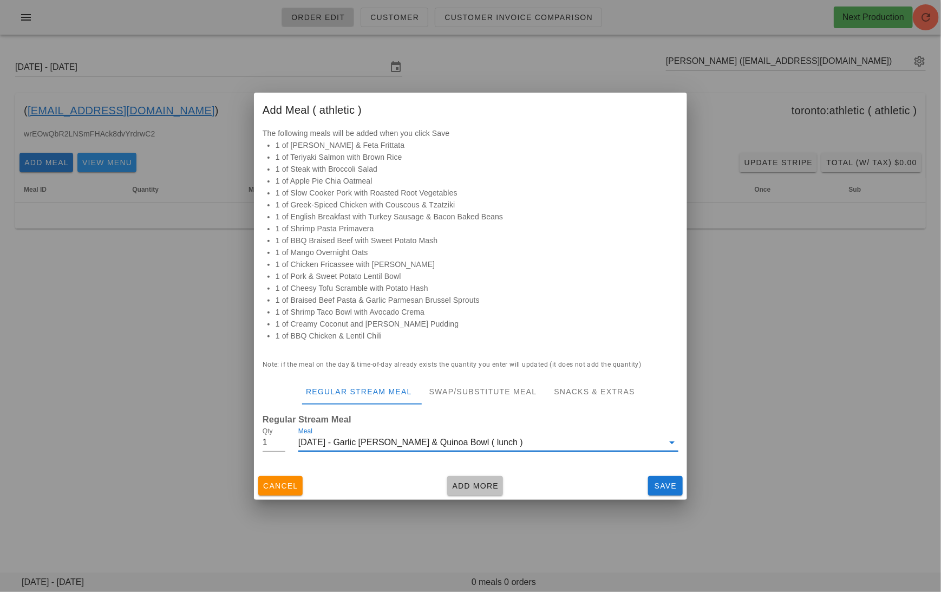
click at [492, 486] on span "Add More" at bounding box center [474, 485] width 47 height 9
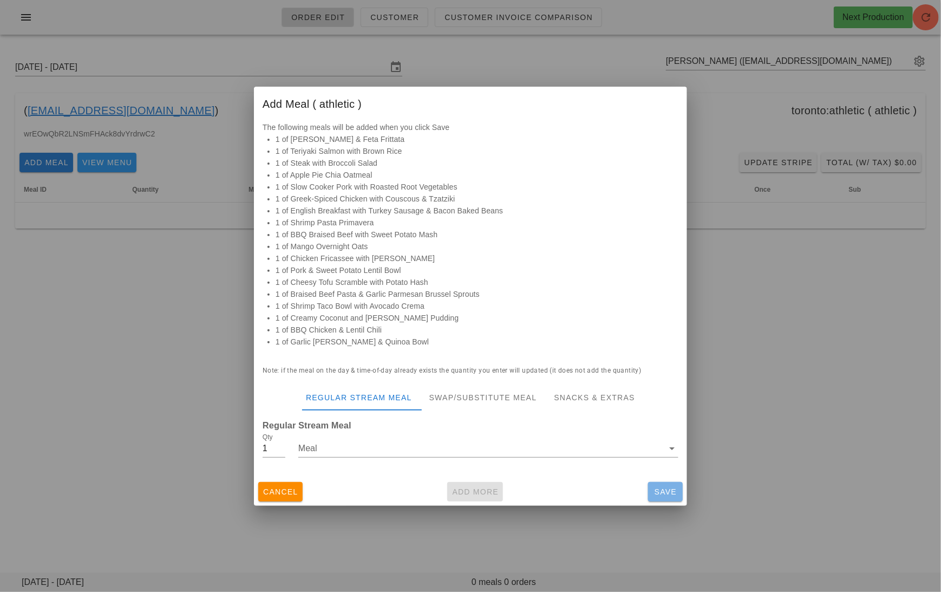
click at [650, 497] on button "Save" at bounding box center [665, 491] width 35 height 19
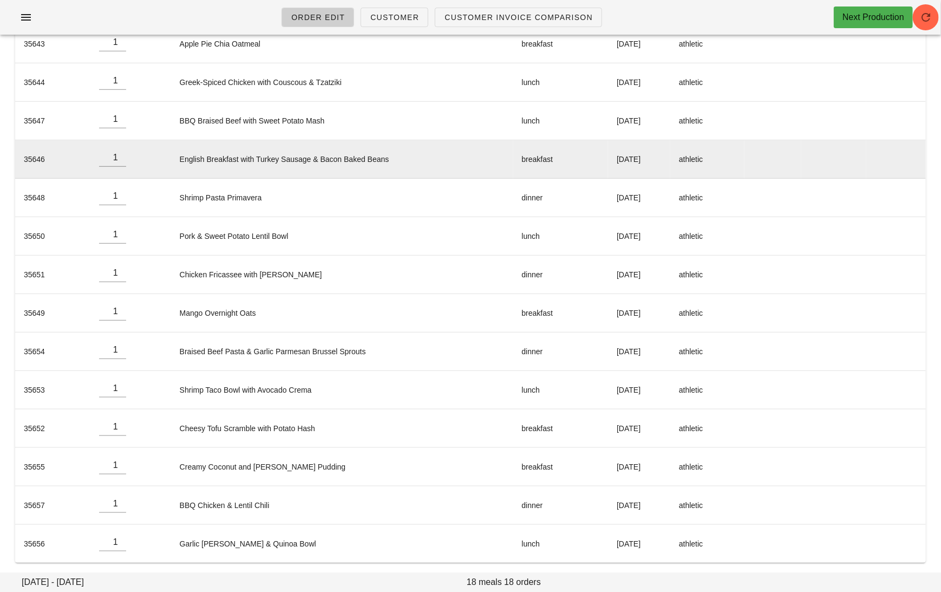
scroll to position [0, 0]
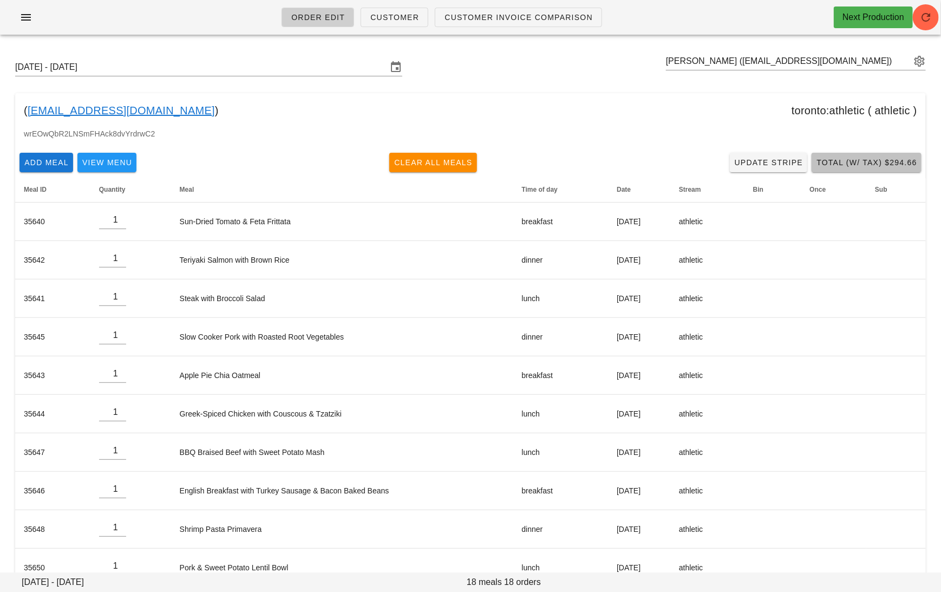
click at [842, 165] on span "Total (w/ Tax) $294.66" at bounding box center [866, 162] width 101 height 9
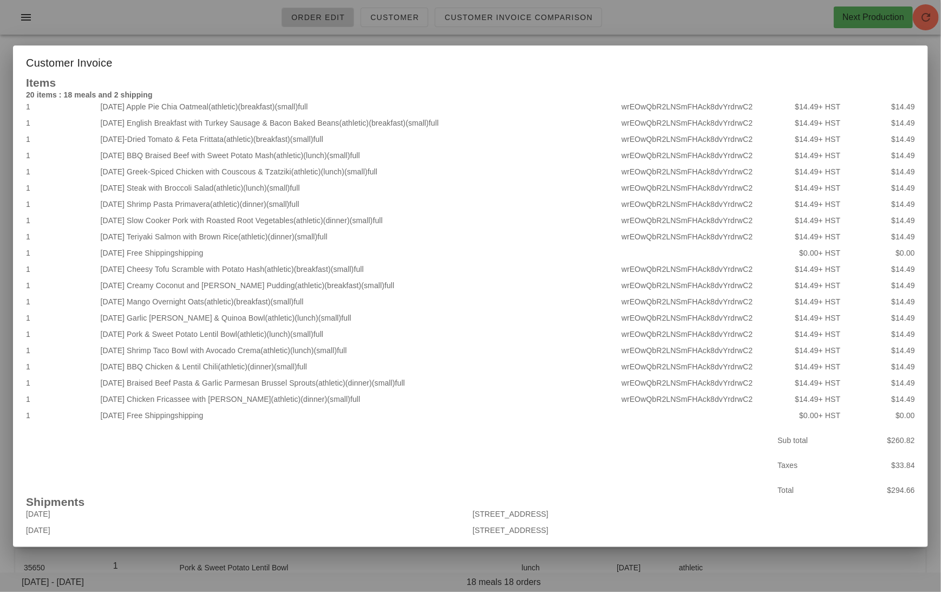
click at [205, 27] on div at bounding box center [470, 296] width 941 height 592
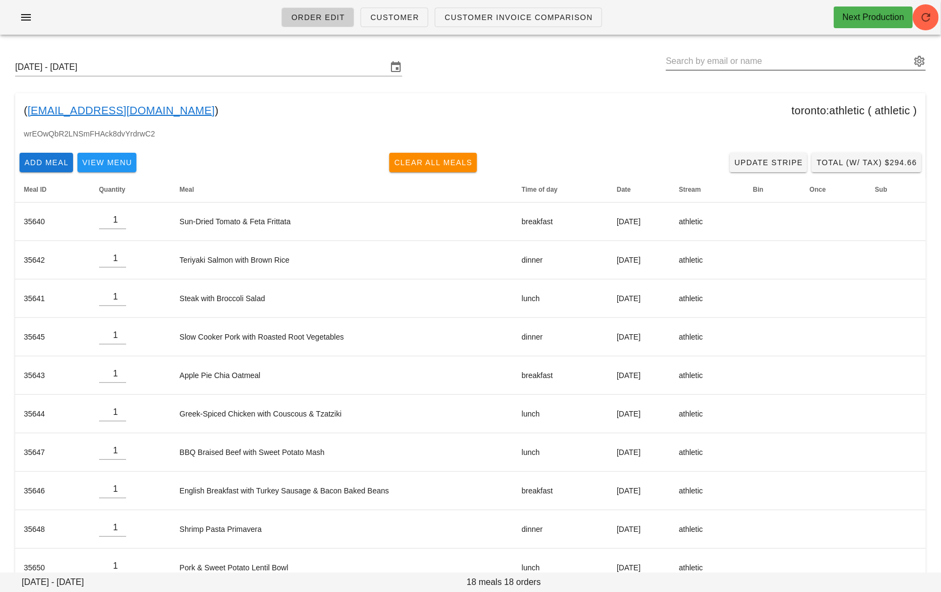
click at [842, 55] on input "text" at bounding box center [788, 61] width 245 height 17
paste input "Paul@dorans.org"
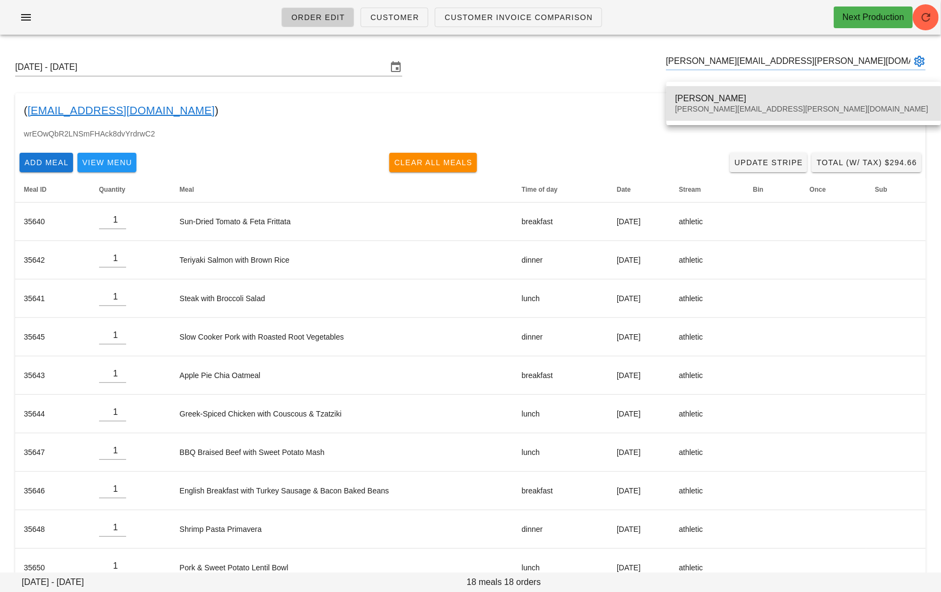
click at [699, 106] on div "Paul@dorans.org" at bounding box center [803, 108] width 257 height 9
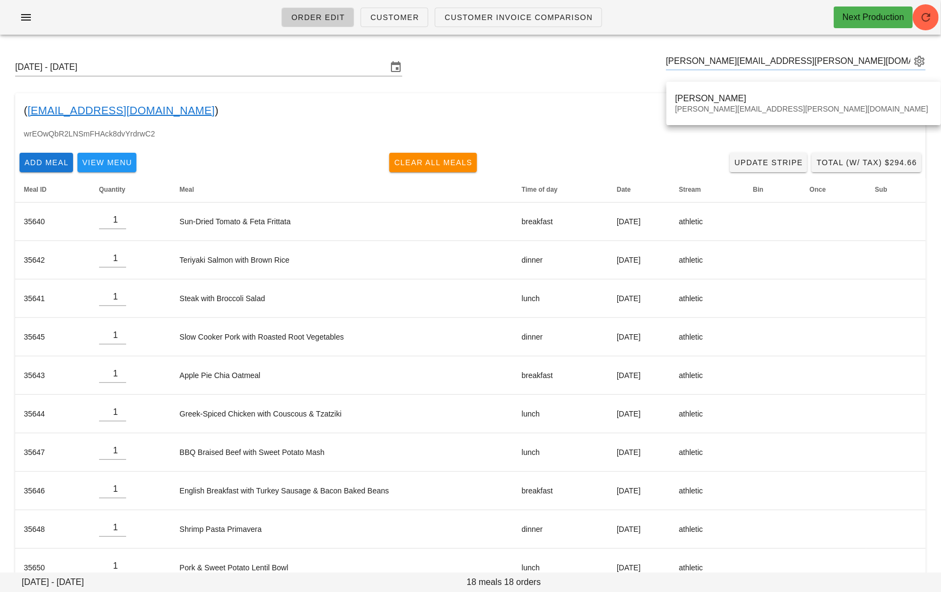
type input "Paul Doran (Paul@dorans.org)"
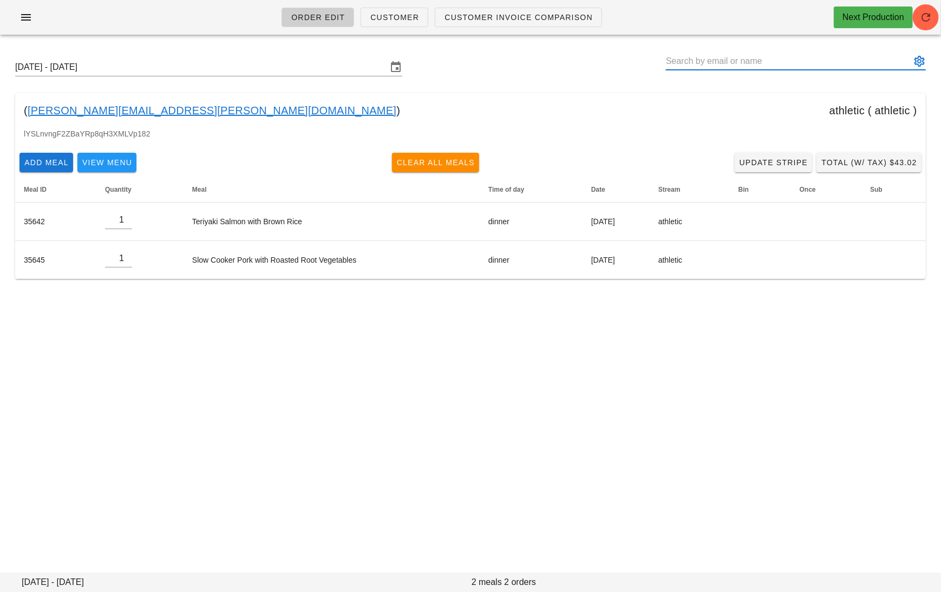
click at [805, 61] on input "text" at bounding box center [788, 61] width 245 height 17
paste input "monaghan.lth@gmail.com"
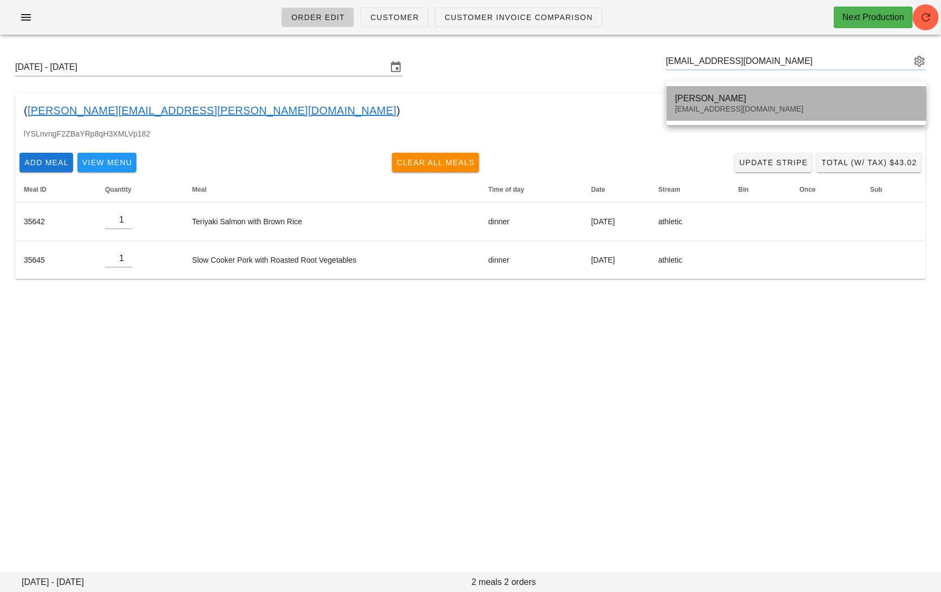
click at [708, 90] on div "Luke Monaghan monaghan.lth@gmail.com" at bounding box center [796, 104] width 243 height 34
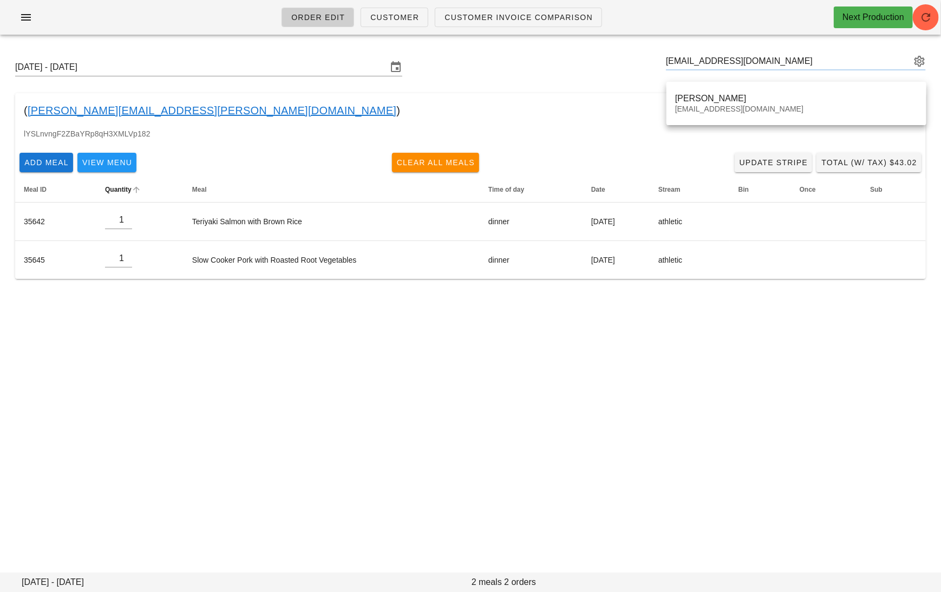
type input "Luke Monaghan (monaghan.lth@gmail.com)"
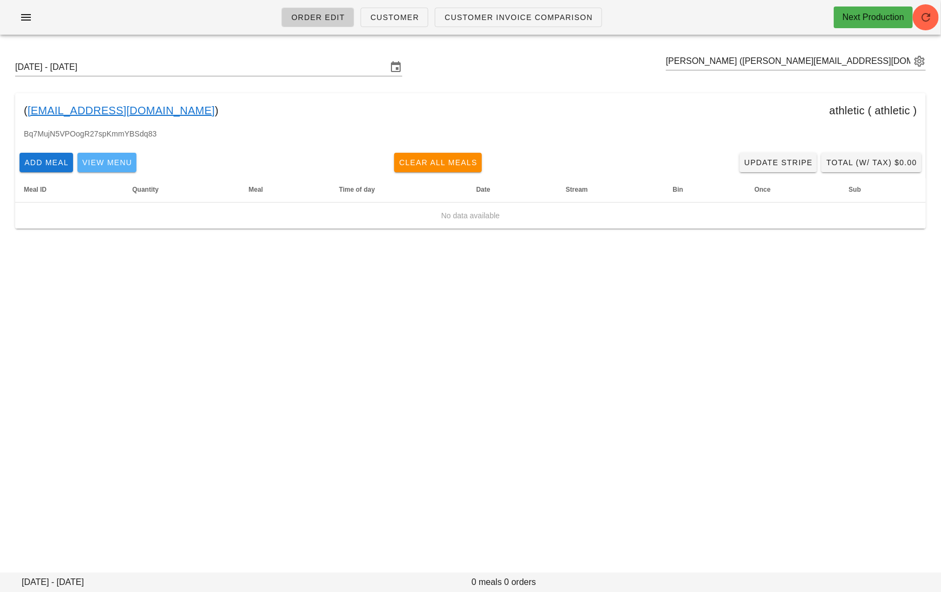
click at [124, 159] on span "View Menu" at bounding box center [107, 162] width 50 height 9
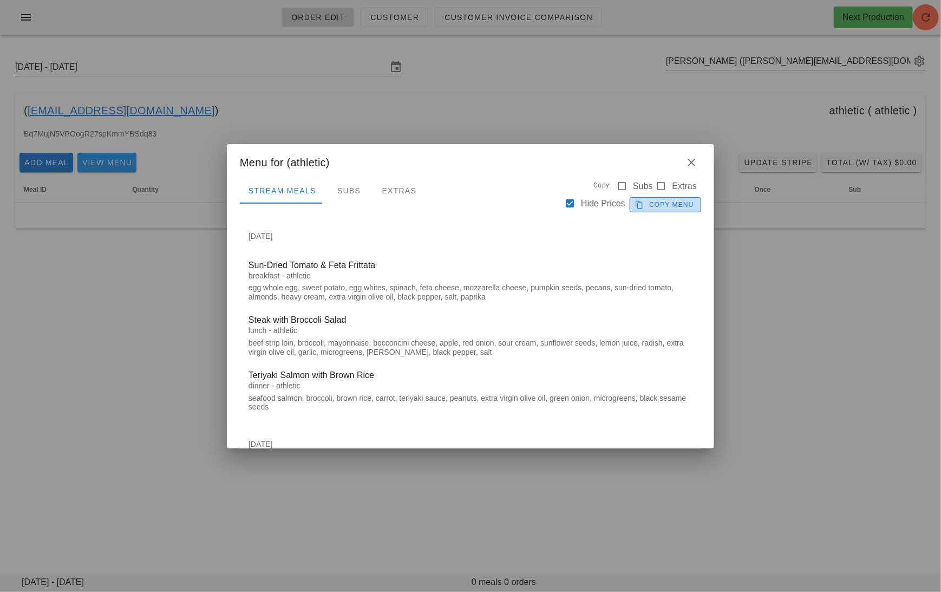
click at [660, 201] on span "Copy Menu" at bounding box center [665, 205] width 57 height 10
click at [366, 115] on div at bounding box center [470, 296] width 941 height 592
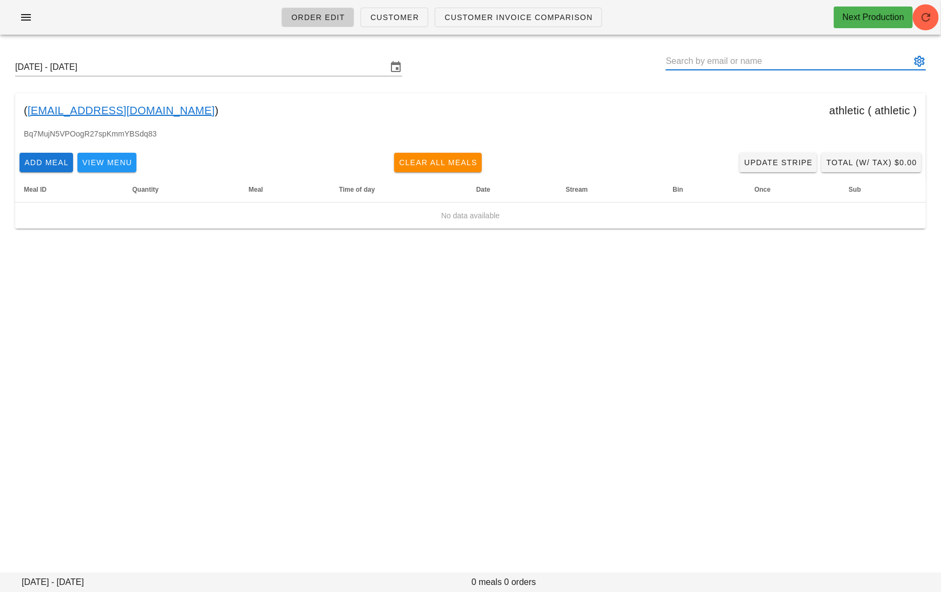
click at [855, 58] on input "text" at bounding box center [788, 61] width 245 height 17
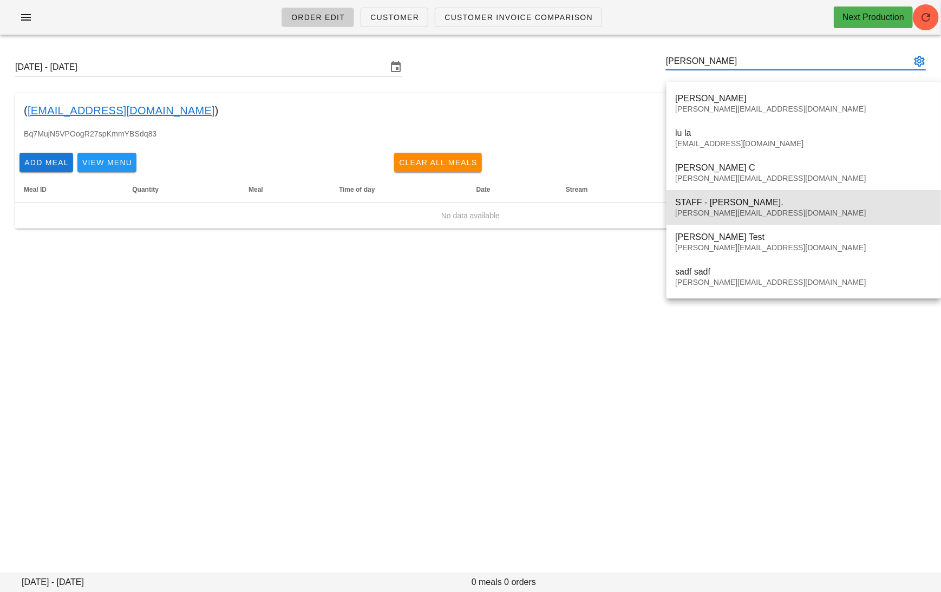
click at [787, 199] on div "STAFF - Lula Cz." at bounding box center [803, 202] width 257 height 10
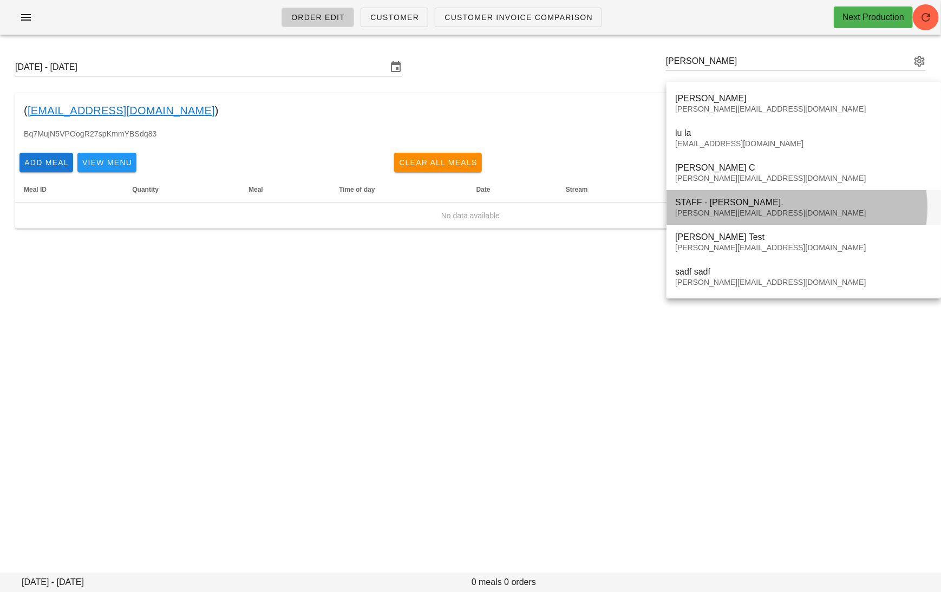
type input "STAFF - Lula Cz. (m.l.czupajlo@gmail.com)"
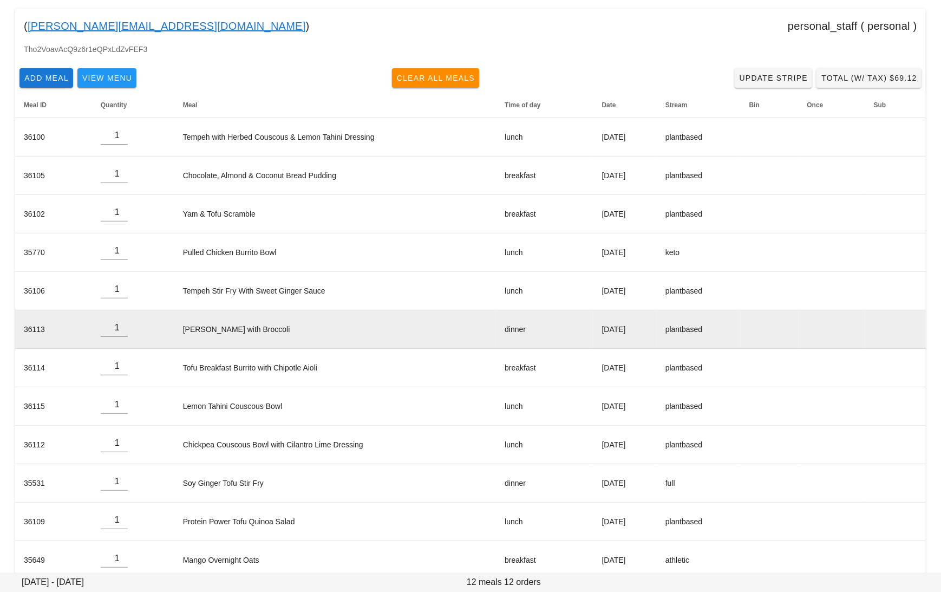
scroll to position [102, 0]
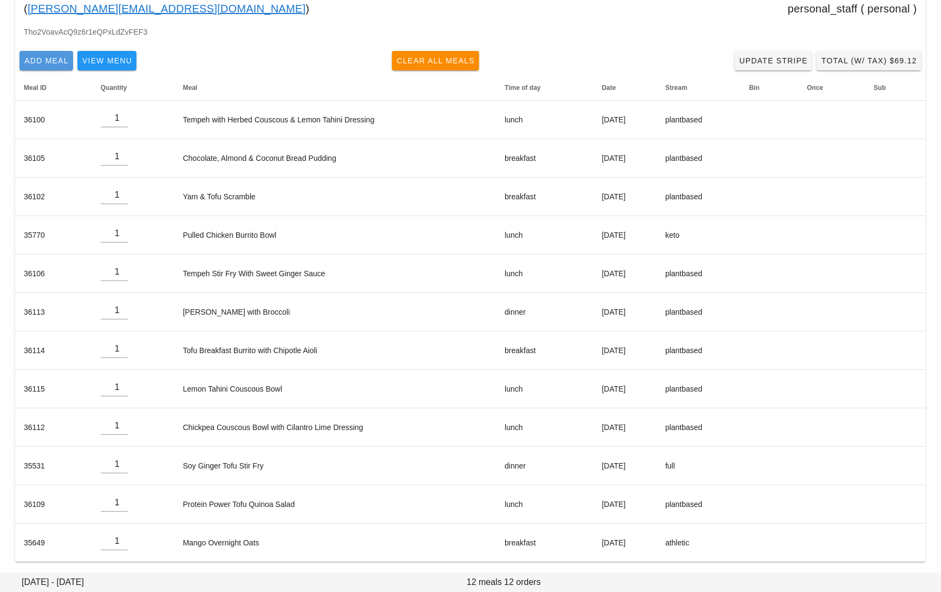
click at [52, 60] on span "Add Meal" at bounding box center [46, 60] width 45 height 9
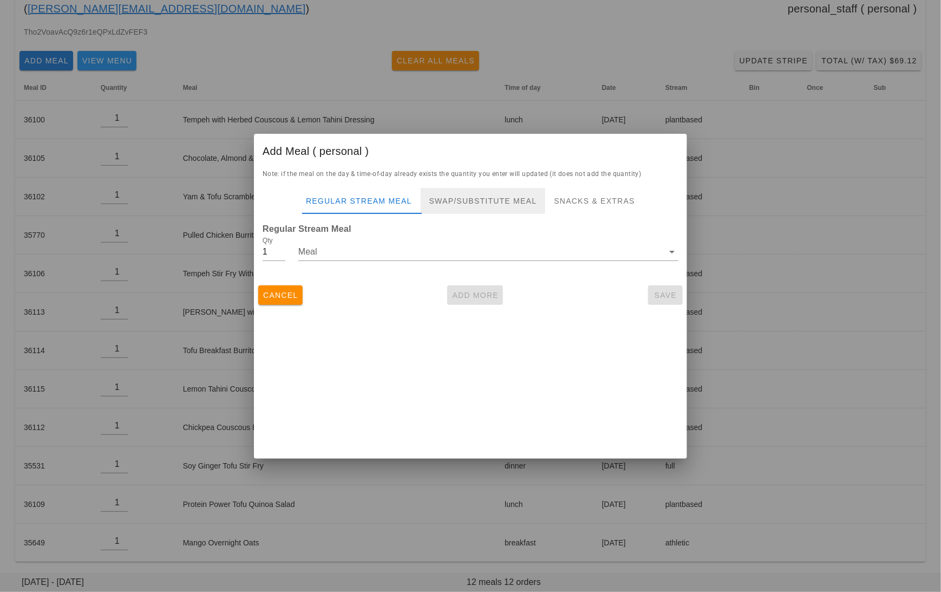
click at [470, 195] on div "Swap/Substitute Meal" at bounding box center [483, 201] width 125 height 26
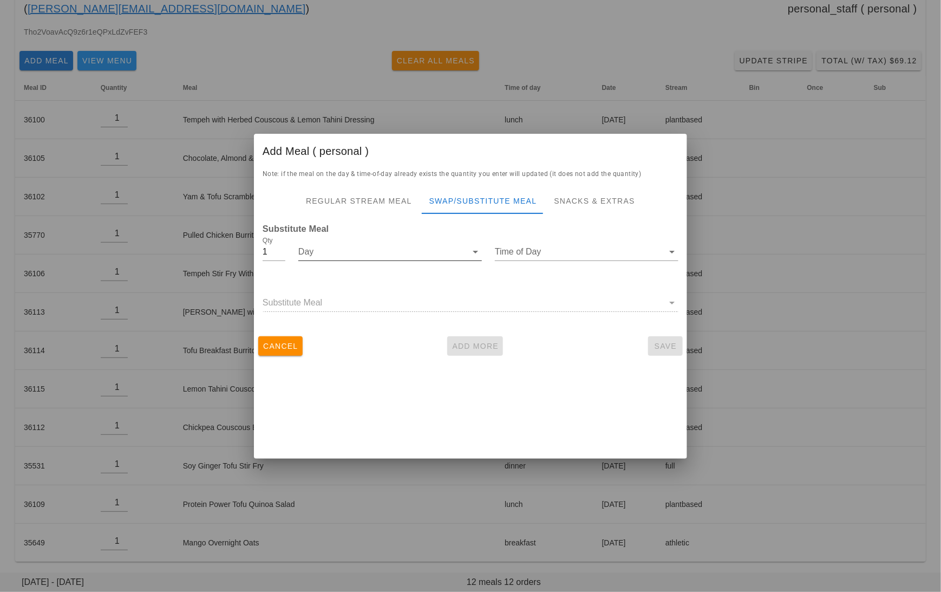
click at [390, 252] on input "Day" at bounding box center [382, 251] width 168 height 17
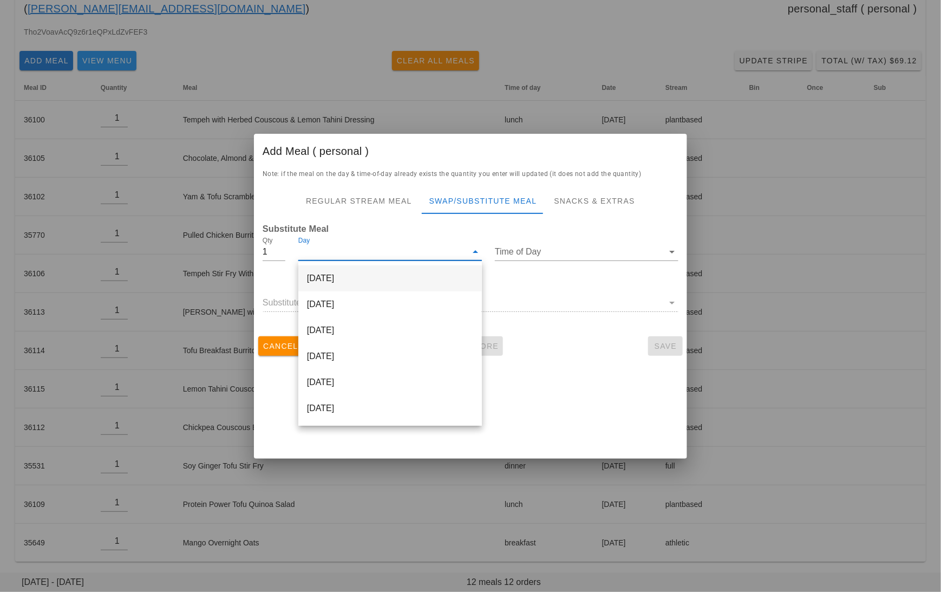
click at [392, 274] on div "Monday Sep 15" at bounding box center [390, 278] width 184 height 26
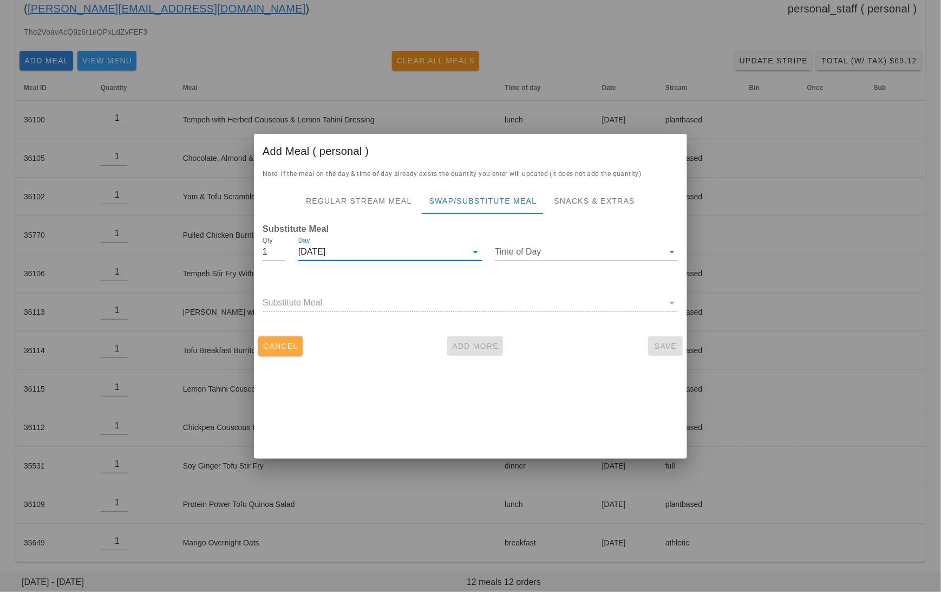
click at [279, 351] on button "Cancel" at bounding box center [280, 345] width 44 height 19
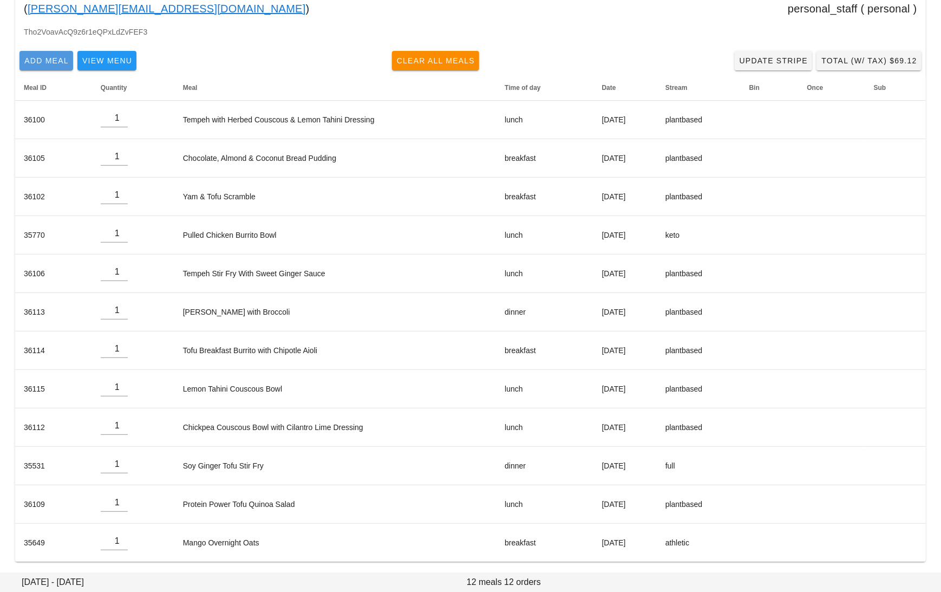
click at [50, 64] on span "Add Meal" at bounding box center [46, 60] width 45 height 9
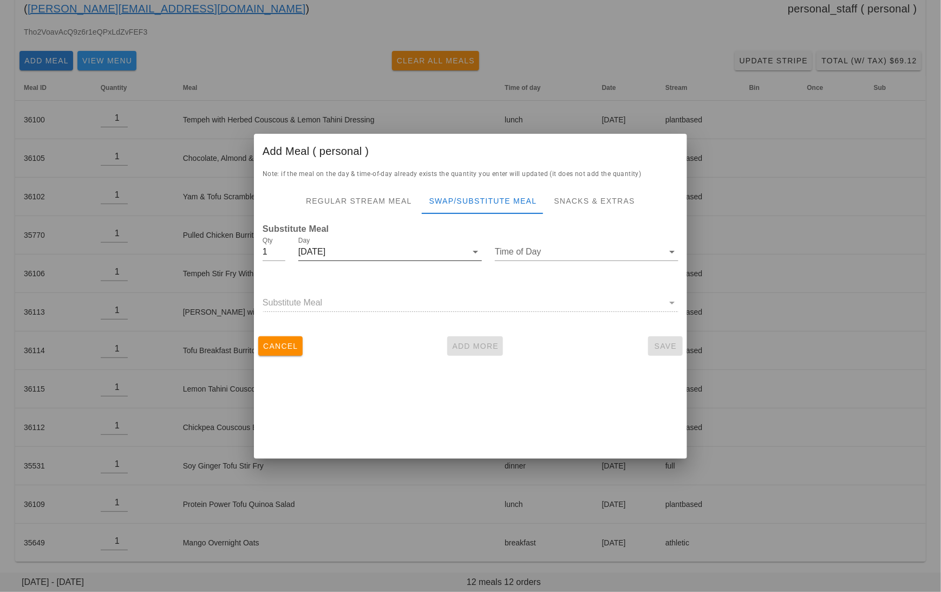
click at [439, 254] on input "Day" at bounding box center [395, 251] width 141 height 17
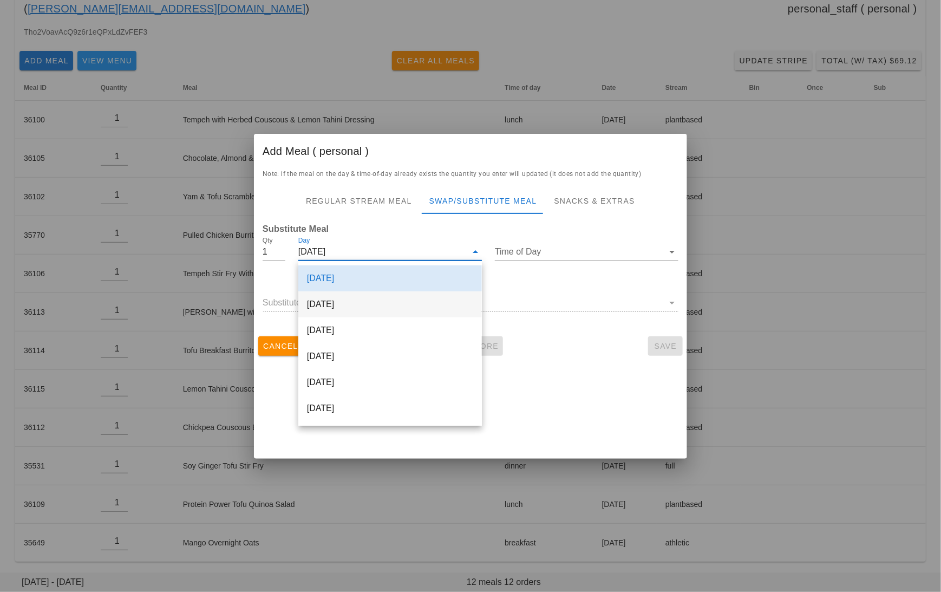
click at [358, 307] on div "Tuesday Sep 16" at bounding box center [390, 304] width 184 height 26
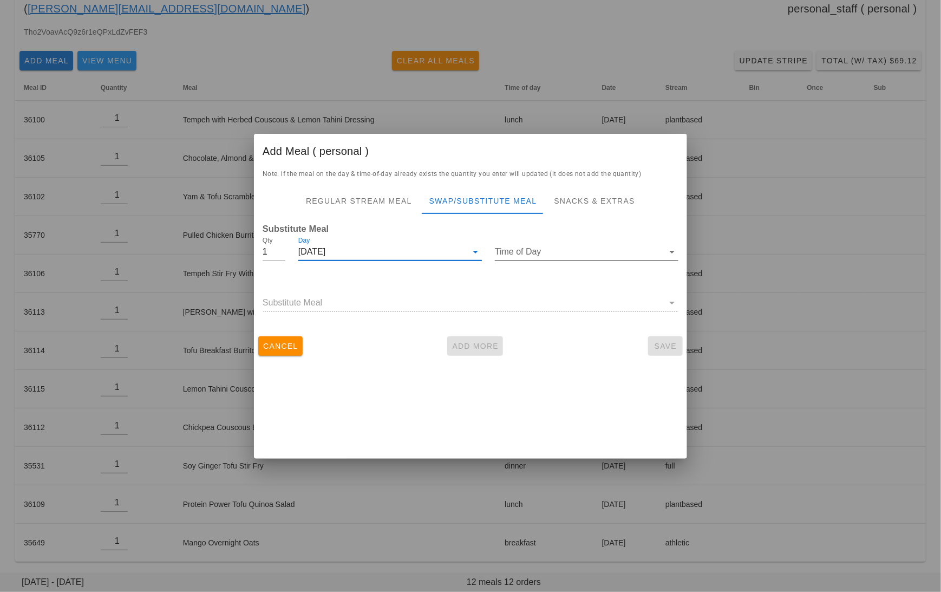
click at [534, 253] on input "Time of Day" at bounding box center [579, 251] width 168 height 17
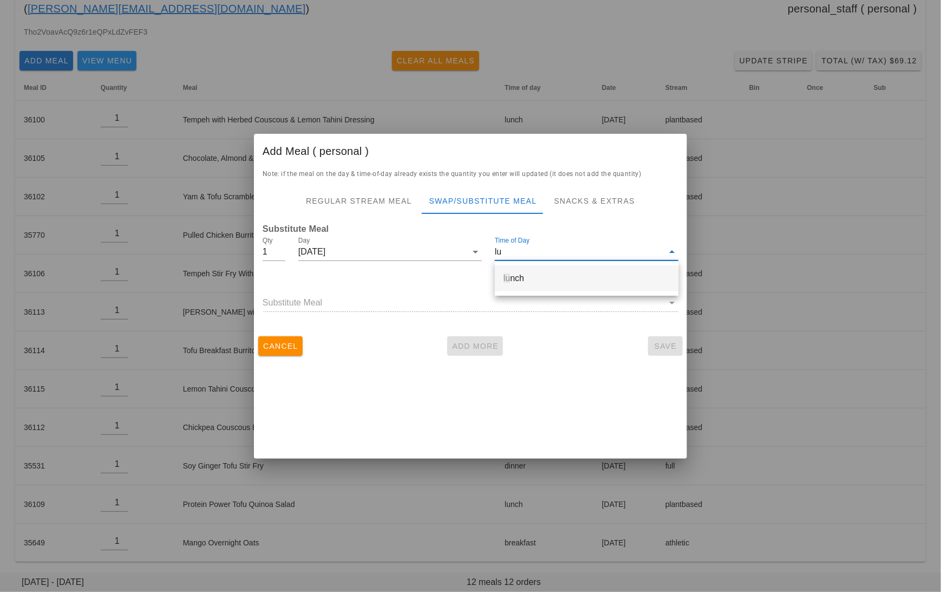
click at [552, 280] on div "lu nch" at bounding box center [586, 278] width 166 height 10
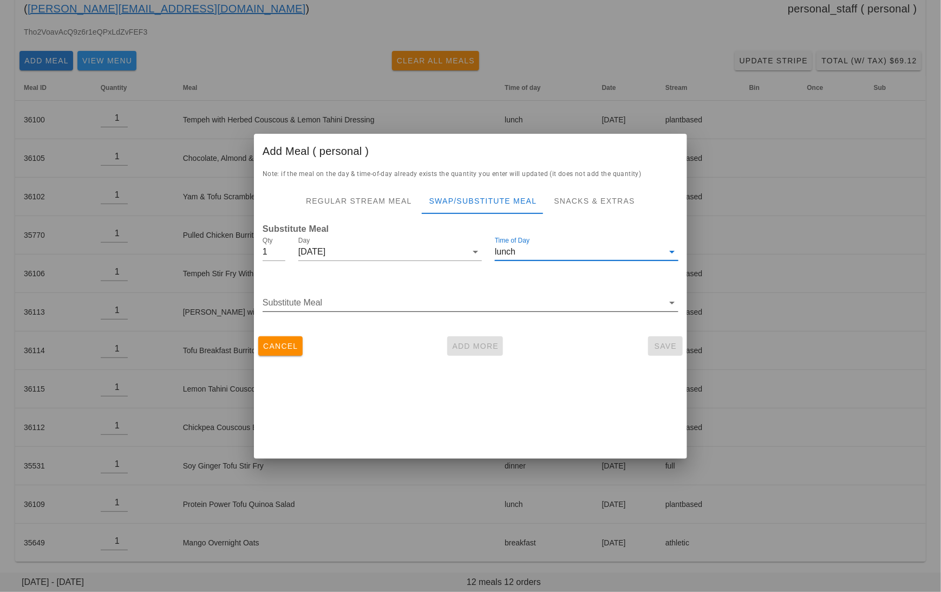
type input "lunch"
click at [353, 300] on input "Substitute Meal" at bounding box center [463, 302] width 401 height 17
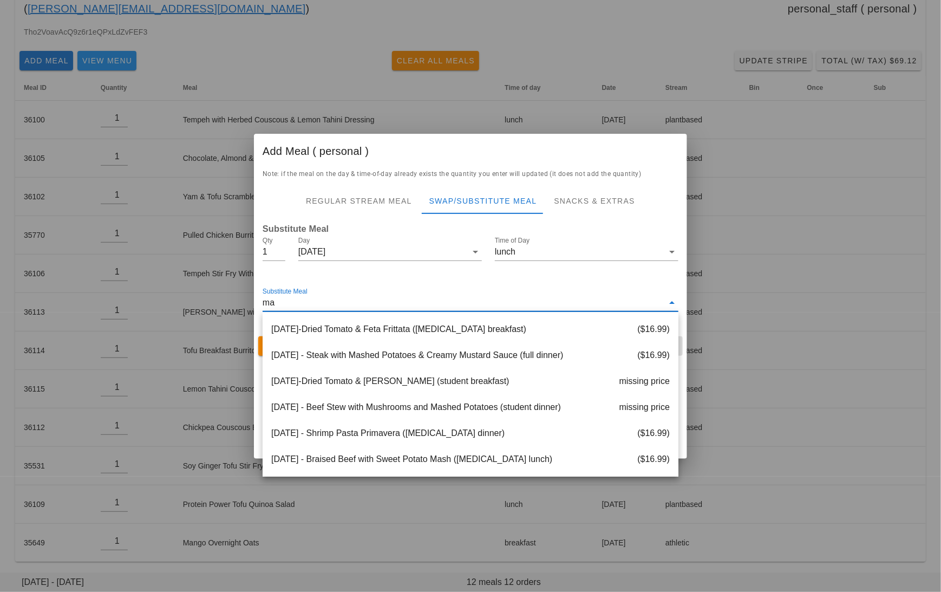
type input "m"
click at [436, 292] on div "Substitute Meal" at bounding box center [471, 305] width 416 height 36
click at [349, 231] on div "Day Tuesday Sep 16" at bounding box center [390, 253] width 196 height 51
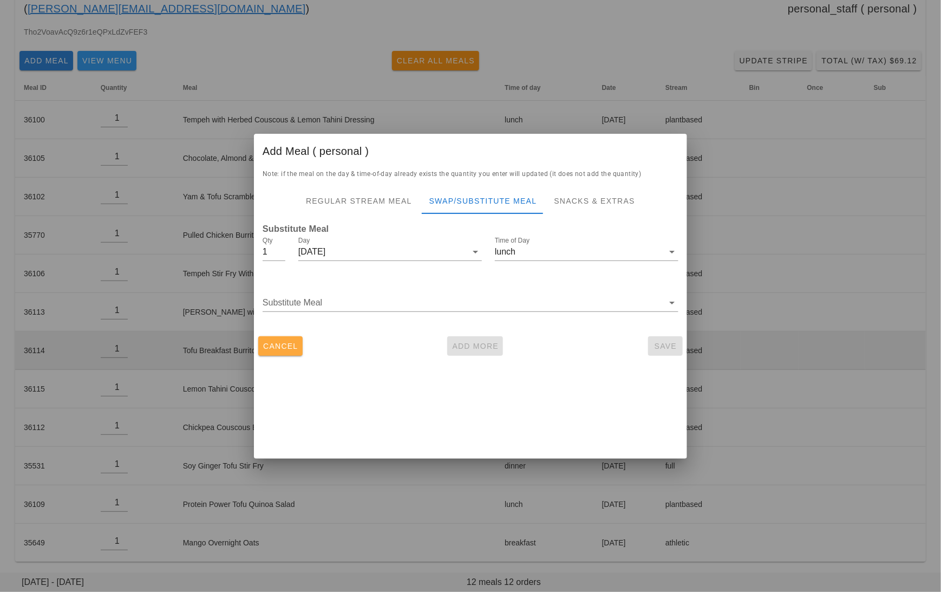
click at [284, 342] on span "Cancel" at bounding box center [281, 346] width 36 height 9
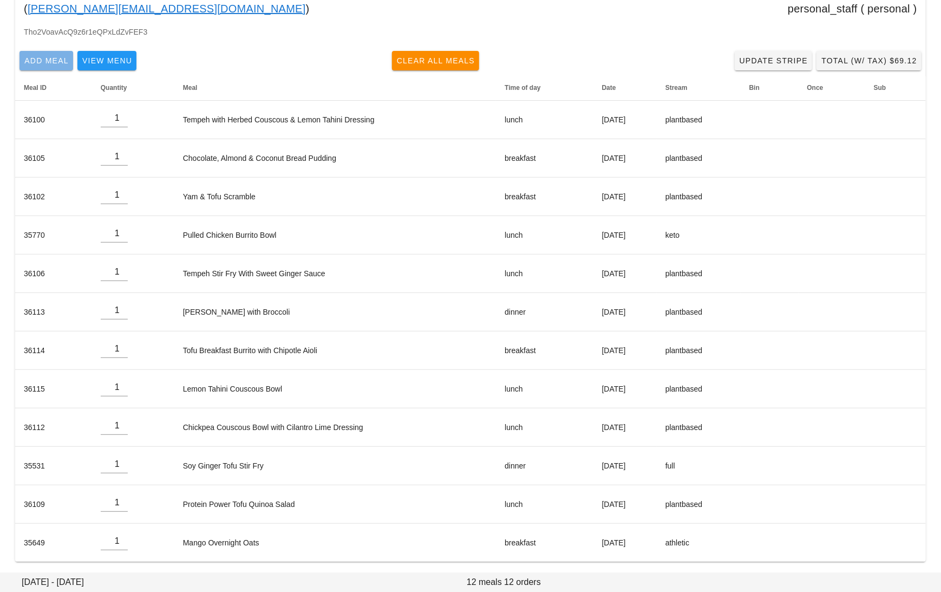
click at [59, 63] on span "Add Meal" at bounding box center [46, 60] width 45 height 9
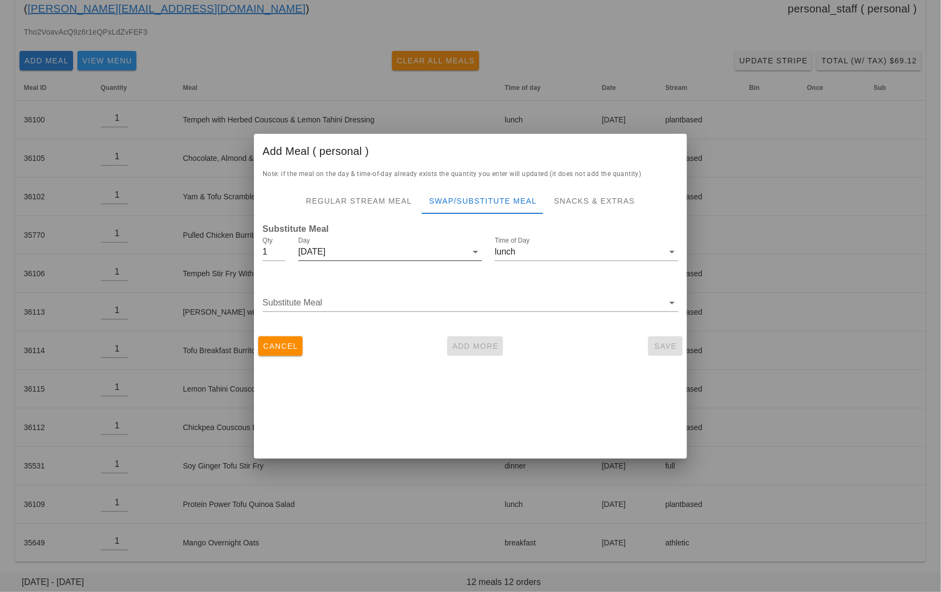
click at [407, 258] on input "Day" at bounding box center [395, 251] width 141 height 17
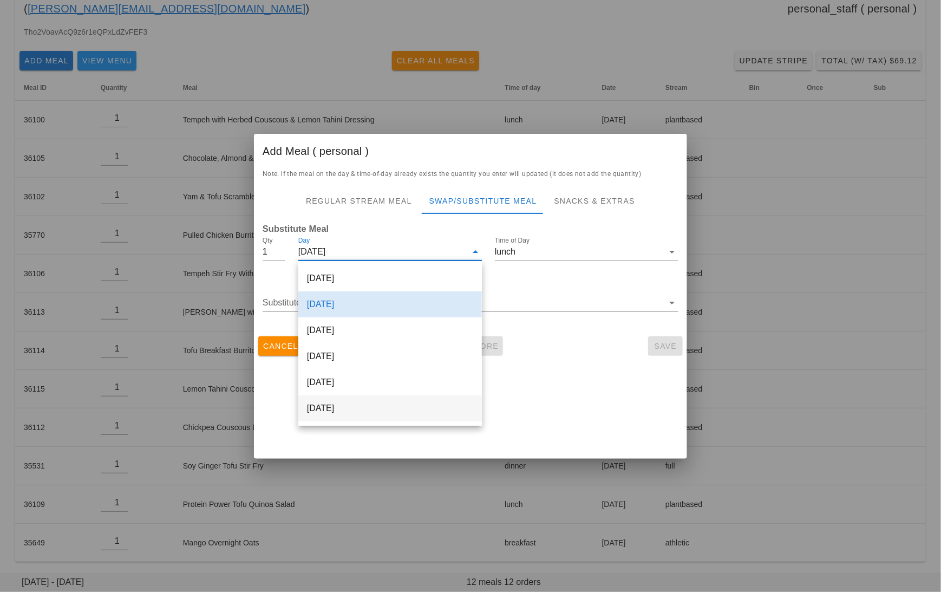
click at [380, 410] on div "Saturday Sep 20" at bounding box center [390, 408] width 184 height 26
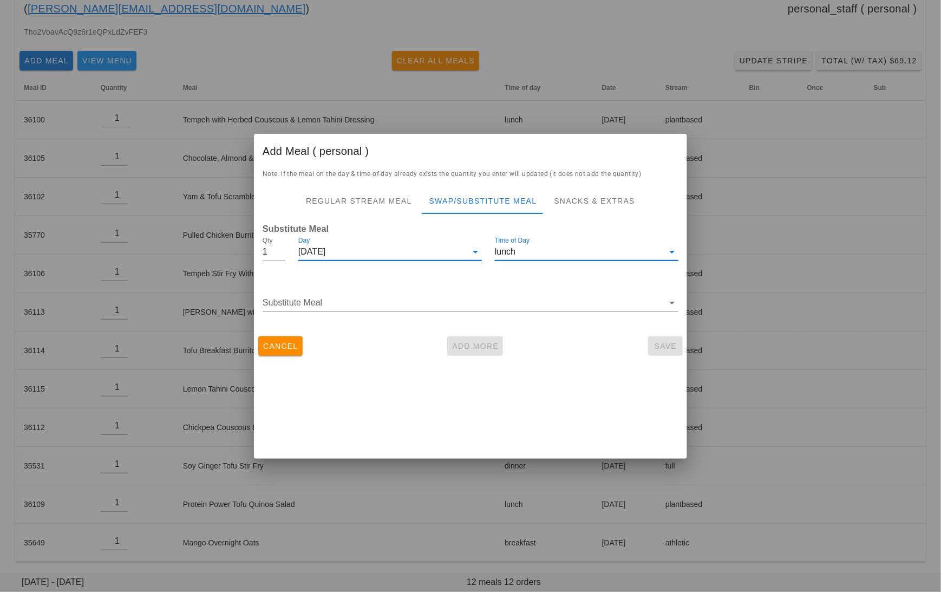
click at [576, 250] on input "lunch" at bounding box center [579, 251] width 168 height 17
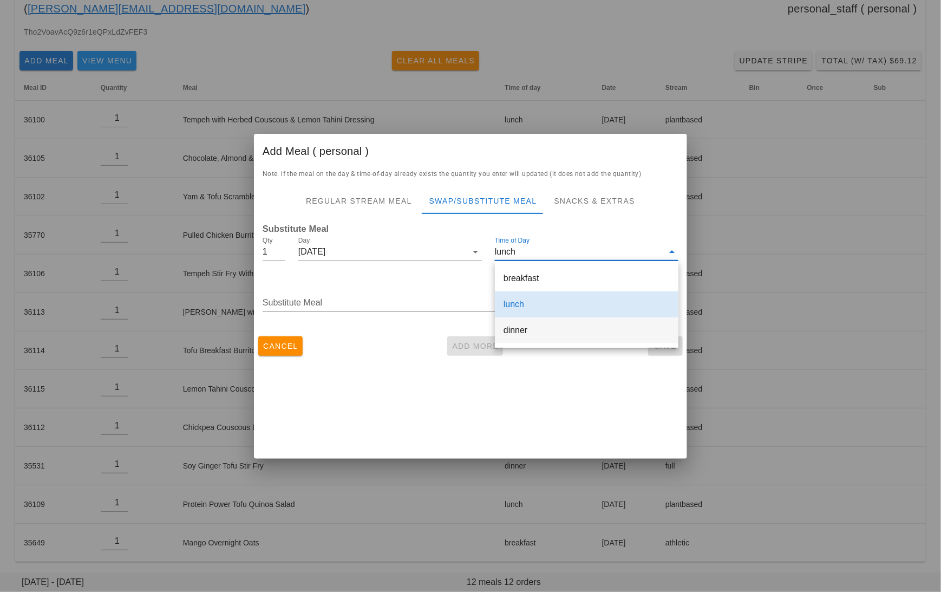
click at [528, 338] on div "dinner" at bounding box center [586, 329] width 166 height 23
type input "dinner"
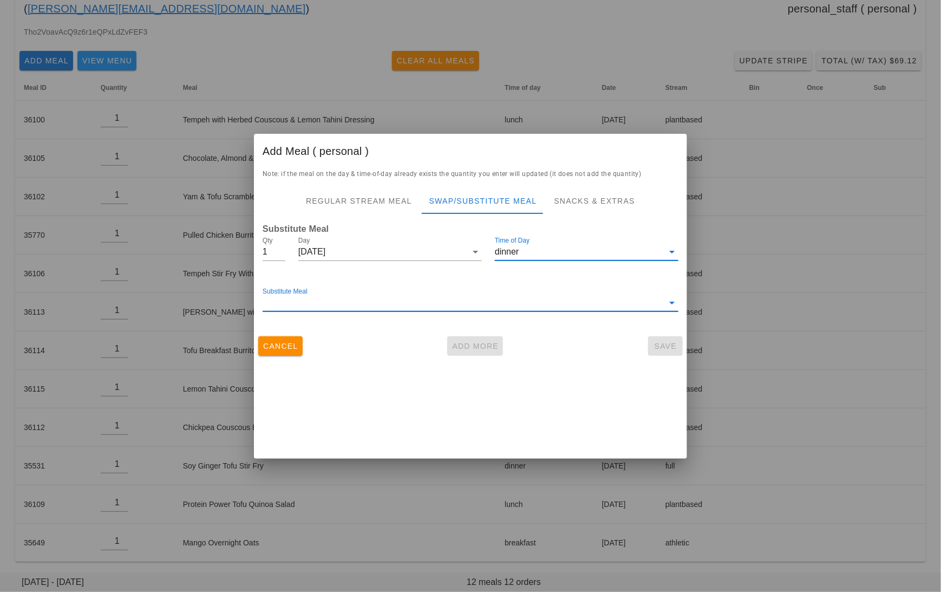
click at [388, 298] on input "Substitute Meal" at bounding box center [463, 302] width 401 height 17
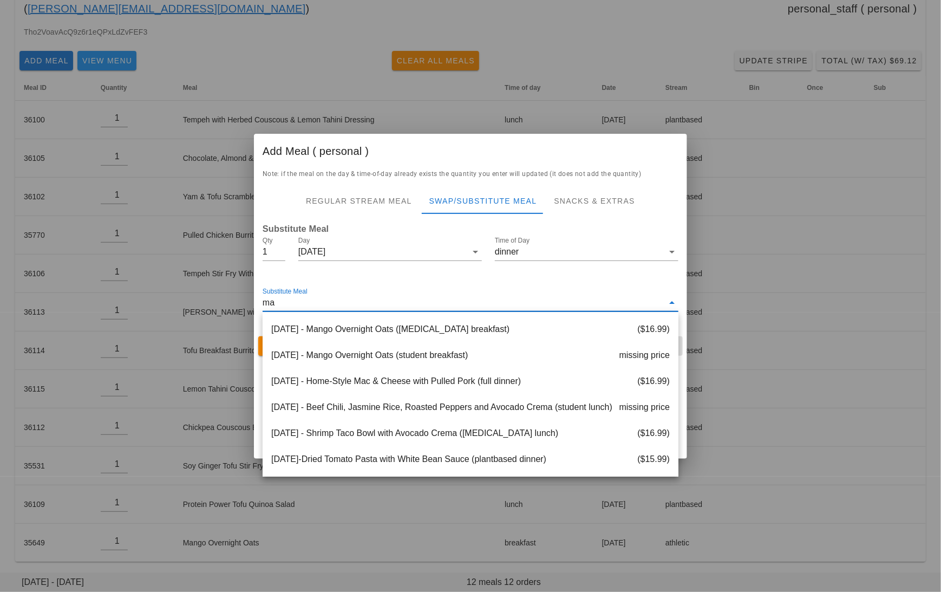
type input "mac"
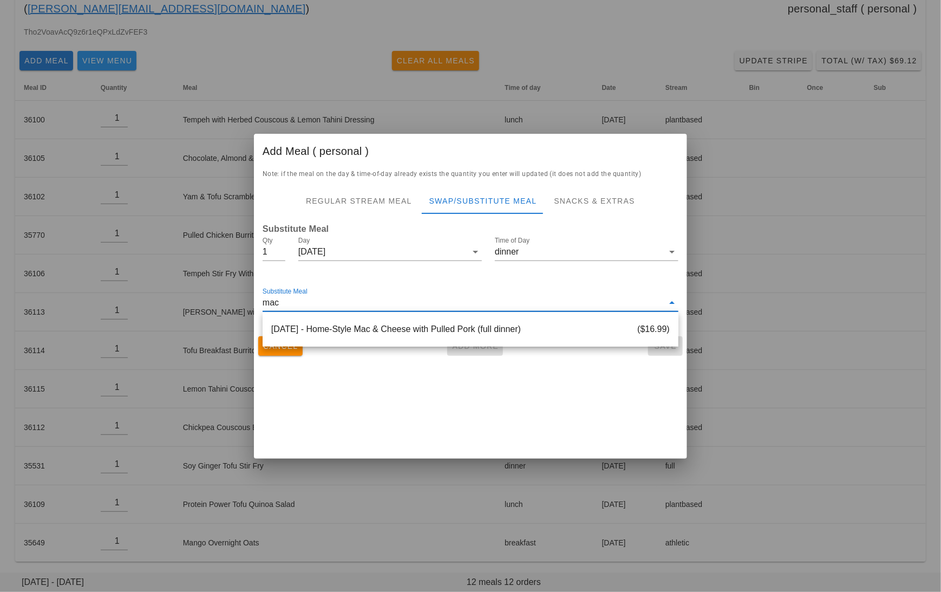
click at [446, 343] on div "2025-09-18 - Home-Style Mac & Cheese with Pulled Pork (full dinner) ($16.99)" at bounding box center [471, 329] width 416 height 35
click at [406, 329] on div "2025-09-18 - Home-Style Mac & Cheese with Pulled Pork (full dinner) ($16.99)" at bounding box center [471, 329] width 416 height 26
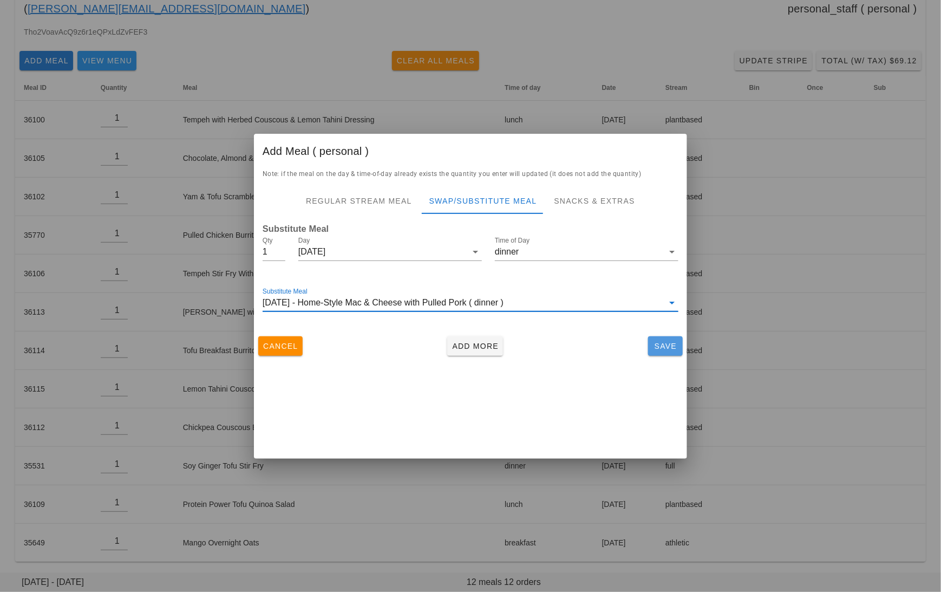
click at [664, 345] on span "Save" at bounding box center [665, 346] width 26 height 9
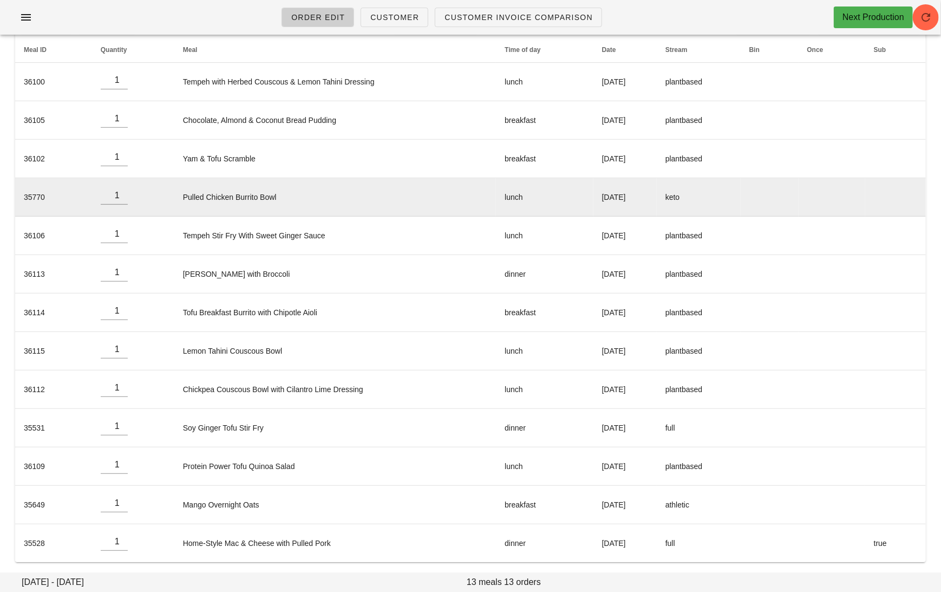
scroll to position [0, 0]
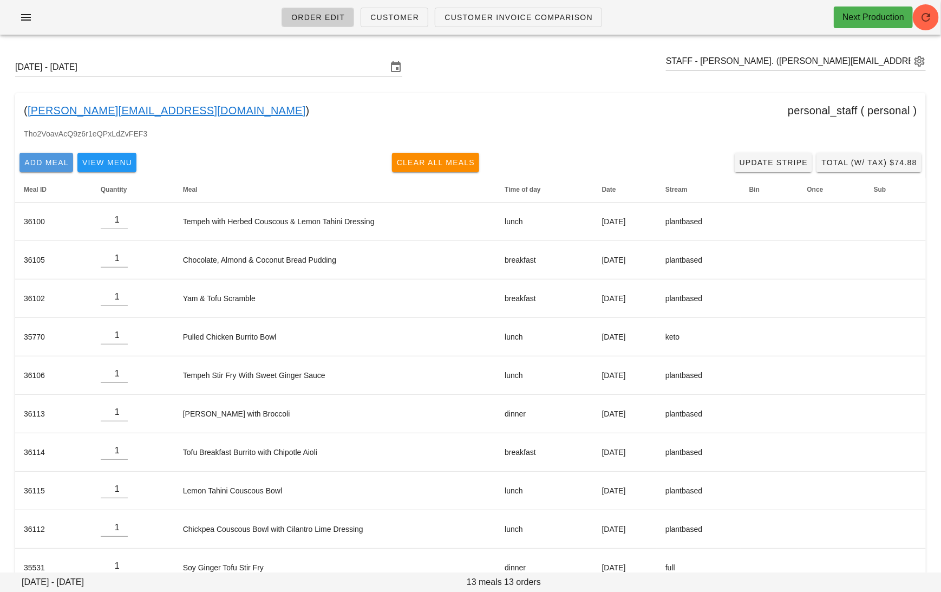
click at [45, 165] on span "Add Meal" at bounding box center [46, 162] width 45 height 9
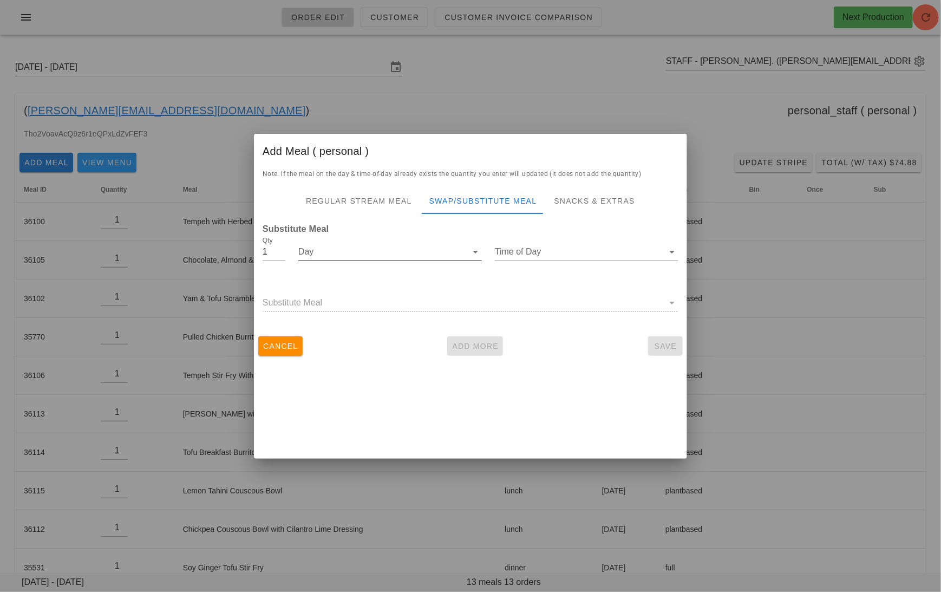
click at [339, 256] on input "Day" at bounding box center [382, 251] width 168 height 17
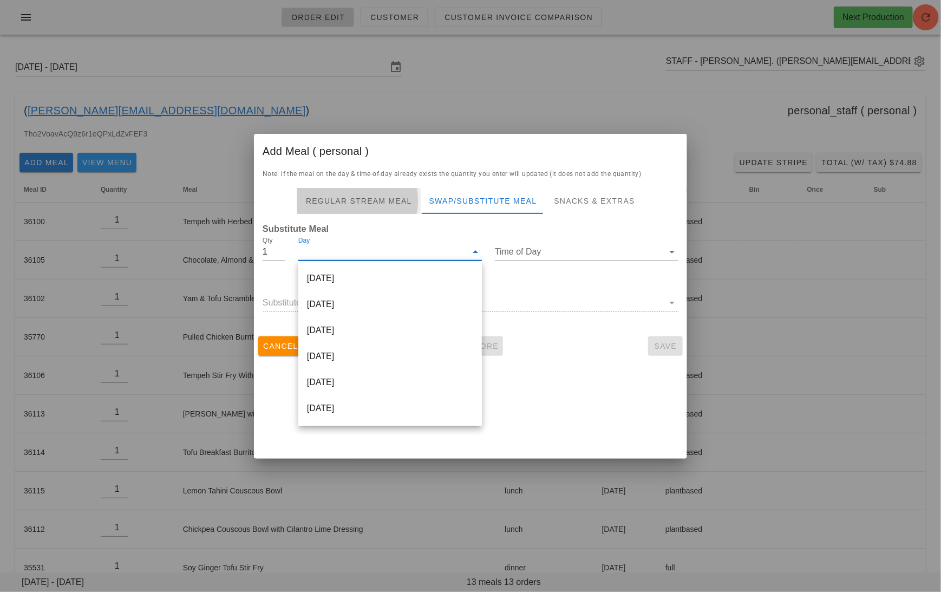
click at [376, 196] on div "Regular Stream Meal" at bounding box center [358, 201] width 123 height 26
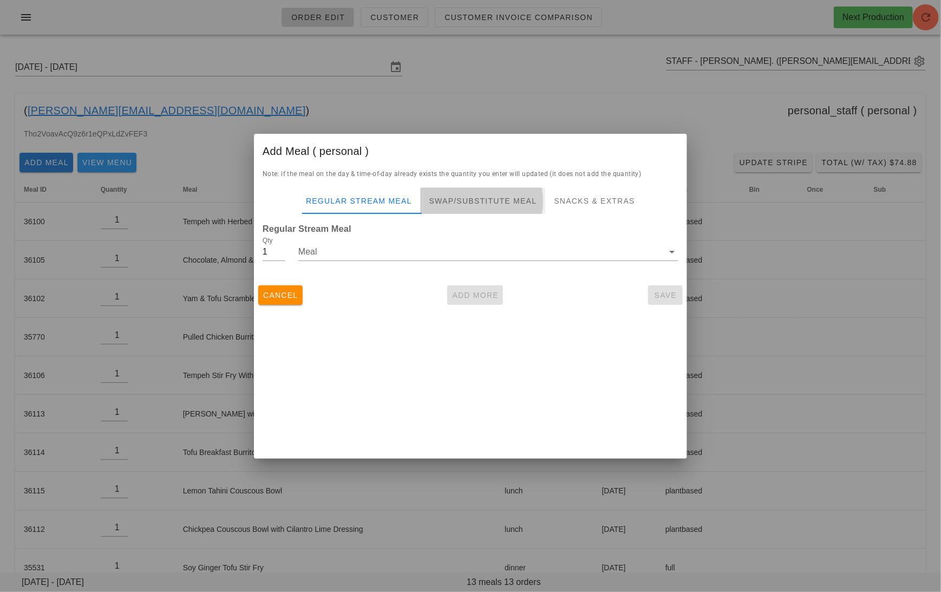
click at [454, 206] on div "Swap/Substitute Meal" at bounding box center [483, 201] width 125 height 26
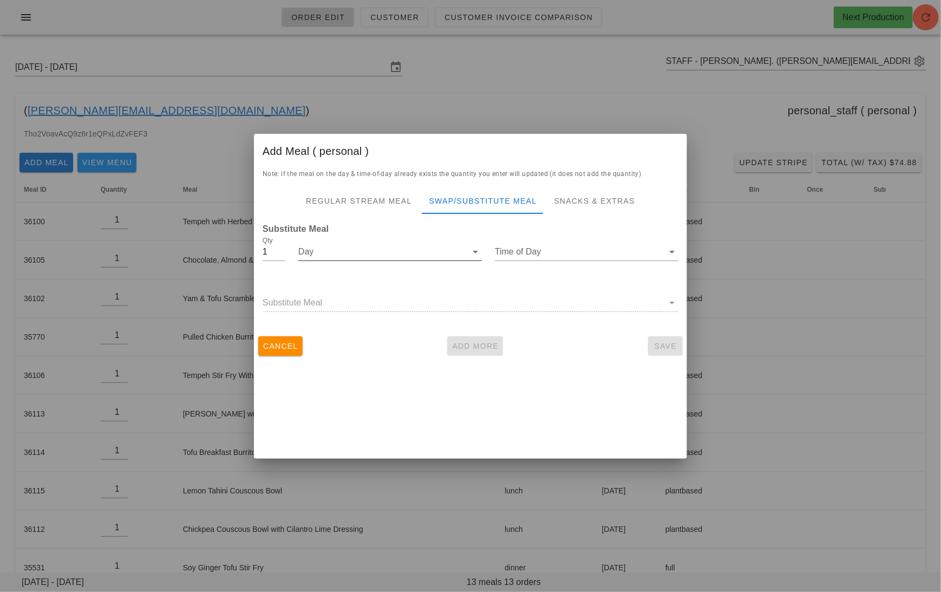
click at [402, 248] on input "Day" at bounding box center [382, 251] width 168 height 17
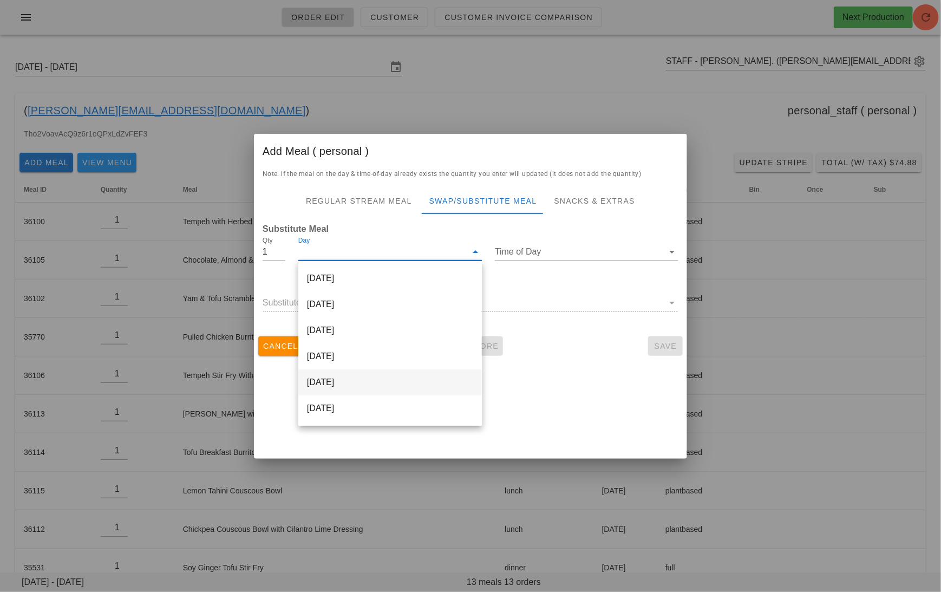
click at [387, 375] on div "Friday Sep 19" at bounding box center [390, 382] width 184 height 26
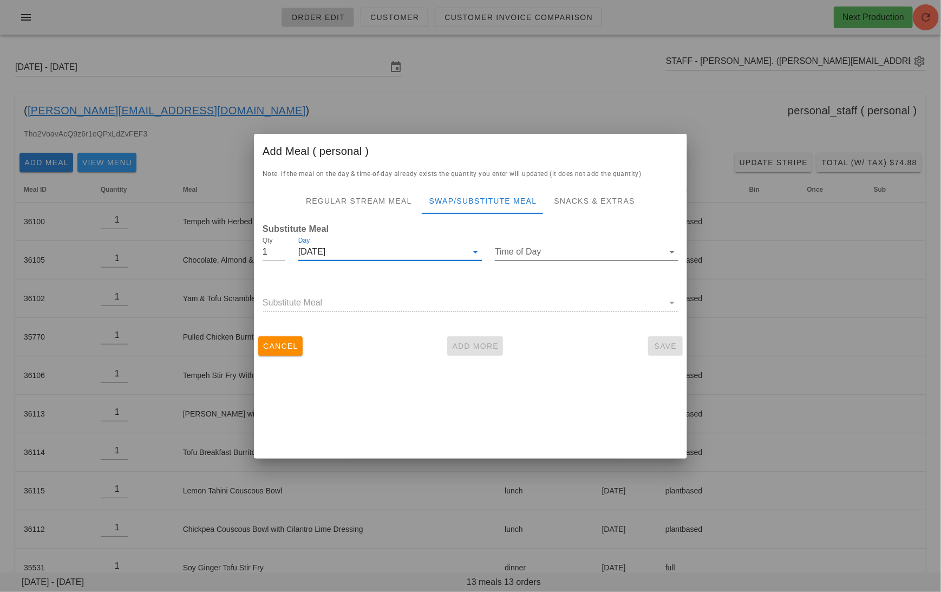
click at [525, 253] on input "Time of Day" at bounding box center [579, 251] width 168 height 17
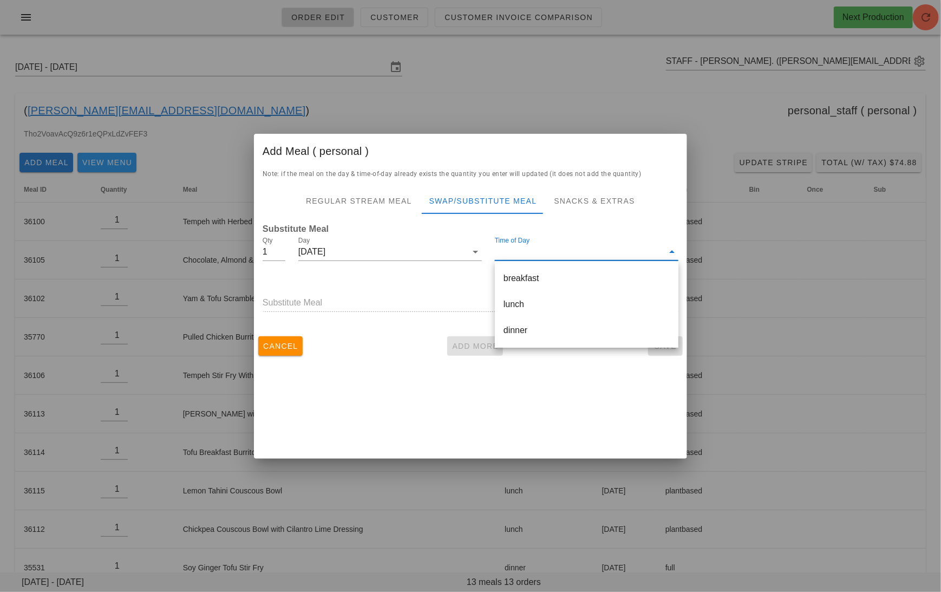
click at [538, 281] on div "breakfast" at bounding box center [586, 278] width 166 height 10
type input "breakfast"
click at [420, 302] on input "Substitute Meal" at bounding box center [463, 302] width 401 height 17
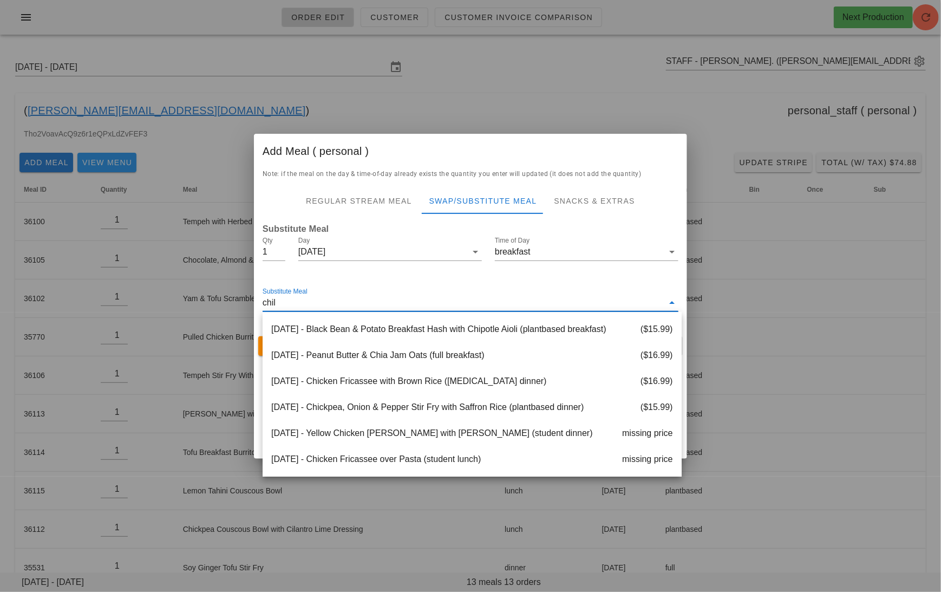
type input "chili"
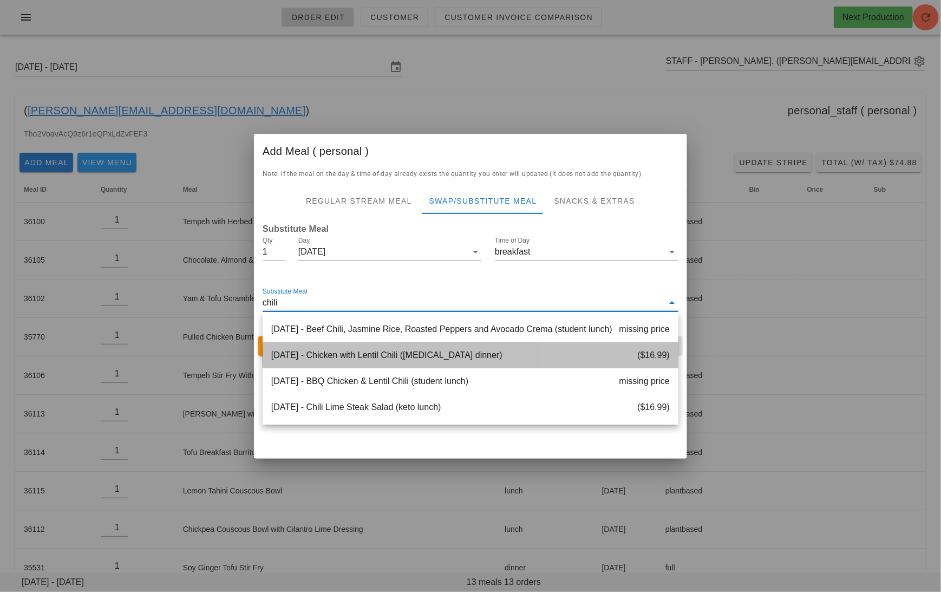
click at [519, 353] on div "2025-09-20 - Chicken with Lentil Chili (diabetes dinner) ($16.99)" at bounding box center [471, 355] width 416 height 26
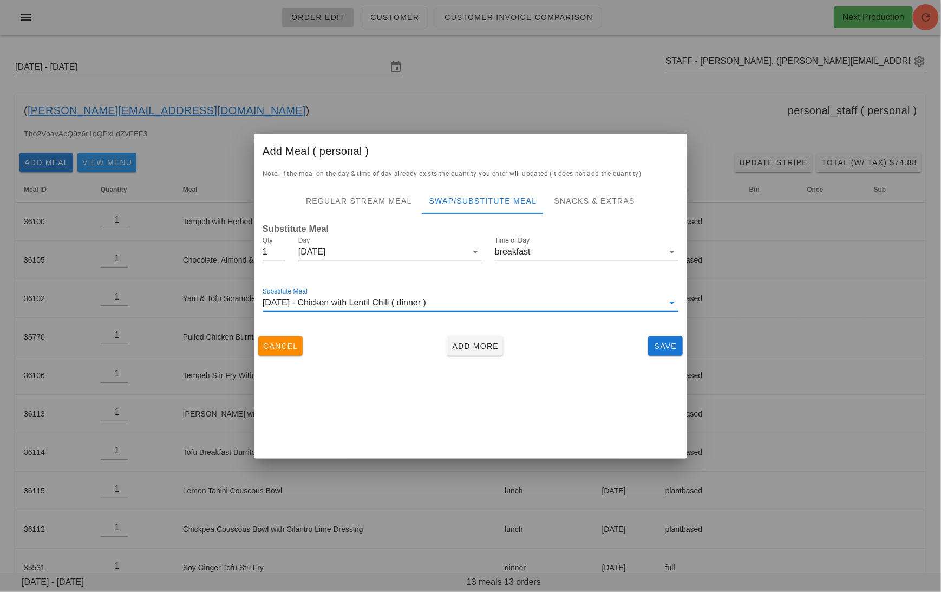
click at [461, 299] on input "Substitute Meal" at bounding box center [544, 302] width 237 height 17
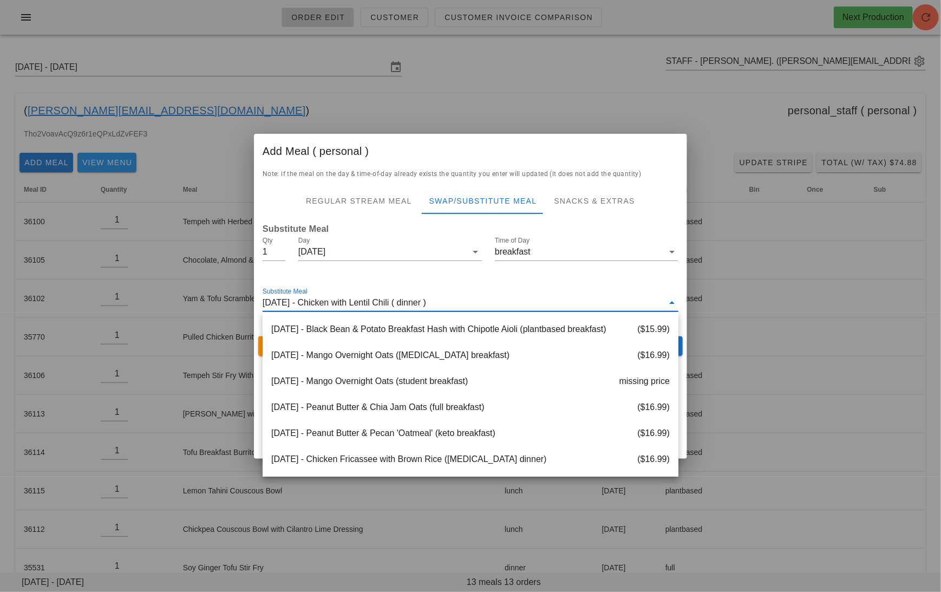
drag, startPoint x: 460, startPoint y: 302, endPoint x: 228, endPoint y: 297, distance: 231.7
click at [227, 297] on div "Order Edit Customer Customer Invoice Comparison Next Production Sunday Septembe…" at bounding box center [470, 367] width 941 height 734
drag, startPoint x: 461, startPoint y: 304, endPoint x: 257, endPoint y: 303, distance: 204.1
click at [257, 303] on div "Note: if the meal on the day & time-of-day already exists the quantity you ente…" at bounding box center [470, 249] width 433 height 163
type input "c"
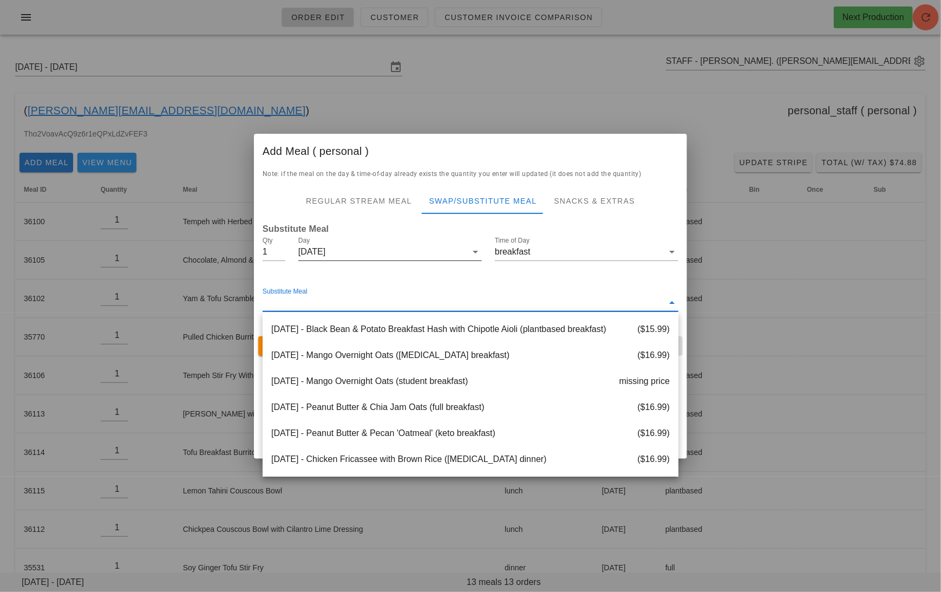
click at [421, 258] on input "Day" at bounding box center [395, 251] width 141 height 17
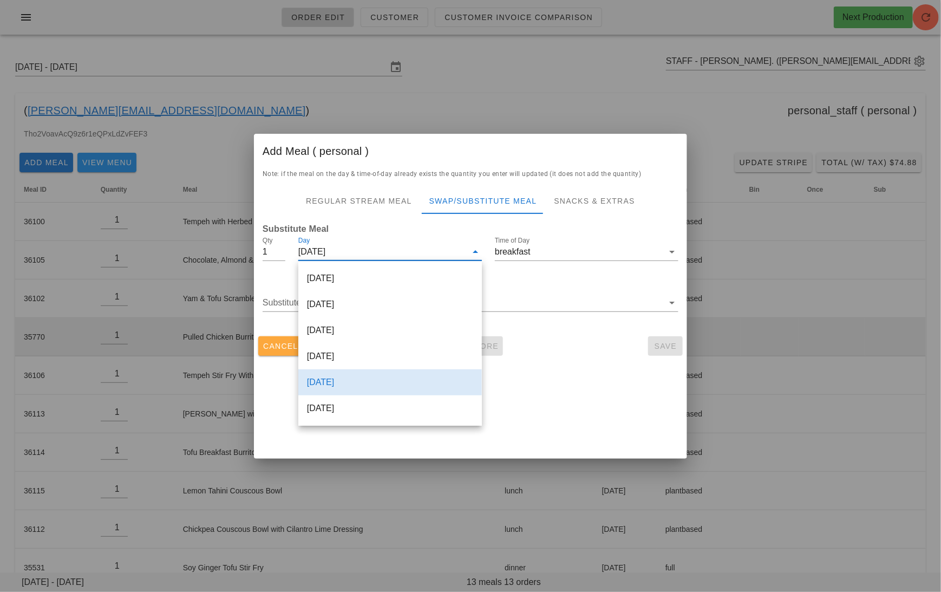
click at [268, 344] on span "Cancel" at bounding box center [281, 346] width 36 height 9
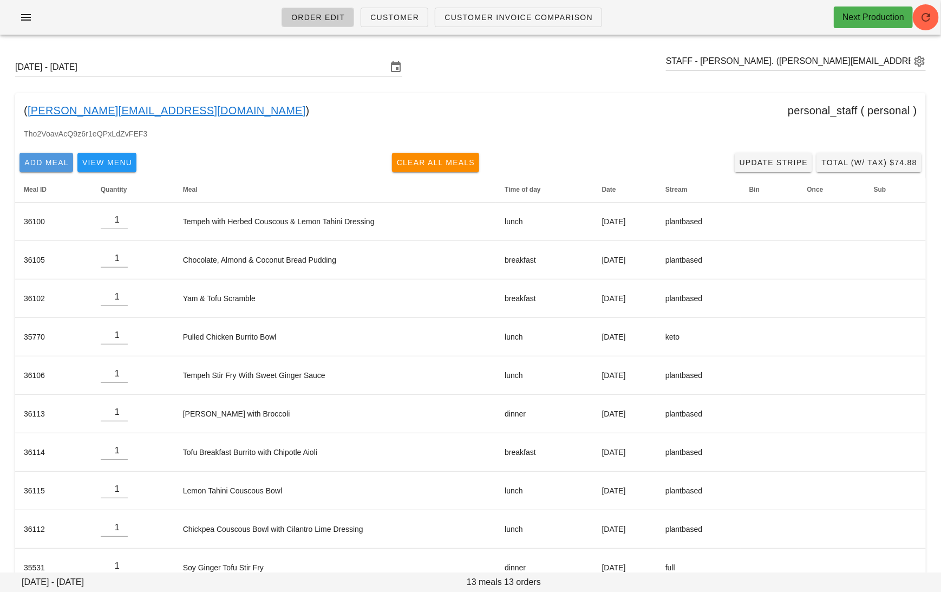
click at [58, 161] on span "Add Meal" at bounding box center [46, 162] width 45 height 9
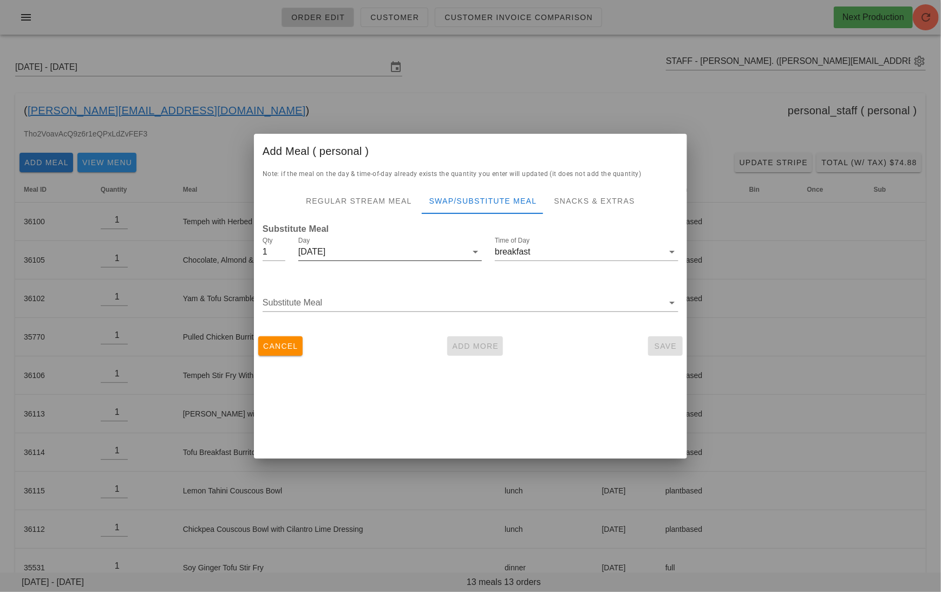
click at [350, 257] on div "Friday Sep 19" at bounding box center [382, 251] width 168 height 17
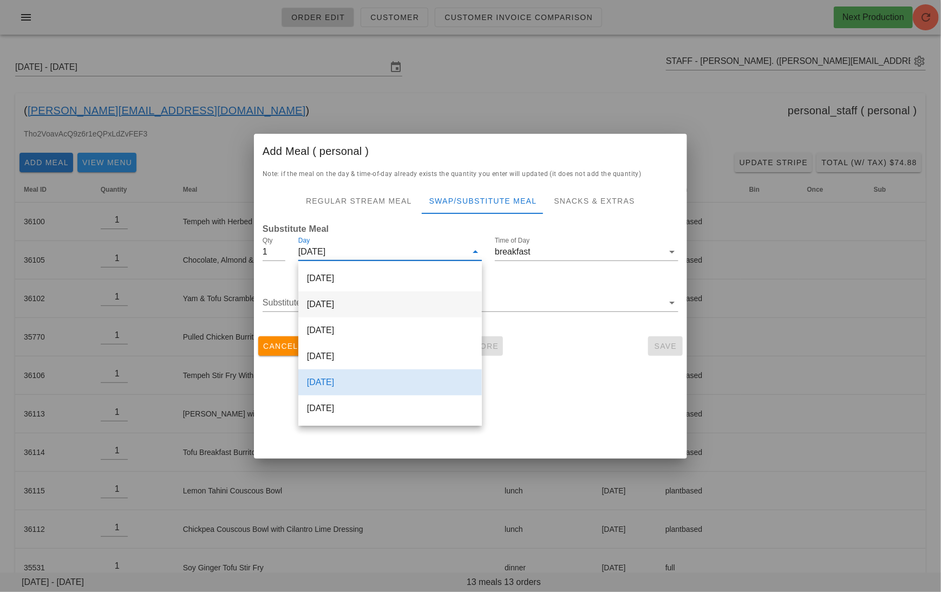
click at [363, 306] on div "Tuesday Sep 16" at bounding box center [390, 304] width 184 height 26
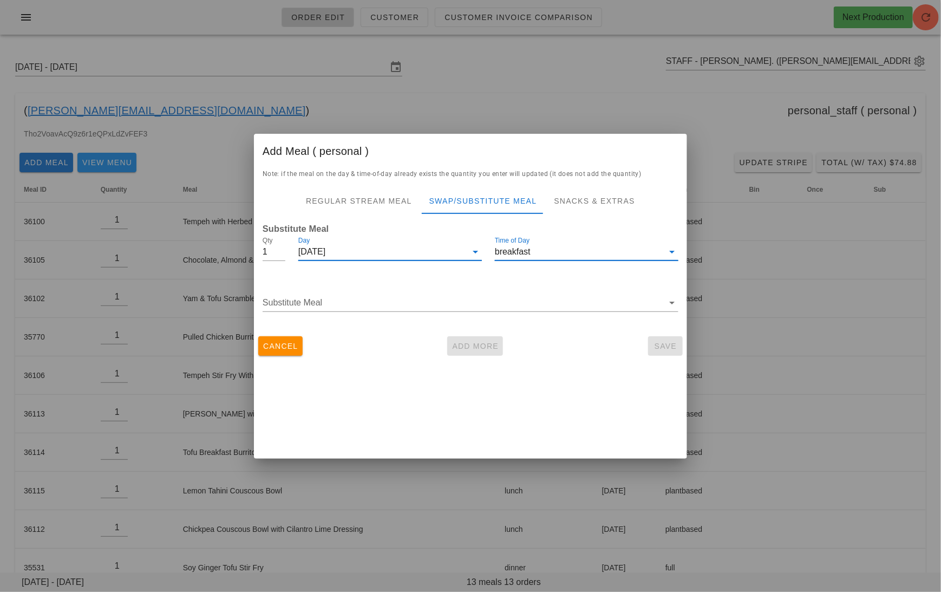
click at [553, 243] on input "breakfast" at bounding box center [579, 251] width 168 height 17
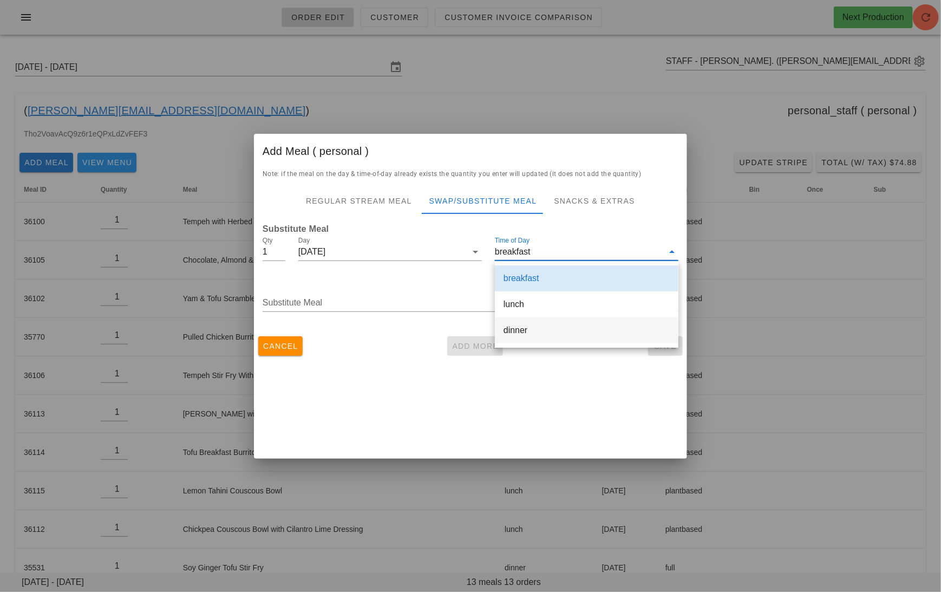
click at [520, 328] on div "dinner" at bounding box center [586, 330] width 166 height 10
type input "dinner"
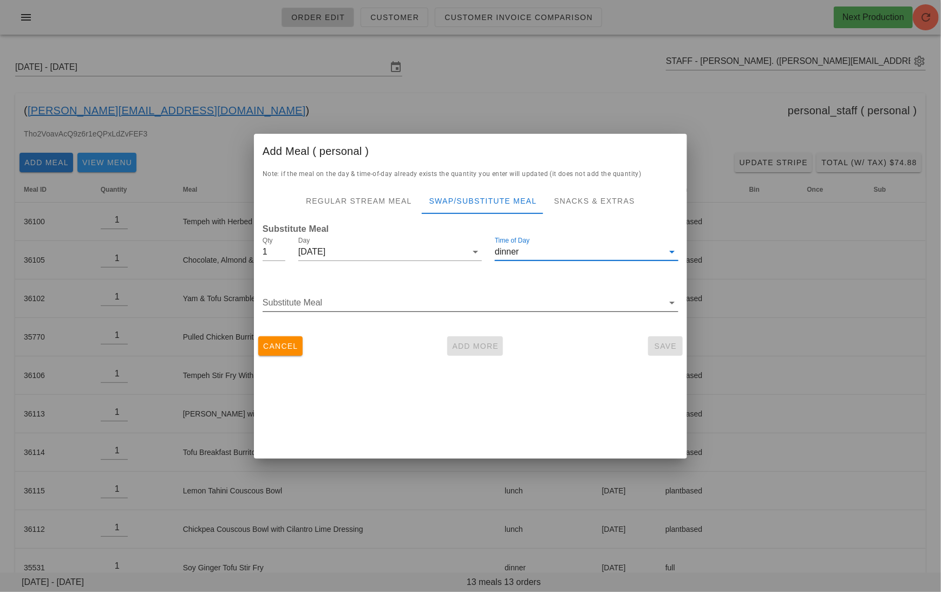
click at [404, 305] on input "Substitute Meal" at bounding box center [463, 302] width 401 height 17
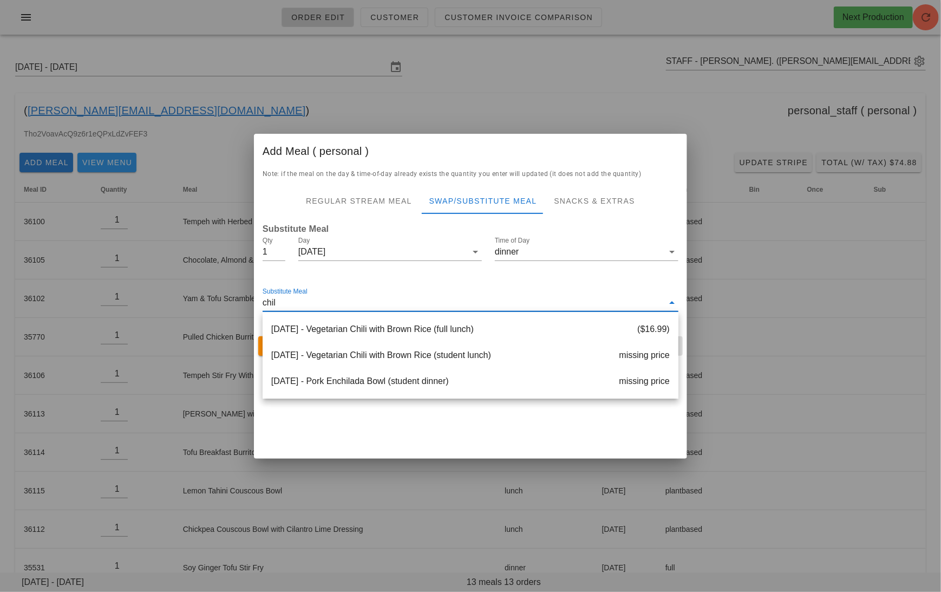
type input "chili"
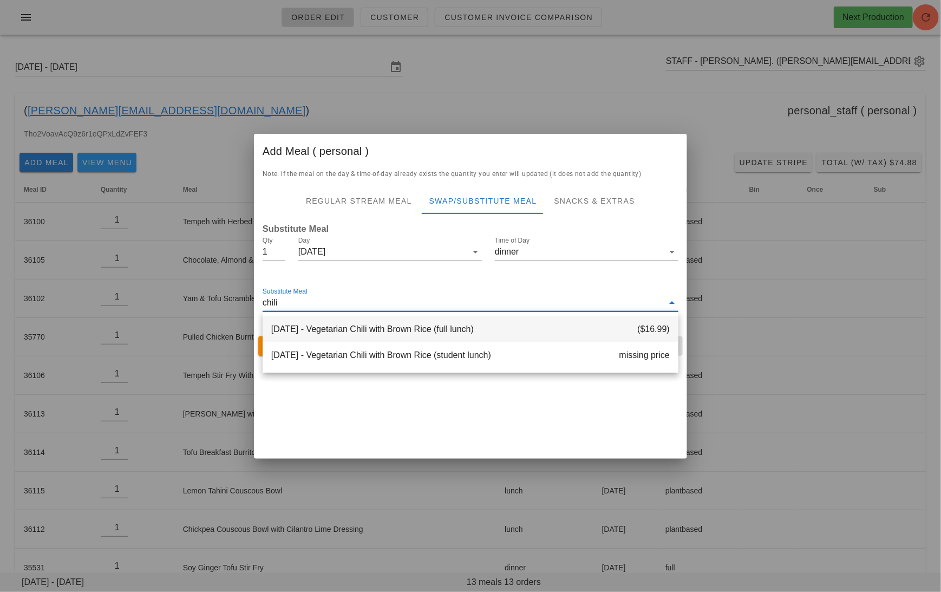
click at [427, 328] on div "2025-09-15 - Vegetarian Chili with Brown Rice (full lunch) ($16.99)" at bounding box center [471, 329] width 416 height 26
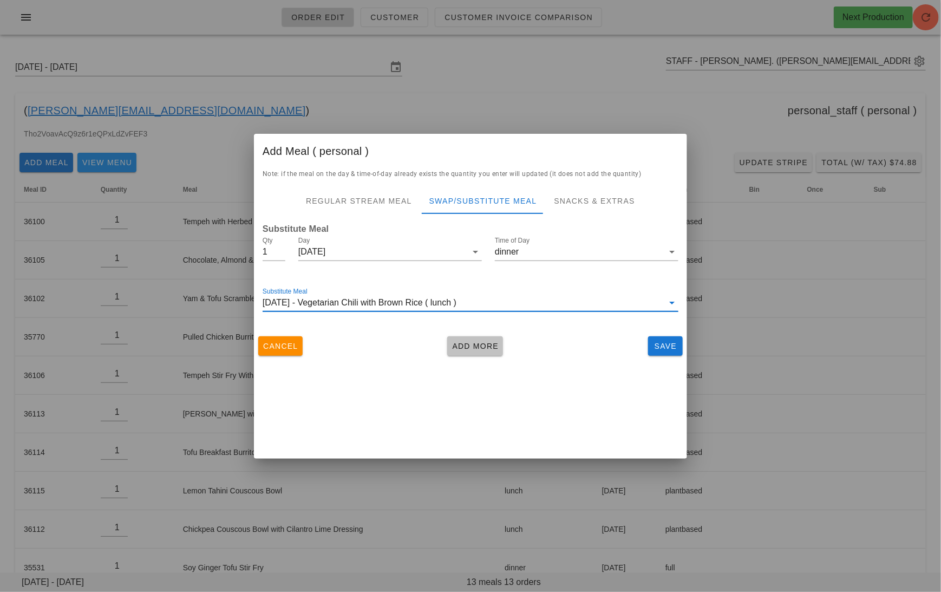
click at [466, 342] on span "Add More" at bounding box center [474, 346] width 47 height 9
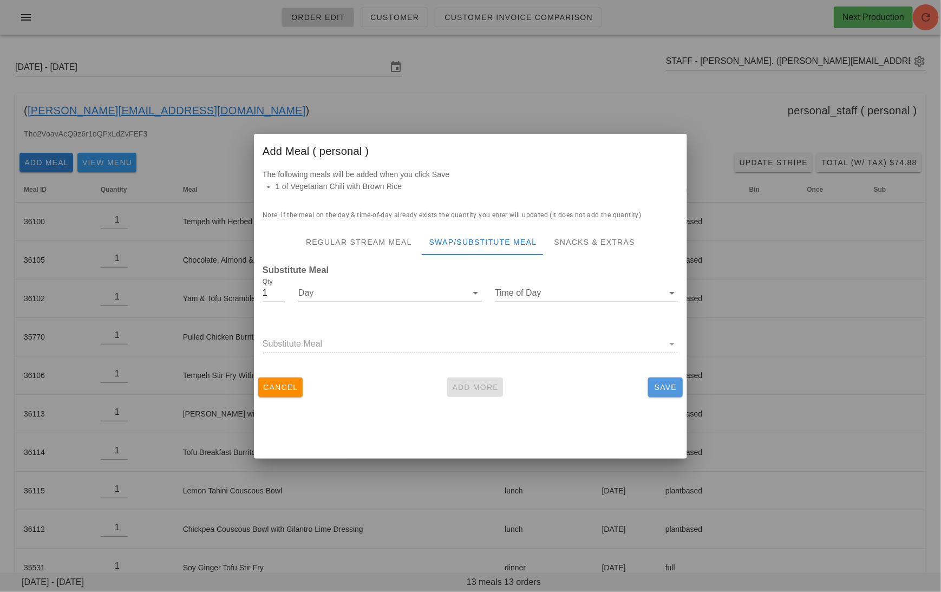
click at [677, 384] on span "Save" at bounding box center [665, 387] width 26 height 9
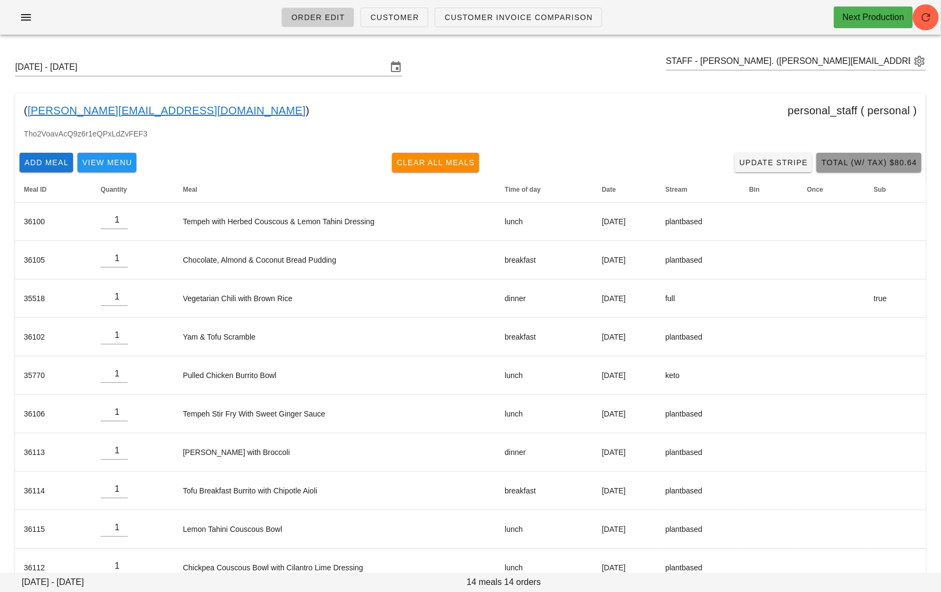
click at [864, 168] on button "Total (w/ Tax) $80.64" at bounding box center [868, 162] width 105 height 19
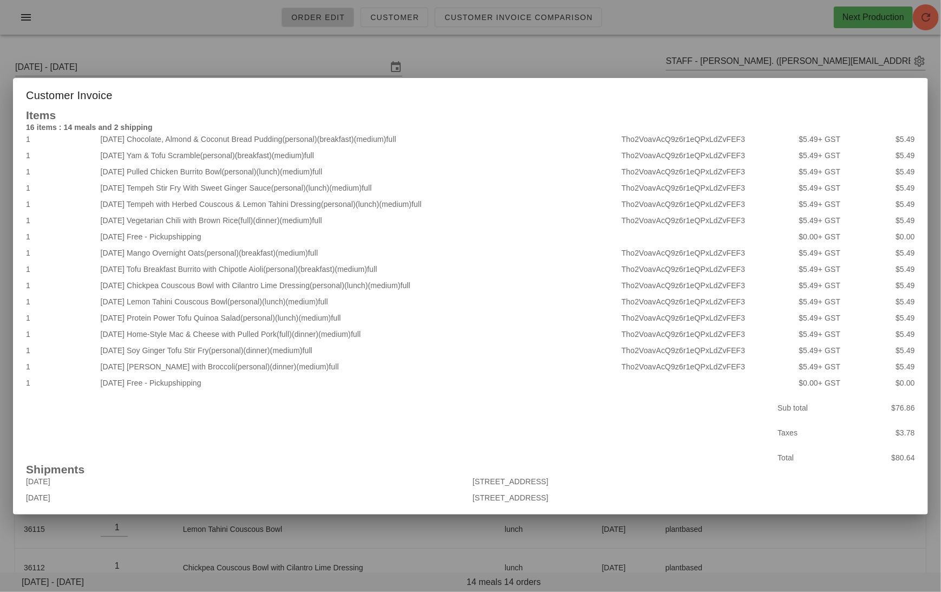
click at [527, 67] on div at bounding box center [470, 296] width 941 height 592
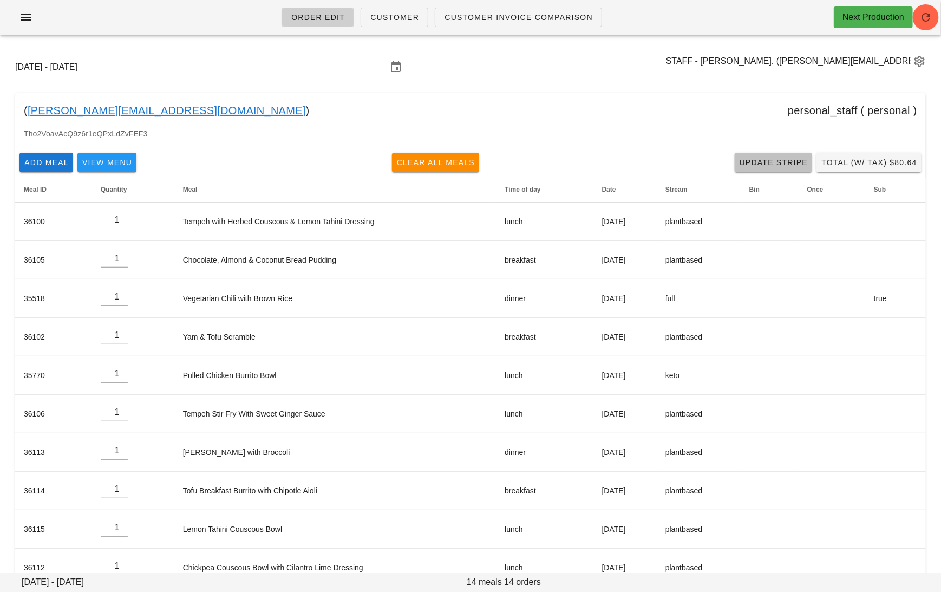
click at [770, 166] on span "Update Stripe" at bounding box center [773, 162] width 69 height 9
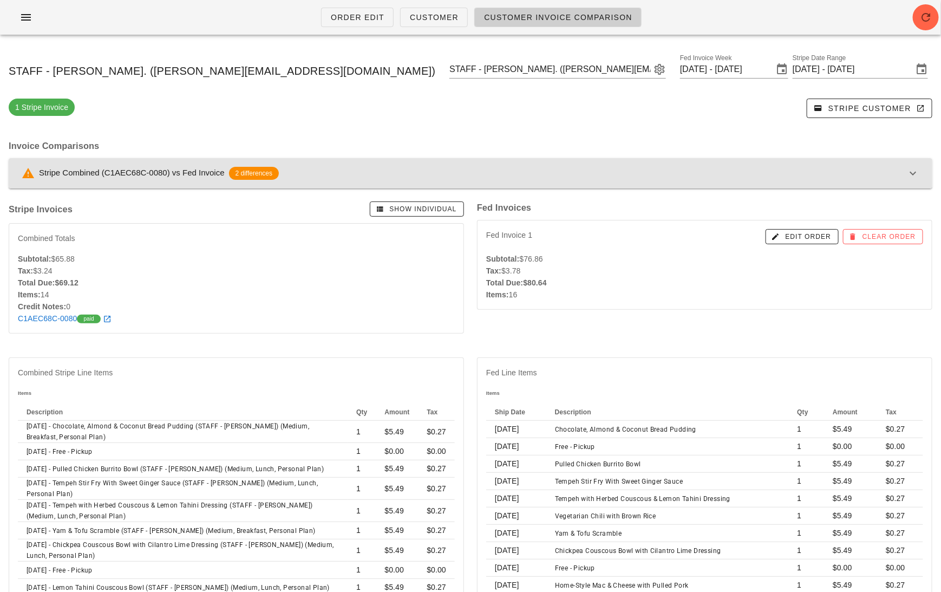
click at [778, 168] on div "Stripe Combined (C1AEC68C-0080) vs Fed Invoice 2 differences" at bounding box center [464, 173] width 885 height 13
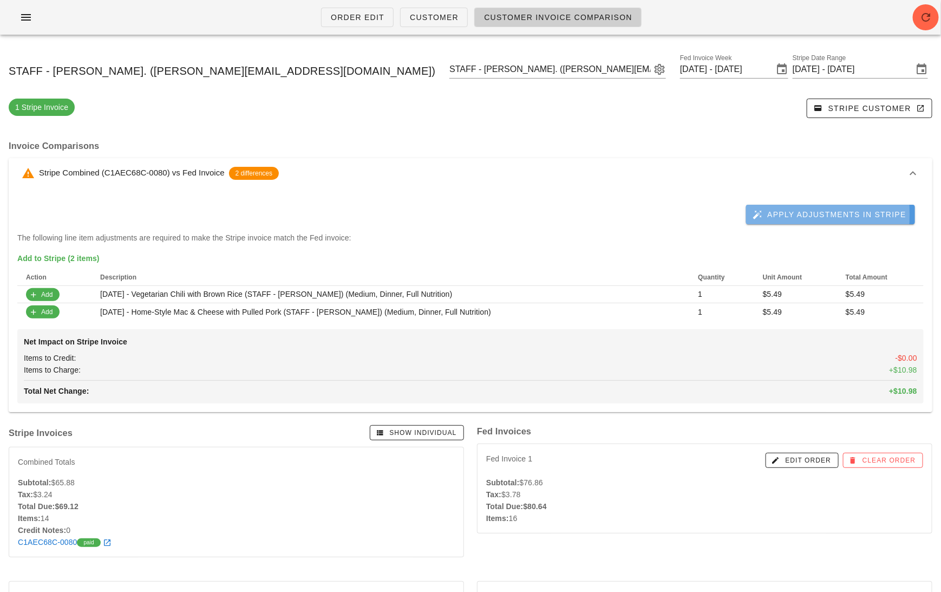
click at [808, 217] on span "Apply Adjustments in Stripe" at bounding box center [831, 214] width 152 height 10
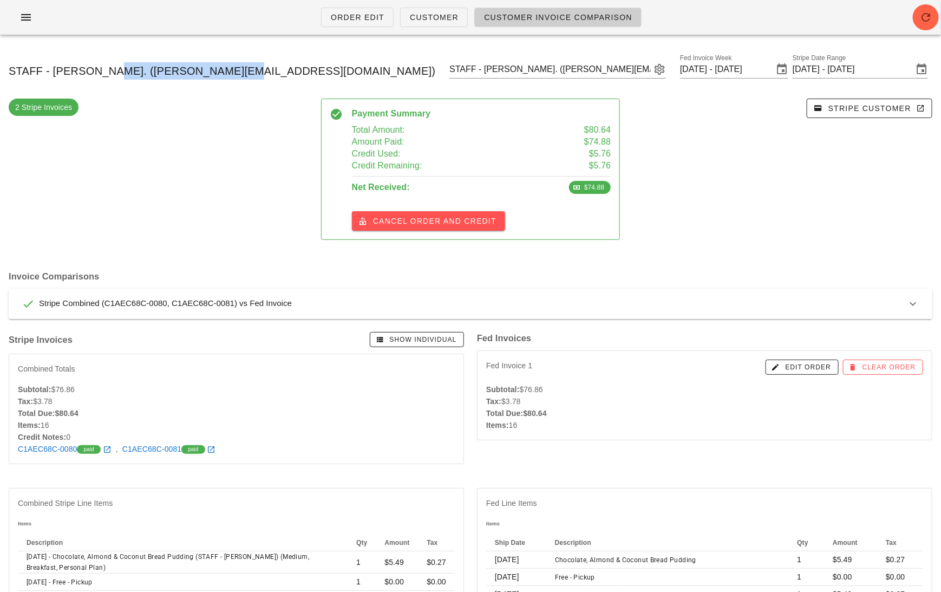
drag, startPoint x: 215, startPoint y: 72, endPoint x: 99, endPoint y: 69, distance: 115.9
click at [99, 69] on span "STAFF - Lula Cz. (m.l.czupajlo@gmail.com)" at bounding box center [222, 70] width 427 height 17
copy span "m.l.czupajlo@gmail.com"
click at [265, 159] on div "2 Stripe Invoices" at bounding box center [158, 173] width 312 height 163
click at [397, 333] on button "Show Individual" at bounding box center [417, 339] width 94 height 15
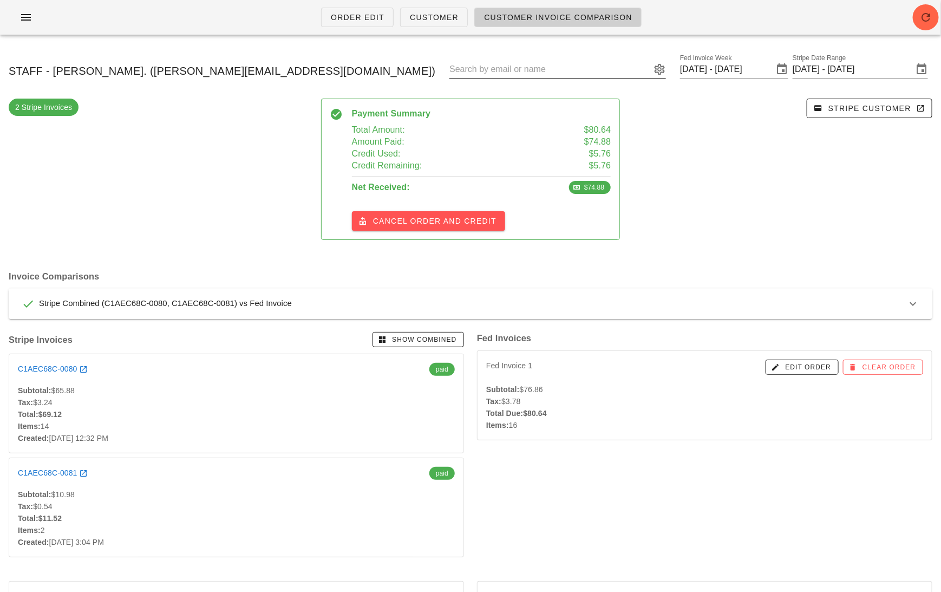
click at [488, 61] on input "text" at bounding box center [549, 69] width 201 height 17
paste input "aliayedh111@gmail.com"
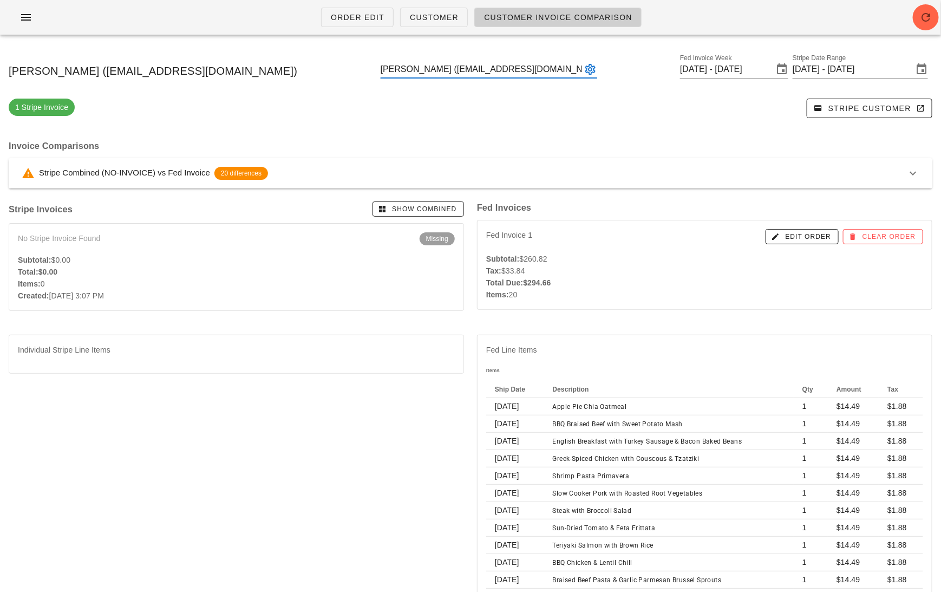
type input "Ali Alseiari (Aliayedh111@gmail.com)"
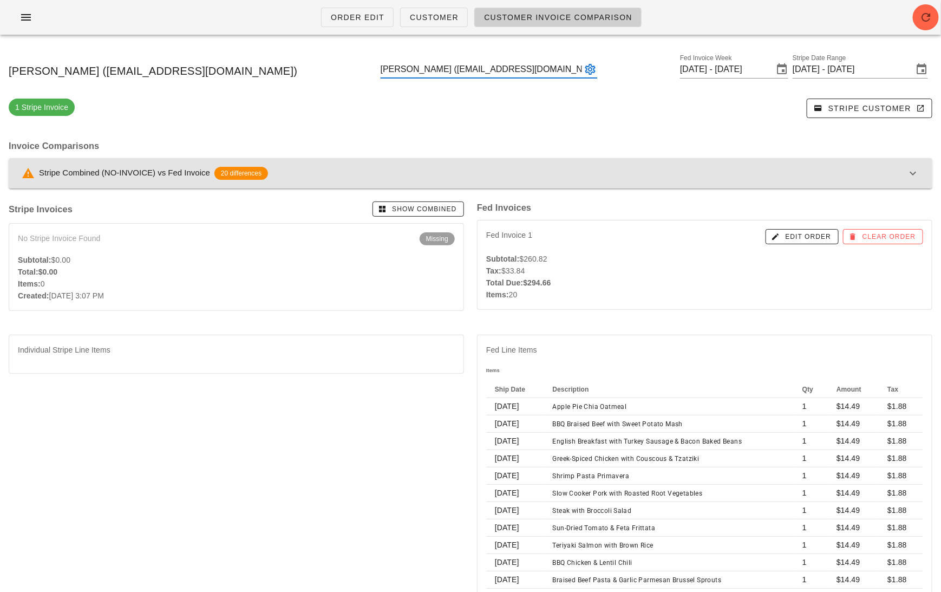
click at [461, 164] on button "Stripe Combined (NO-INVOICE) vs Fed Invoice 20 differences" at bounding box center [470, 173] width 923 height 30
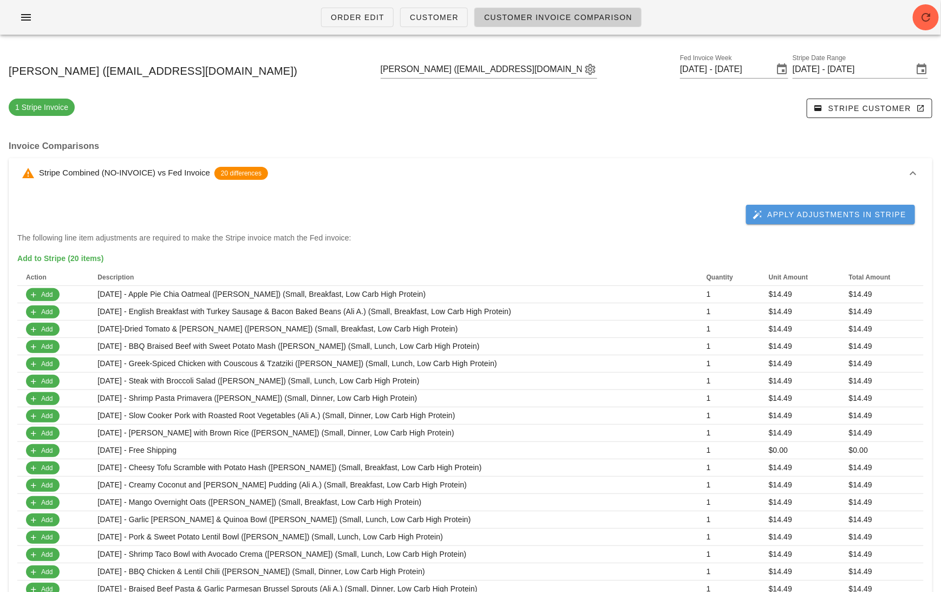
click at [808, 214] on span "Apply Adjustments in Stripe" at bounding box center [831, 214] width 152 height 10
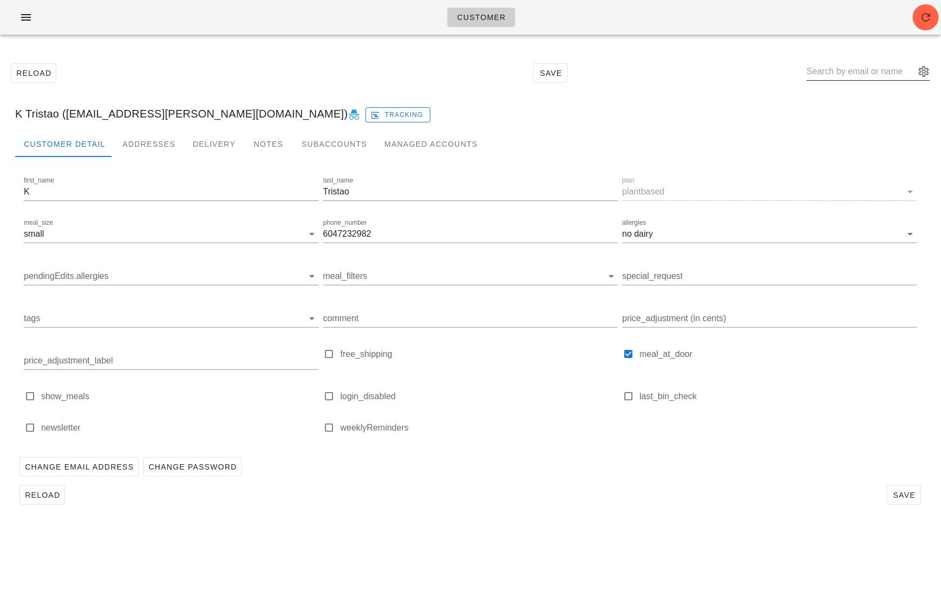
click at [849, 70] on input "text" at bounding box center [861, 71] width 108 height 17
paste input "[EMAIL_ADDRESS][DOMAIN_NAME]"
type input "[EMAIL_ADDRESS][DOMAIN_NAME]"
click at [171, 232] on input "meal_size" at bounding box center [174, 233] width 257 height 17
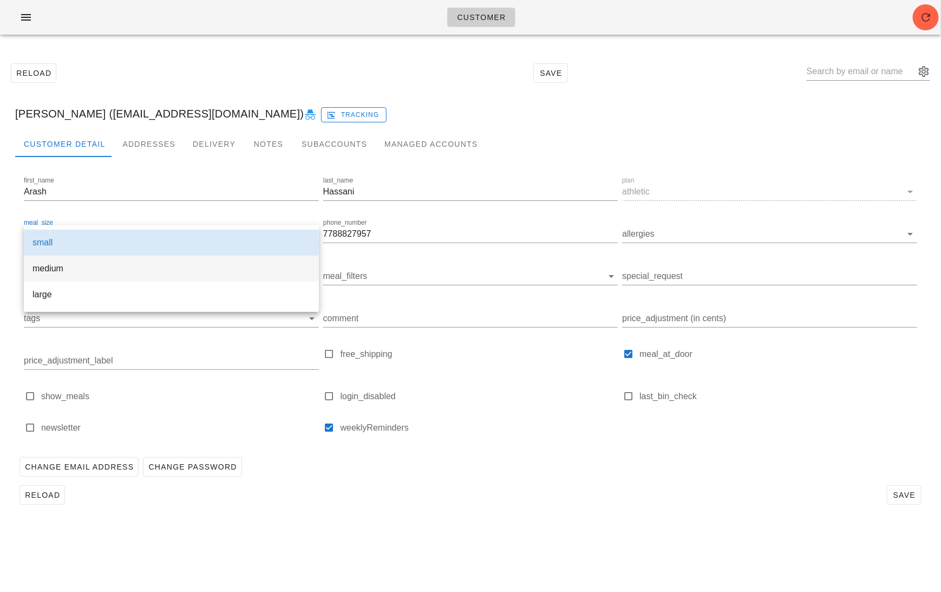
click at [167, 272] on div "medium" at bounding box center [171, 268] width 278 height 10
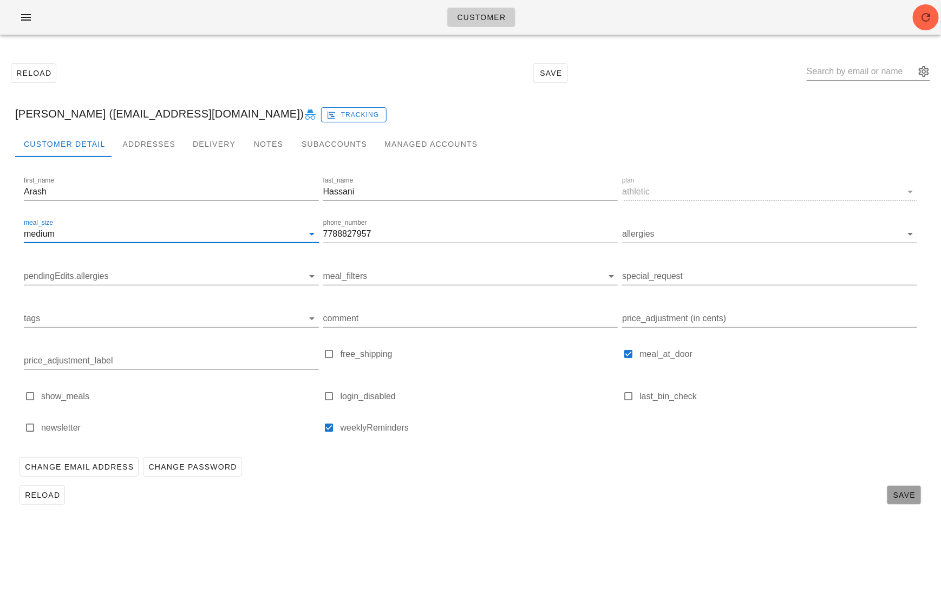
click at [896, 496] on span "Save" at bounding box center [904, 494] width 25 height 9
click at [497, 91] on div "Reload Save [PERSON_NAME] ([EMAIL_ADDRESS][DOMAIN_NAME])" at bounding box center [470, 73] width 928 height 47
click at [874, 71] on input "text" at bounding box center [861, 71] width 108 height 17
paste input "[EMAIL_ADDRESS][PERSON_NAME][DOMAIN_NAME]"
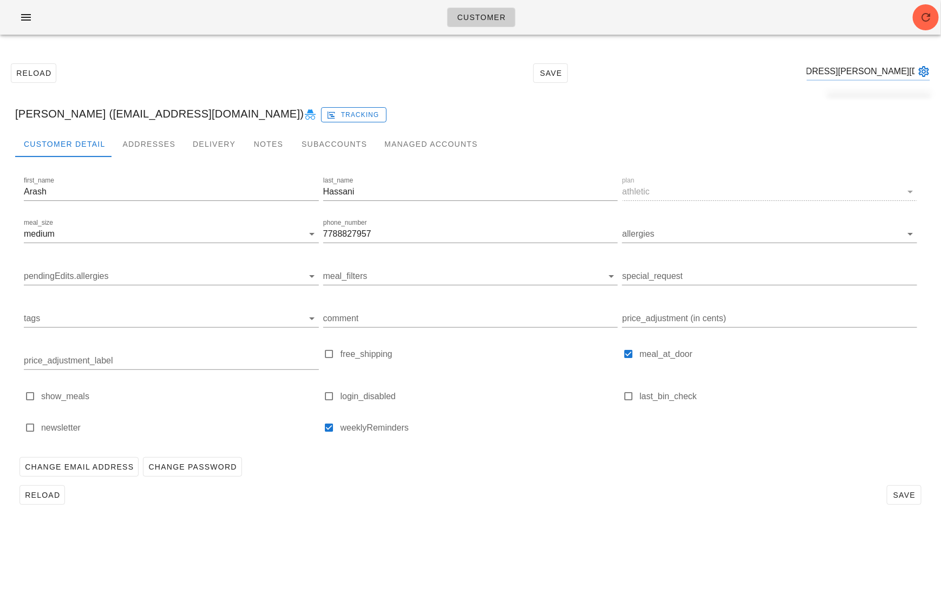
type input "[EMAIL_ADDRESS][PERSON_NAME][DOMAIN_NAME]"
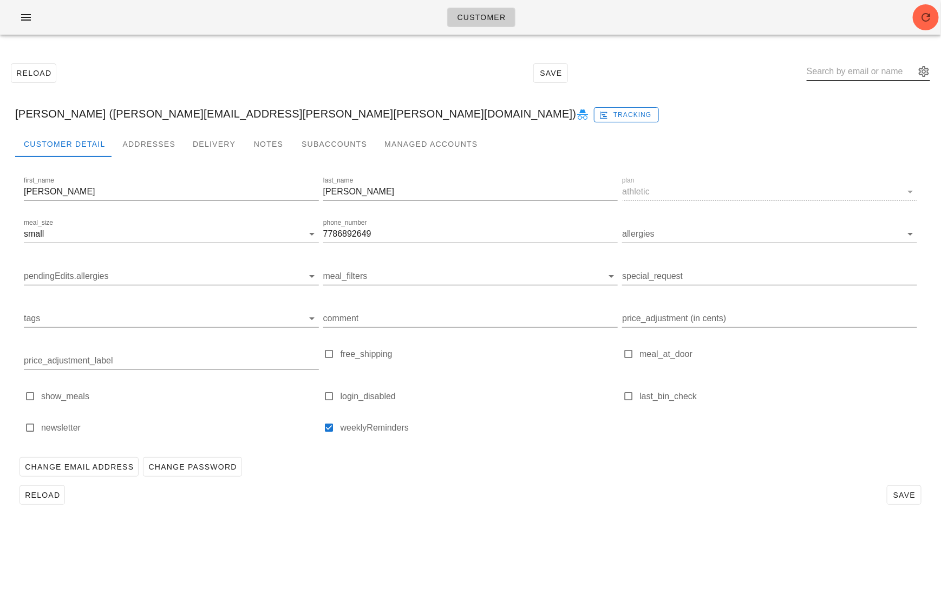
click at [858, 65] on input "text" at bounding box center [861, 71] width 108 height 17
paste input "[EMAIL_ADDRESS][DOMAIN_NAME]"
type input "[EMAIL_ADDRESS][DOMAIN_NAME]"
